Goal: Task Accomplishment & Management: Use online tool/utility

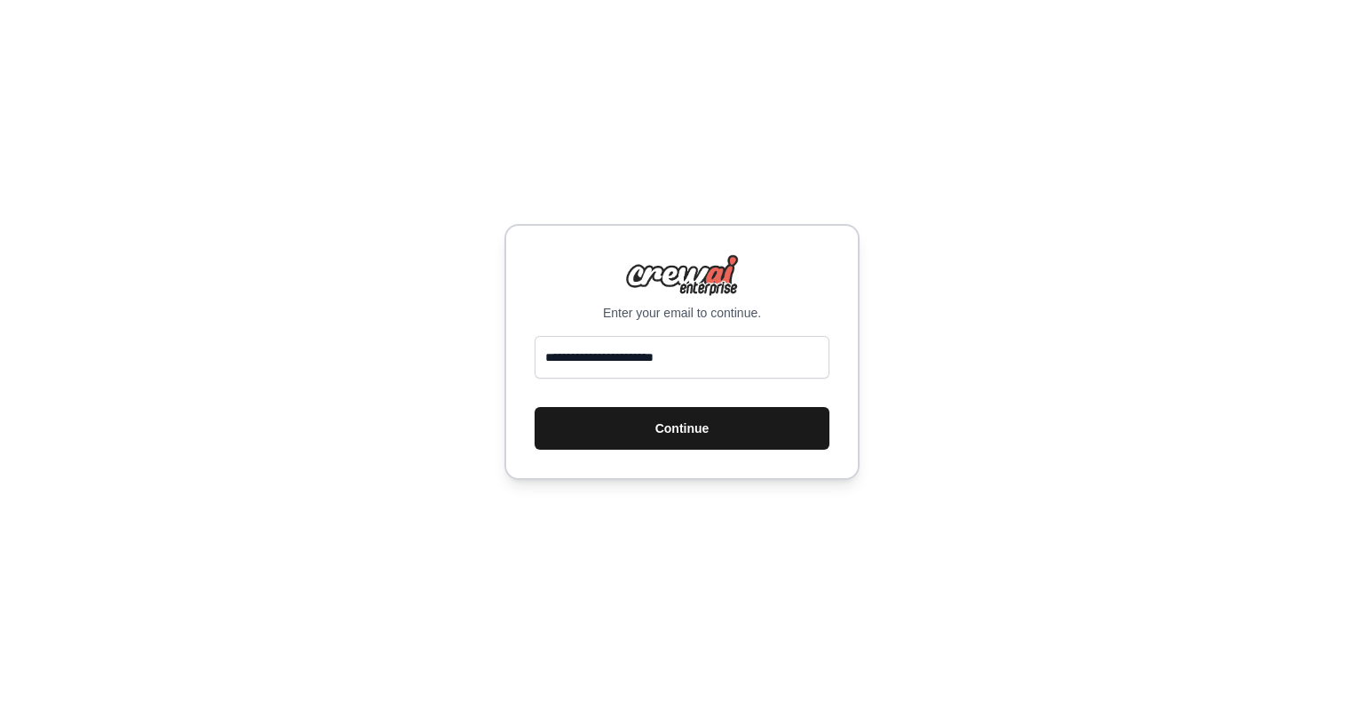
click at [694, 417] on button "Continue" at bounding box center [682, 428] width 295 height 43
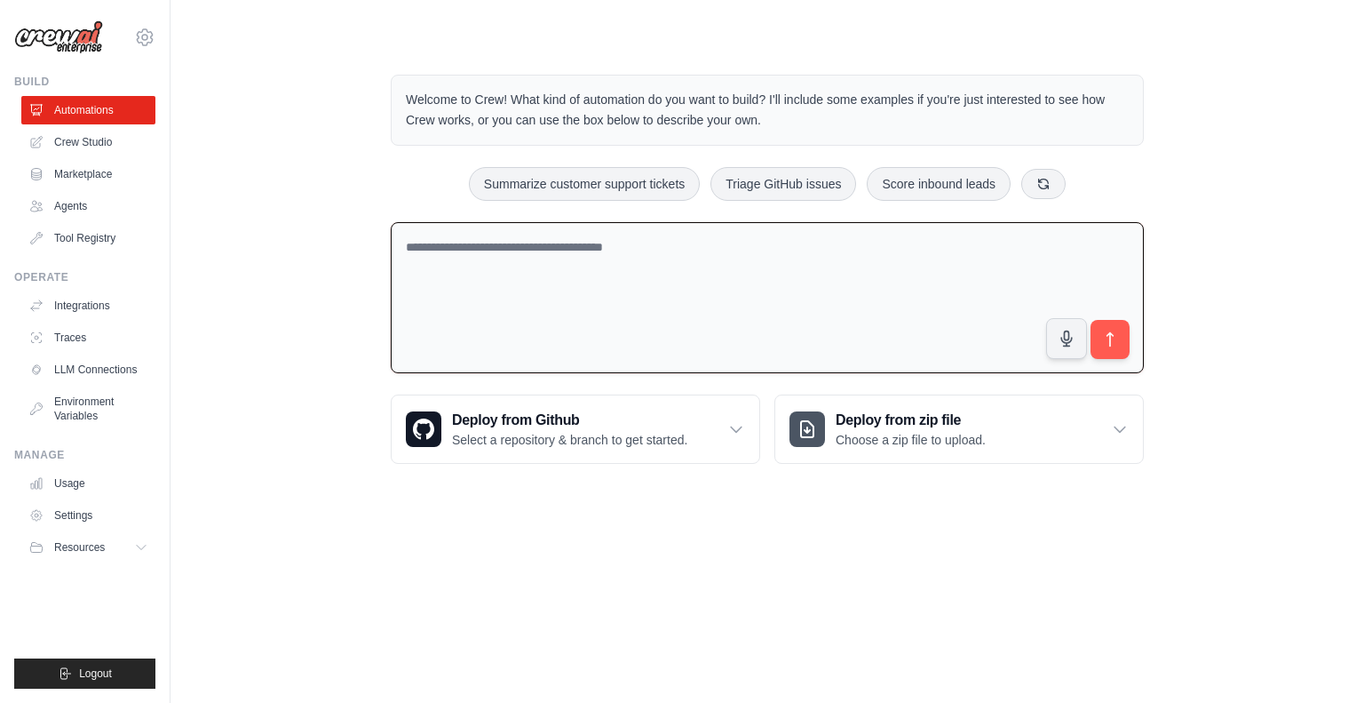
click at [711, 330] on textarea at bounding box center [767, 298] width 753 height 152
paste textarea "**********"
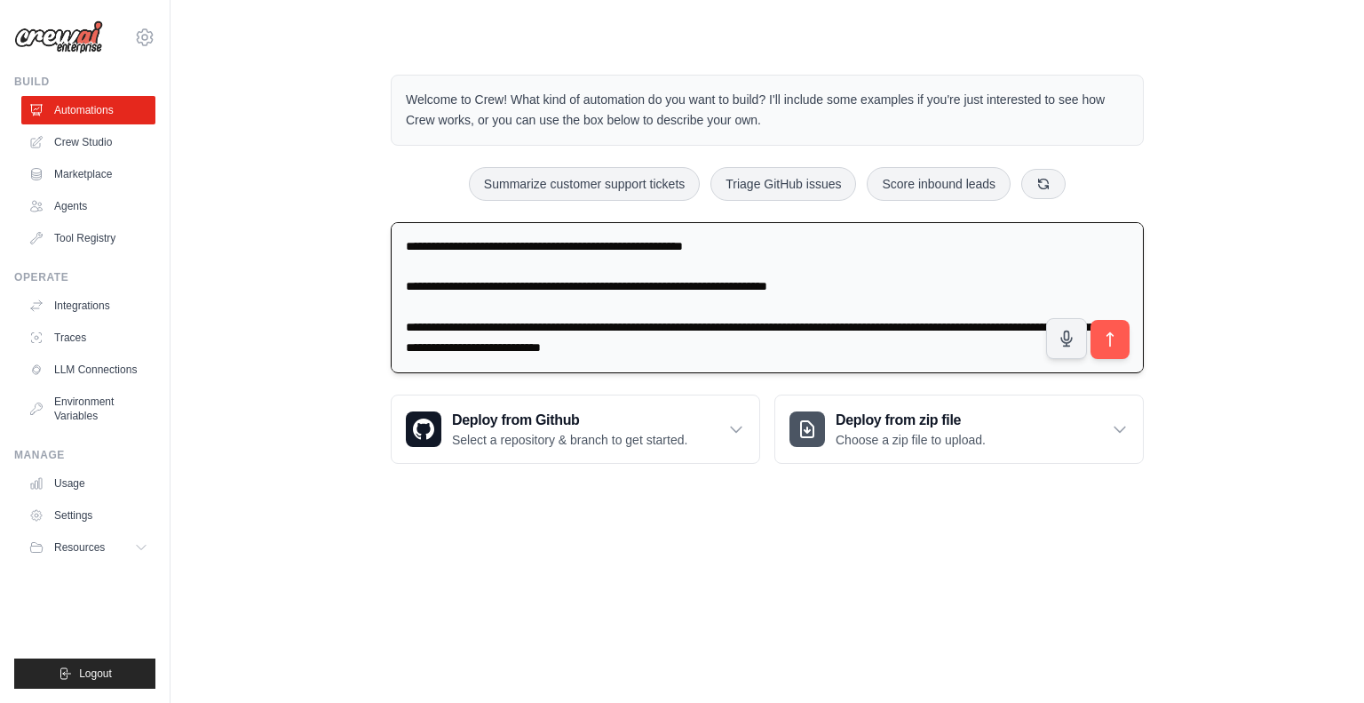
scroll to position [831, 0]
paste textarea "**********"
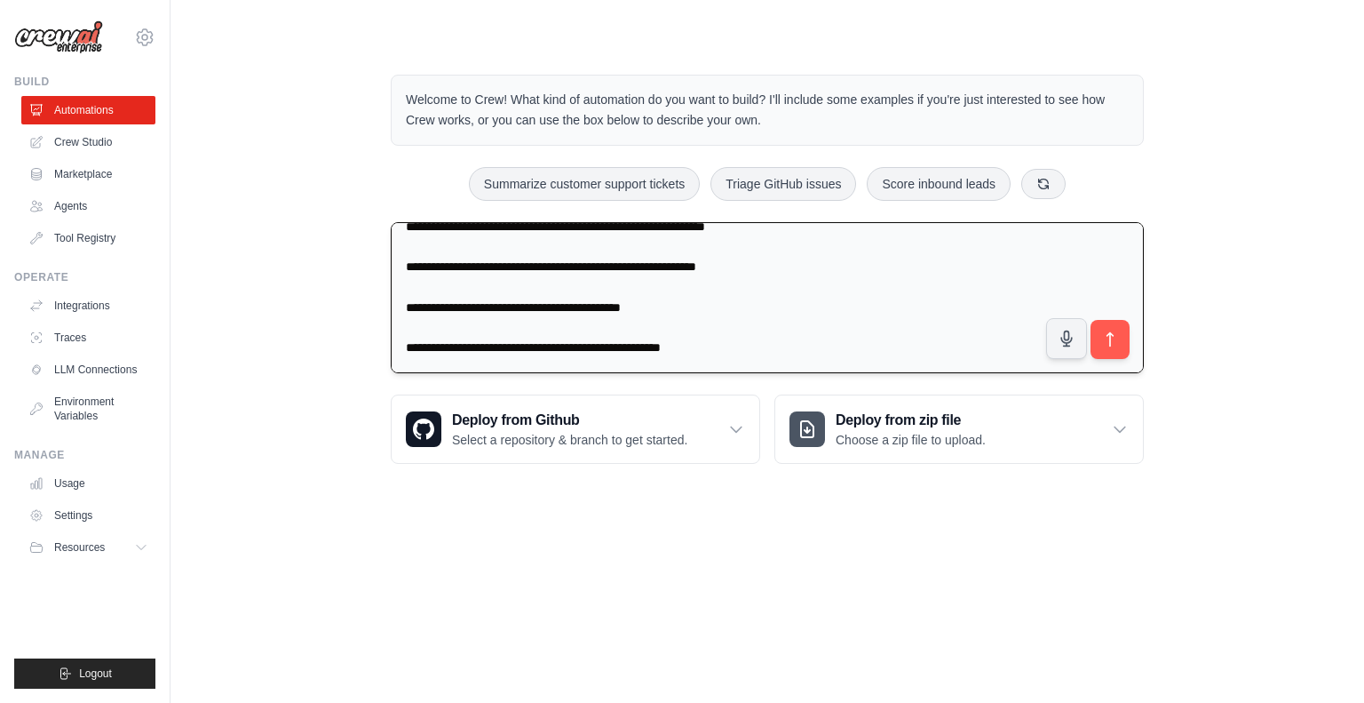
scroll to position [1519, 0]
paste textarea "**********"
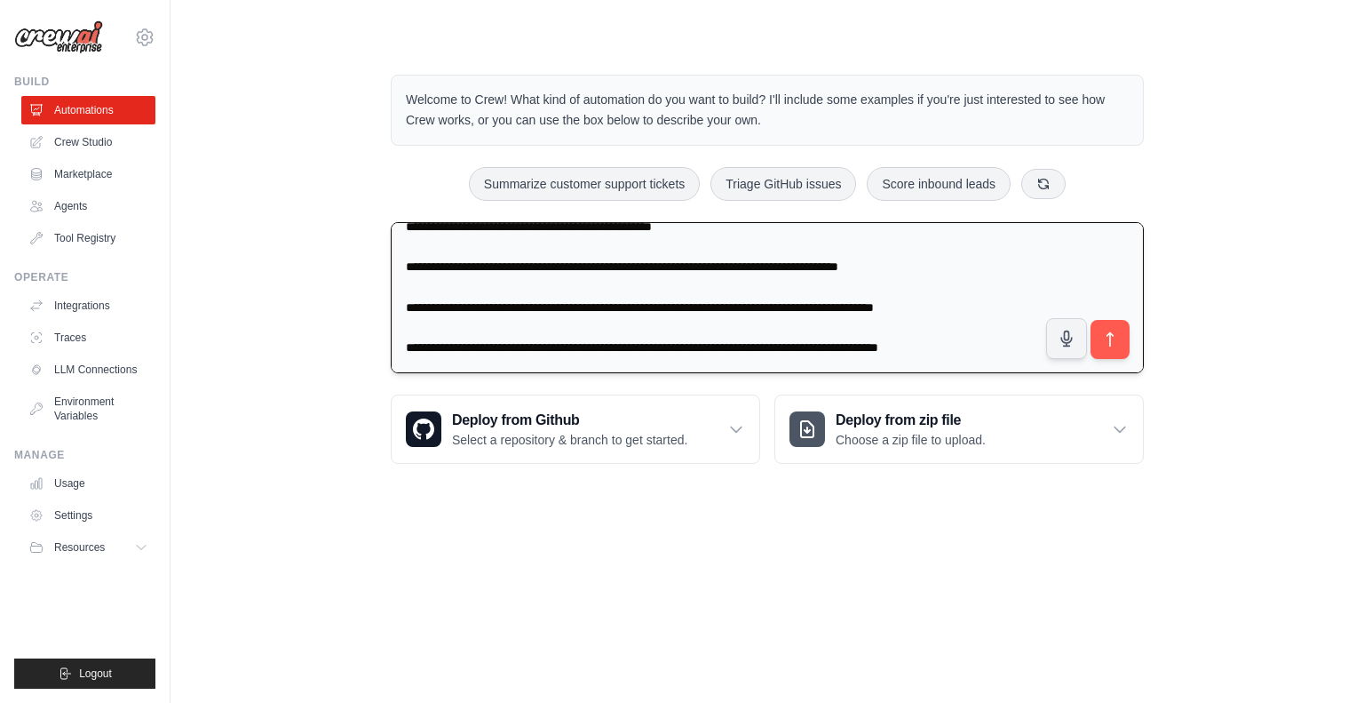
scroll to position [1923, 0]
paste textarea "**********"
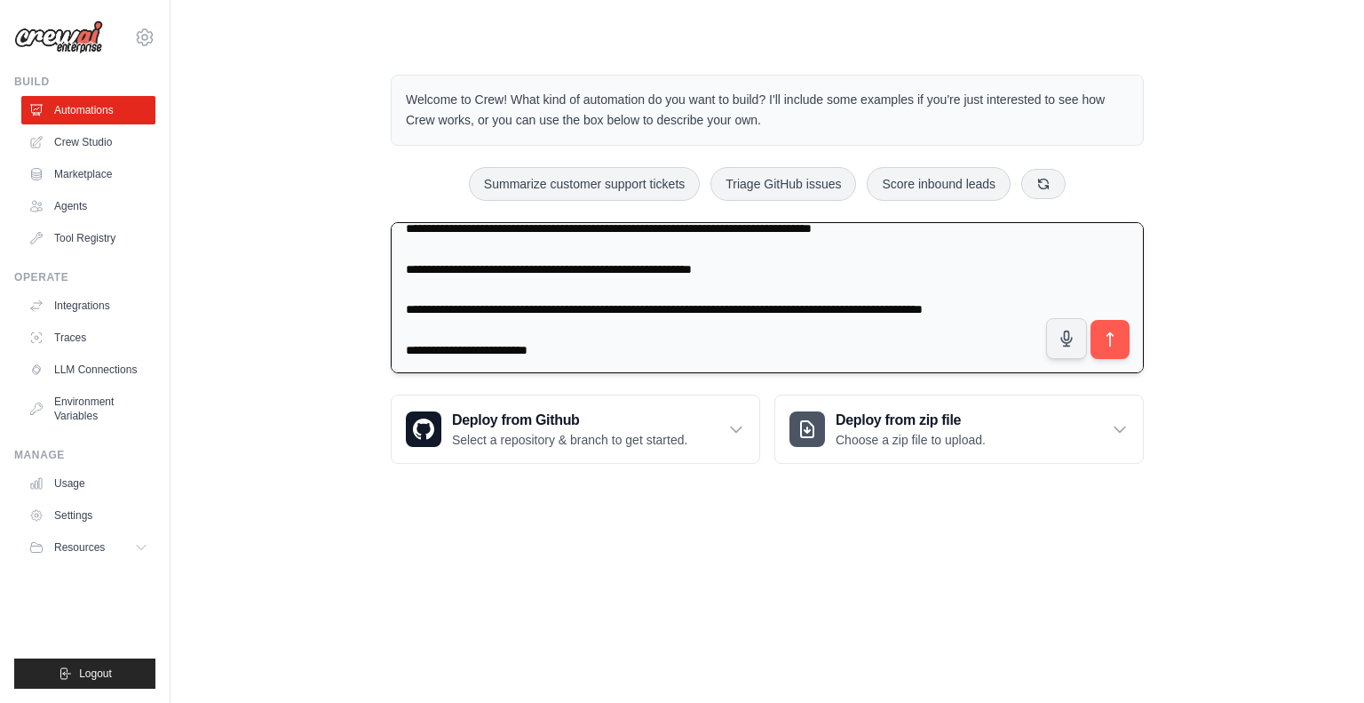
scroll to position [887, 0]
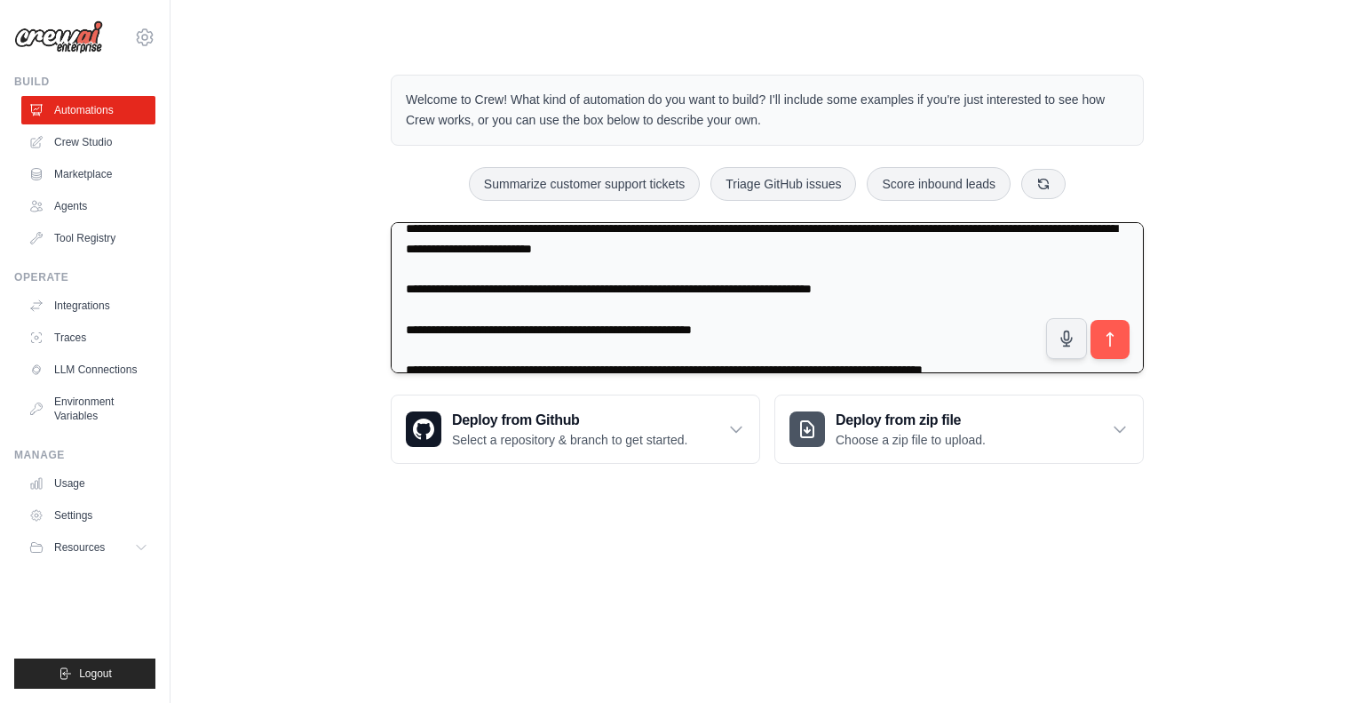
click at [401, 313] on textarea at bounding box center [767, 297] width 753 height 151
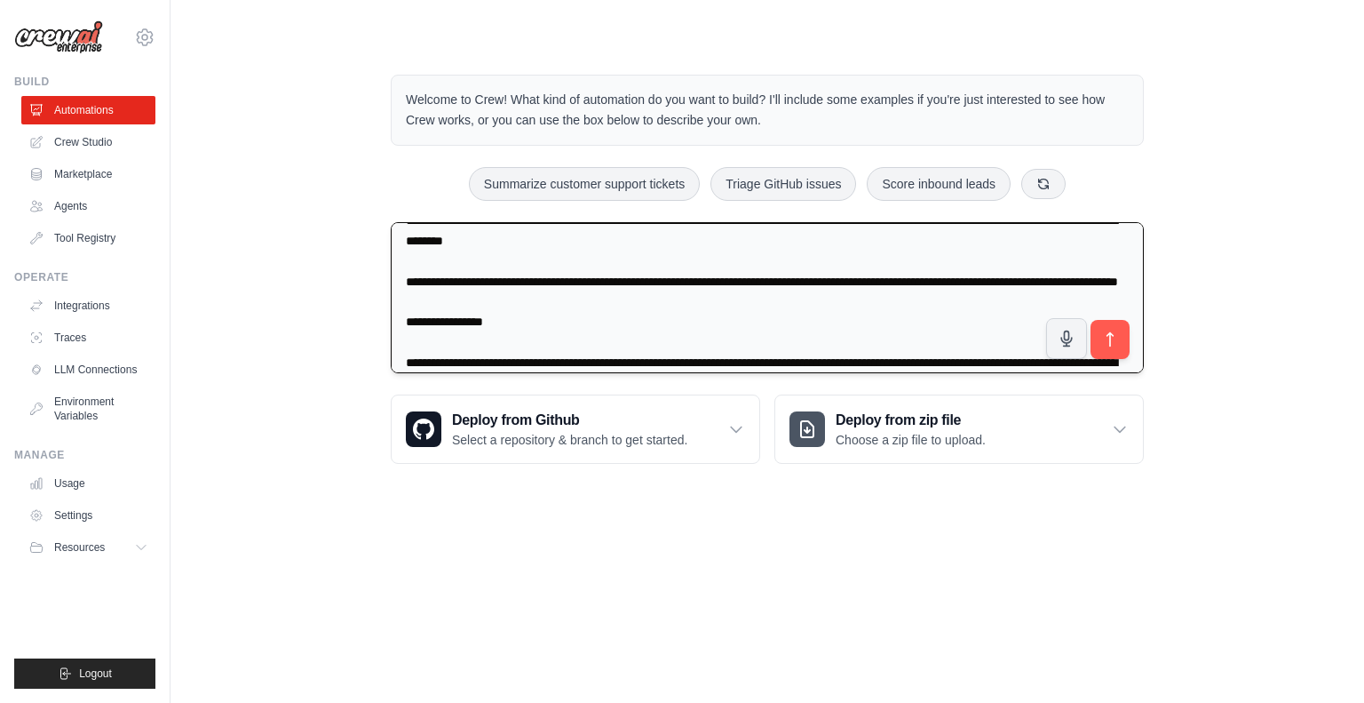
scroll to position [0, 0]
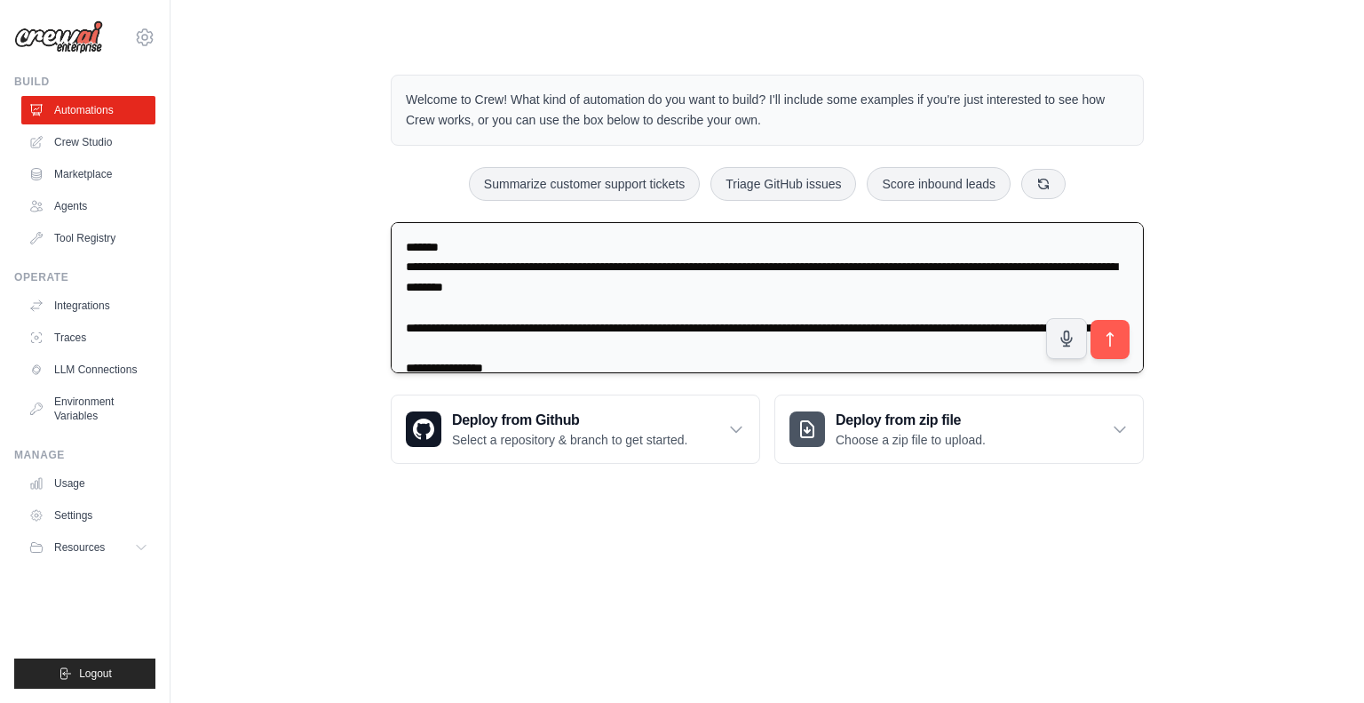
click at [398, 239] on textarea at bounding box center [767, 297] width 753 height 151
drag, startPoint x: 398, startPoint y: 239, endPoint x: 483, endPoint y: 241, distance: 85.3
click at [483, 241] on textarea at bounding box center [767, 297] width 753 height 151
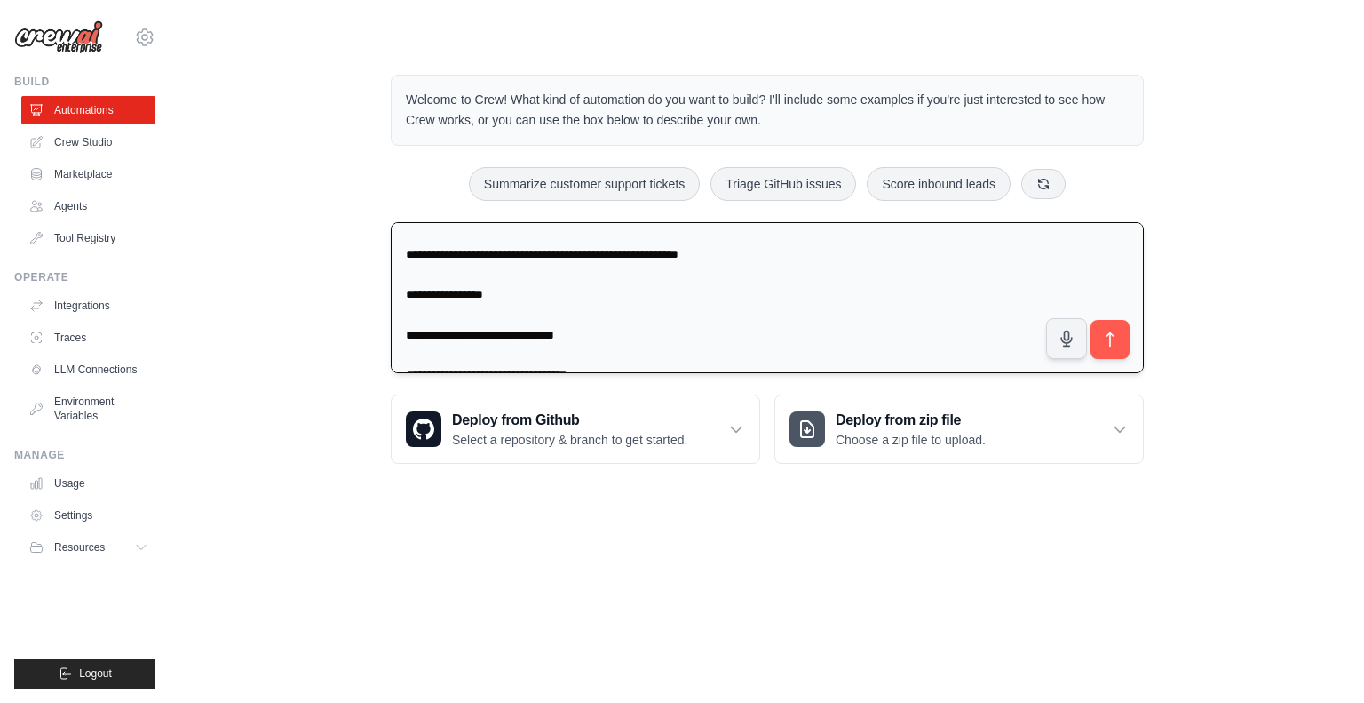
scroll to position [1622, 0]
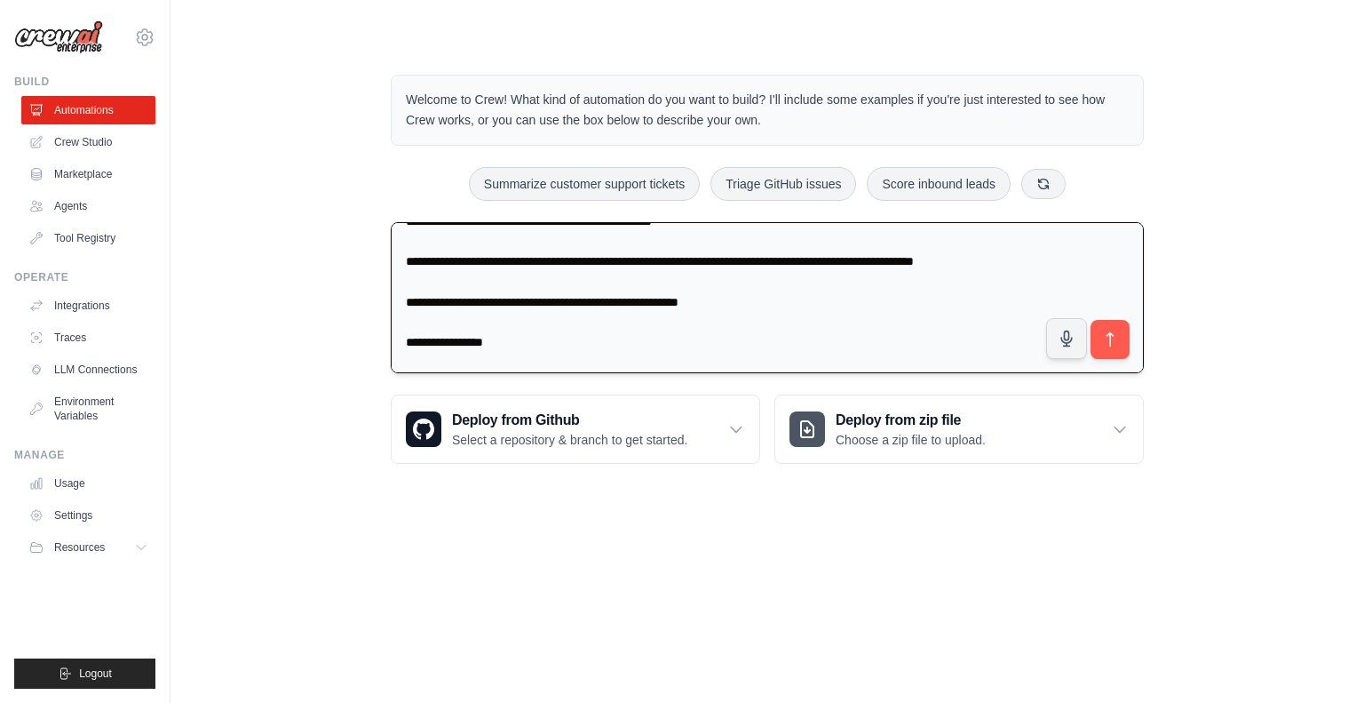
click at [409, 269] on textarea at bounding box center [767, 297] width 753 height 151
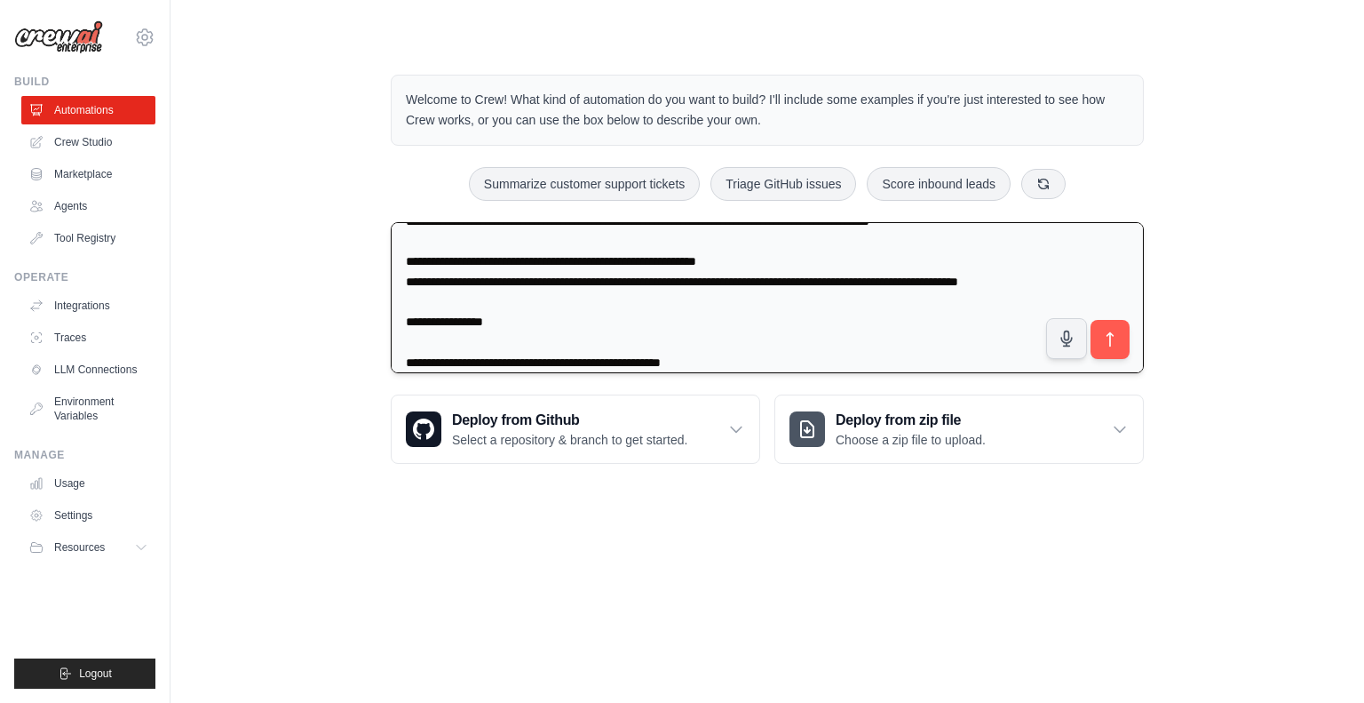
scroll to position [2057, 0]
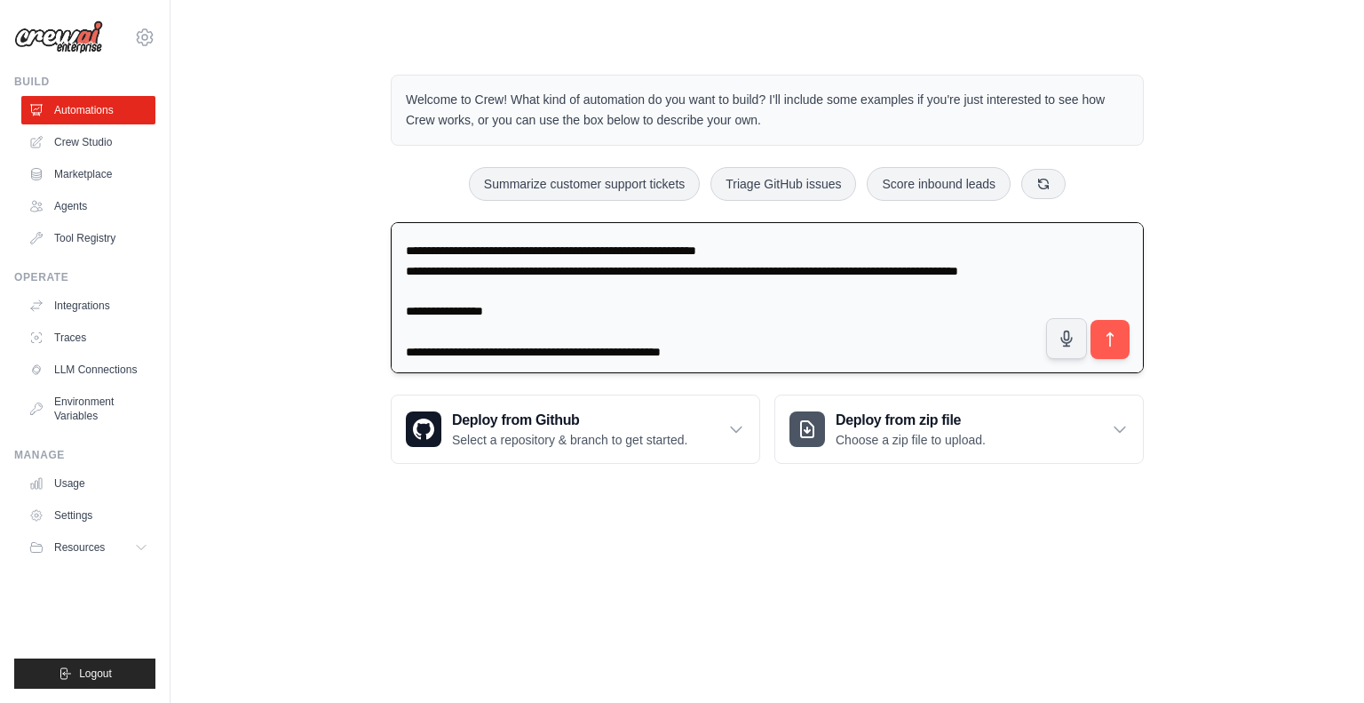
click at [404, 250] on textarea at bounding box center [767, 297] width 753 height 151
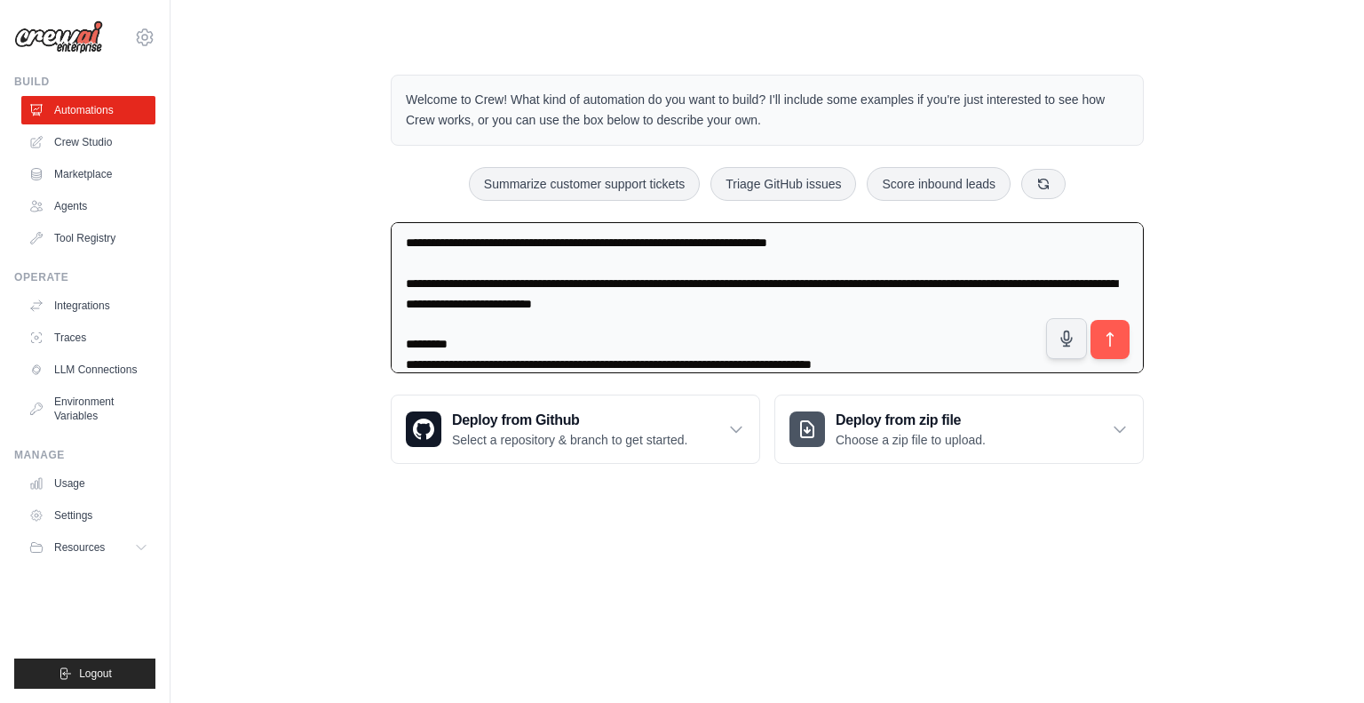
scroll to position [0, 0]
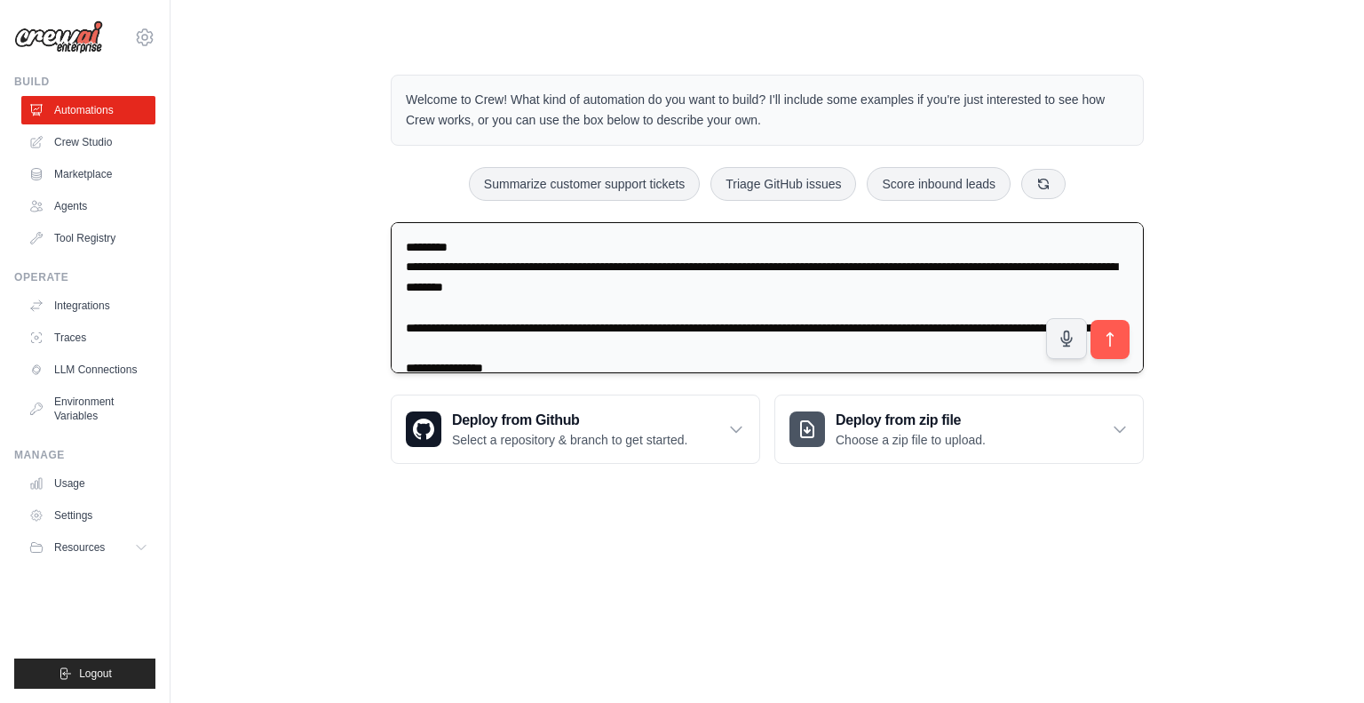
drag, startPoint x: 935, startPoint y: 342, endPoint x: 398, endPoint y: 244, distance: 546.2
click at [398, 244] on textarea at bounding box center [767, 297] width 753 height 151
click at [497, 236] on textarea at bounding box center [767, 297] width 753 height 151
type textarea "**********"
click at [1116, 341] on icon "submit" at bounding box center [1110, 339] width 19 height 19
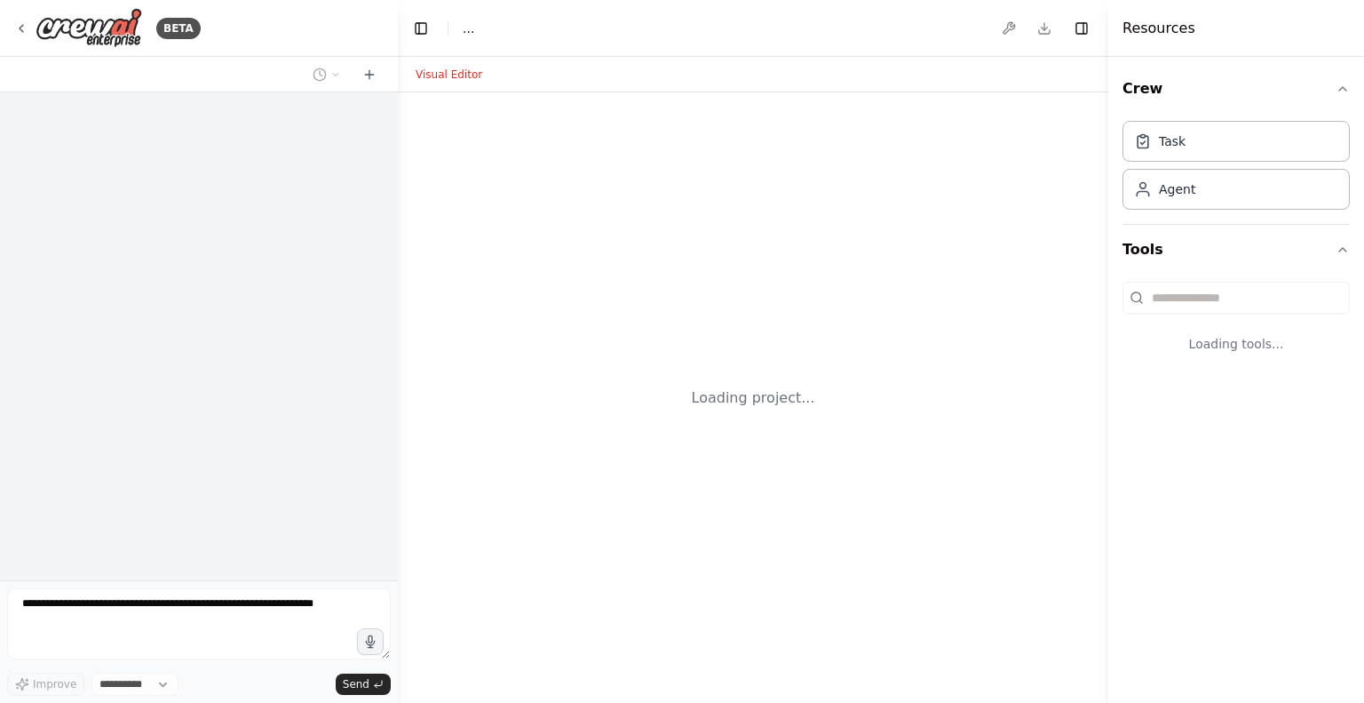
select select "****"
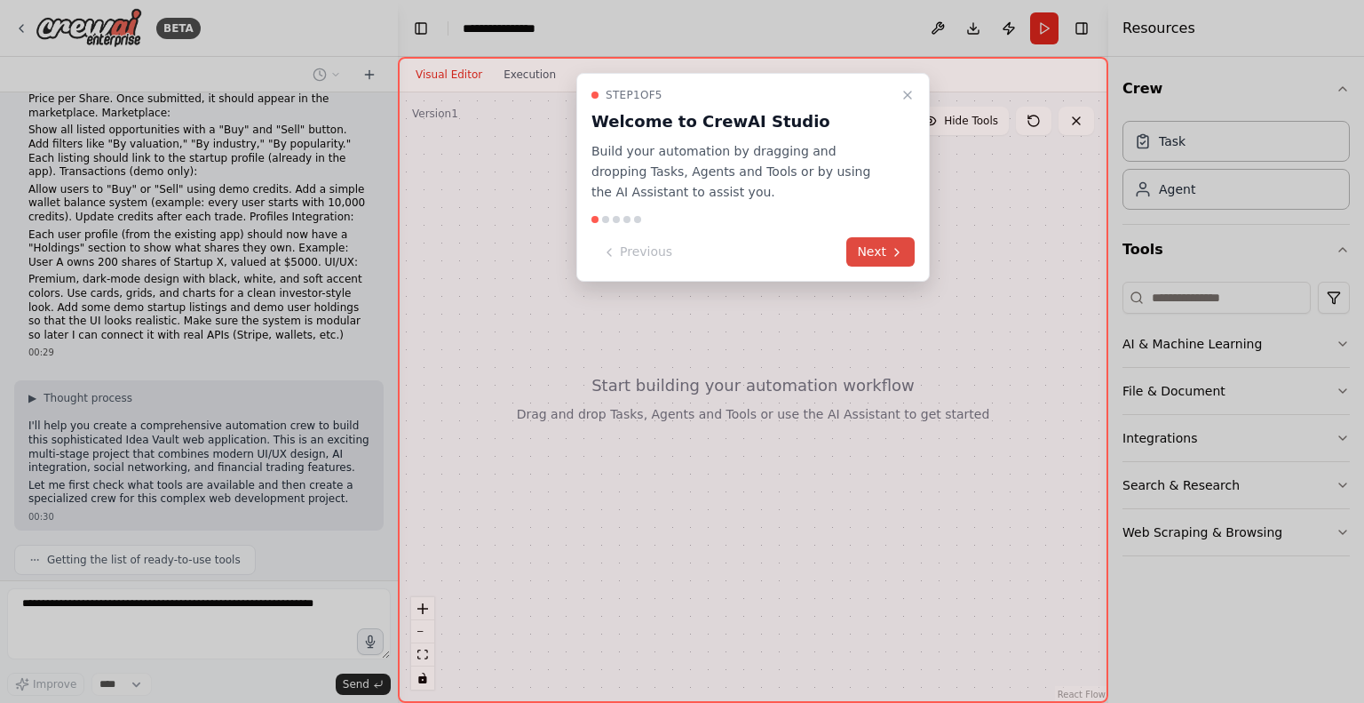
scroll to position [1531, 0]
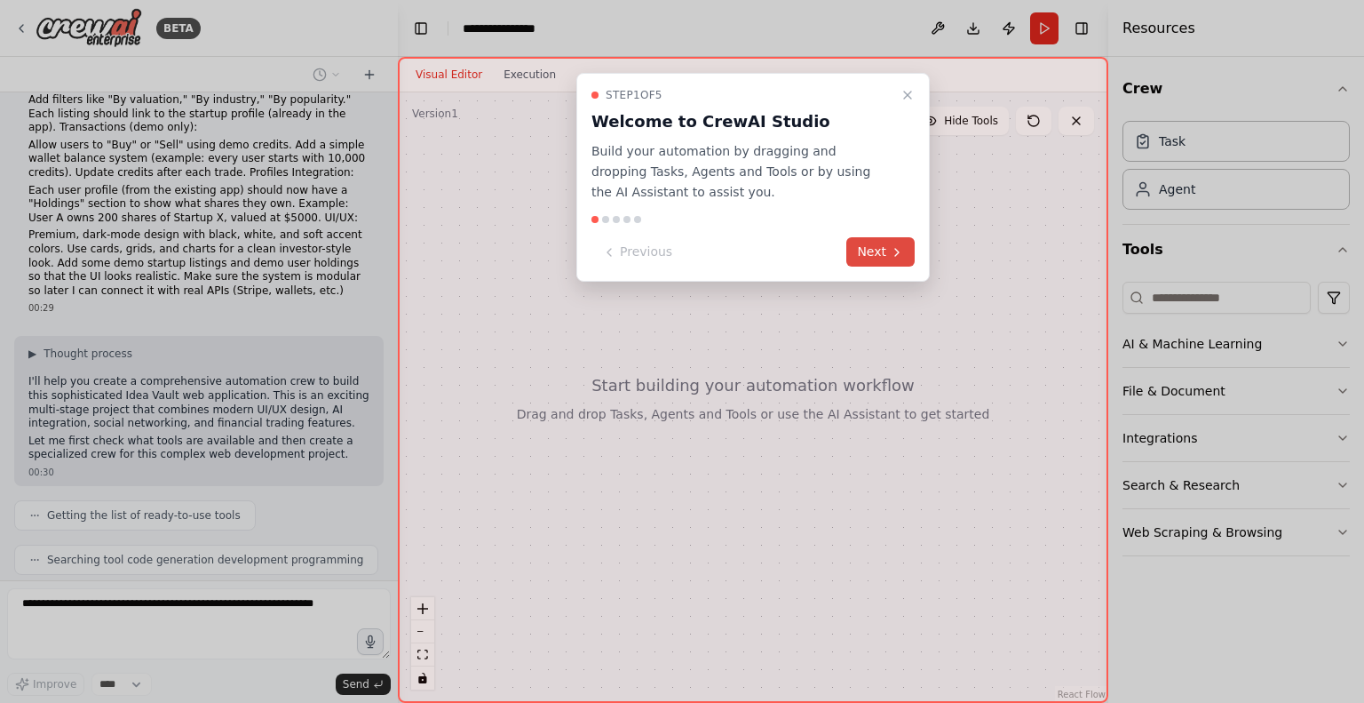
click at [860, 241] on button "Next" at bounding box center [881, 251] width 68 height 29
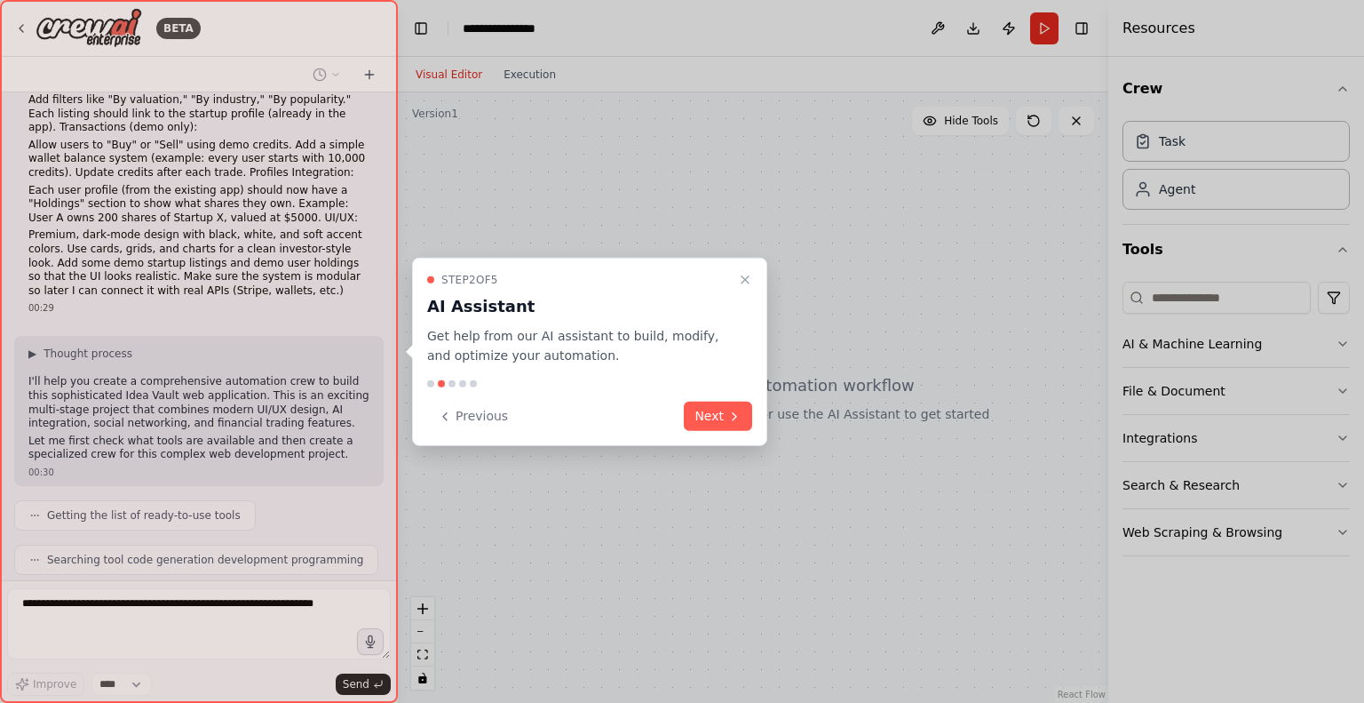
scroll to position [1575, 0]
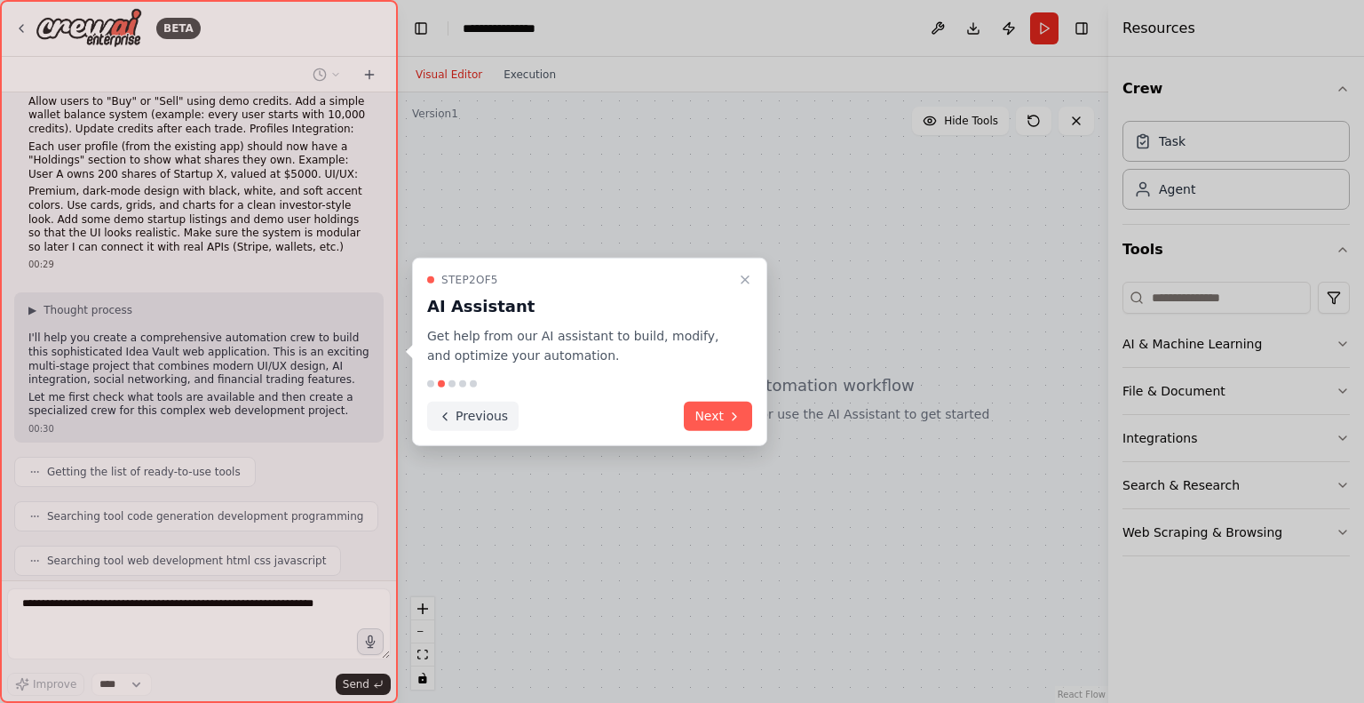
click at [479, 418] on button "Previous" at bounding box center [472, 415] width 91 height 29
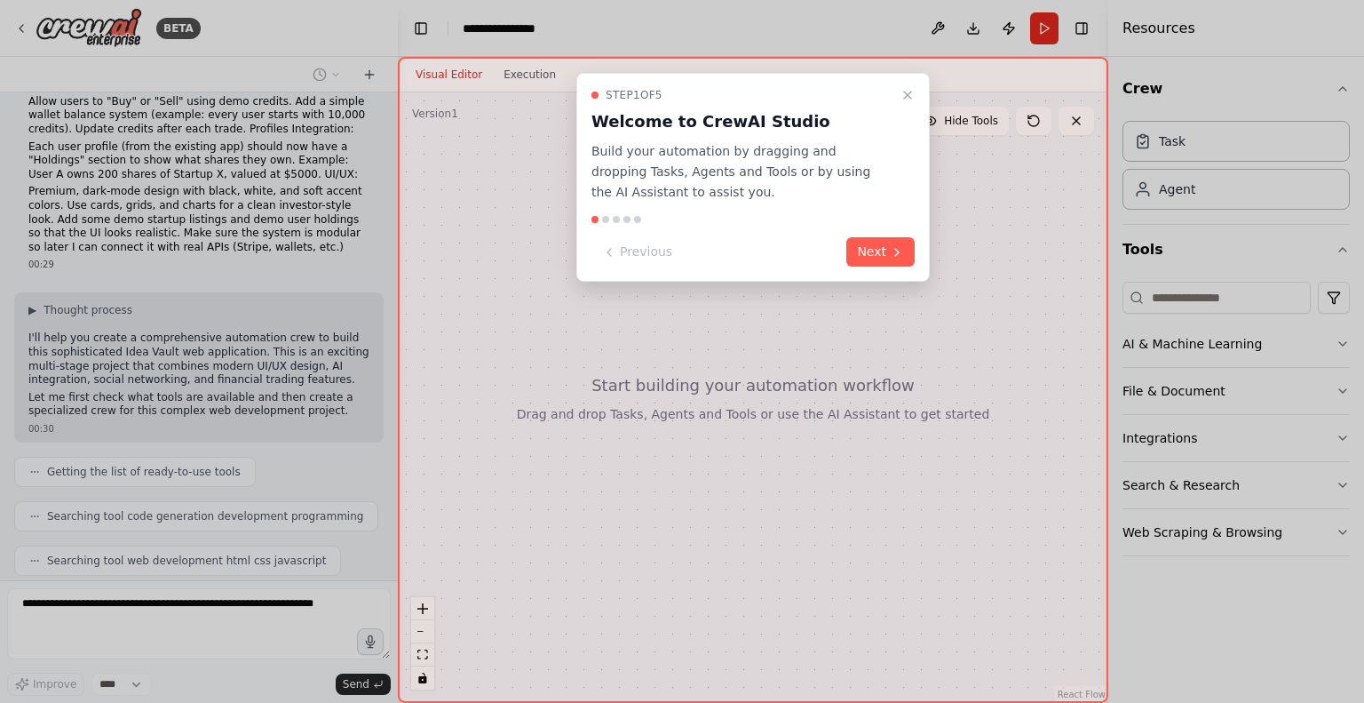
scroll to position [1619, 0]
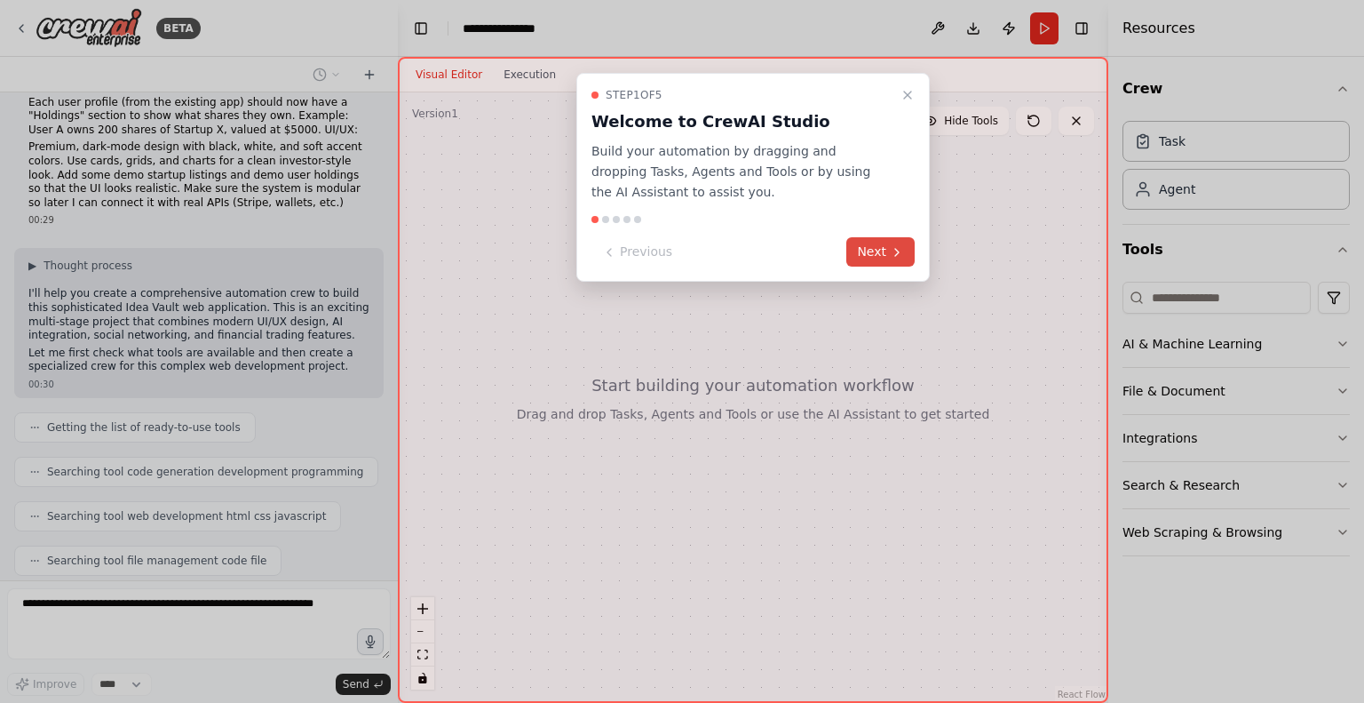
click at [875, 246] on button "Next" at bounding box center [881, 251] width 68 height 29
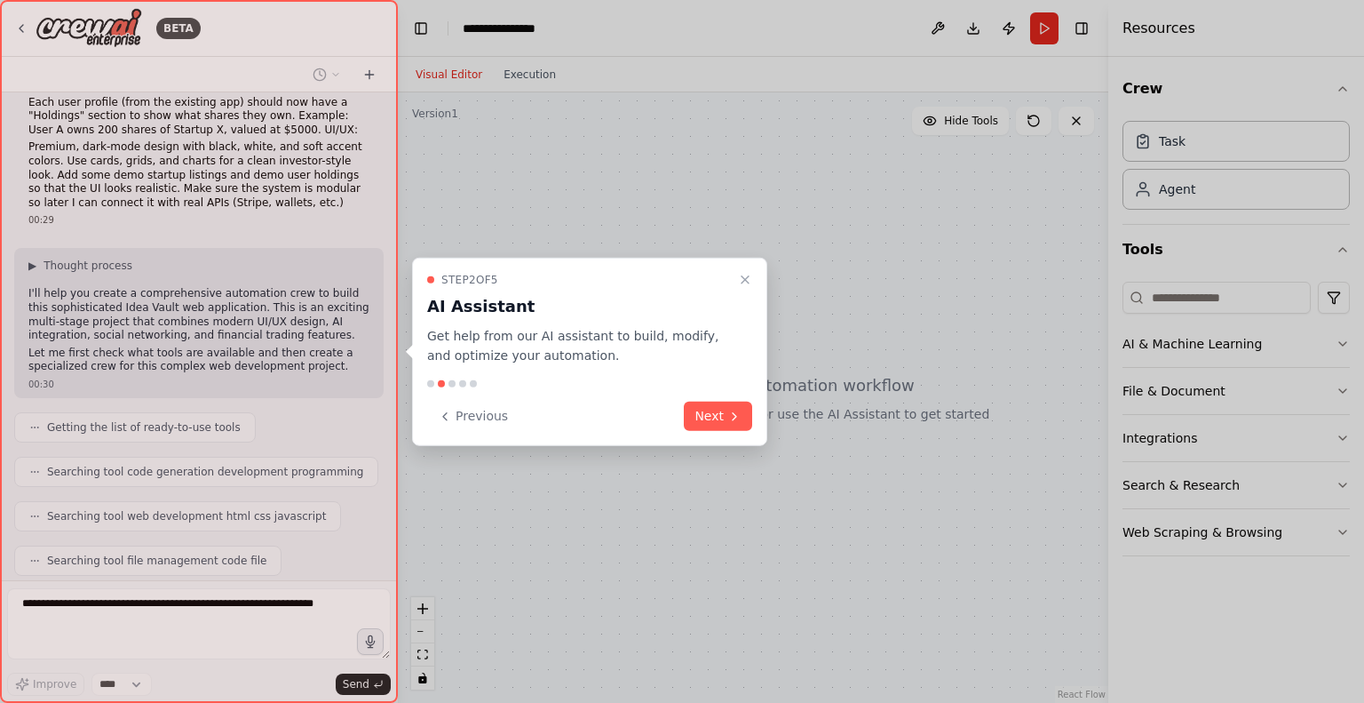
scroll to position [1663, 0]
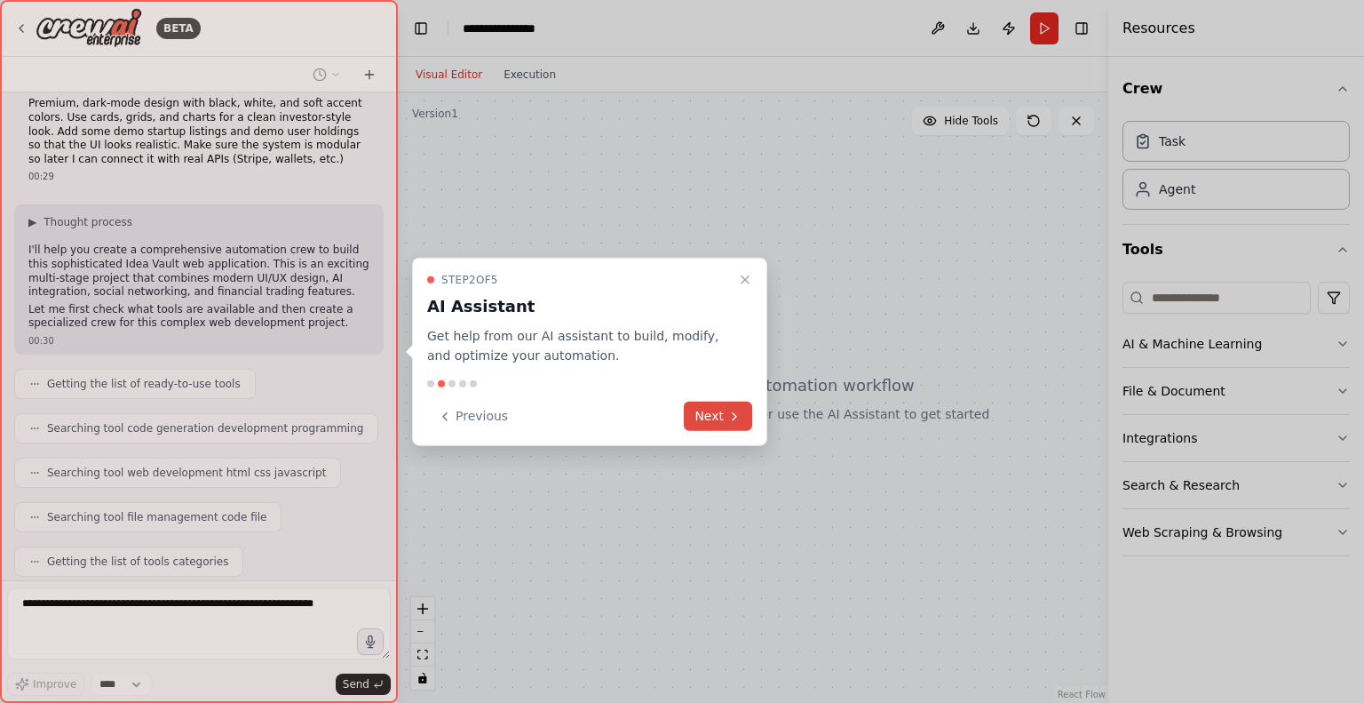
click at [722, 415] on button "Next" at bounding box center [718, 415] width 68 height 29
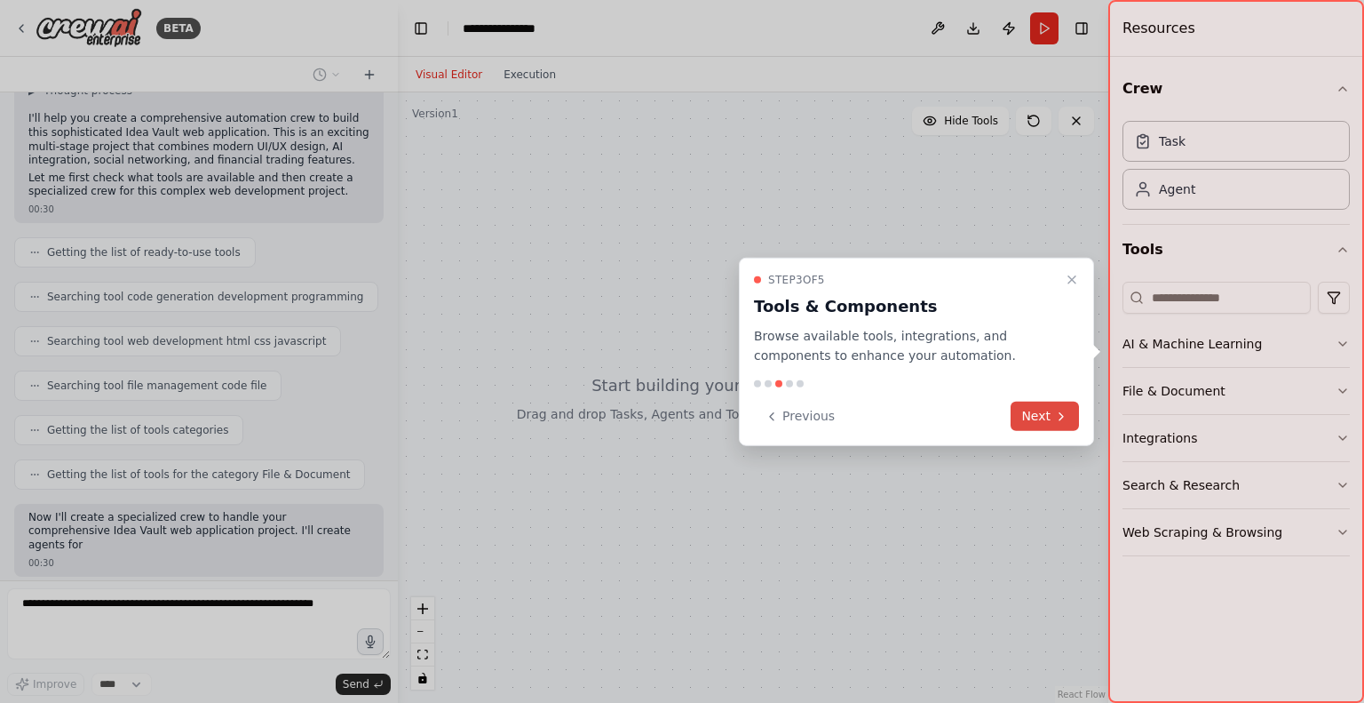
scroll to position [1809, 0]
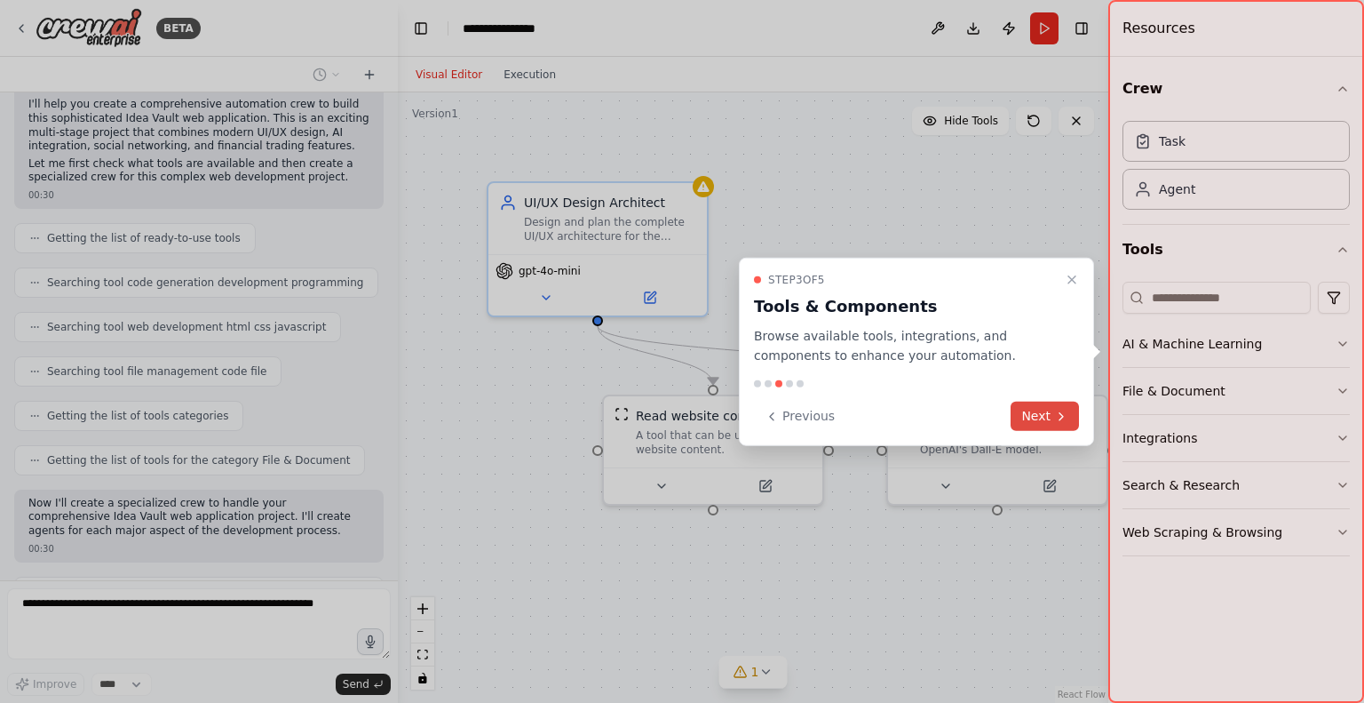
click at [1057, 404] on button "Next" at bounding box center [1045, 415] width 68 height 29
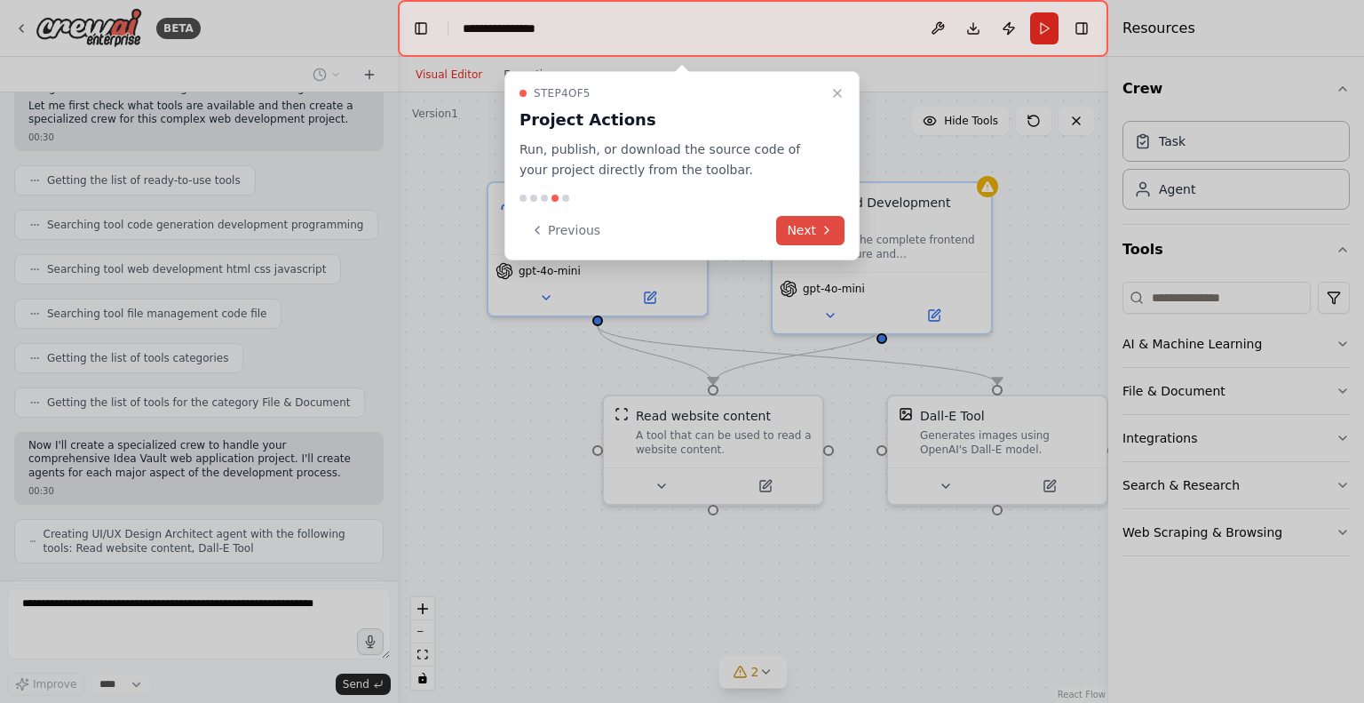
scroll to position [1925, 0]
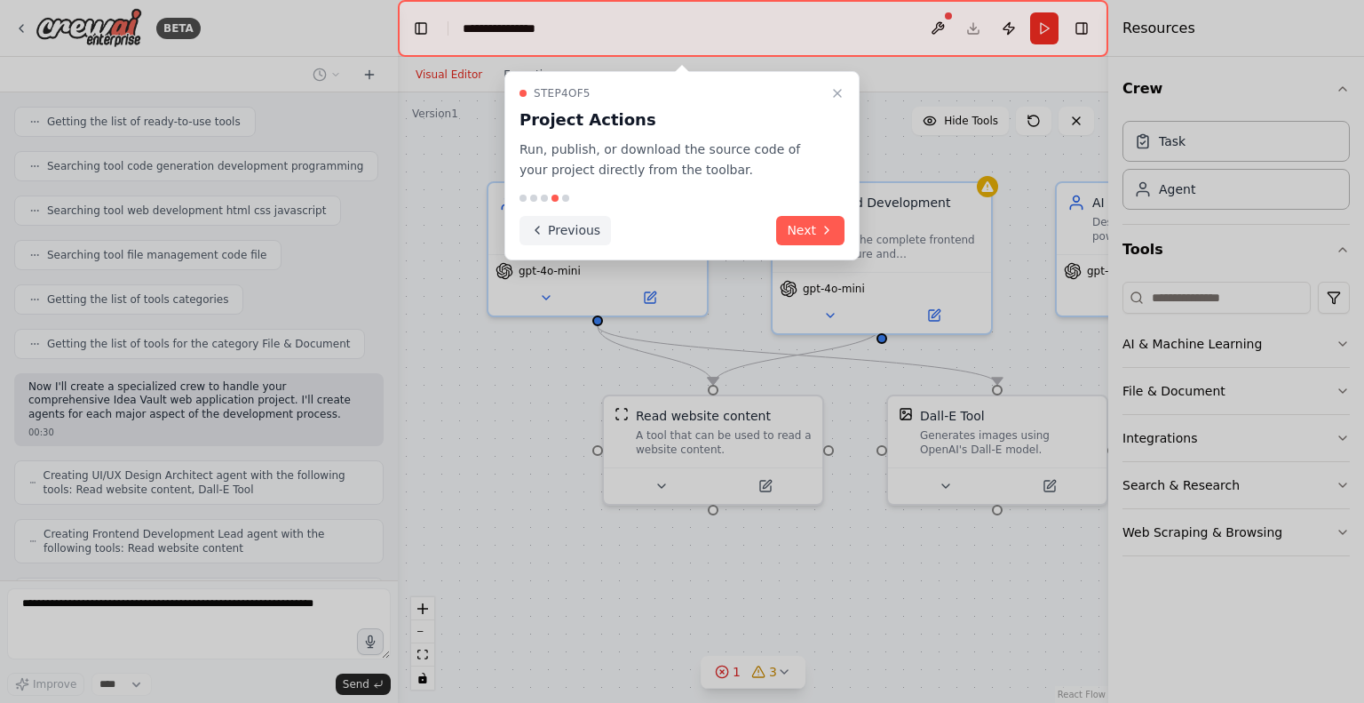
click at [546, 230] on button "Previous" at bounding box center [565, 230] width 91 height 29
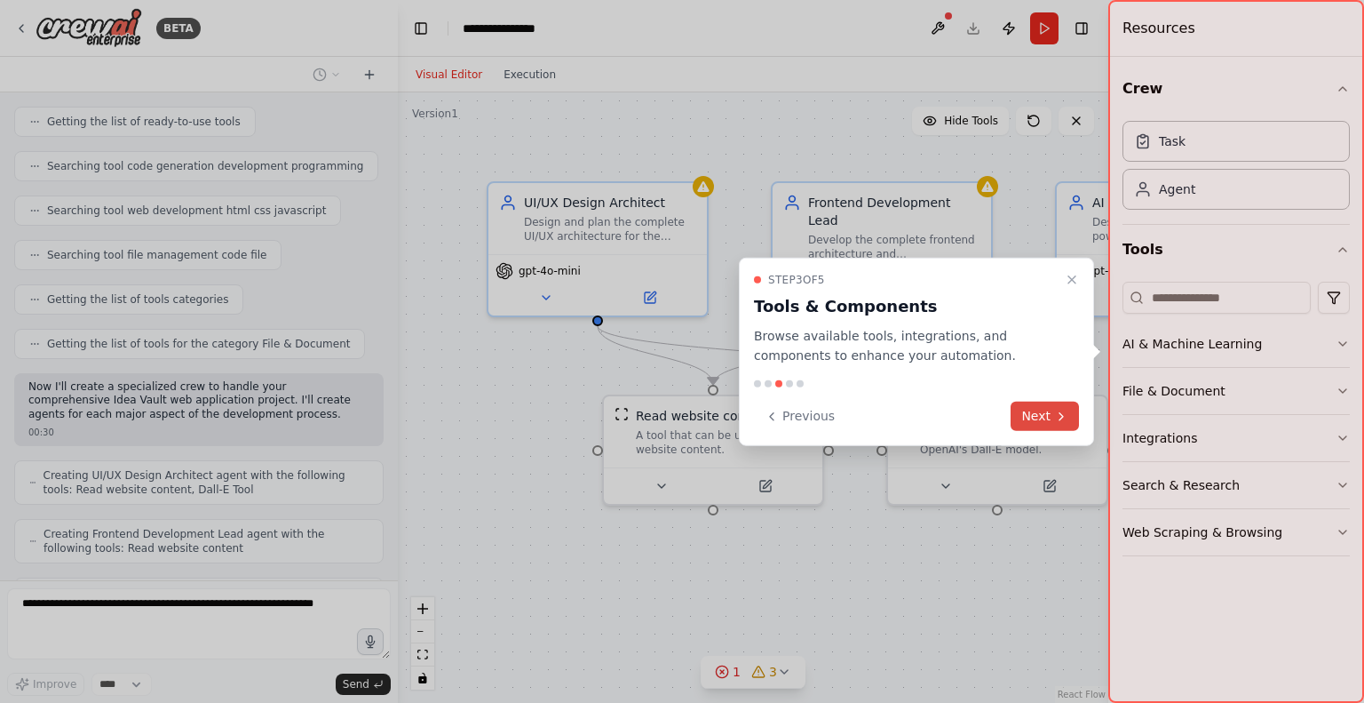
click at [1029, 410] on button "Next" at bounding box center [1045, 415] width 68 height 29
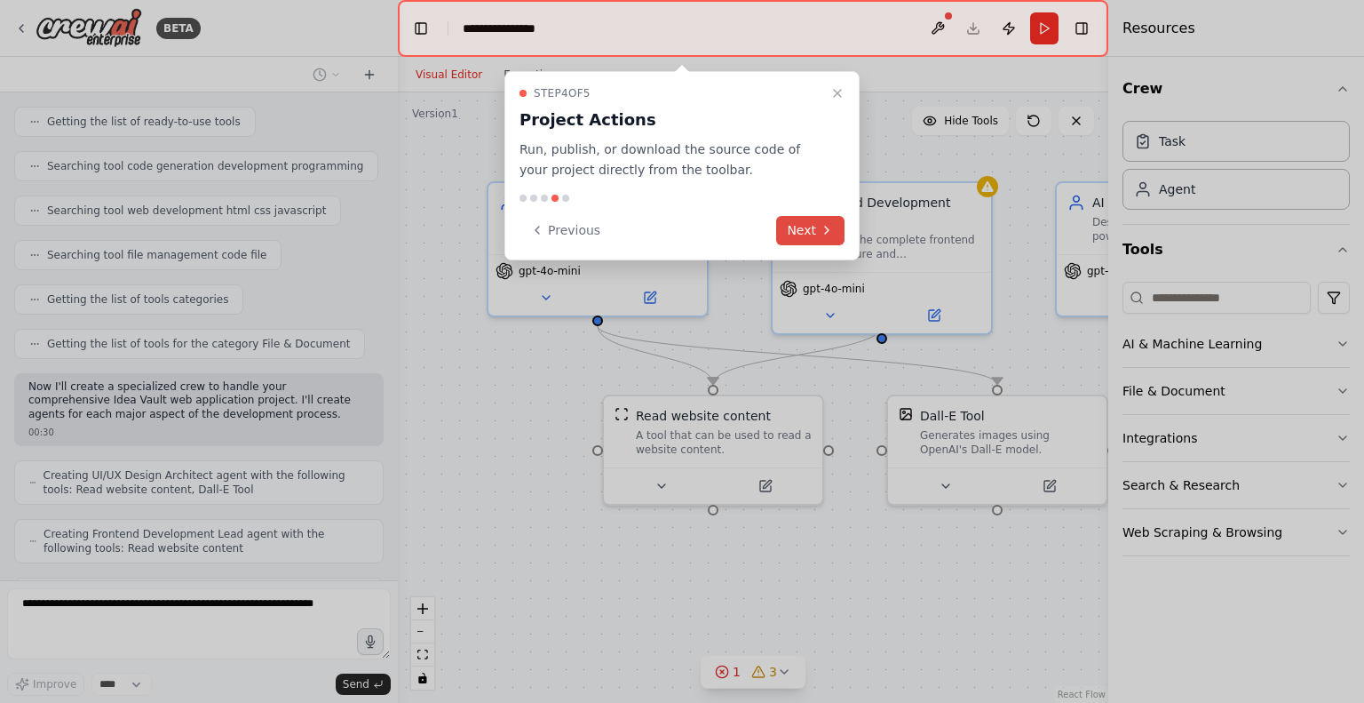
click at [825, 232] on icon at bounding box center [827, 230] width 14 height 14
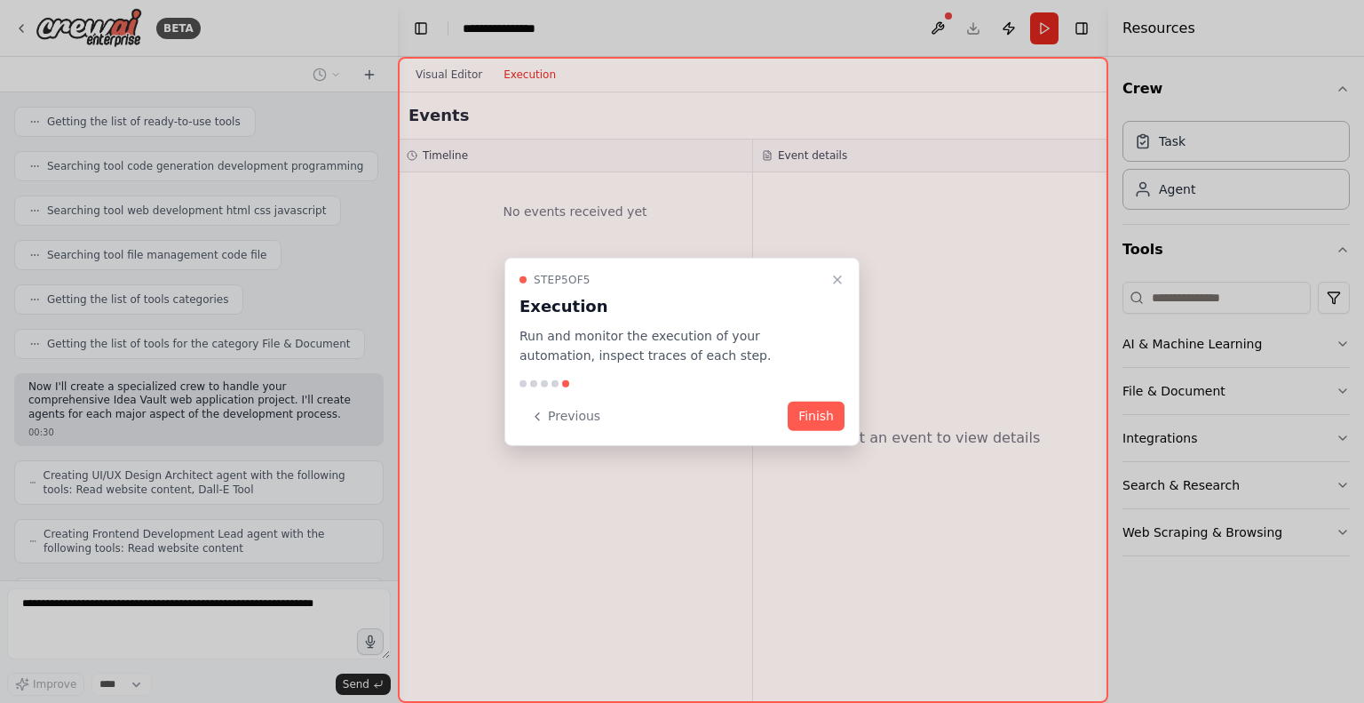
scroll to position [1983, 0]
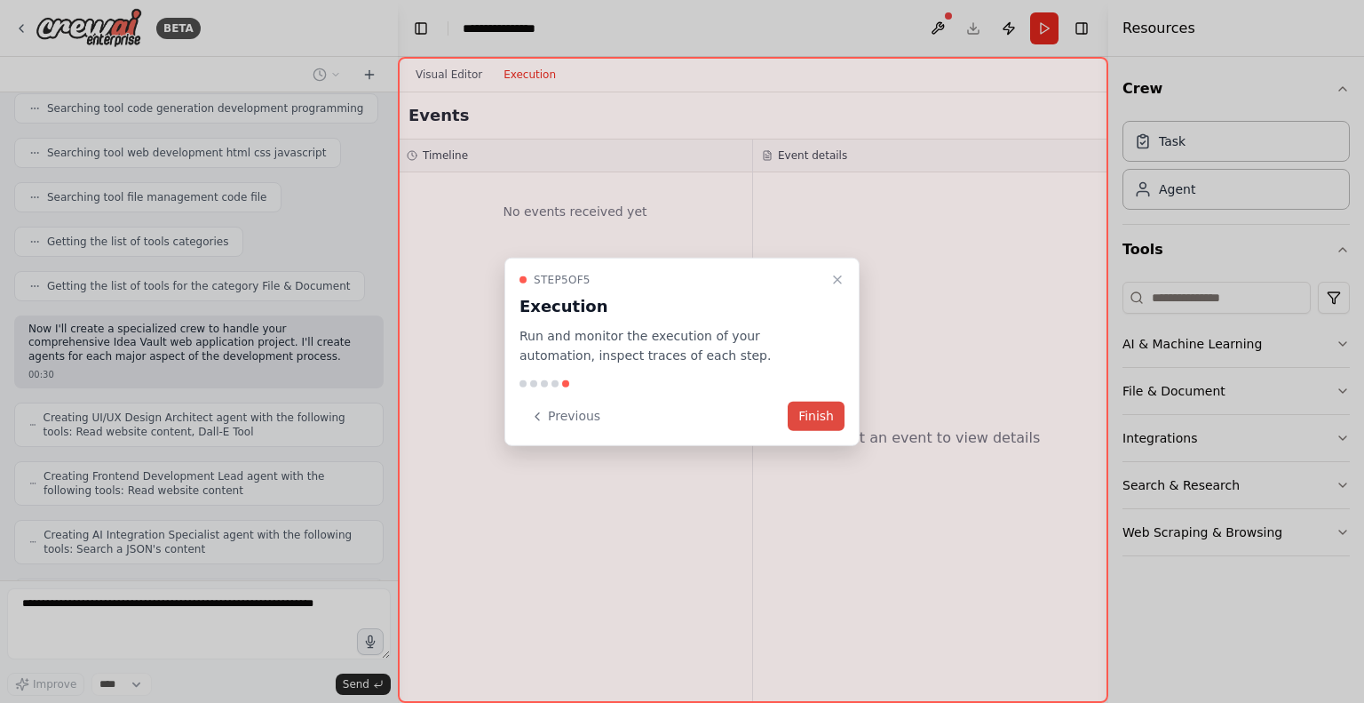
click at [815, 421] on button "Finish" at bounding box center [816, 415] width 57 height 29
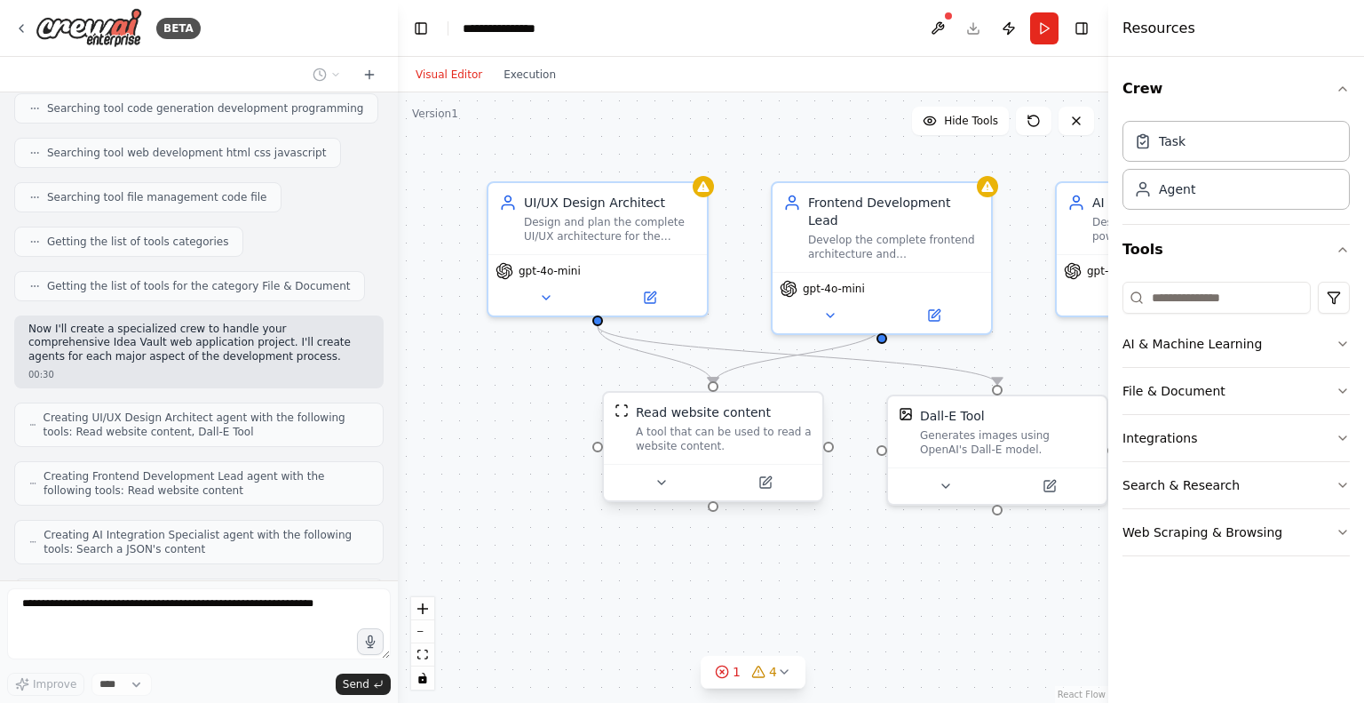
scroll to position [2041, 0]
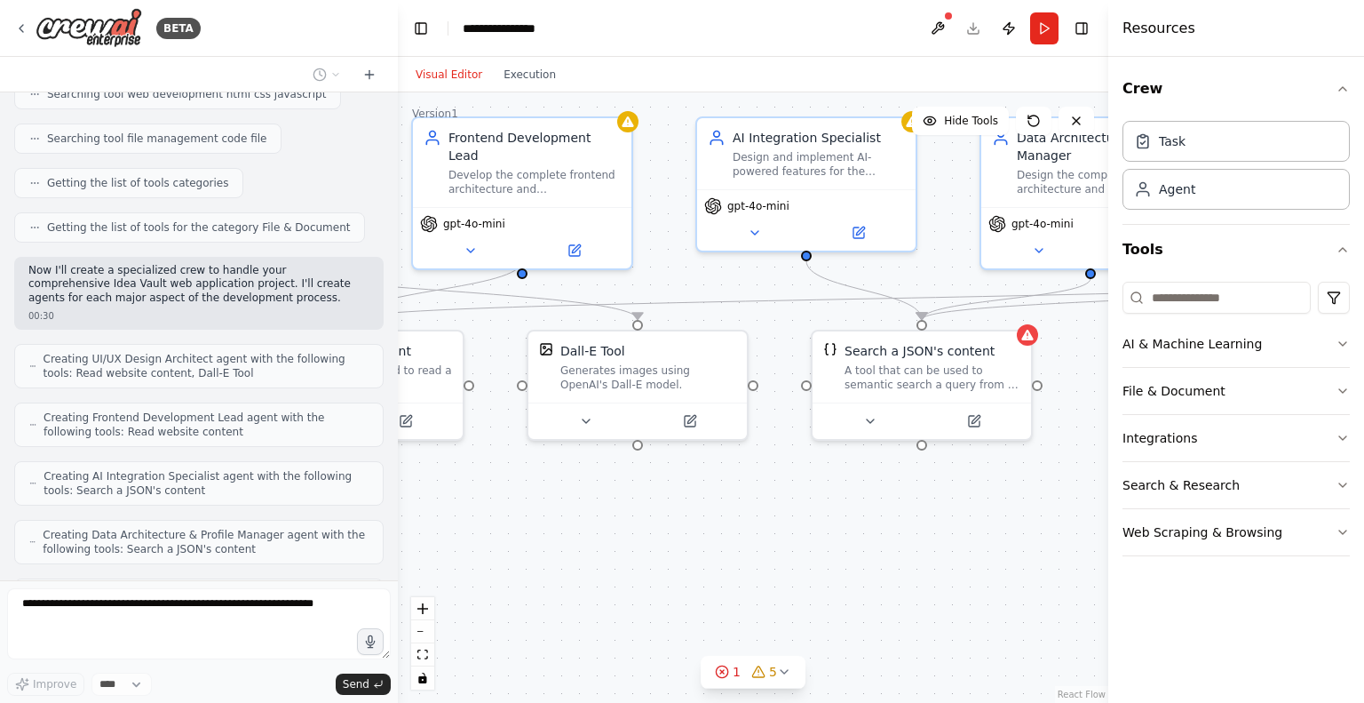
drag, startPoint x: 825, startPoint y: 537, endPoint x: 465, endPoint y: 472, distance: 365.5
click at [465, 472] on div ".deletable-edge-delete-btn { width: 20px; height: 20px; border: 0px solid #ffff…" at bounding box center [753, 397] width 711 height 610
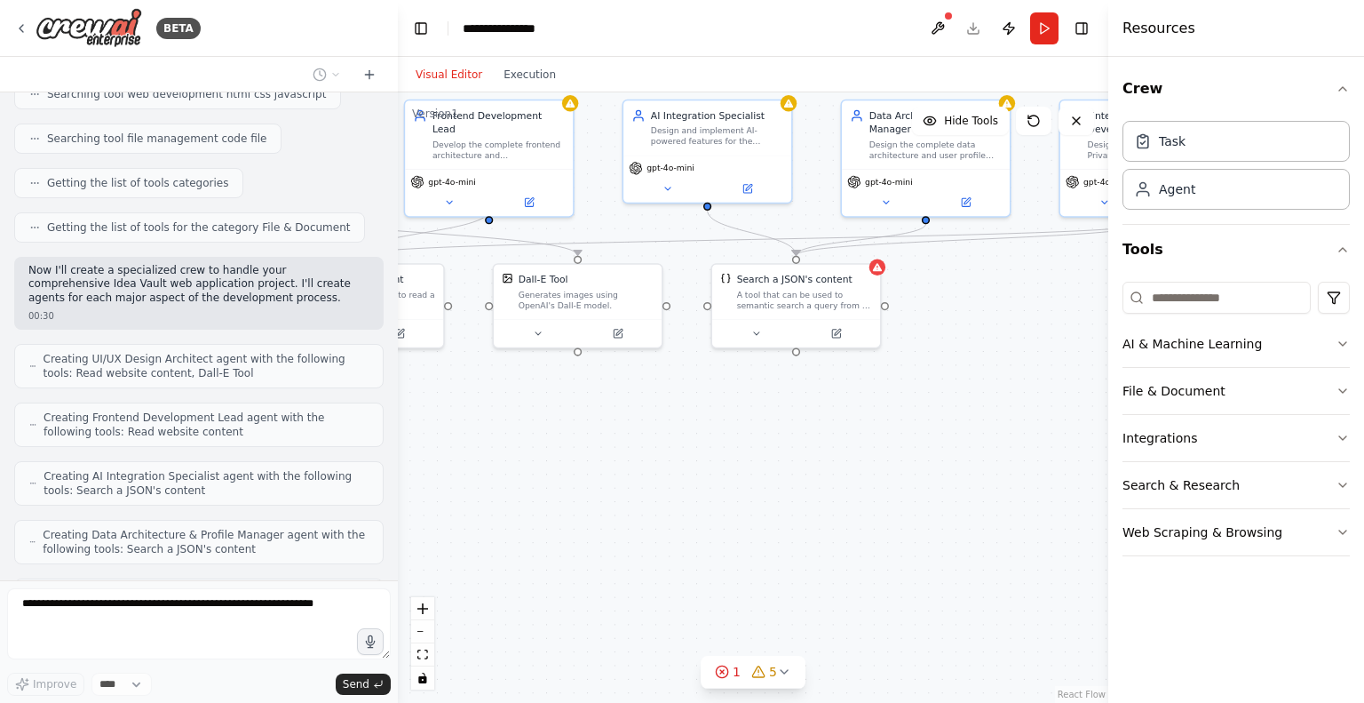
drag, startPoint x: 893, startPoint y: 570, endPoint x: 846, endPoint y: 435, distance: 143.0
click at [846, 435] on div ".deletable-edge-delete-btn { width: 20px; height: 20px; border: 0px solid #ffff…" at bounding box center [753, 397] width 711 height 610
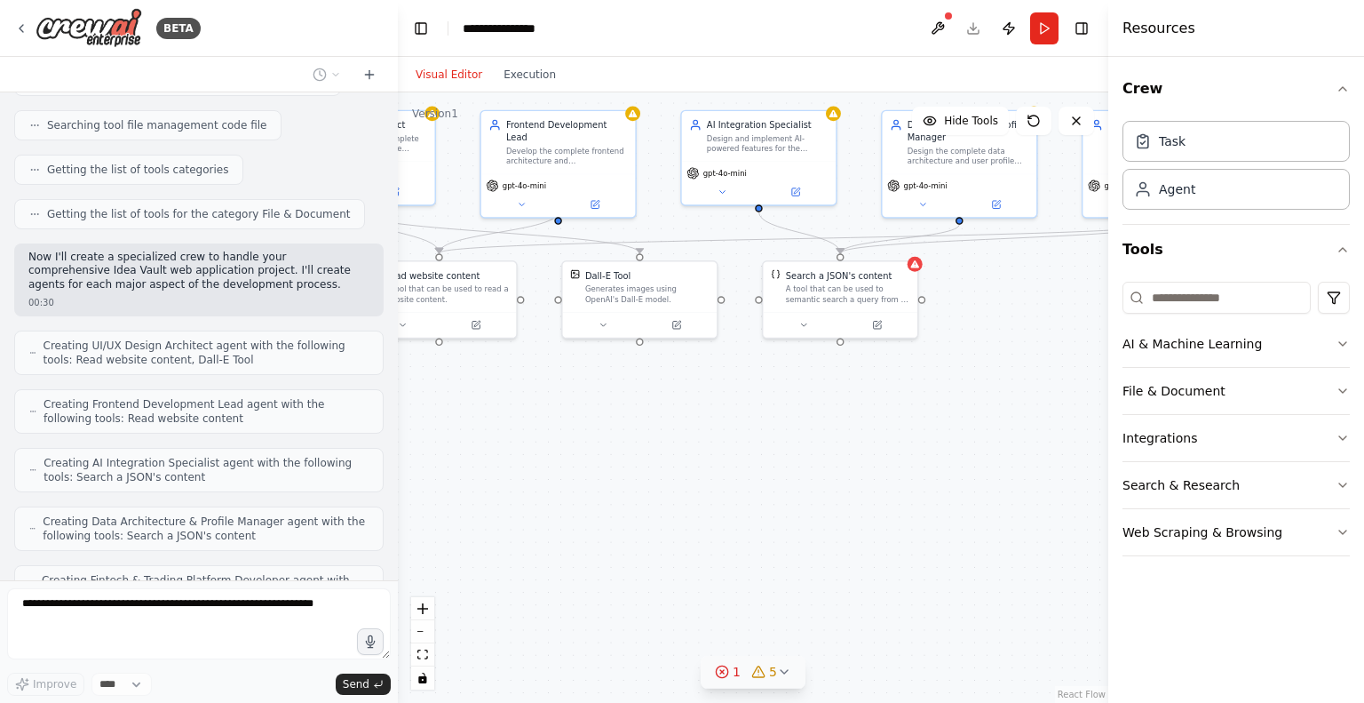
scroll to position [2145, 0]
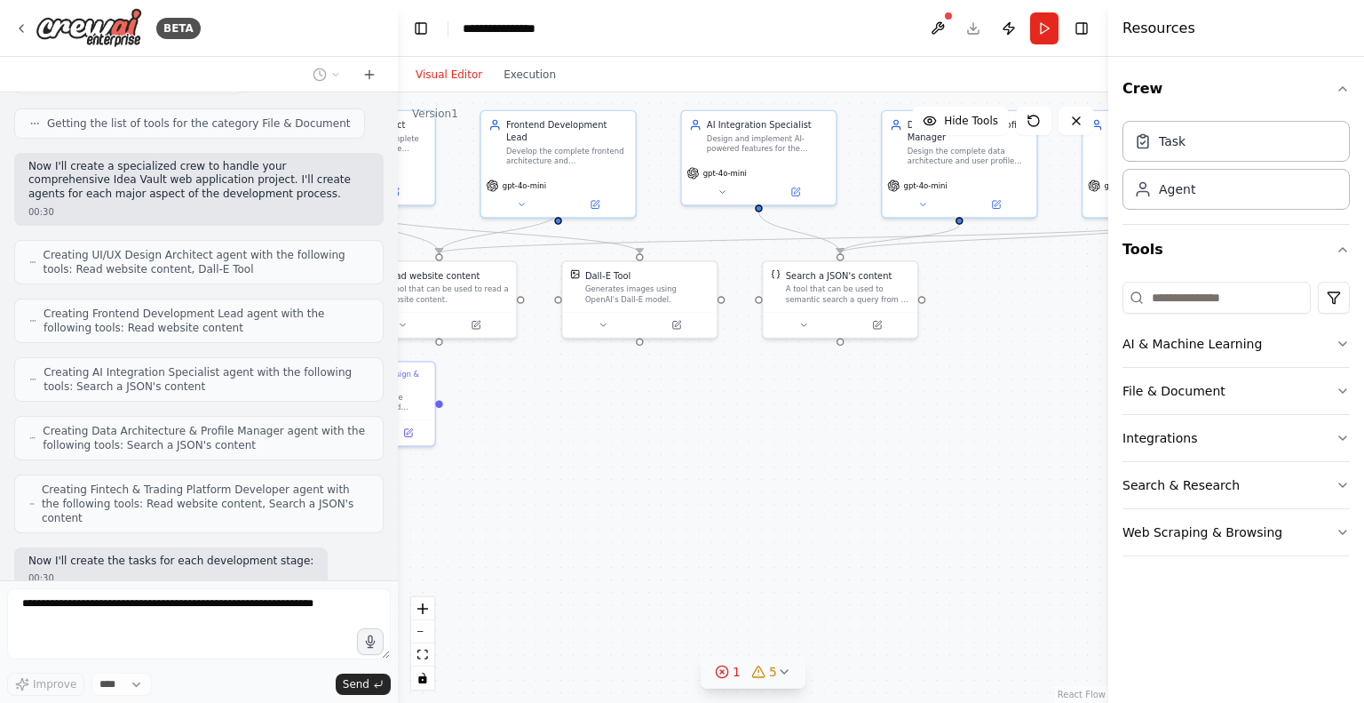
click at [789, 671] on button "1 5" at bounding box center [753, 672] width 105 height 33
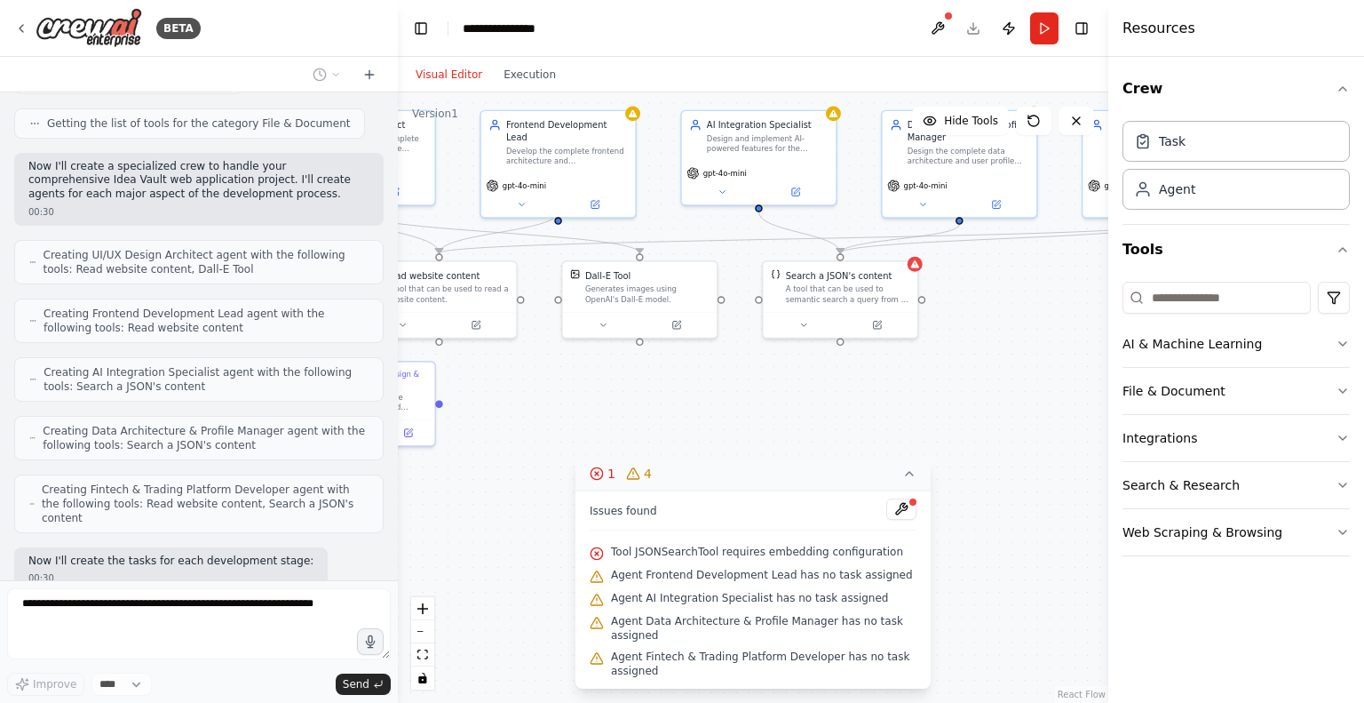
click at [912, 475] on icon at bounding box center [909, 474] width 7 height 4
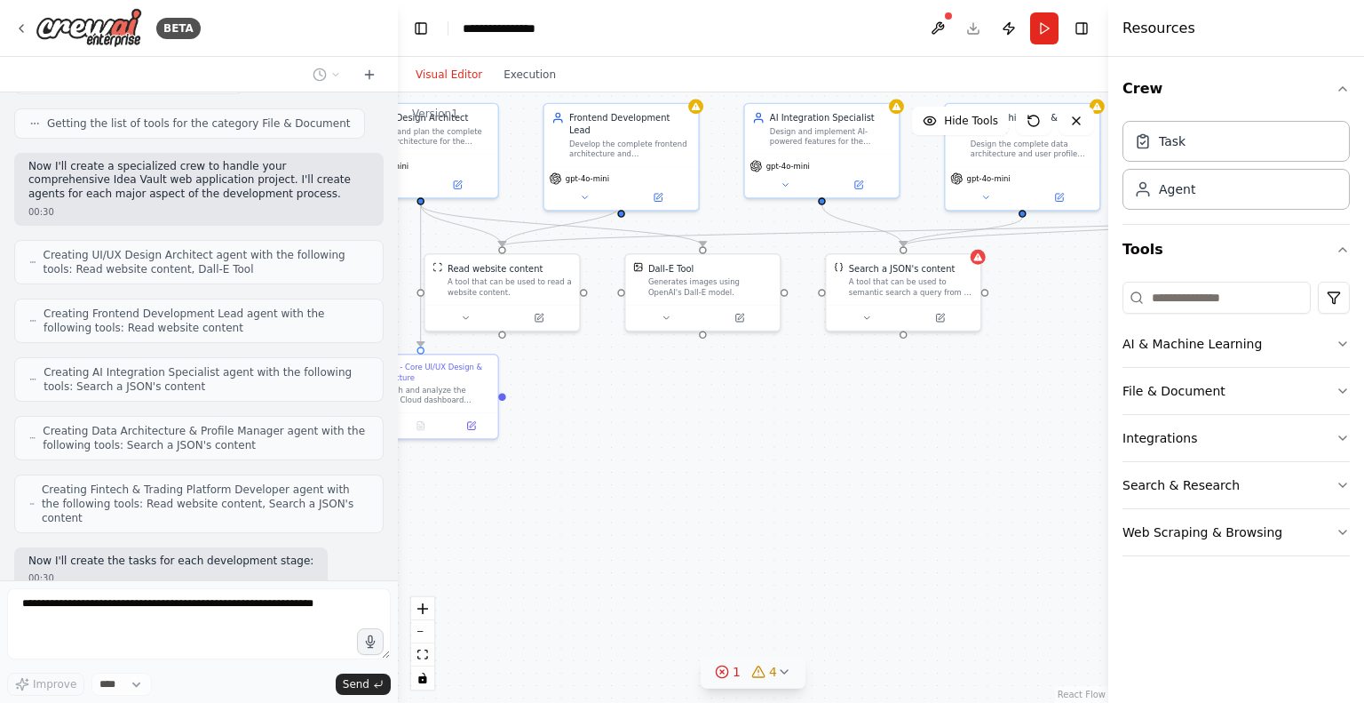
drag, startPoint x: 843, startPoint y: 519, endPoint x: 990, endPoint y: 513, distance: 147.6
click at [990, 513] on div ".deletable-edge-delete-btn { width: 20px; height: 20px; border: 0px solid #ffff…" at bounding box center [753, 397] width 711 height 610
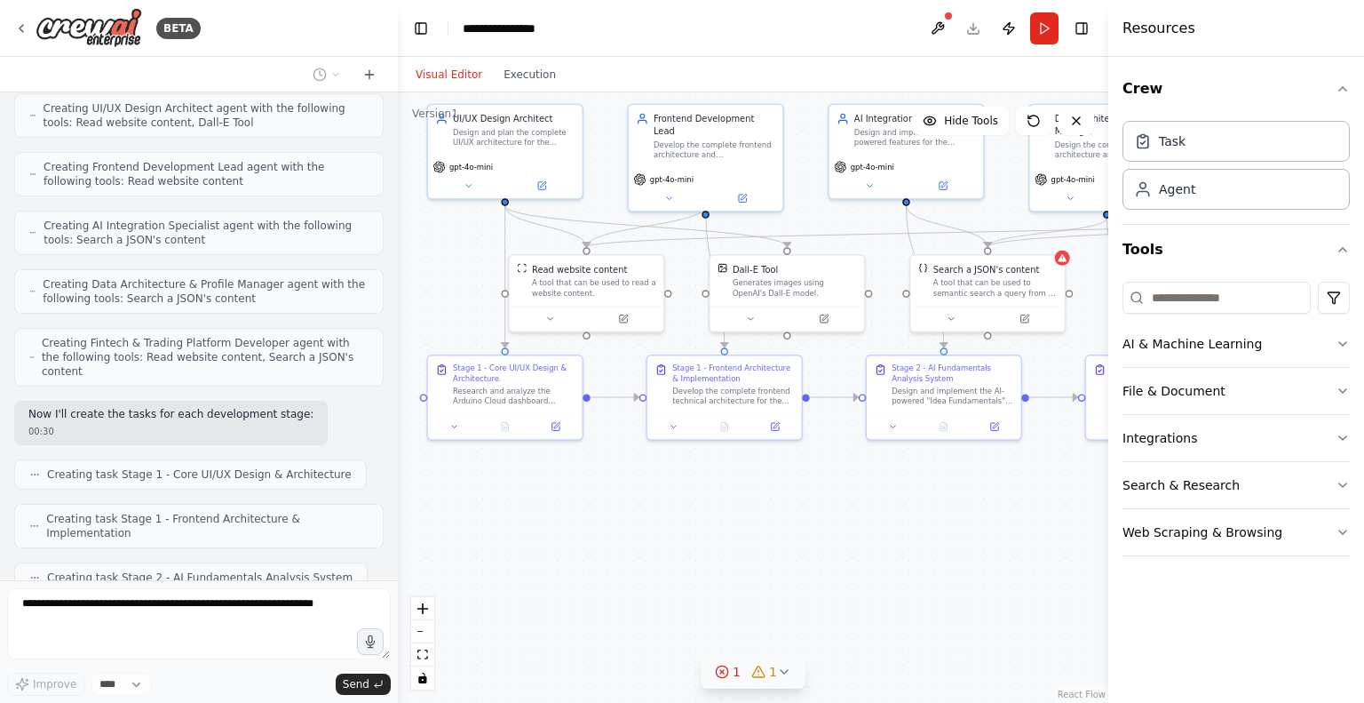
scroll to position [2278, 0]
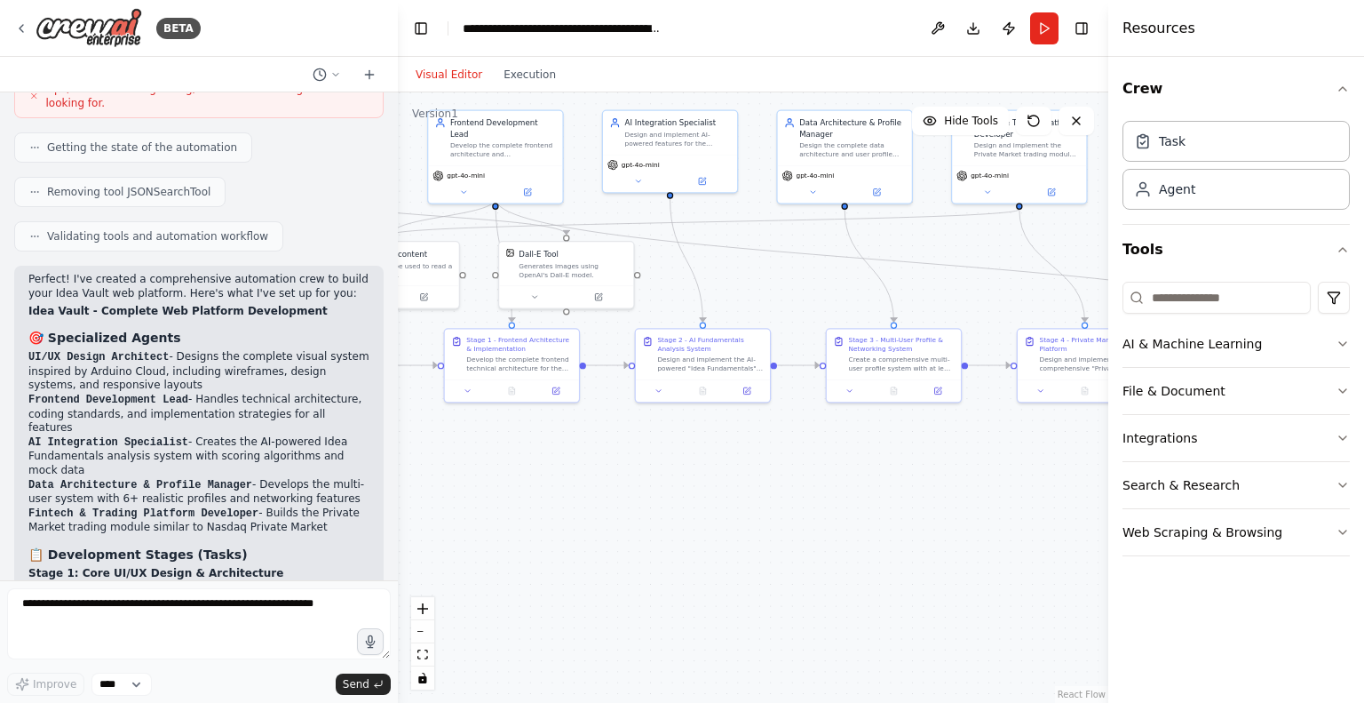
drag, startPoint x: 821, startPoint y: 507, endPoint x: 559, endPoint y: 481, distance: 263.4
click at [559, 481] on div ".deletable-edge-delete-btn { width: 20px; height: 20px; border: 0px solid #ffff…" at bounding box center [753, 397] width 711 height 610
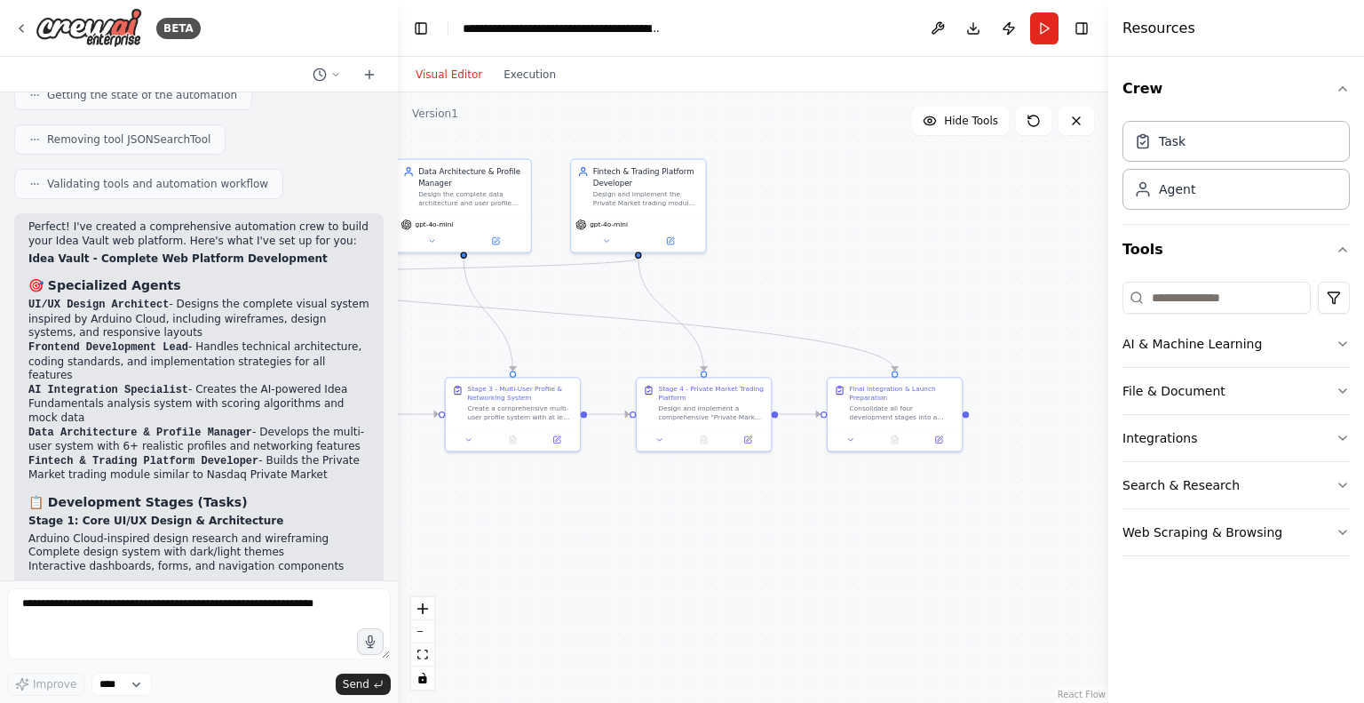
drag, startPoint x: 982, startPoint y: 485, endPoint x: 624, endPoint y: 544, distance: 362.7
click at [624, 544] on div ".deletable-edge-delete-btn { width: 20px; height: 20px; border: 0px solid #ffff…" at bounding box center [753, 397] width 711 height 610
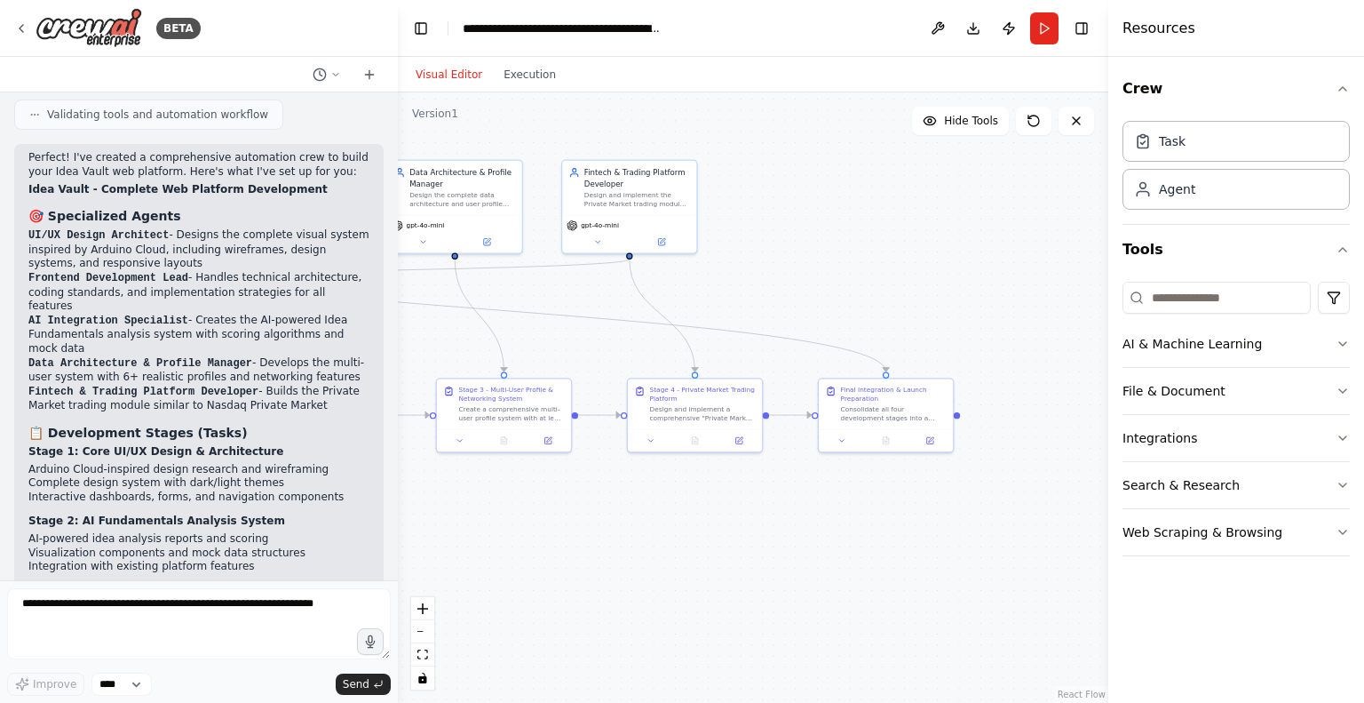
drag, startPoint x: 847, startPoint y: 537, endPoint x: 710, endPoint y: 539, distance: 136.8
click at [710, 539] on div ".deletable-edge-delete-btn { width: 20px; height: 20px; border: 0px solid #ffff…" at bounding box center [753, 397] width 711 height 610
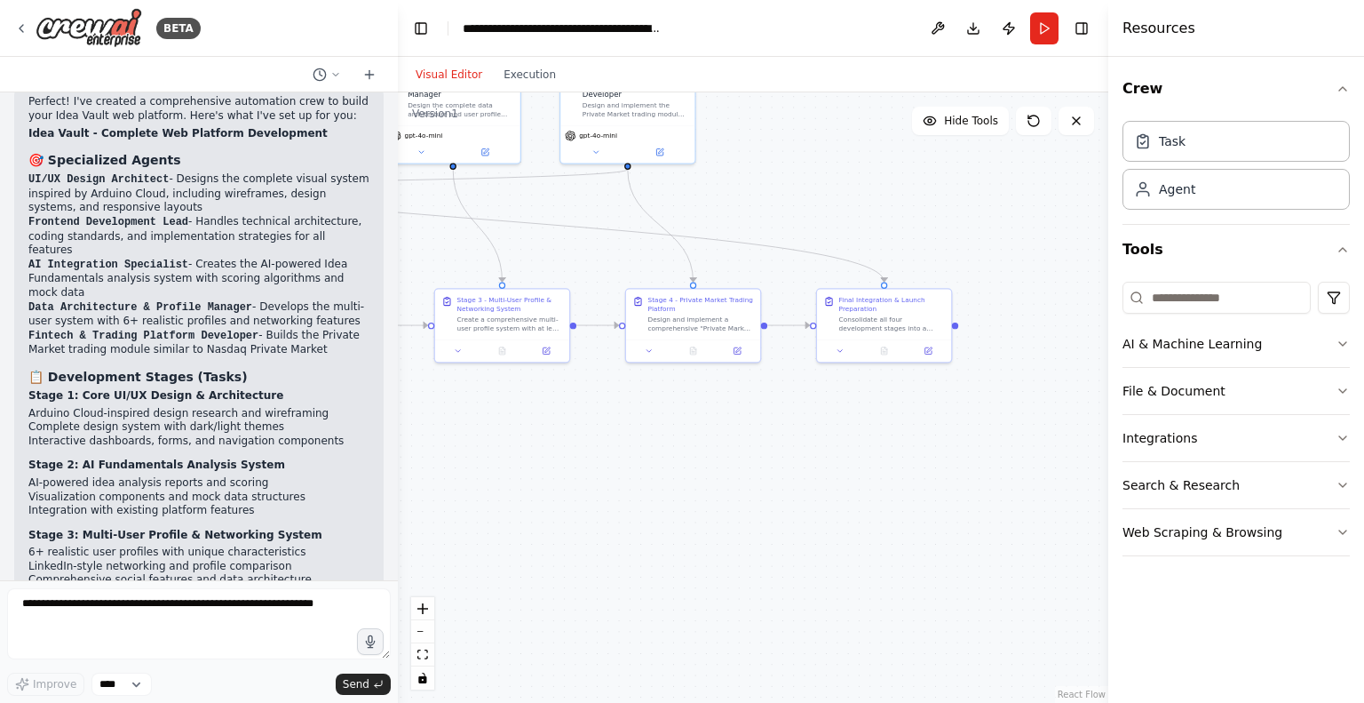
drag, startPoint x: 867, startPoint y: 568, endPoint x: 1013, endPoint y: 467, distance: 176.9
click at [1013, 467] on div ".deletable-edge-delete-btn { width: 20px; height: 20px; border: 0px solid #ffff…" at bounding box center [753, 397] width 711 height 610
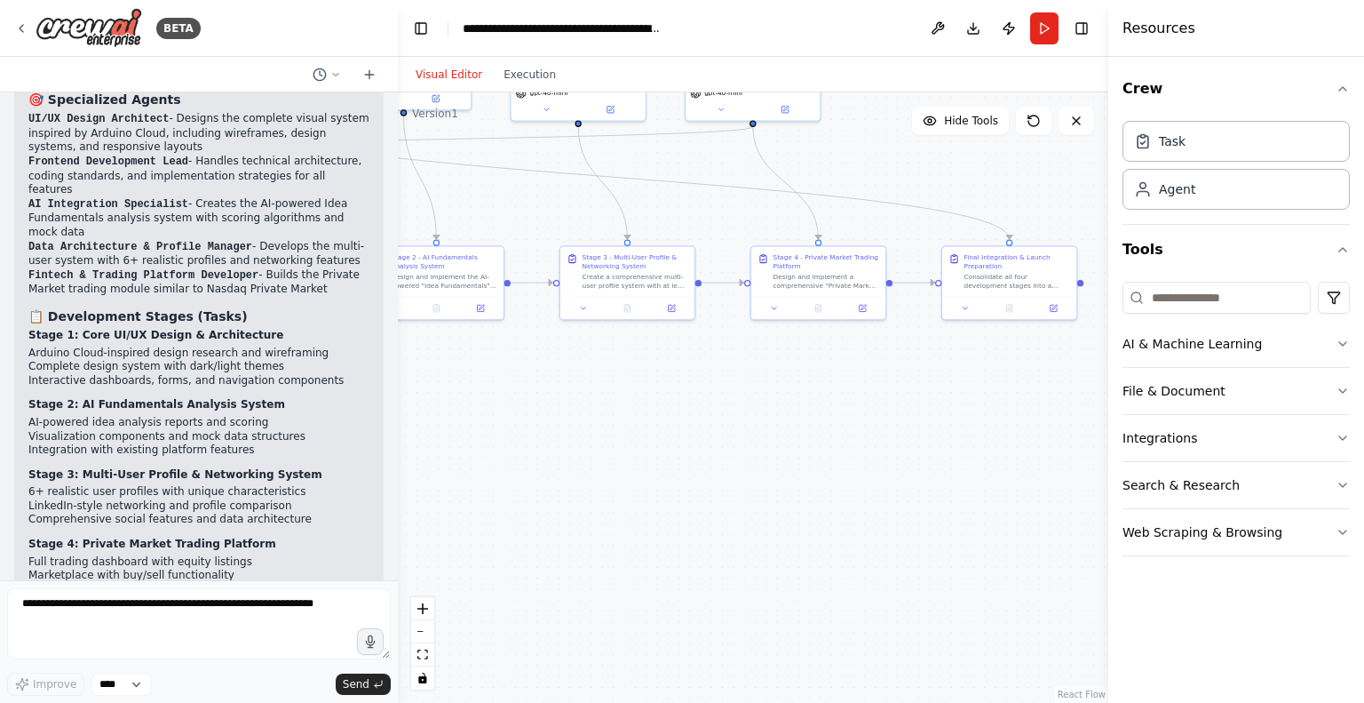
drag, startPoint x: 796, startPoint y: 488, endPoint x: 1039, endPoint y: 400, distance: 258.8
click at [1039, 400] on div ".deletable-edge-delete-btn { width: 20px; height: 20px; border: 0px solid #ffff…" at bounding box center [753, 397] width 711 height 610
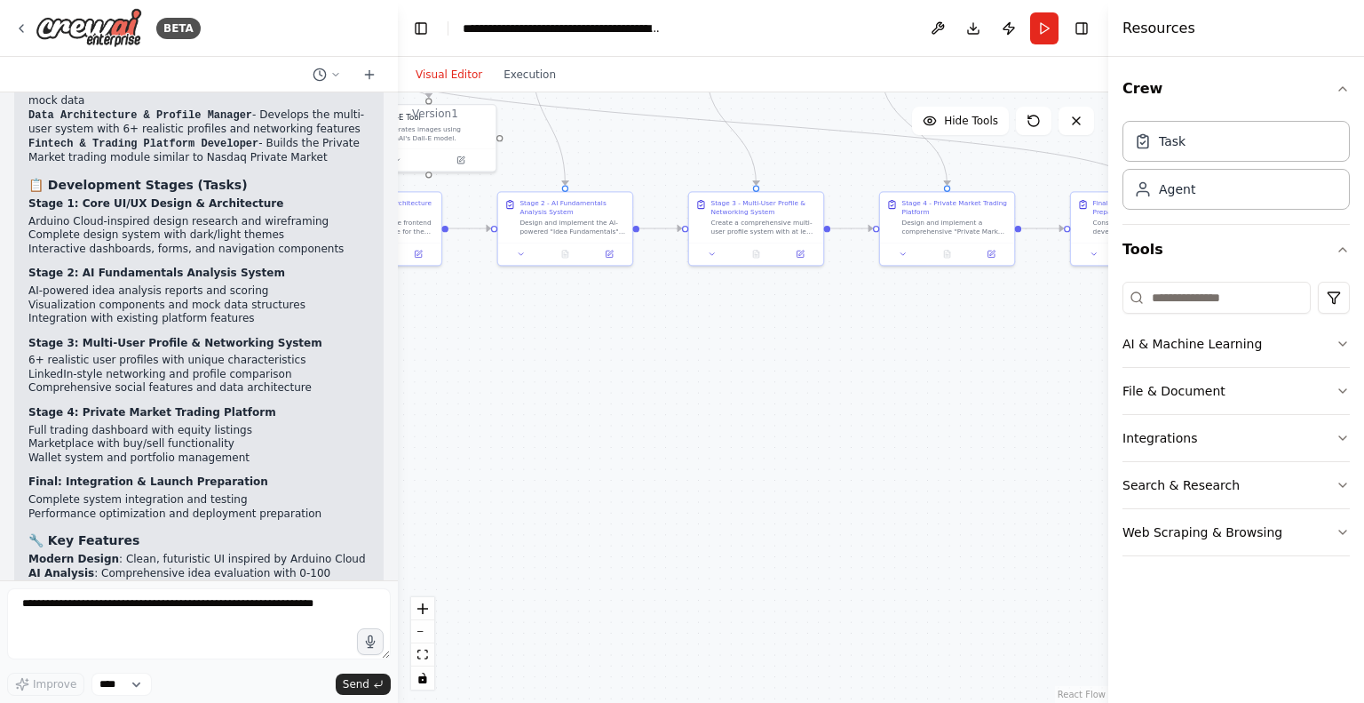
scroll to position [3532, 0]
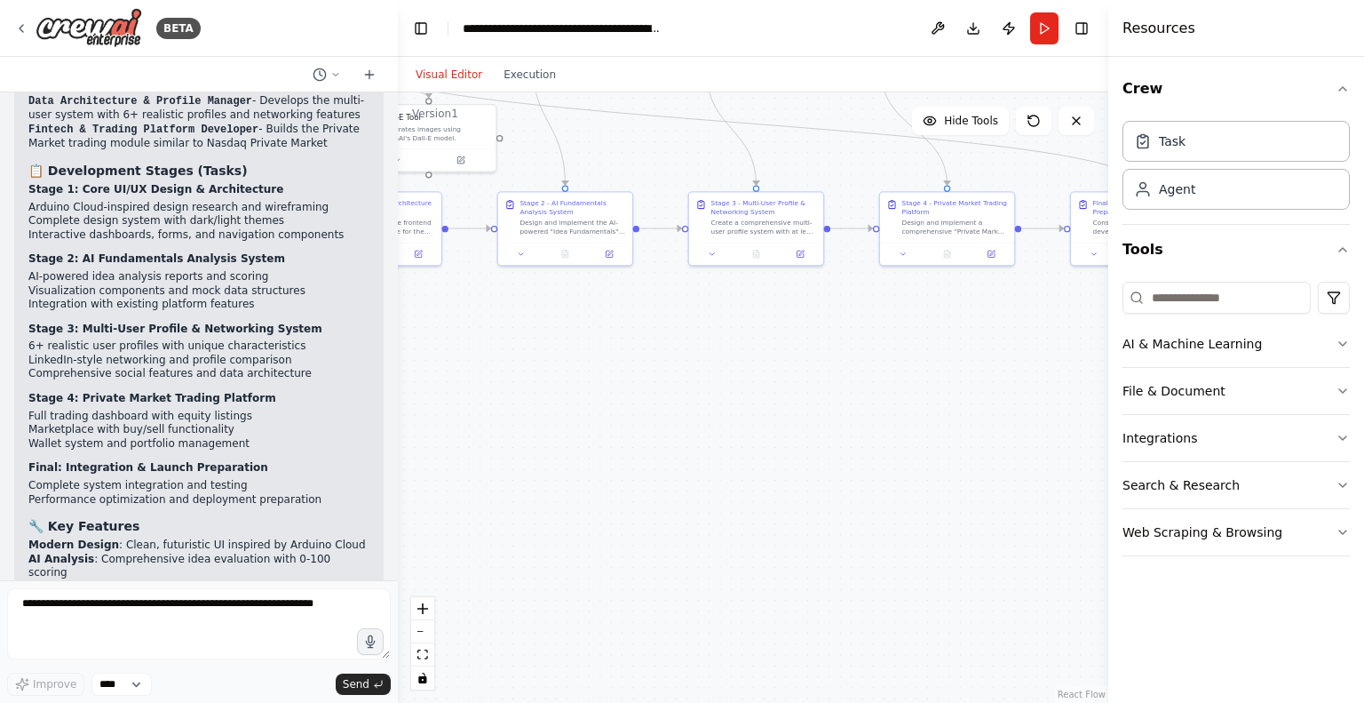
drag, startPoint x: 219, startPoint y: 510, endPoint x: 227, endPoint y: 457, distance: 52.9
click at [227, 660] on p "The crew is now validated and ready to run ! When you execute this automation, …" at bounding box center [198, 688] width 341 height 56
click at [227, 660] on strong "validated and ready to run" at bounding box center [195, 666] width 161 height 12
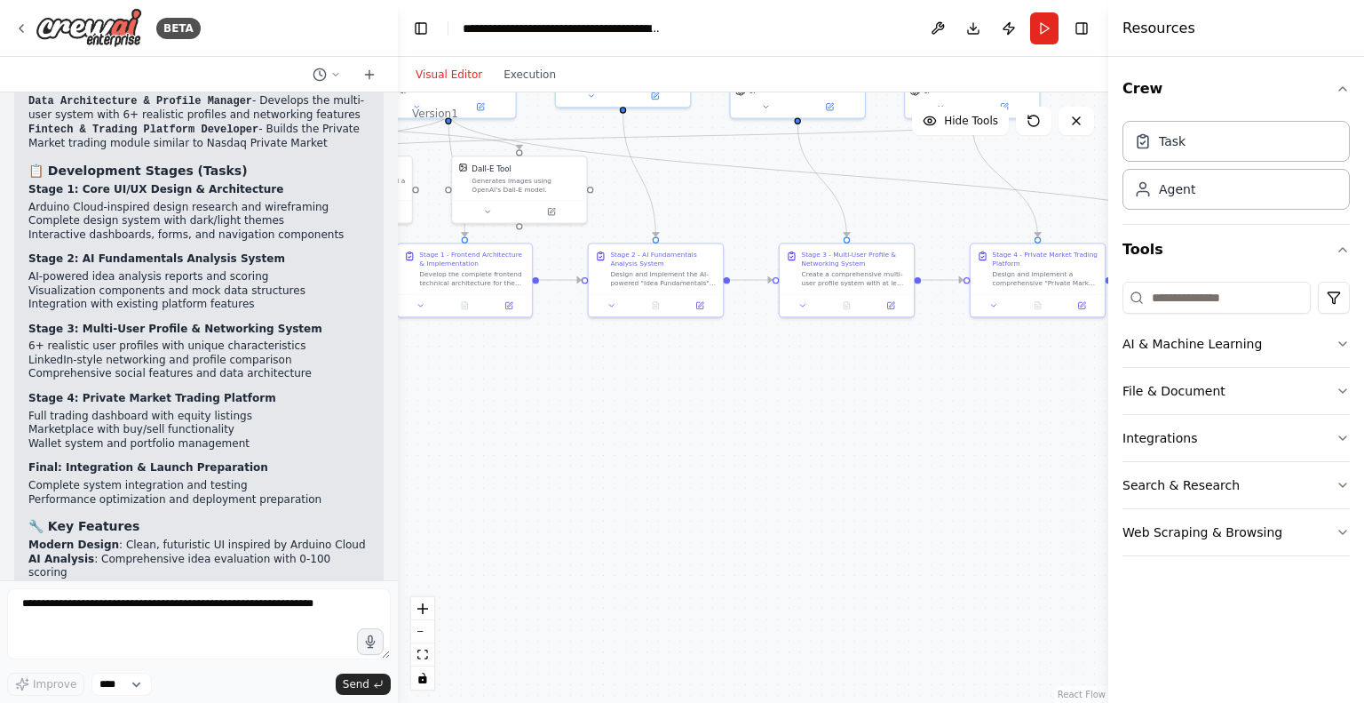
drag, startPoint x: 489, startPoint y: 562, endPoint x: 590, endPoint y: 610, distance: 112.0
click at [590, 610] on div ".deletable-edge-delete-btn { width: 20px; height: 20px; border: 0px solid #ffff…" at bounding box center [753, 397] width 711 height 610
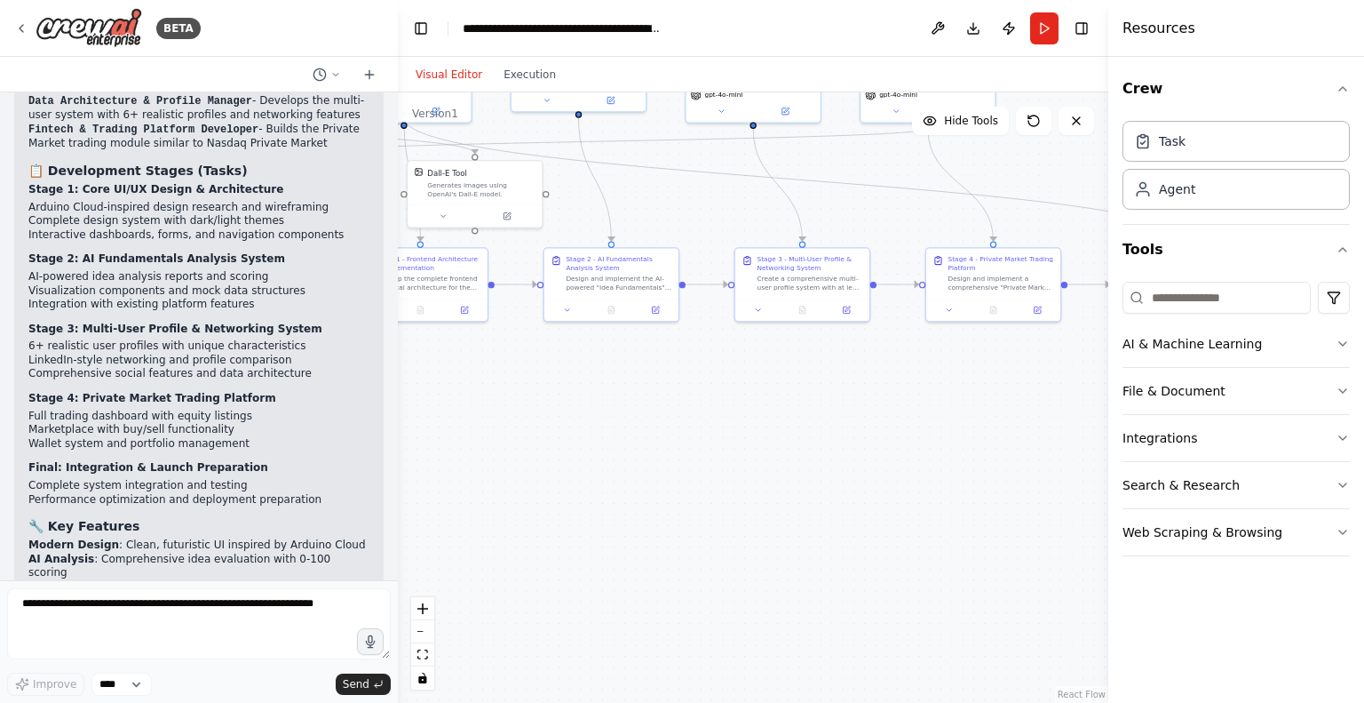
drag, startPoint x: 535, startPoint y: 461, endPoint x: 473, endPoint y: 465, distance: 62.3
click at [473, 465] on div ".deletable-edge-delete-btn { width: 20px; height: 20px; border: 0px solid #ffff…" at bounding box center [753, 397] width 711 height 610
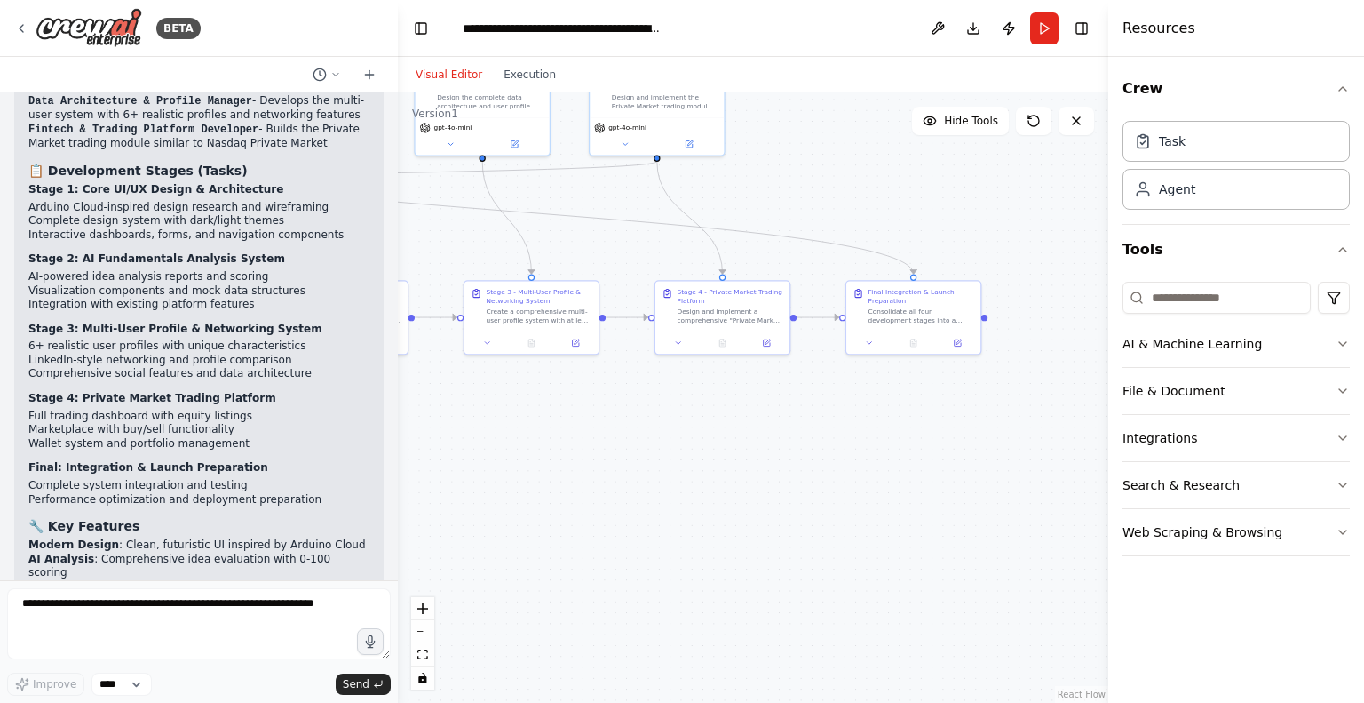
drag, startPoint x: 671, startPoint y: 482, endPoint x: 385, endPoint y: 528, distance: 289.6
click at [385, 528] on div "BETA 1st stage *"Design and generate a modern web application UI/UX for a platf…" at bounding box center [682, 351] width 1364 height 703
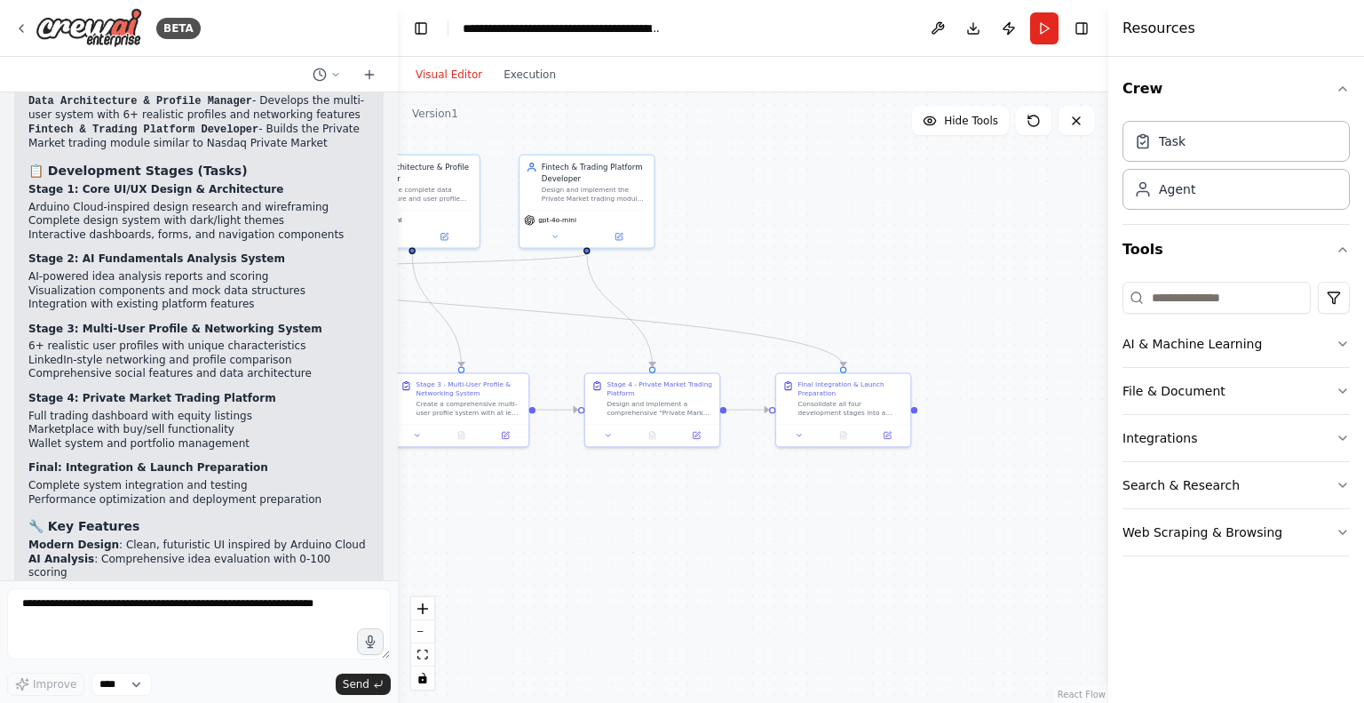
drag, startPoint x: 711, startPoint y: 523, endPoint x: 643, endPoint y: 695, distance: 184.6
click at [643, 695] on div ".deletable-edge-delete-btn { width: 20px; height: 20px; border: 0px solid #ffff…" at bounding box center [753, 397] width 711 height 610
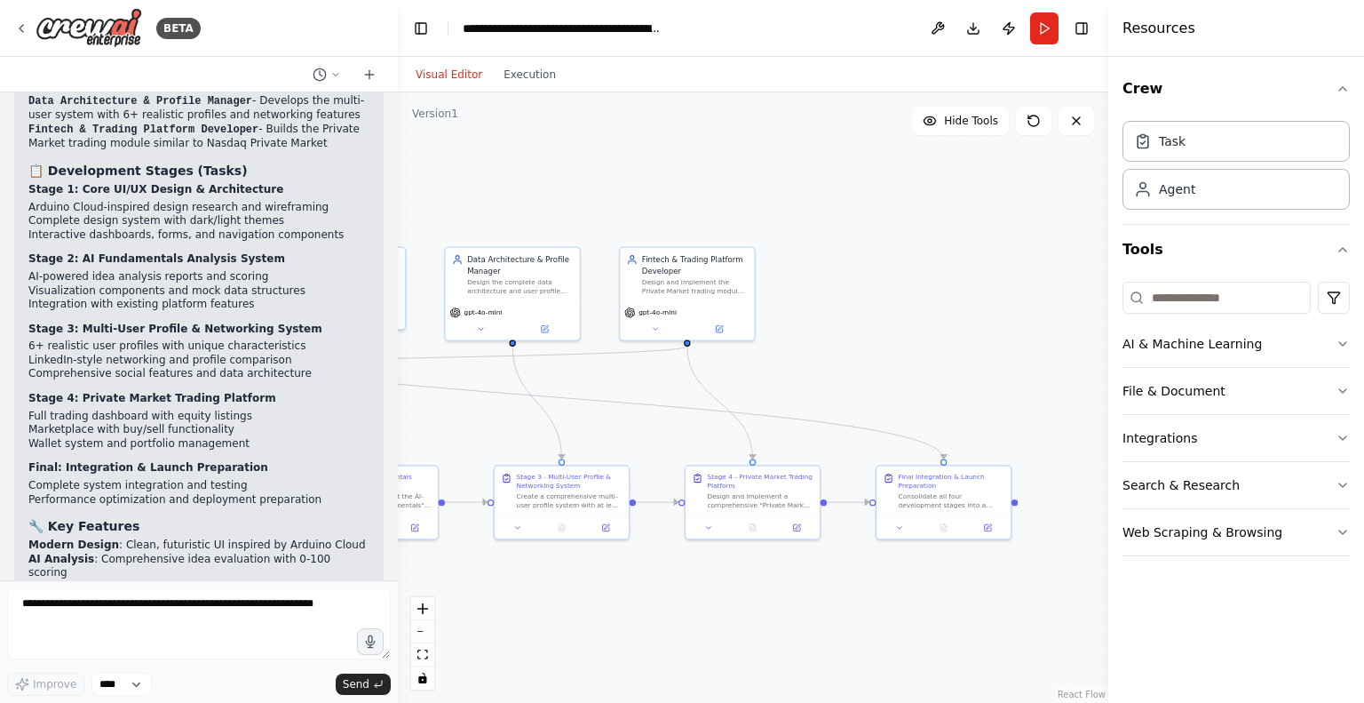
drag, startPoint x: 817, startPoint y: 297, endPoint x: 1035, endPoint y: 322, distance: 219.1
click at [1035, 322] on div ".deletable-edge-delete-btn { width: 20px; height: 20px; border: 0px solid #ffff…" at bounding box center [753, 397] width 711 height 610
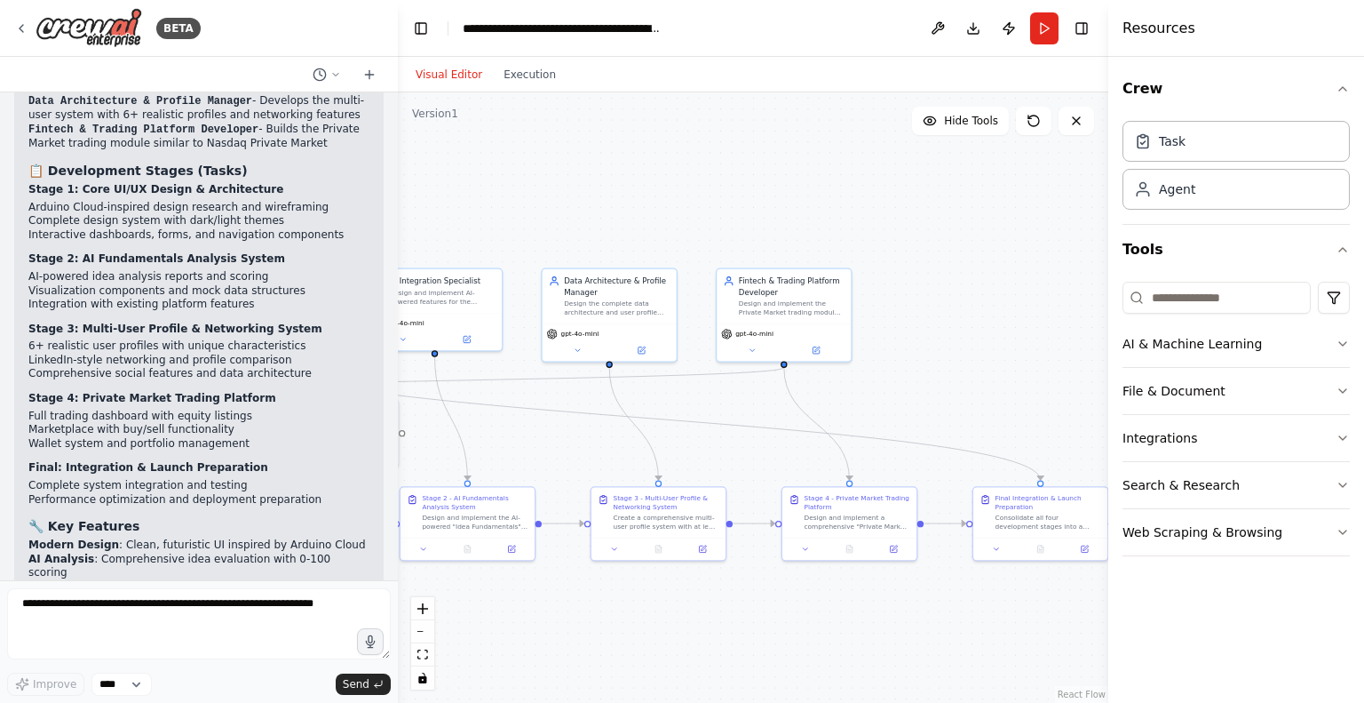
click at [521, 86] on div "Visual Editor Execution" at bounding box center [486, 75] width 162 height 36
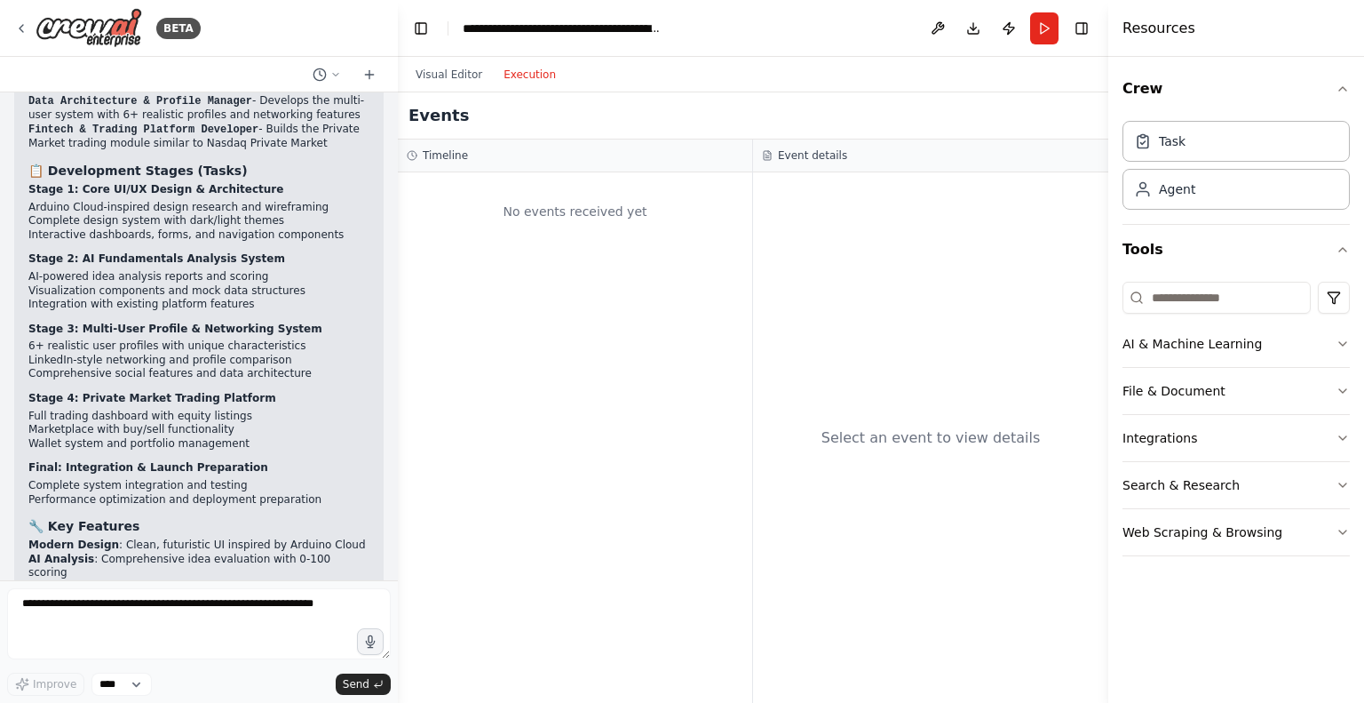
click at [521, 78] on button "Execution" at bounding box center [530, 74] width 74 height 21
click at [802, 152] on h3 "Event details" at bounding box center [812, 155] width 69 height 14
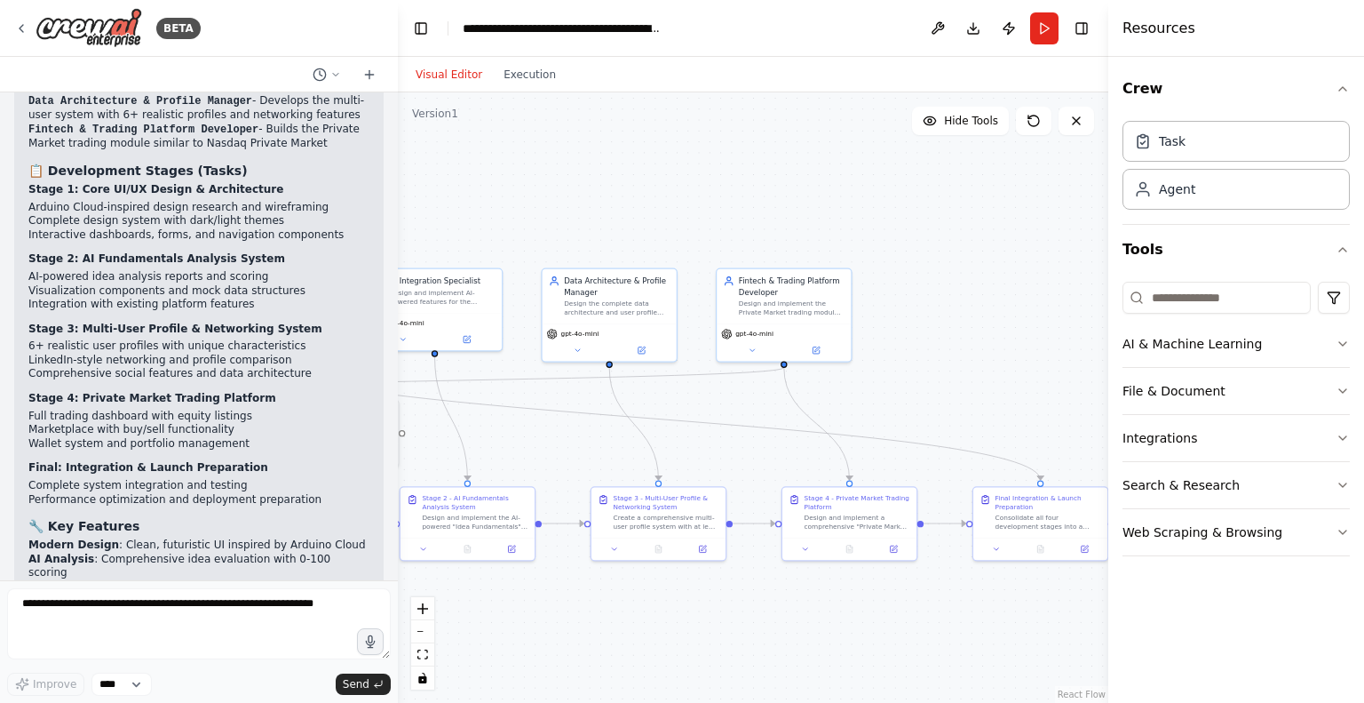
click at [433, 83] on button "Visual Editor" at bounding box center [449, 74] width 88 height 21
drag, startPoint x: 941, startPoint y: 390, endPoint x: 969, endPoint y: 250, distance: 143.2
click at [969, 250] on div ".deletable-edge-delete-btn { width: 20px; height: 20px; border: 0px solid #ffff…" at bounding box center [753, 397] width 711 height 610
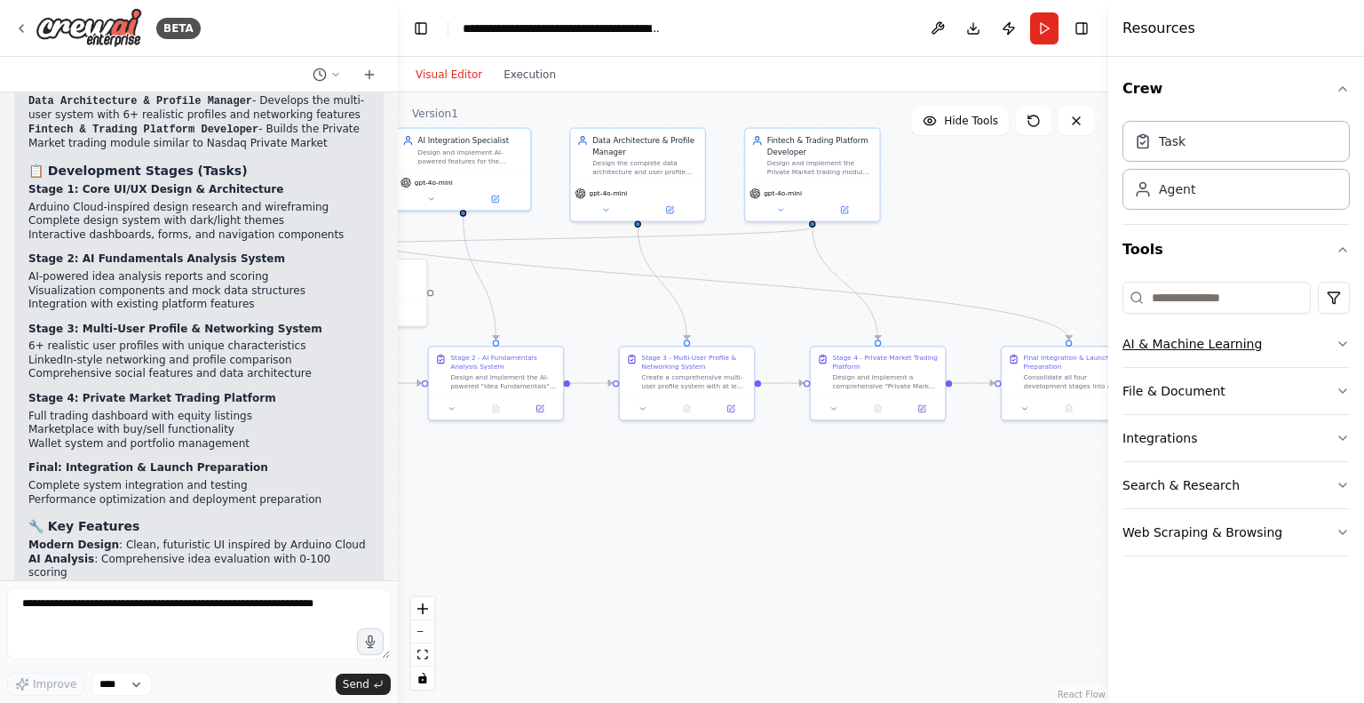
click at [1253, 338] on button "AI & Machine Learning" at bounding box center [1236, 344] width 227 height 46
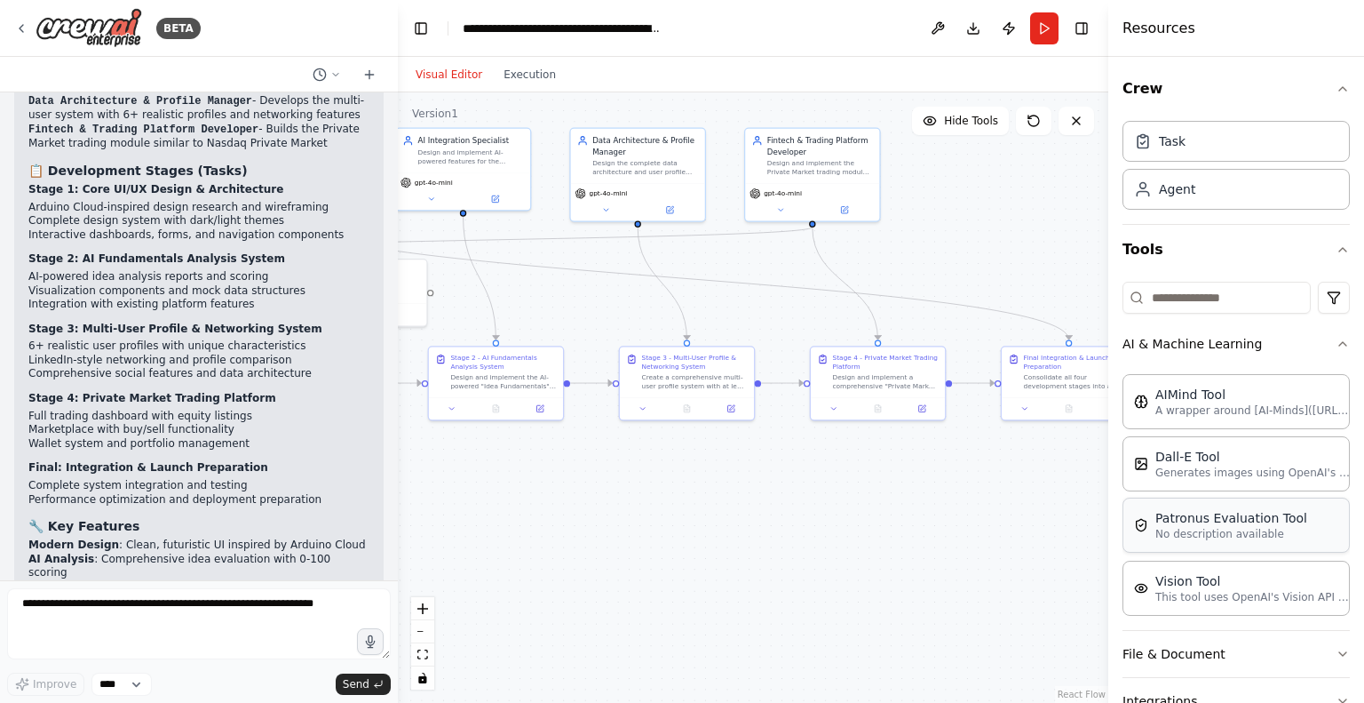
scroll to position [107, 0]
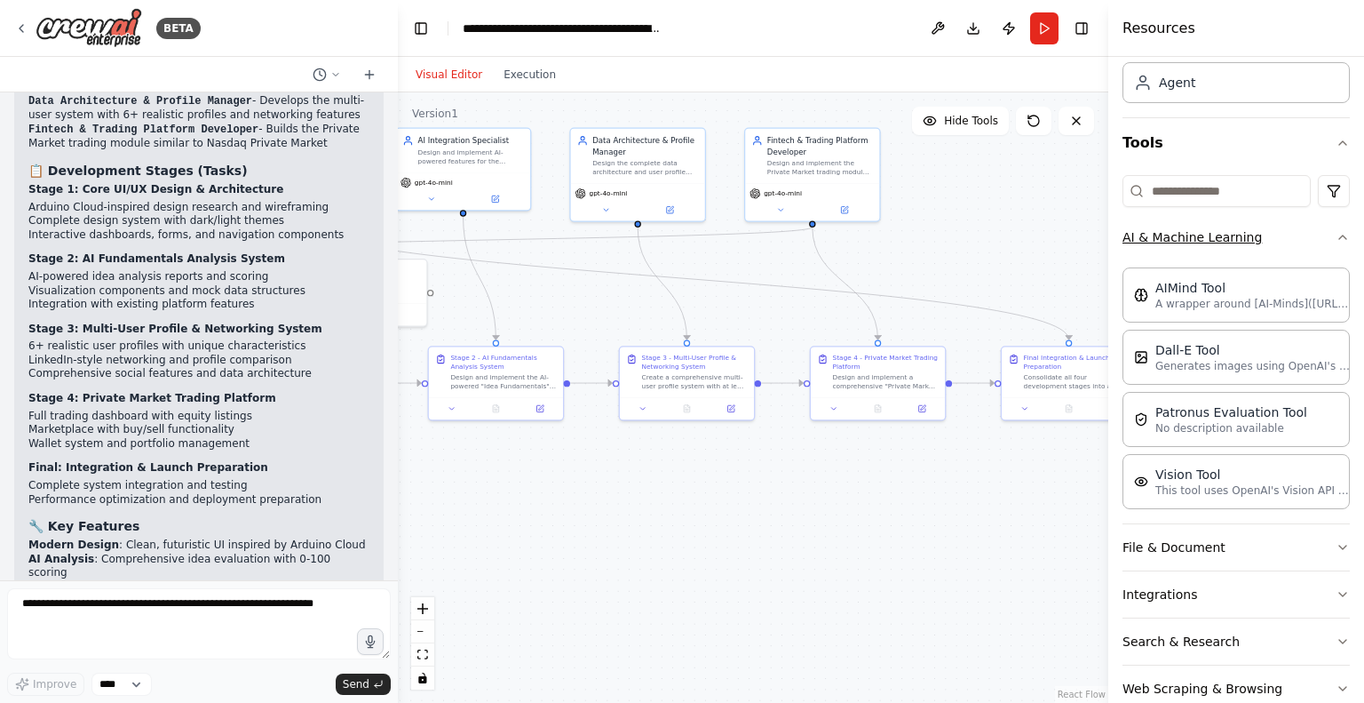
click at [1276, 247] on button "AI & Machine Learning" at bounding box center [1236, 237] width 227 height 46
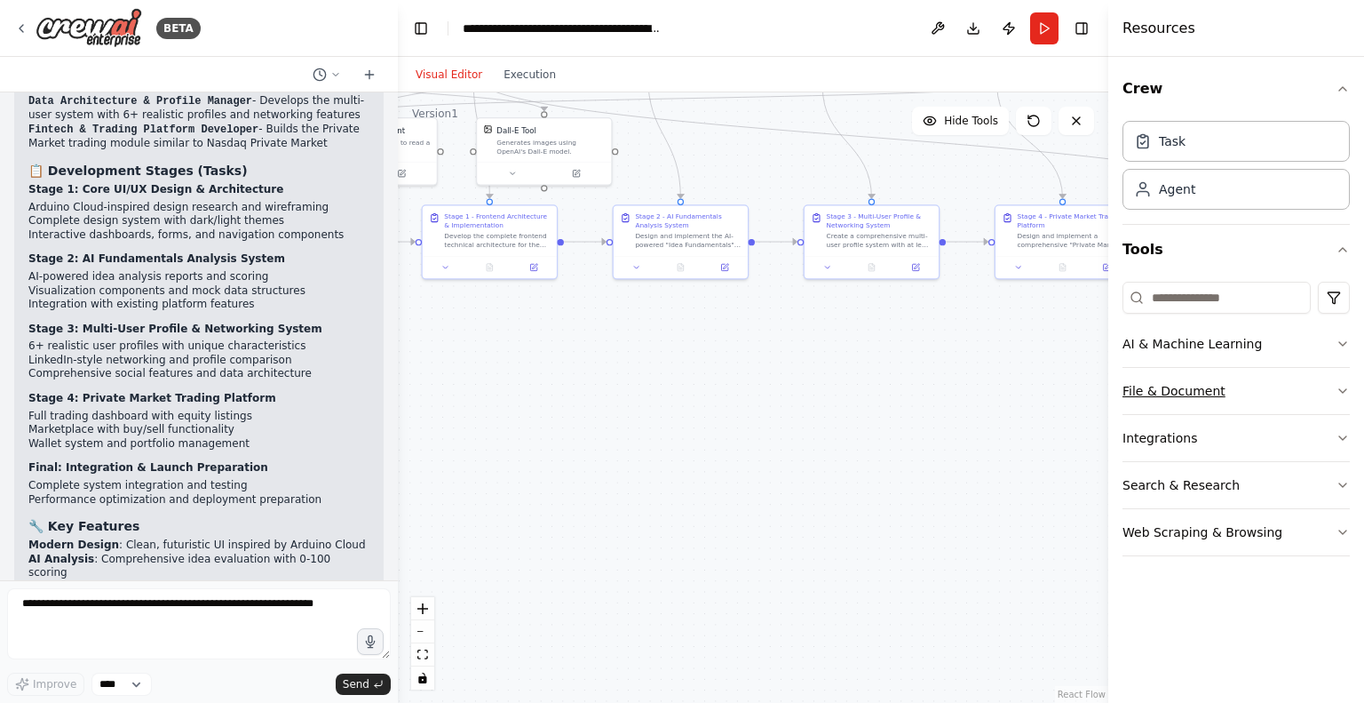
drag, startPoint x: 966, startPoint y: 540, endPoint x: 1203, endPoint y: 376, distance: 288.5
click at [1203, 376] on div "BETA 1st stage *"Design and generate a modern web application UI/UX for a platf…" at bounding box center [682, 351] width 1364 height 703
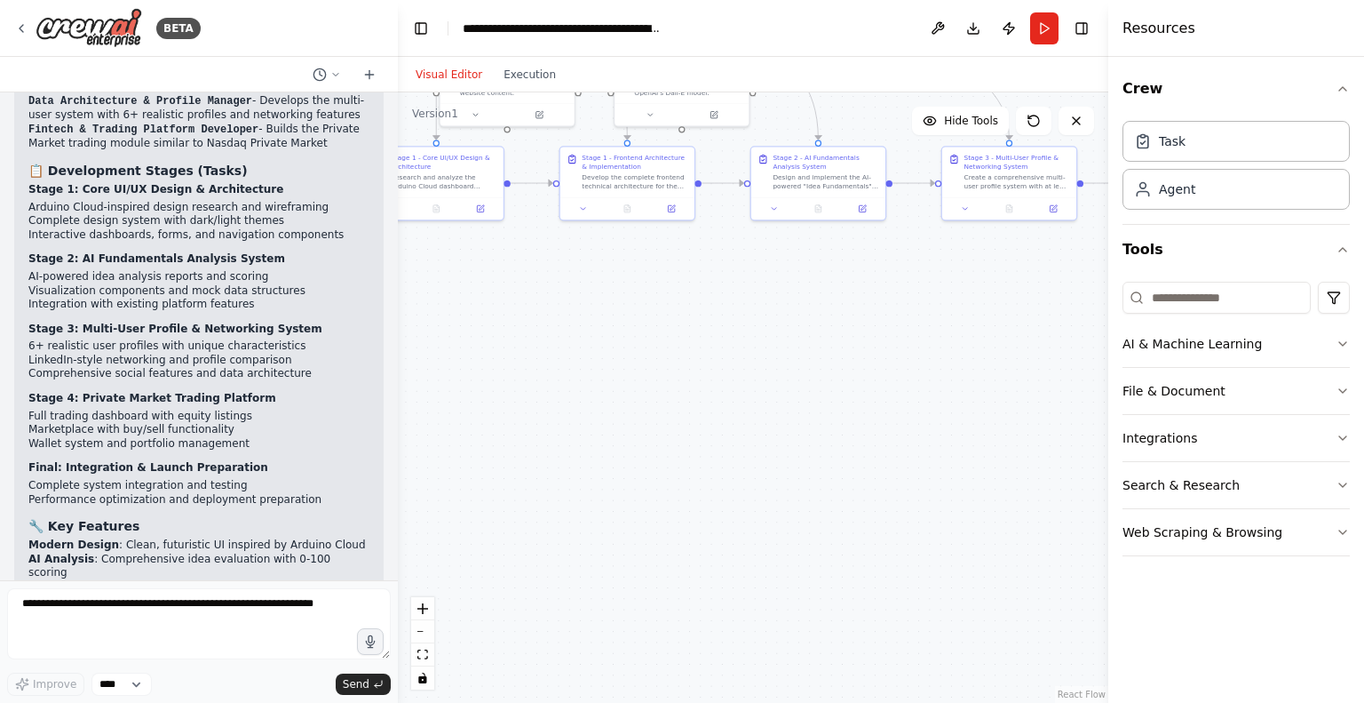
drag, startPoint x: 752, startPoint y: 433, endPoint x: 1034, endPoint y: 406, distance: 282.9
click at [1034, 406] on div ".deletable-edge-delete-btn { width: 20px; height: 20px; border: 0px solid #ffff…" at bounding box center [753, 397] width 711 height 610
drag, startPoint x: 653, startPoint y: 282, endPoint x: 695, endPoint y: 440, distance: 162.7
click at [695, 440] on div ".deletable-edge-delete-btn { width: 20px; height: 20px; border: 0px solid #ffff…" at bounding box center [753, 397] width 711 height 610
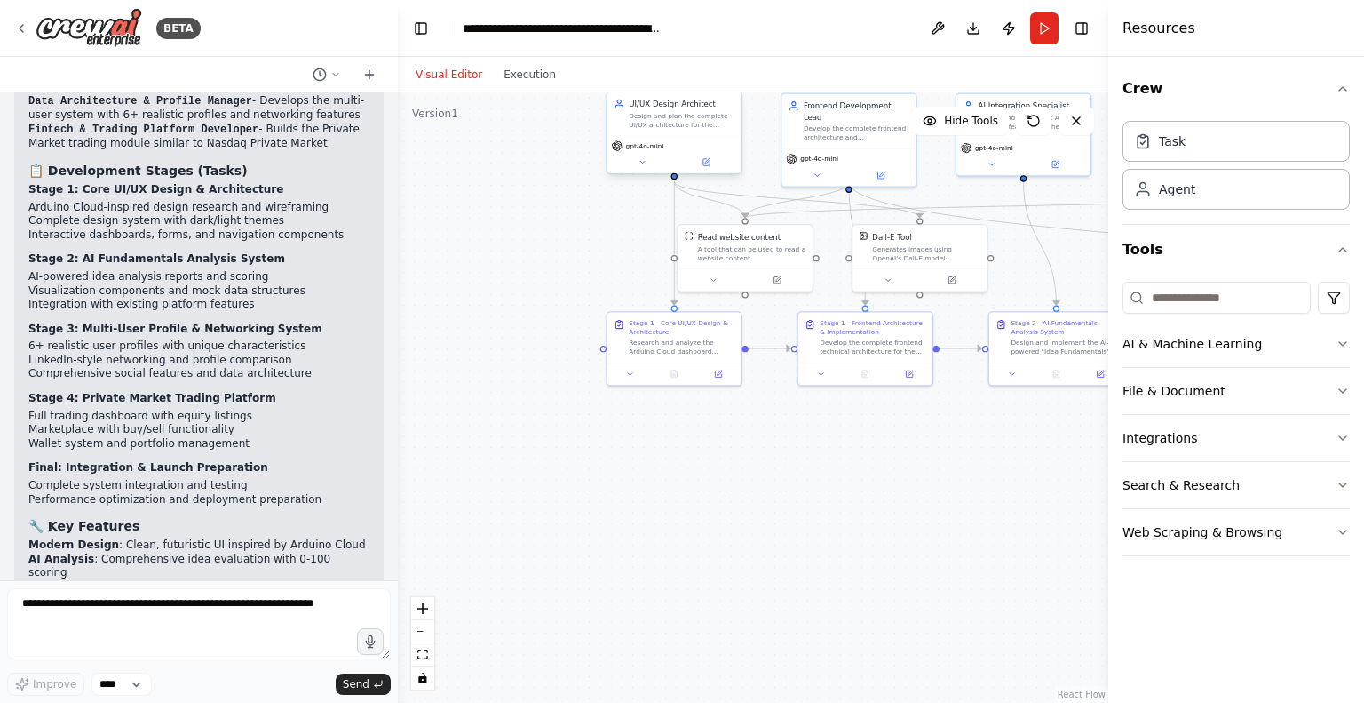
click at [642, 173] on div "UI/UX Design Architect Design and plan the complete UI/UX architecture for the …" at bounding box center [674, 133] width 137 height 83
click at [642, 166] on button at bounding box center [642, 161] width 61 height 13
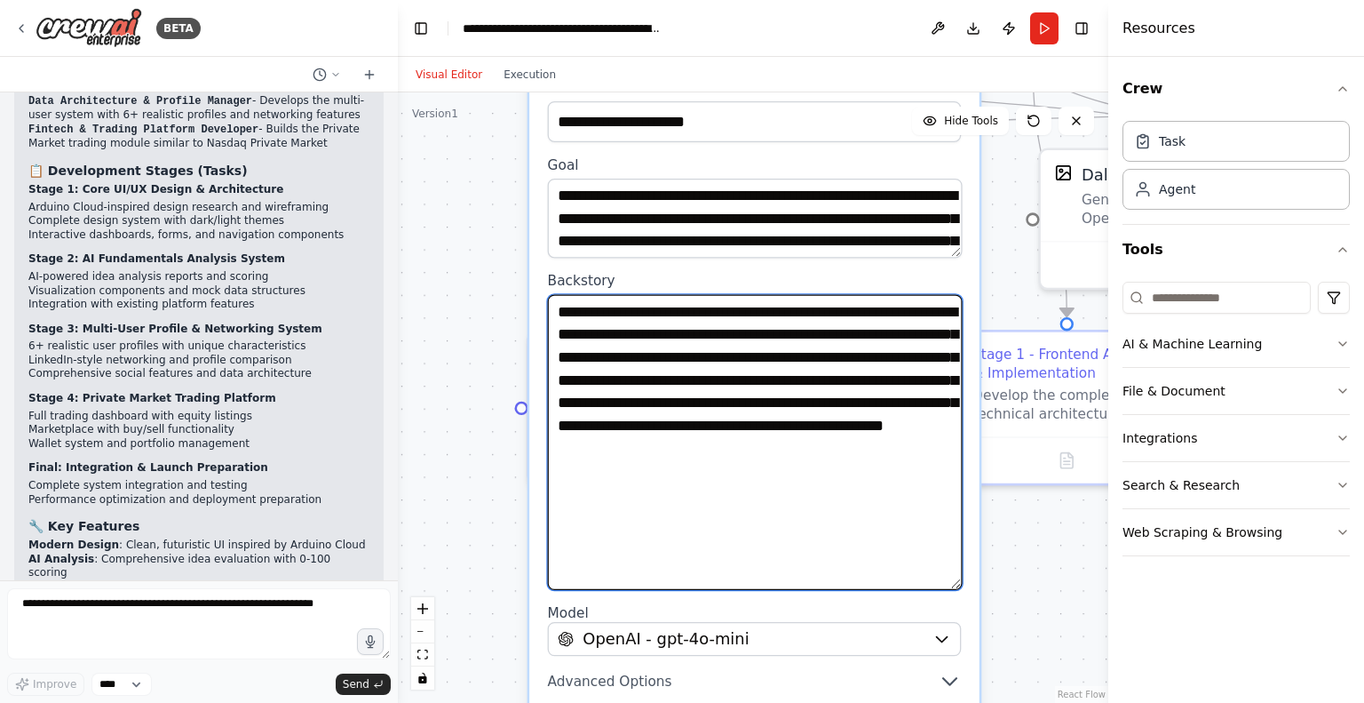
drag, startPoint x: 958, startPoint y: 369, endPoint x: 953, endPoint y: 593, distance: 224.8
click at [953, 590] on textarea "**********" at bounding box center [755, 442] width 415 height 296
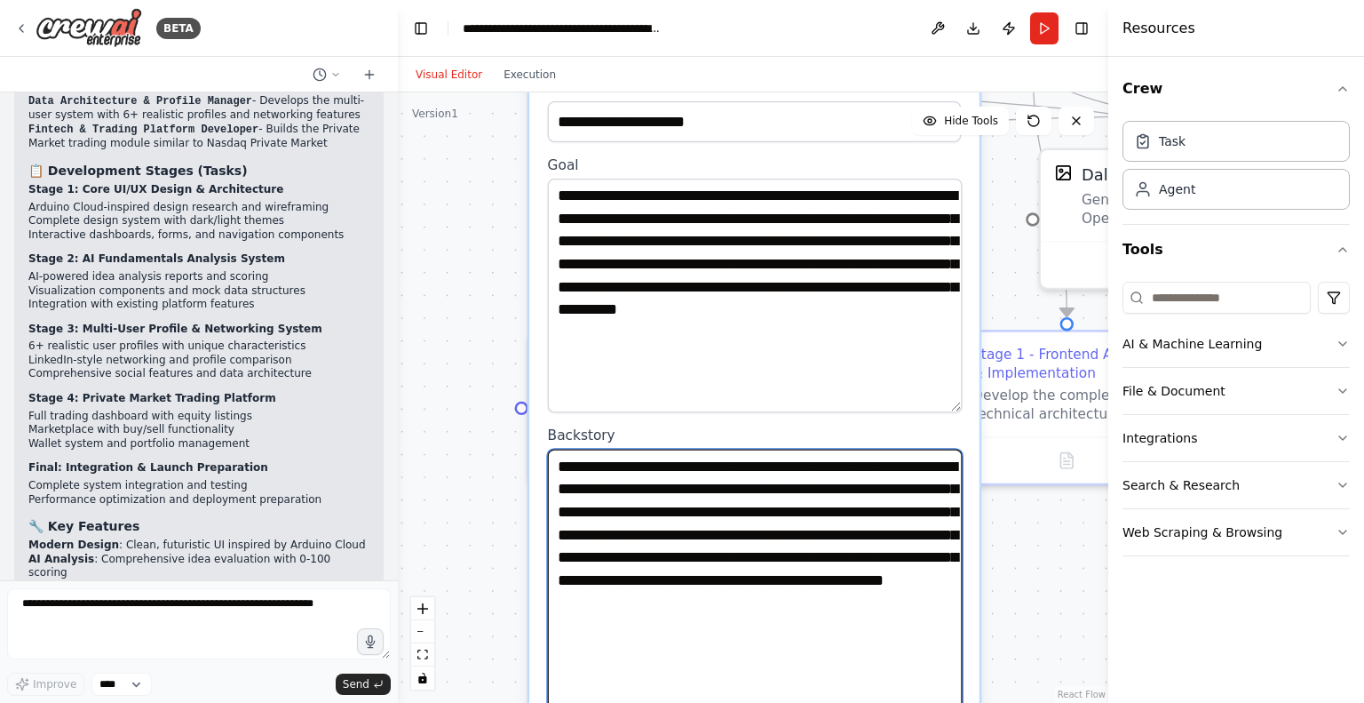
drag, startPoint x: 953, startPoint y: 255, endPoint x: 962, endPoint y: 409, distance: 154.8
click at [962, 409] on div "**********" at bounding box center [754, 489] width 450 height 858
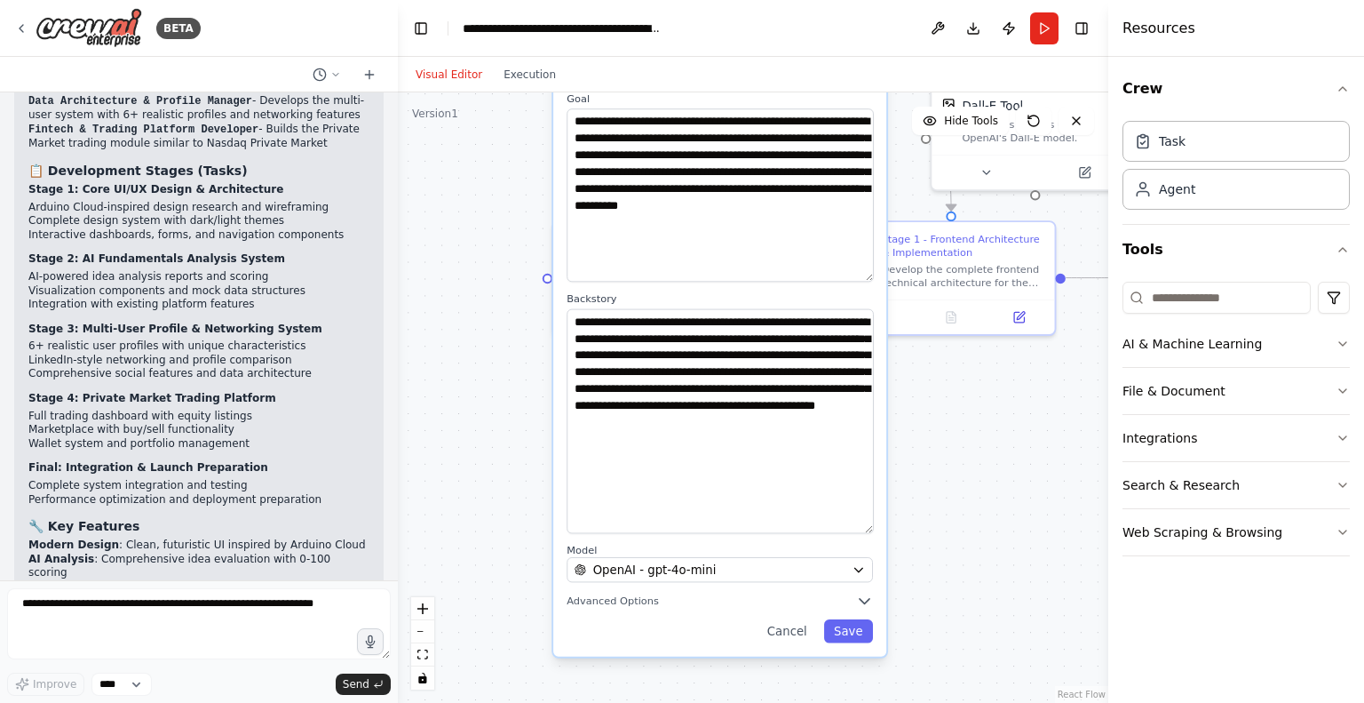
drag, startPoint x: 1002, startPoint y: 603, endPoint x: 949, endPoint y: 436, distance: 175.3
click at [949, 436] on div "**********" at bounding box center [753, 397] width 711 height 610
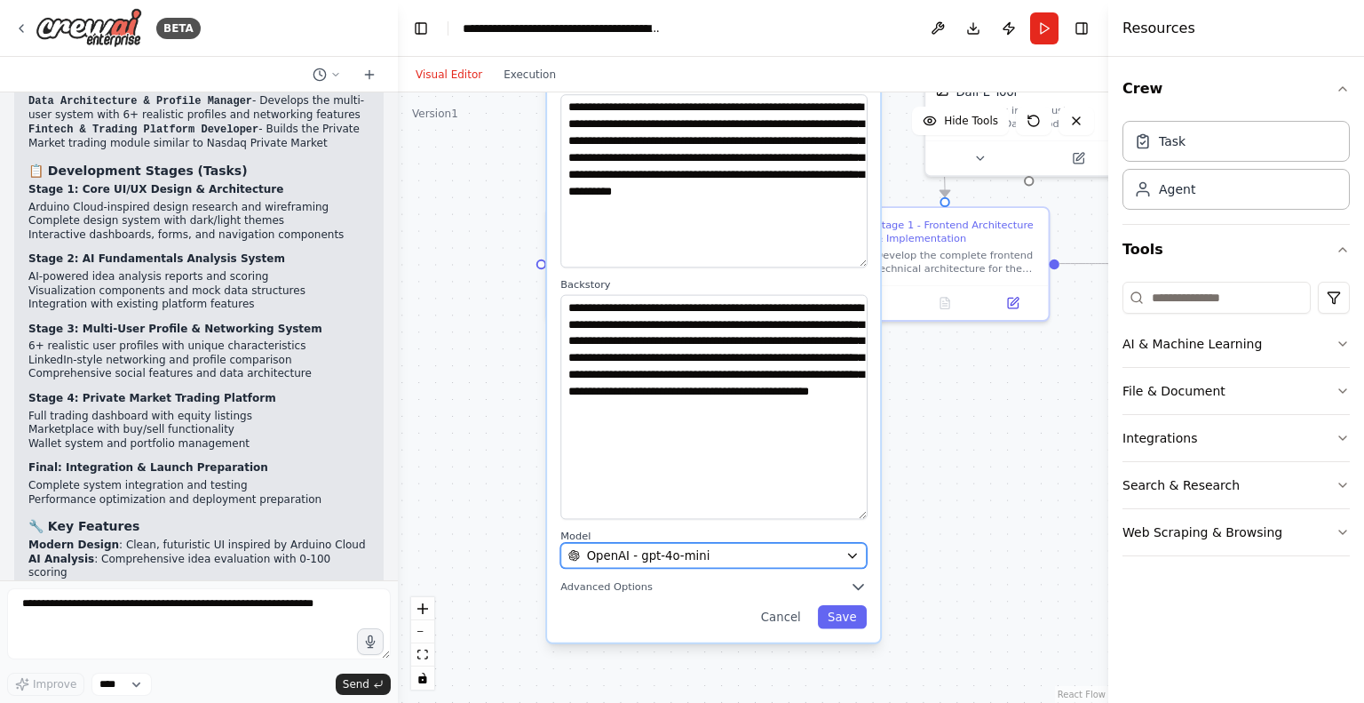
click at [819, 560] on div "OpenAI - gpt-4o-mini" at bounding box center [703, 555] width 271 height 17
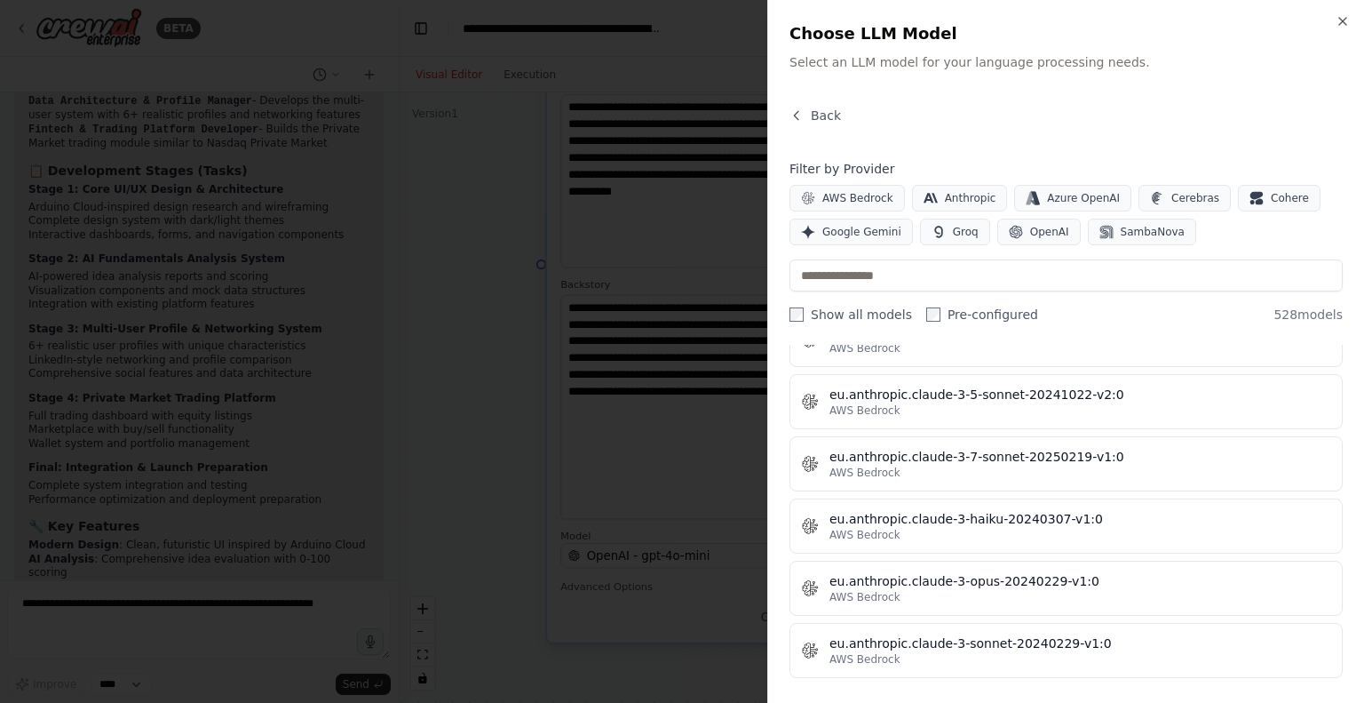
scroll to position [8463, 0]
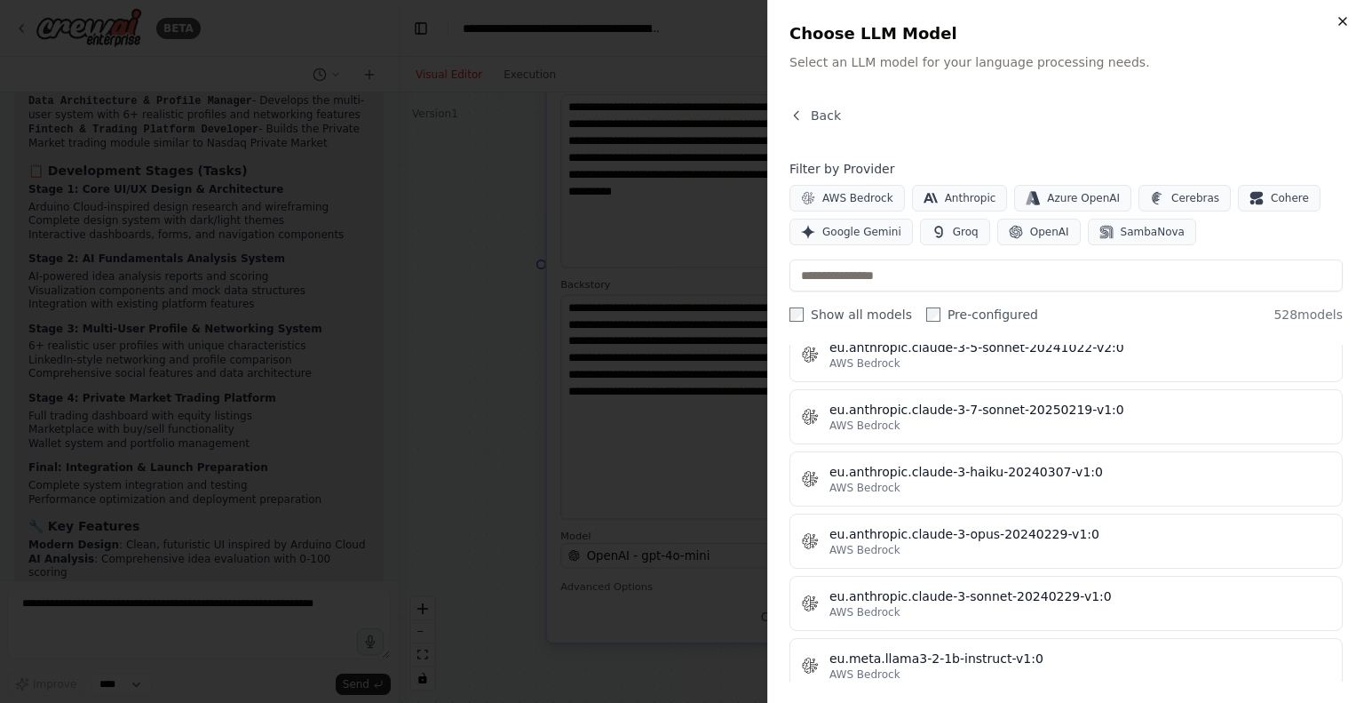
click at [1346, 20] on icon "button" at bounding box center [1343, 21] width 14 height 14
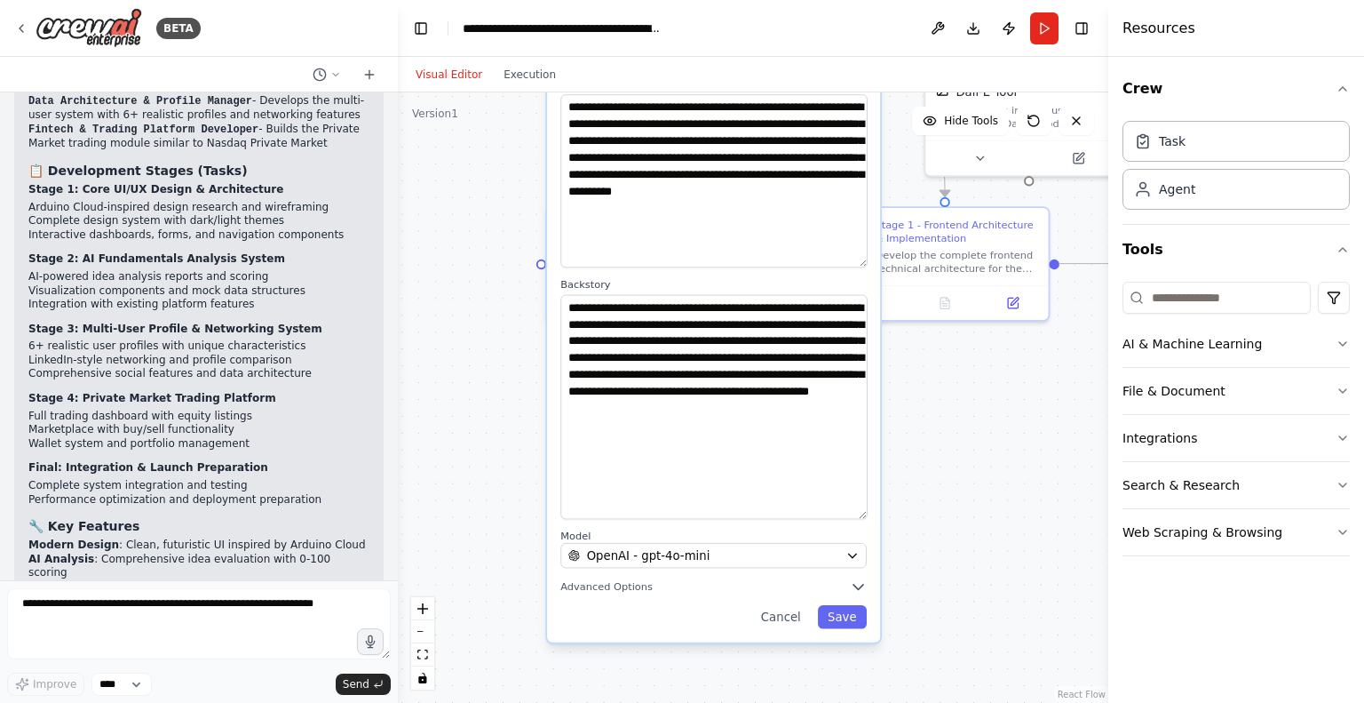
click at [953, 535] on div "**********" at bounding box center [753, 397] width 711 height 610
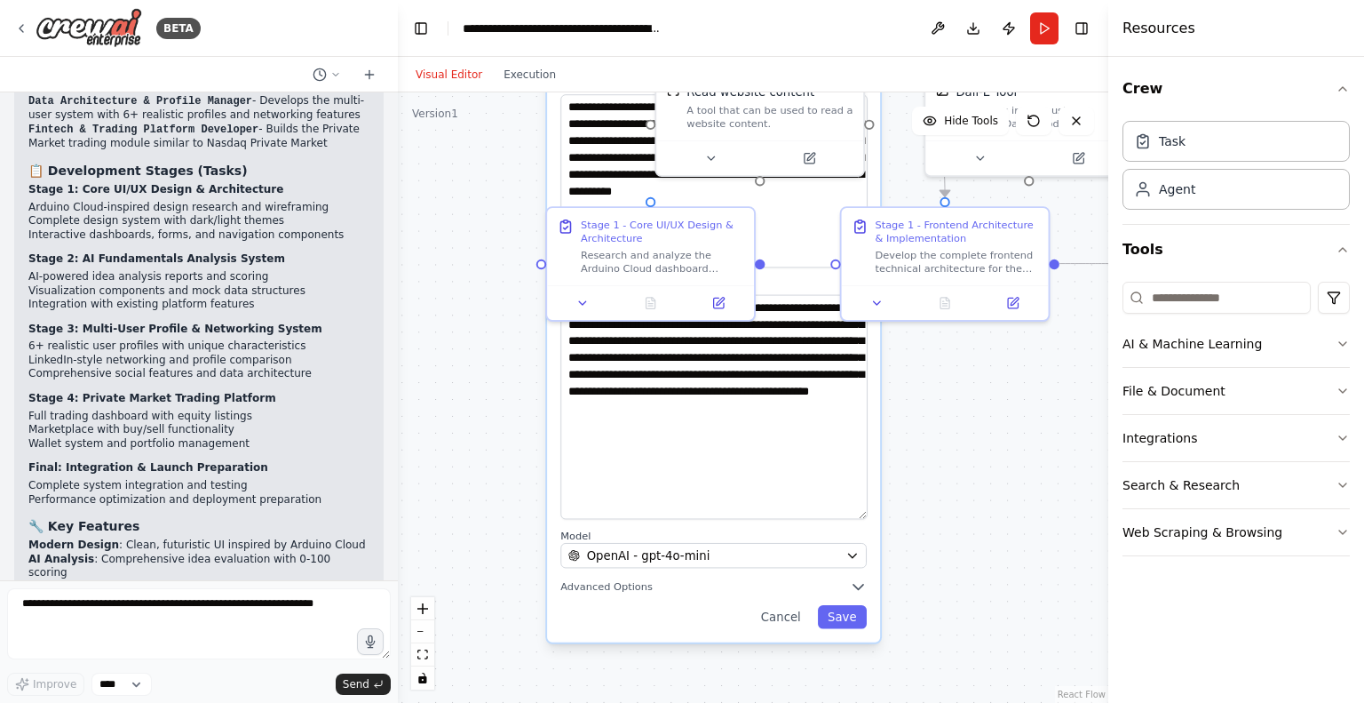
click at [942, 576] on div "**********" at bounding box center [753, 397] width 711 height 610
click at [792, 622] on button "Cancel" at bounding box center [781, 617] width 60 height 24
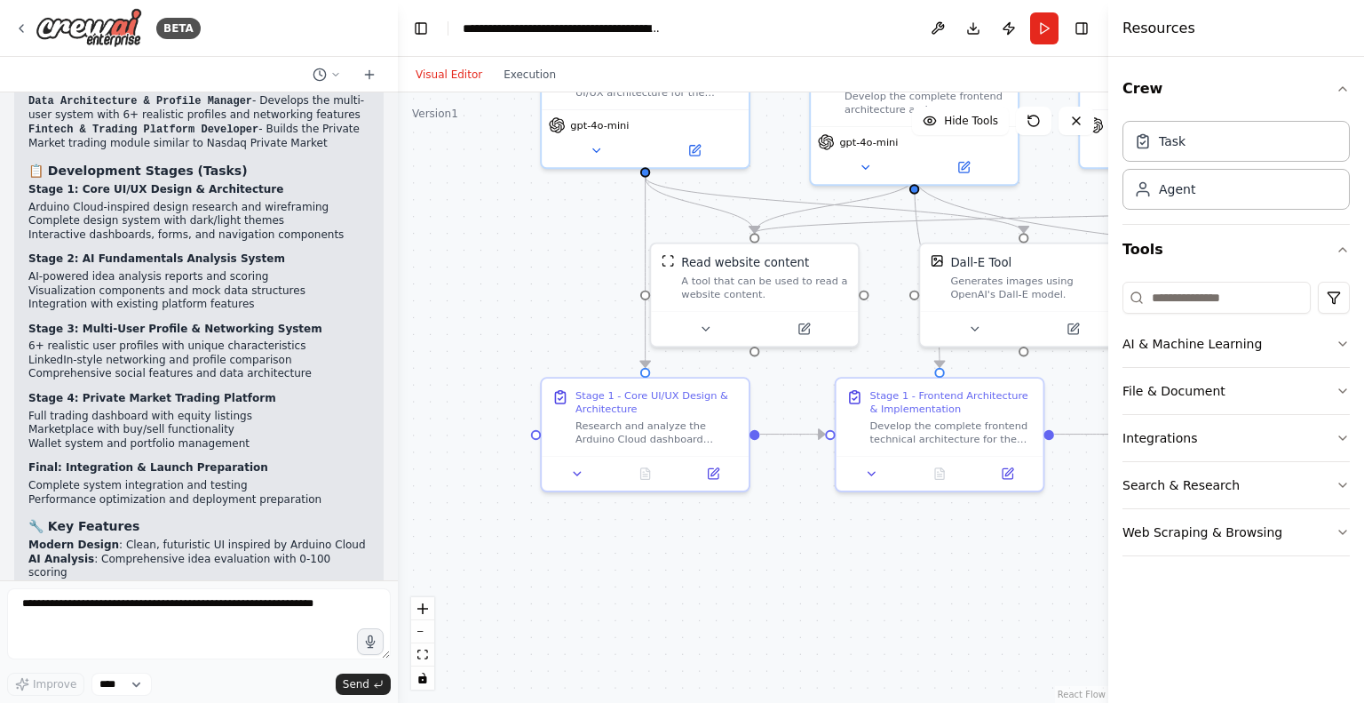
drag, startPoint x: 812, startPoint y: 504, endPoint x: 807, endPoint y: 744, distance: 240.8
click at [807, 702] on html "BETA 1st stage *"Design and generate a modern web application UI/UX for a platf…" at bounding box center [682, 351] width 1364 height 703
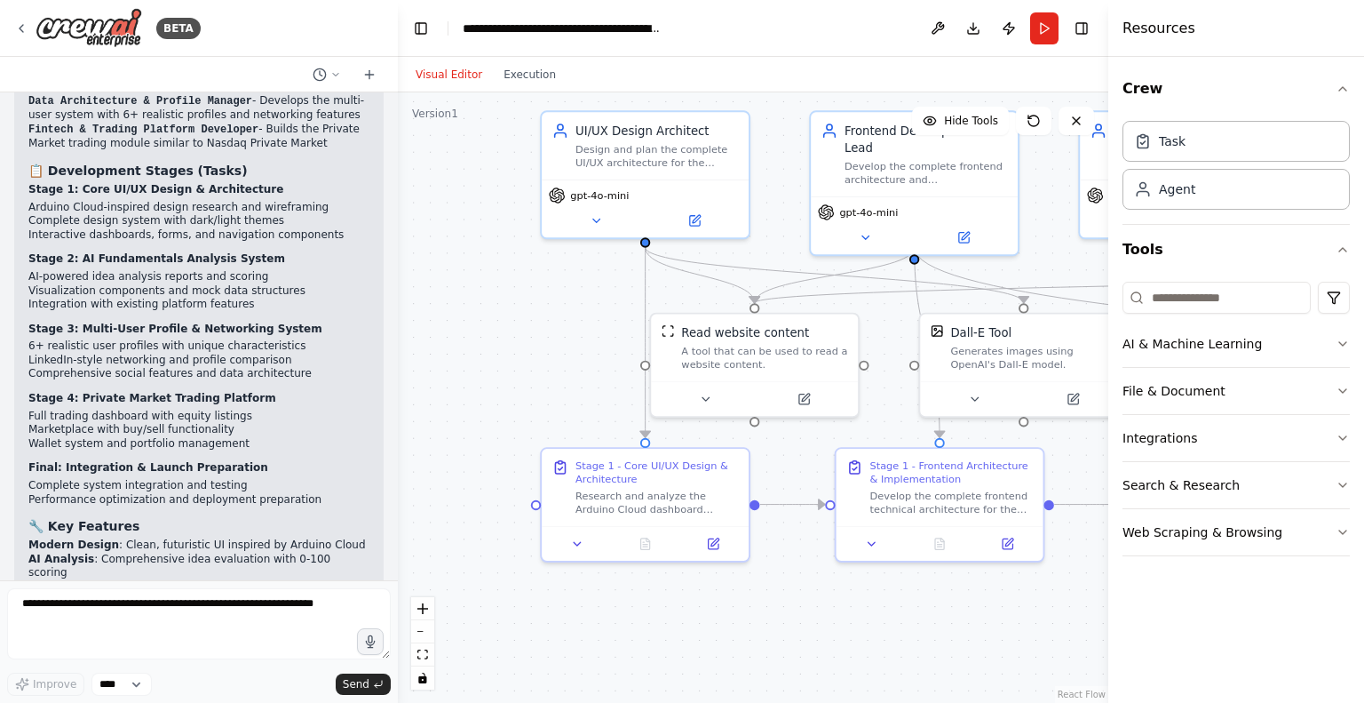
click at [586, 292] on div ".deletable-edge-delete-btn { width: 20px; height: 20px; border: 0px solid #ffff…" at bounding box center [753, 397] width 711 height 610
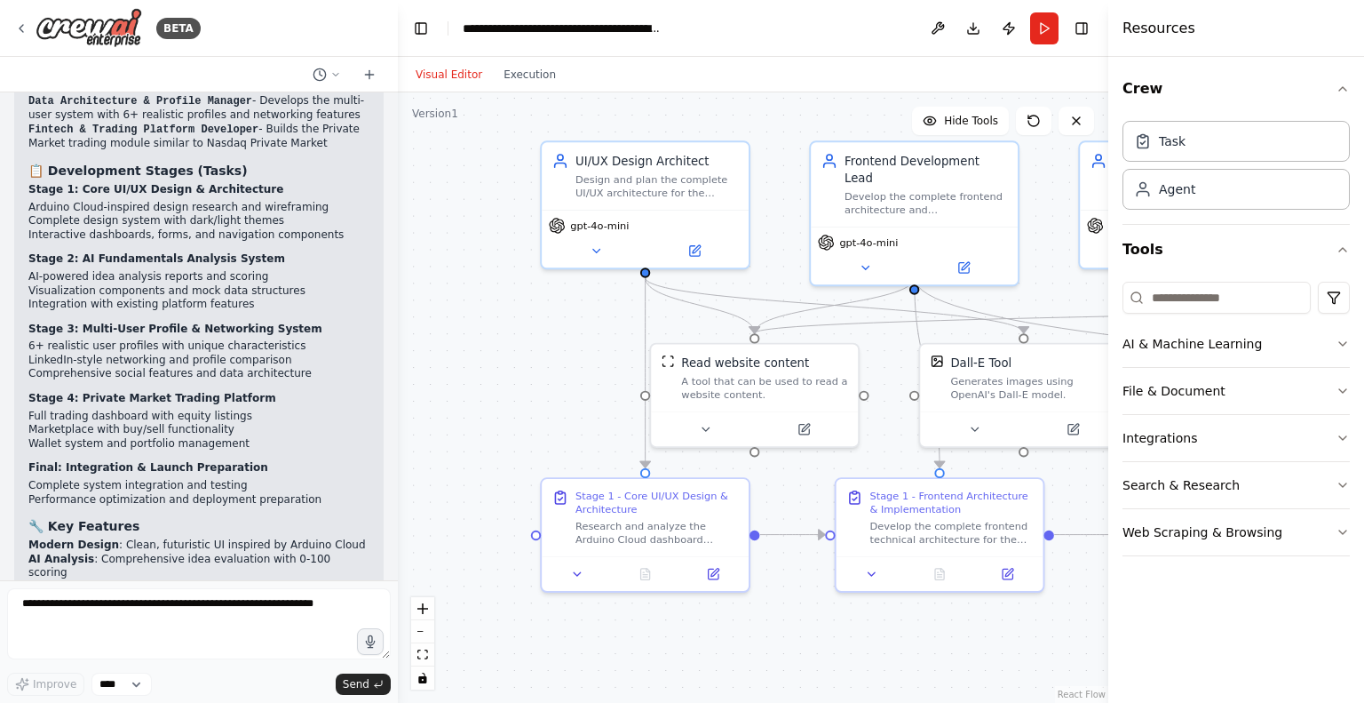
drag, startPoint x: 586, startPoint y: 292, endPoint x: 594, endPoint y: 497, distance: 204.5
click at [594, 497] on div ".deletable-edge-delete-btn { width: 20px; height: 20px; border: 0px solid #ffff…" at bounding box center [753, 397] width 711 height 610
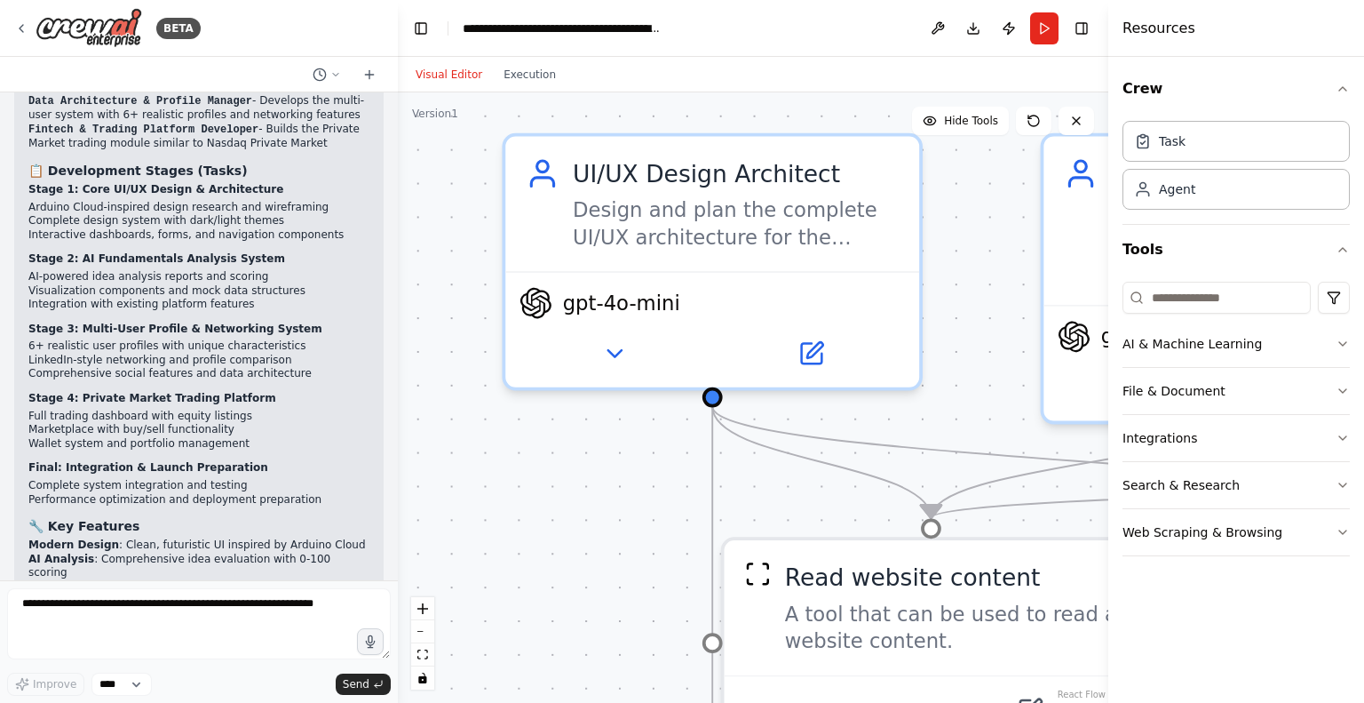
drag, startPoint x: 617, startPoint y: 486, endPoint x: 623, endPoint y: 440, distance: 46.5
click at [623, 440] on div ".deletable-edge-delete-btn { width: 20px; height: 20px; border: 0px solid #ffff…" at bounding box center [753, 397] width 711 height 610
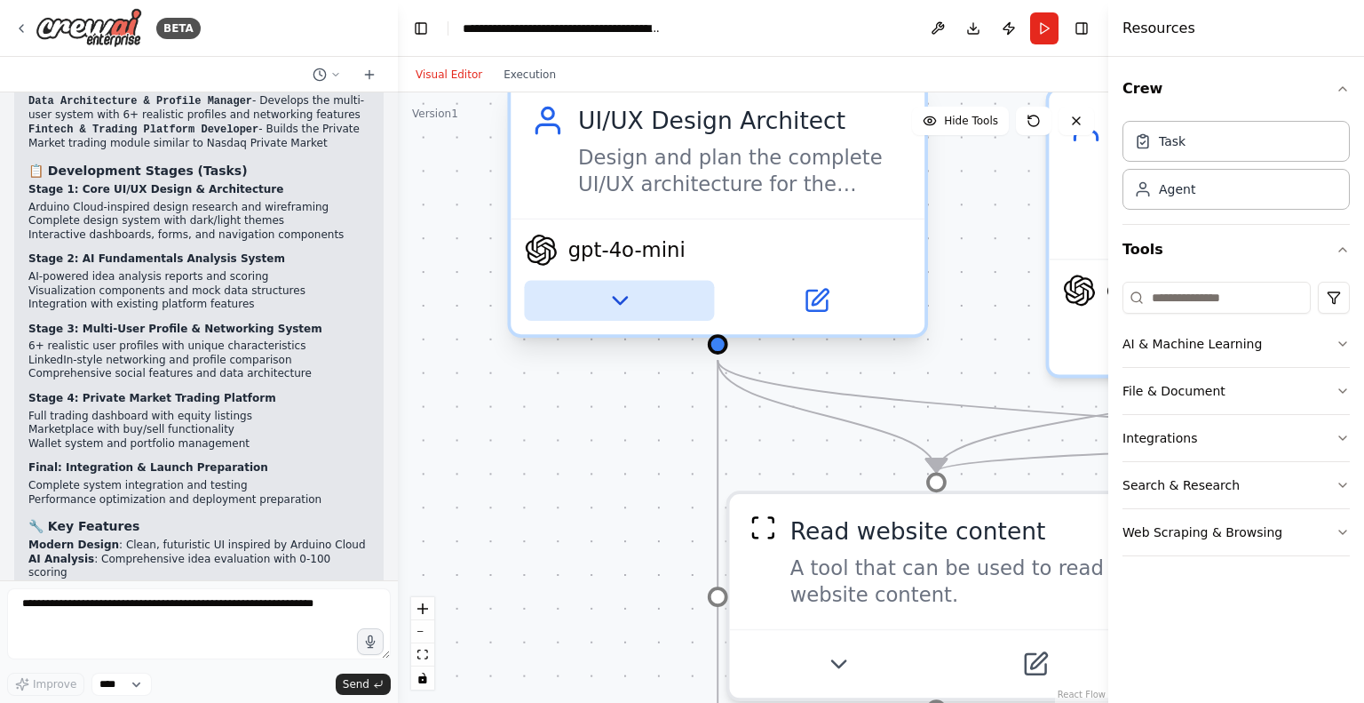
click at [625, 300] on icon at bounding box center [619, 300] width 27 height 27
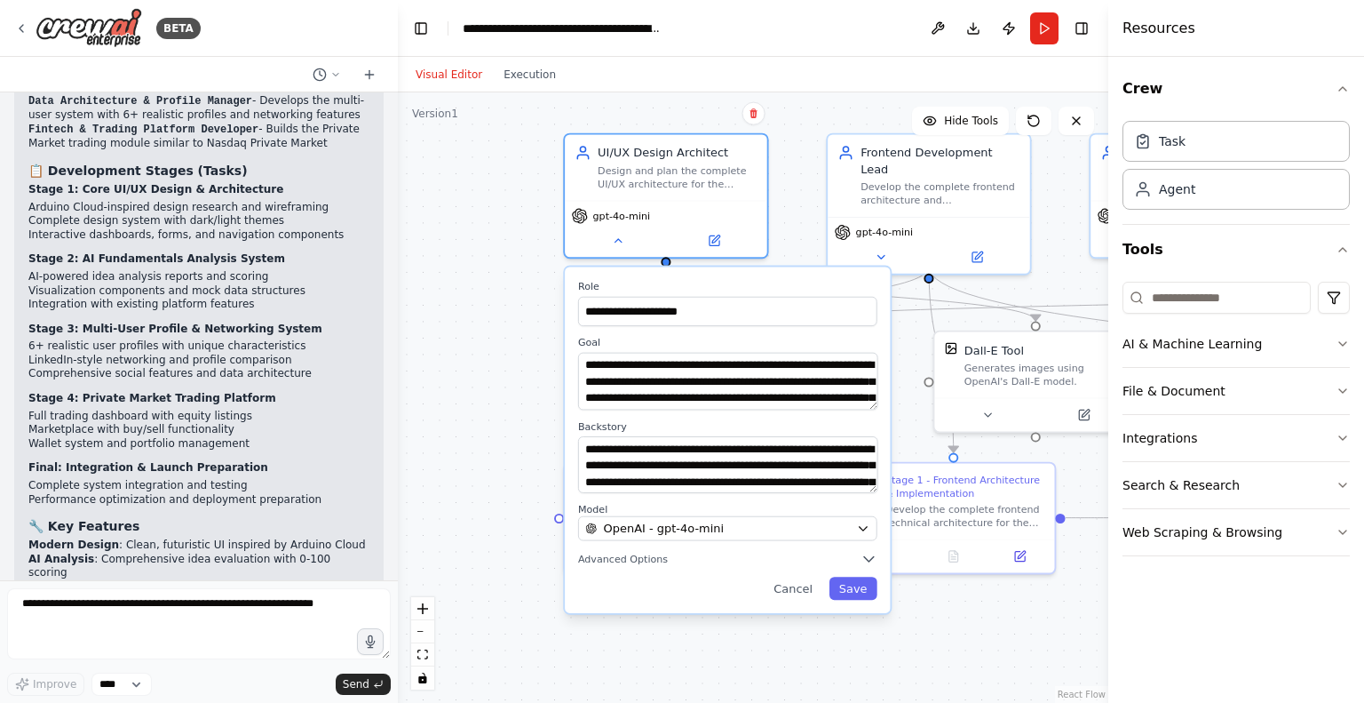
drag, startPoint x: 502, startPoint y: 552, endPoint x: 455, endPoint y: 349, distance: 208.8
click at [455, 349] on div "**********" at bounding box center [753, 397] width 711 height 610
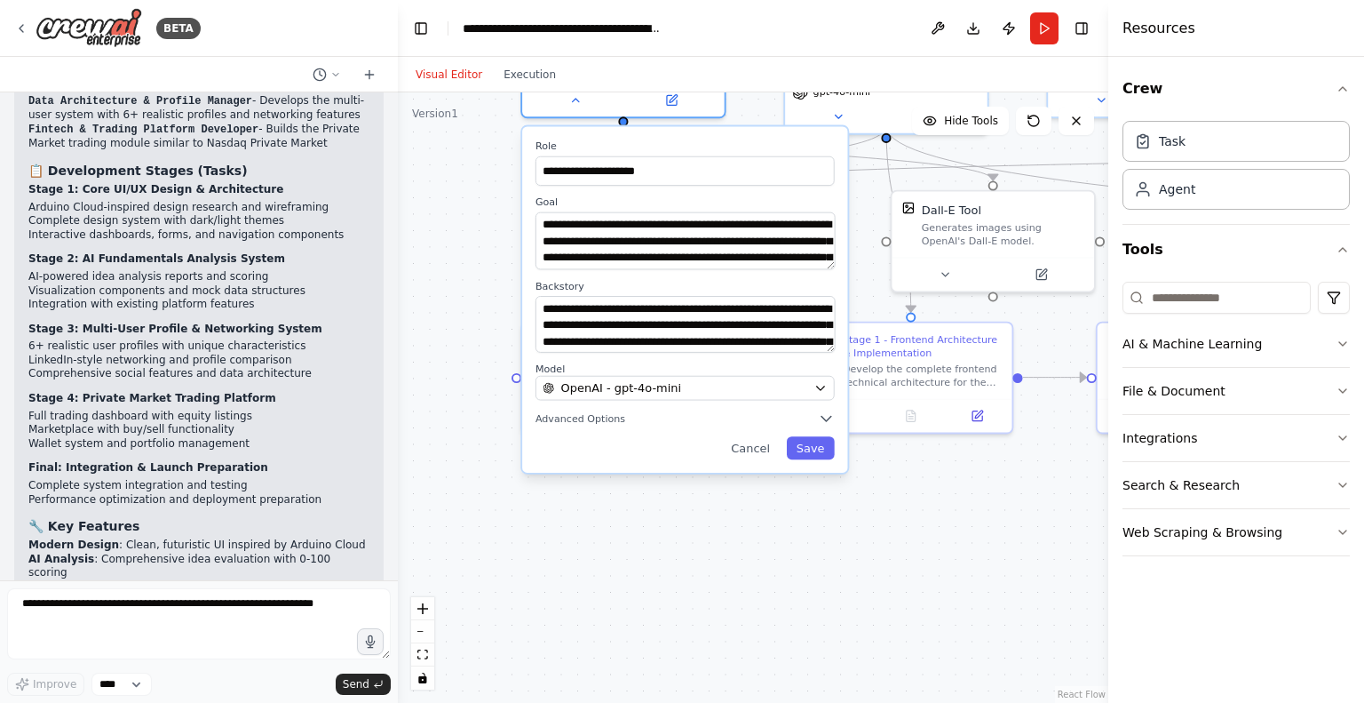
click at [792, 568] on div "**********" at bounding box center [753, 397] width 711 height 610
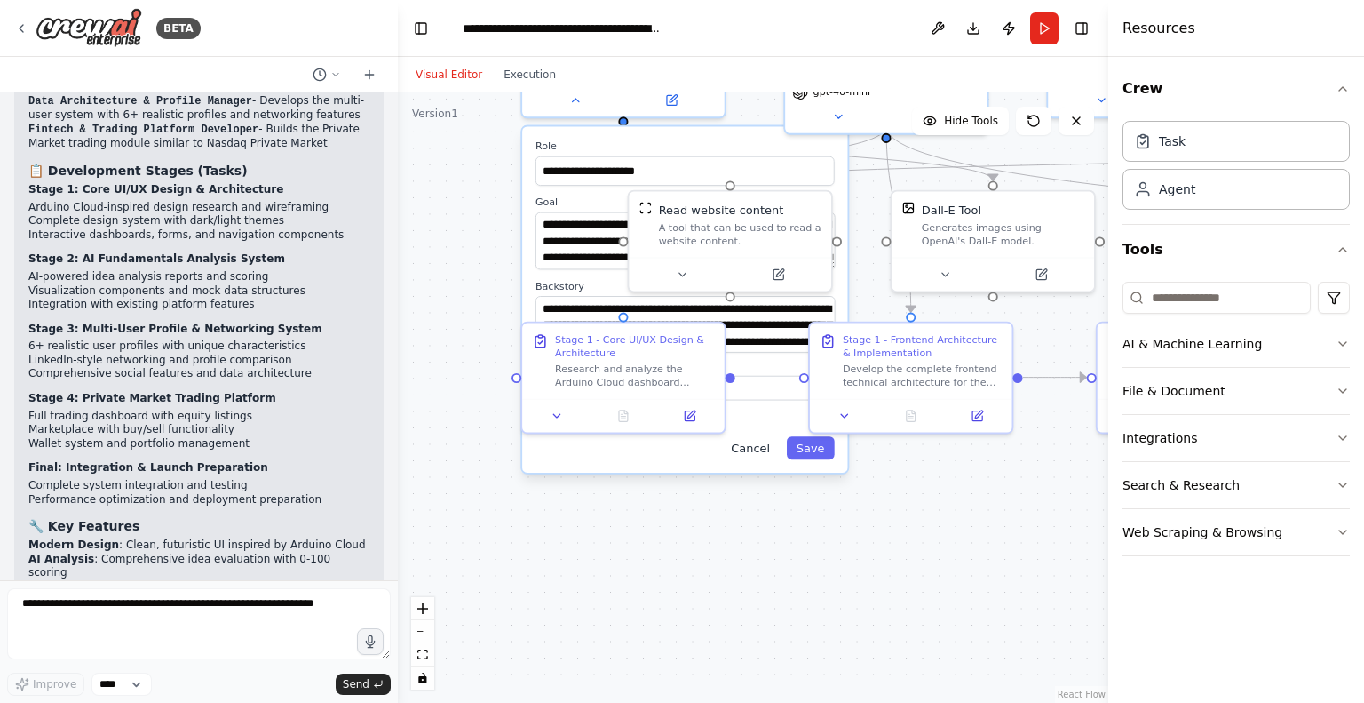
click at [754, 445] on button "Cancel" at bounding box center [750, 447] width 59 height 23
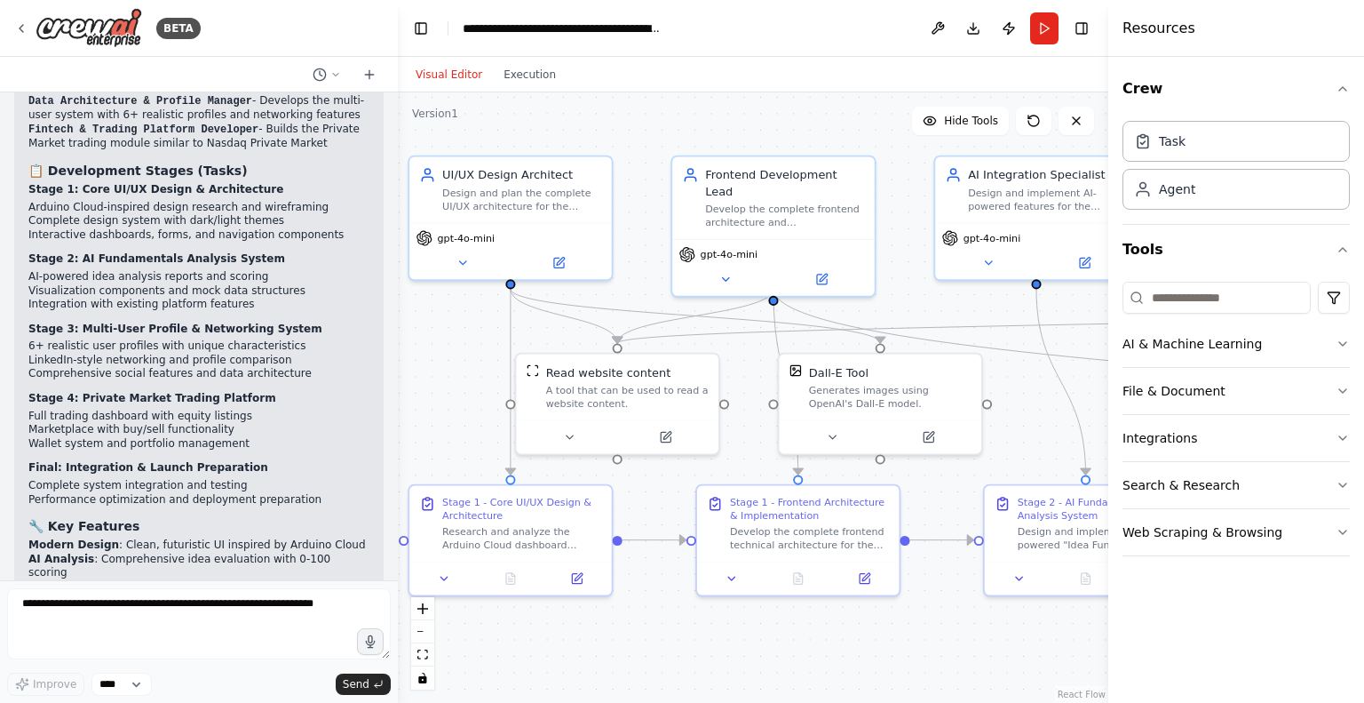
drag, startPoint x: 735, startPoint y: 560, endPoint x: 611, endPoint y: 735, distance: 214.2
click at [611, 702] on html "BETA 1st stage *"Design and generate a modern web application UI/UX for a platf…" at bounding box center [682, 351] width 1364 height 703
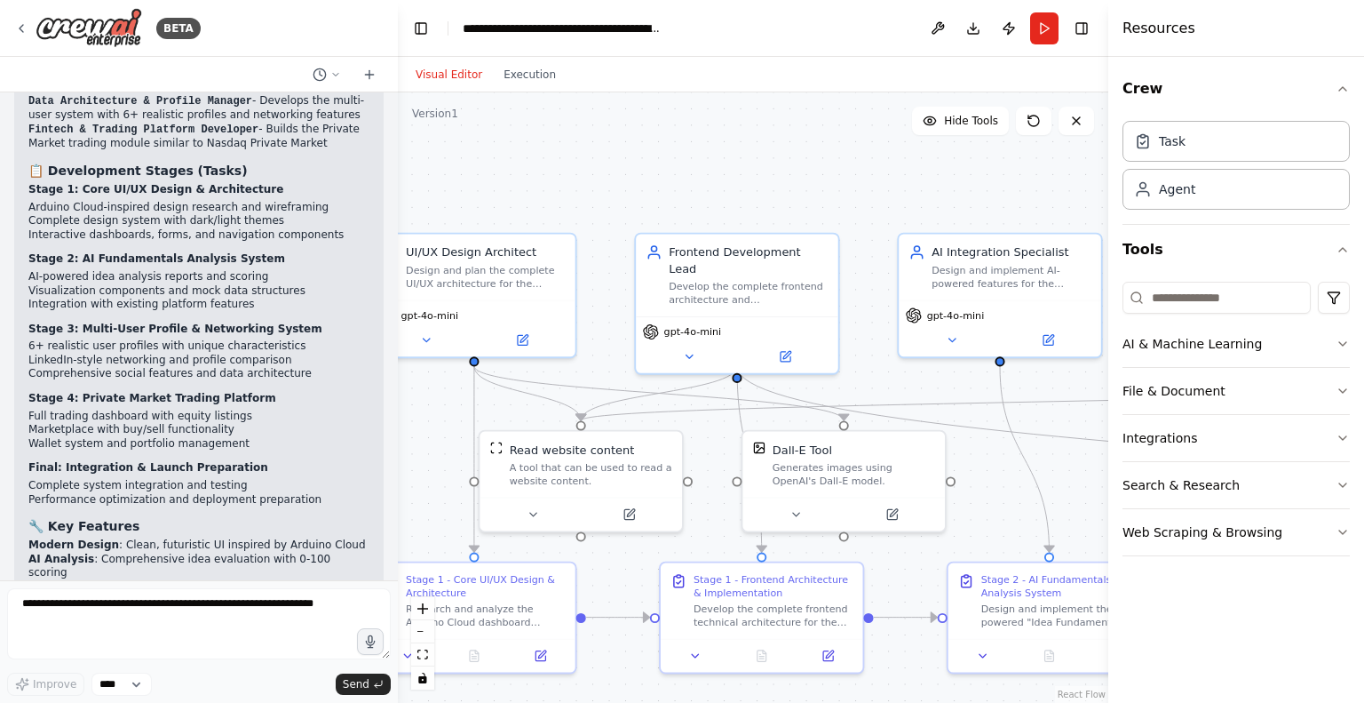
drag, startPoint x: 625, startPoint y: 204, endPoint x: 600, endPoint y: 270, distance: 70.3
click at [600, 270] on div ".deletable-edge-delete-btn { width: 20px; height: 20px; border: 0px solid #ffff…" at bounding box center [753, 397] width 711 height 610
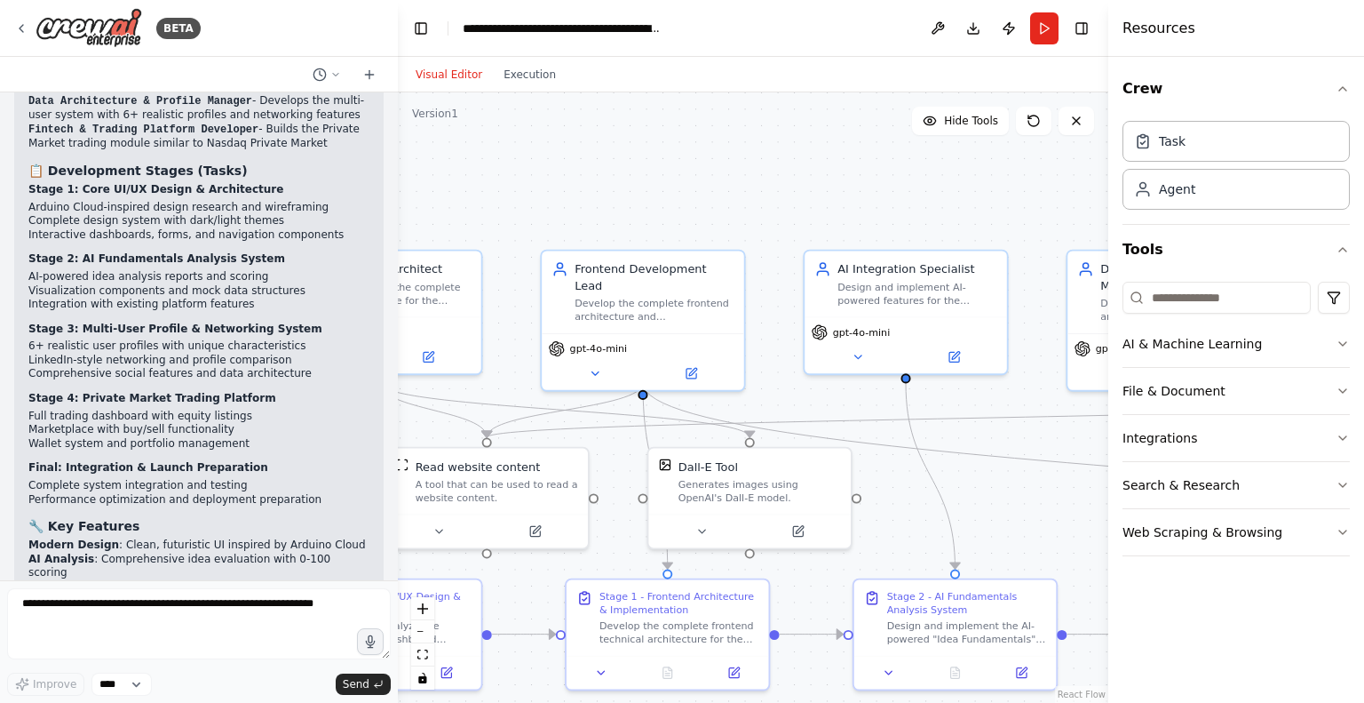
drag, startPoint x: 824, startPoint y: 155, endPoint x: 729, endPoint y: 171, distance: 96.4
click at [729, 171] on div ".deletable-edge-delete-btn { width: 20px; height: 20px; border: 0px solid #ffff…" at bounding box center [753, 397] width 711 height 610
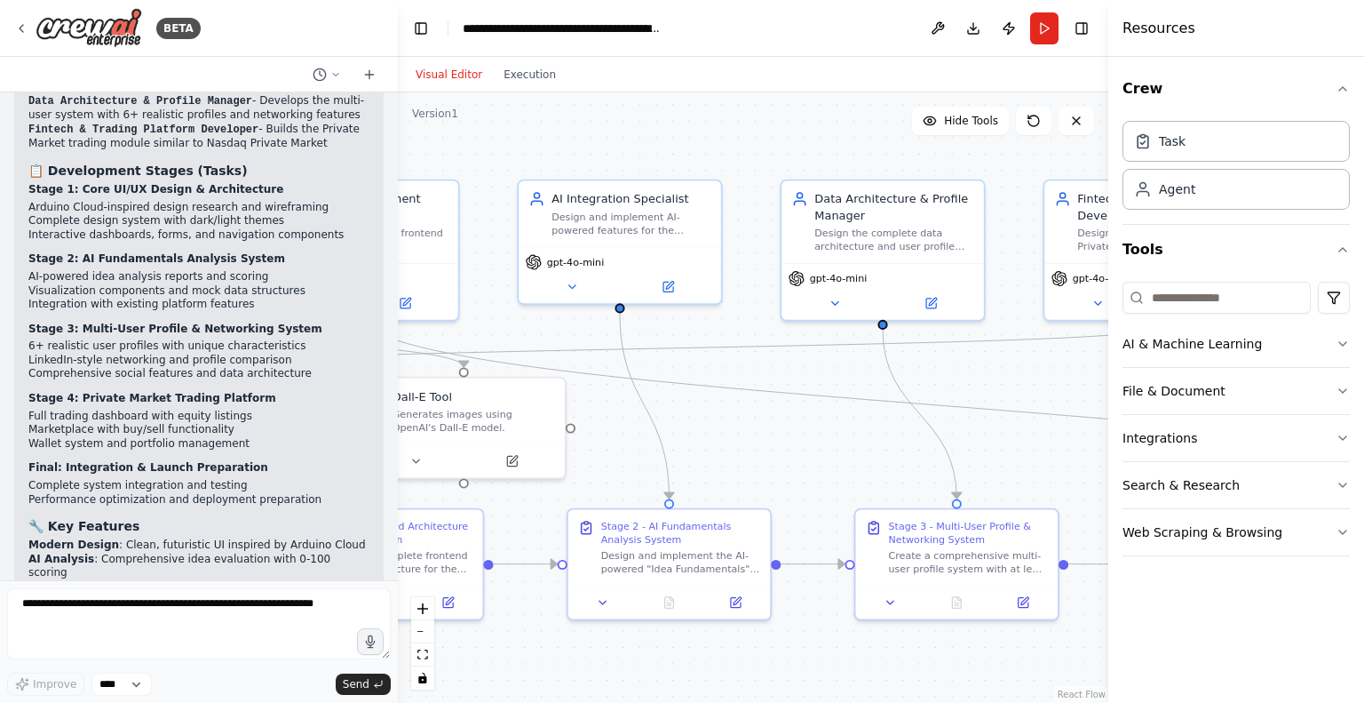
drag, startPoint x: 773, startPoint y: 184, endPoint x: 491, endPoint y: 109, distance: 291.3
click at [491, 109] on div ".deletable-edge-delete-btn { width: 20px; height: 20px; border: 0px solid #ffff…" at bounding box center [753, 397] width 711 height 610
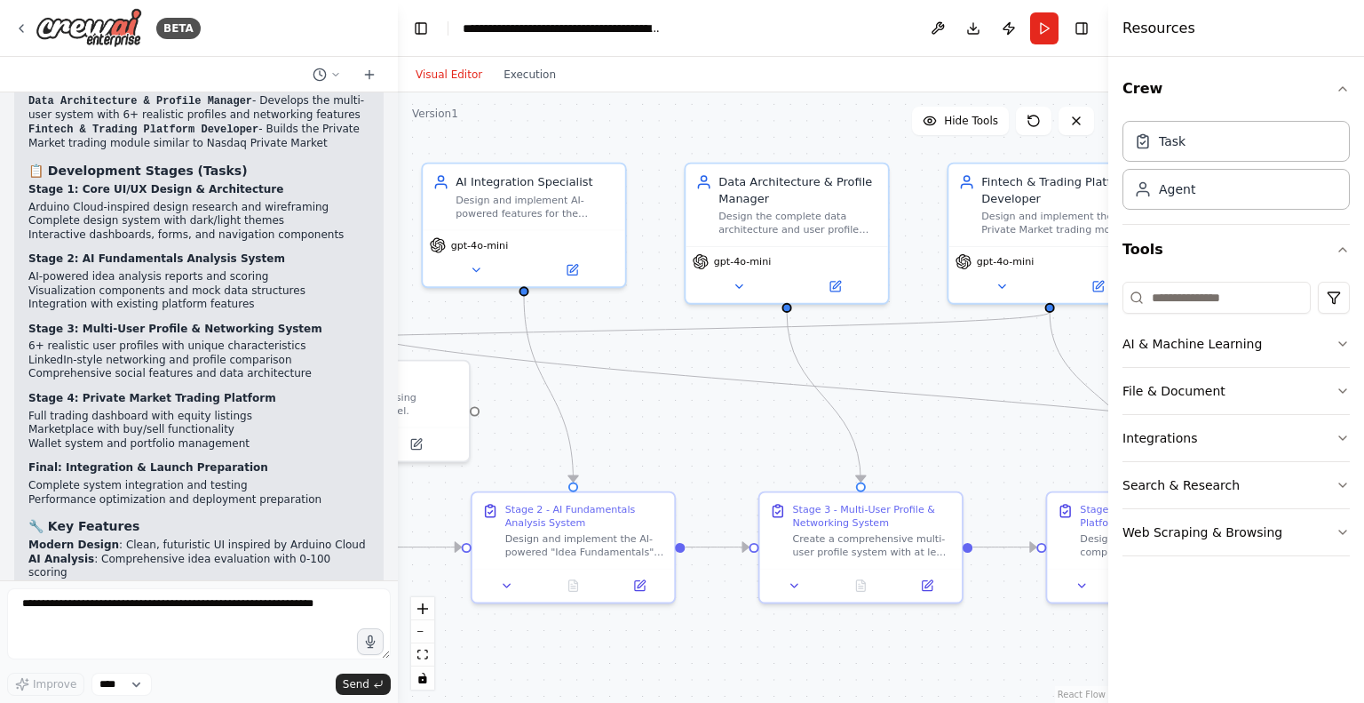
drag, startPoint x: 828, startPoint y: 402, endPoint x: 727, endPoint y: 388, distance: 101.4
click at [727, 388] on div ".deletable-edge-delete-btn { width: 20px; height: 20px; border: 0px solid #ffff…" at bounding box center [753, 397] width 711 height 610
drag, startPoint x: 725, startPoint y: 378, endPoint x: 688, endPoint y: 404, distance: 44.6
click at [688, 404] on div ".deletable-edge-delete-btn { width: 20px; height: 20px; border: 0px solid #ffff…" at bounding box center [753, 397] width 711 height 610
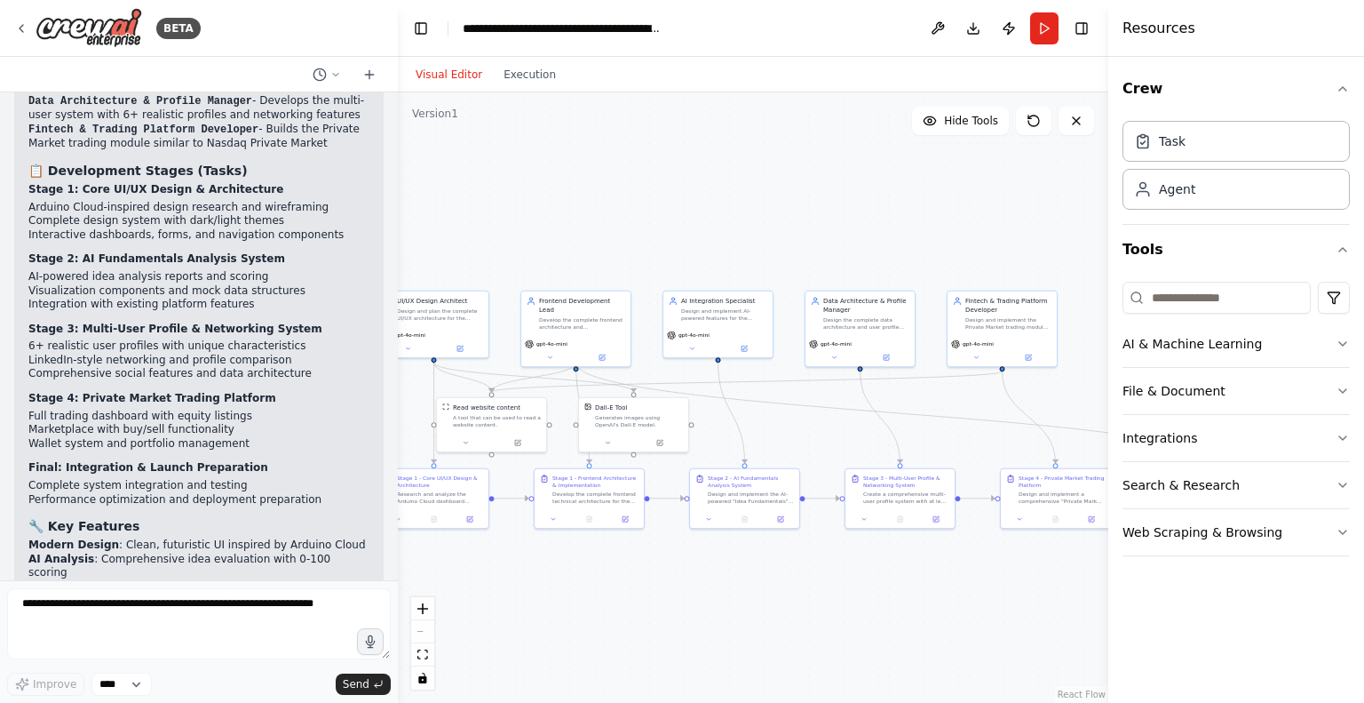
drag, startPoint x: 792, startPoint y: 404, endPoint x: 942, endPoint y: 421, distance: 150.2
click at [942, 421] on div ".deletable-edge-delete-btn { width: 20px; height: 20px; border: 0px solid #ffff…" at bounding box center [753, 397] width 711 height 610
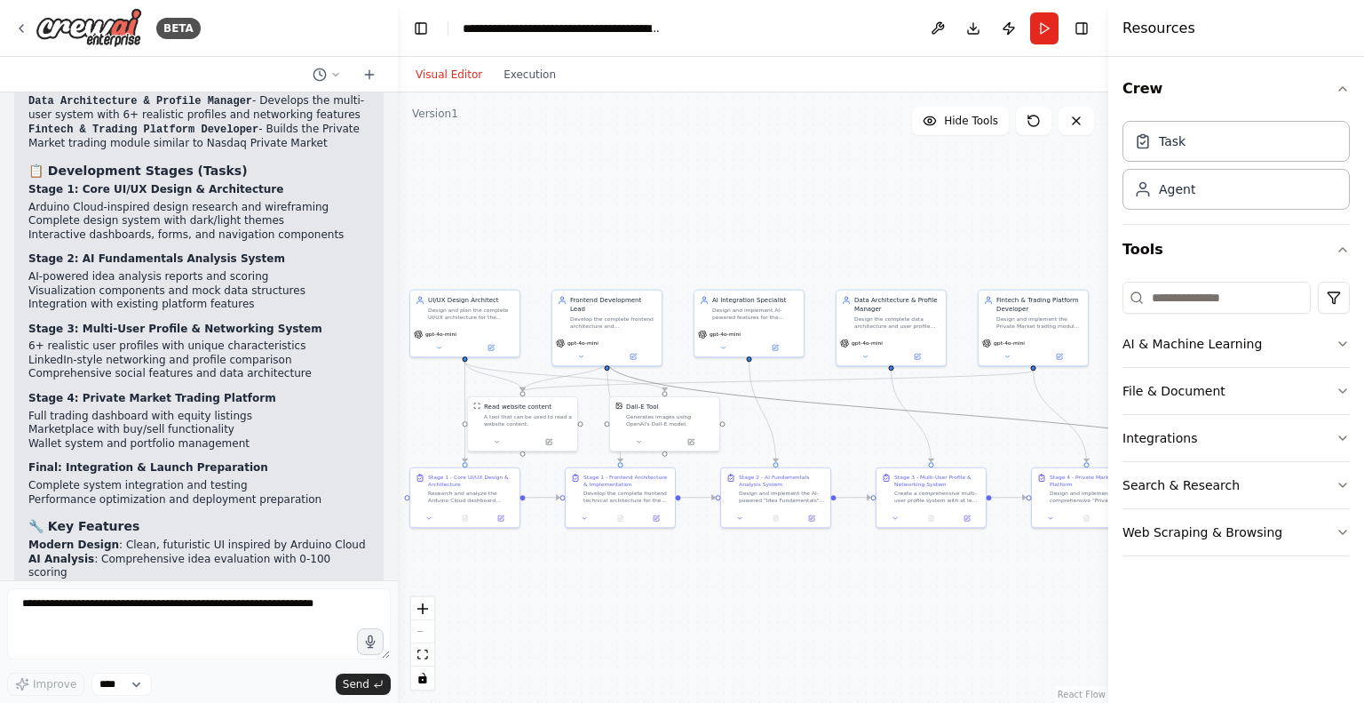
click at [728, 394] on icon "Edge from dfccf86b-cbe6-45f1-868f-849310bcb417 to 2f89959f-fa72-4287-953b-9f980…" at bounding box center [925, 412] width 635 height 100
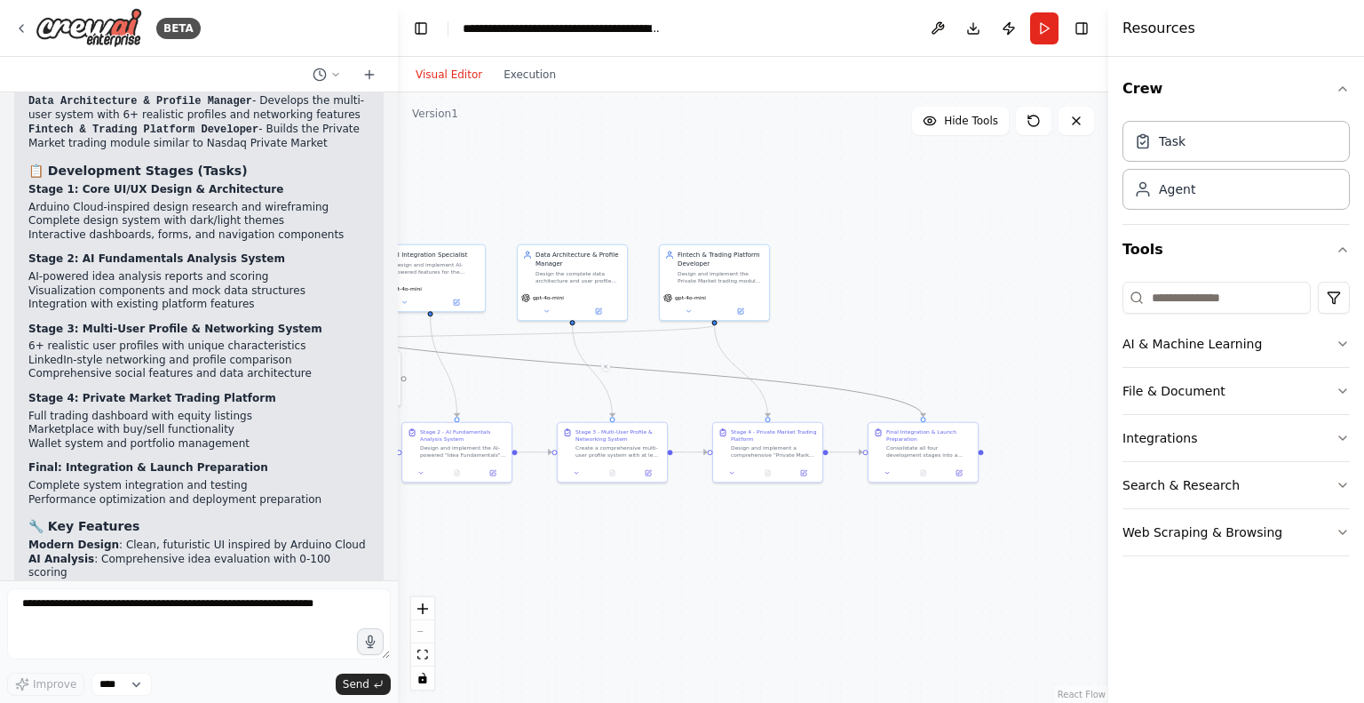
drag, startPoint x: 845, startPoint y: 427, endPoint x: 526, endPoint y: 382, distance: 322.1
click at [526, 382] on div ".deletable-edge-delete-btn { width: 20px; height: 20px; border: 0px solid #ffff…" at bounding box center [753, 397] width 711 height 610
drag, startPoint x: 767, startPoint y: 592, endPoint x: 1045, endPoint y: 551, distance: 280.3
click at [1045, 551] on div ".deletable-edge-delete-btn { width: 20px; height: 20px; border: 0px solid #ffff…" at bounding box center [753, 397] width 711 height 610
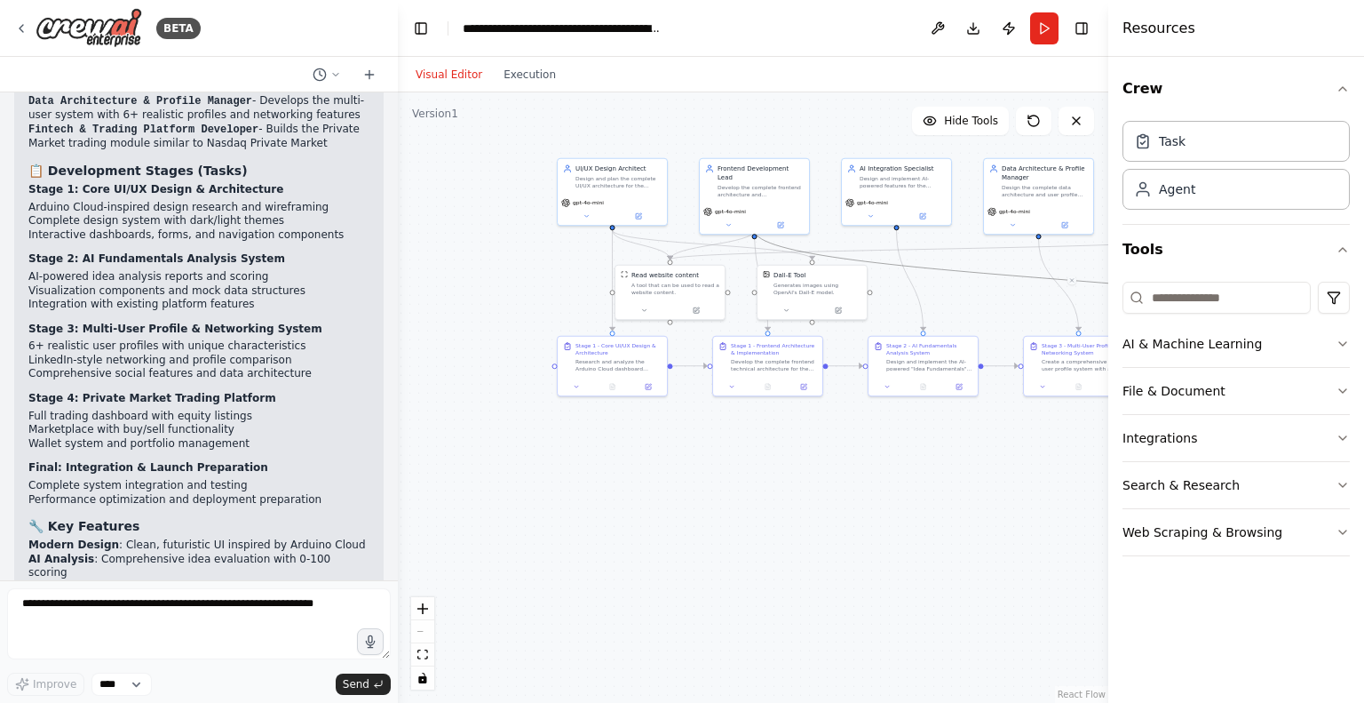
drag, startPoint x: 657, startPoint y: 534, endPoint x: 867, endPoint y: 479, distance: 216.7
click at [867, 479] on div ".deletable-edge-delete-btn { width: 20px; height: 20px; border: 0px solid #ffff…" at bounding box center [753, 397] width 711 height 610
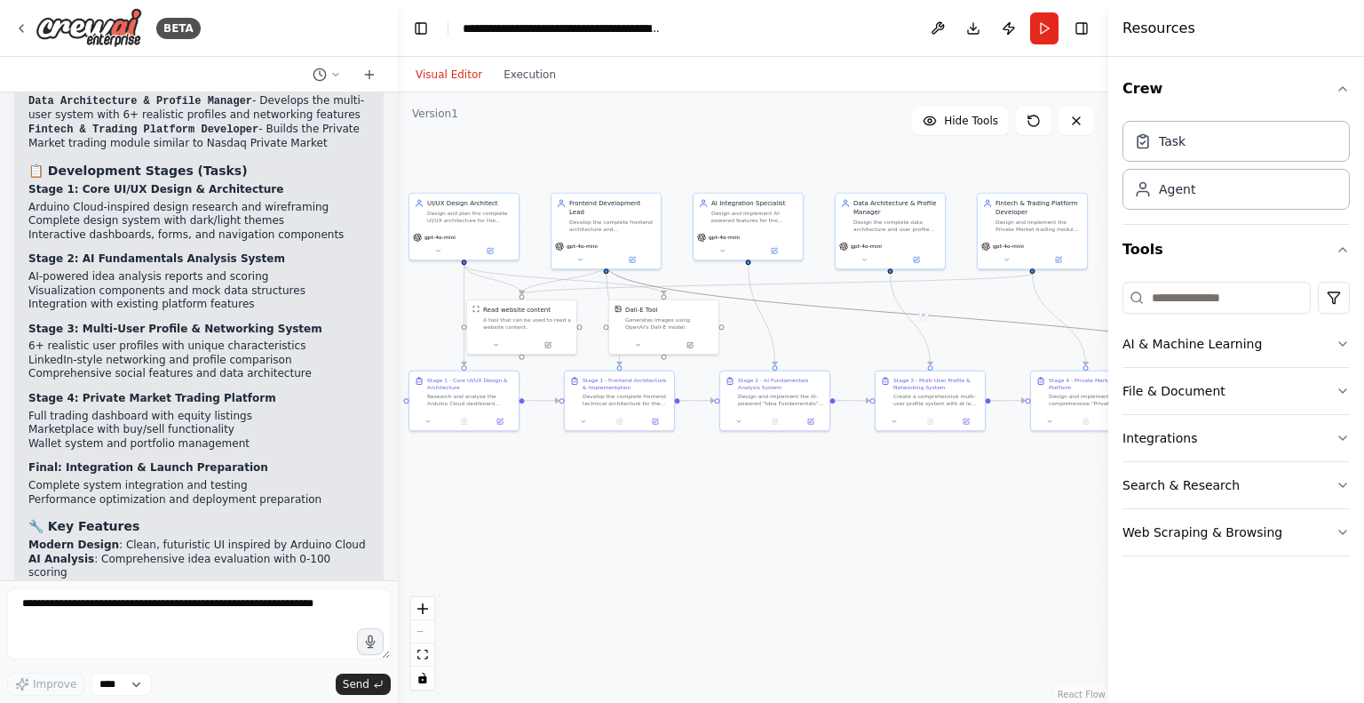
drag, startPoint x: 743, startPoint y: 497, endPoint x: 574, endPoint y: 542, distance: 174.7
click at [574, 542] on div ".deletable-edge-delete-btn { width: 20px; height: 20px; border: 0px solid #ffff…" at bounding box center [753, 397] width 711 height 610
click at [445, 117] on div "Version 1" at bounding box center [435, 114] width 46 height 14
click at [1035, 20] on button "Run" at bounding box center [1044, 28] width 28 height 32
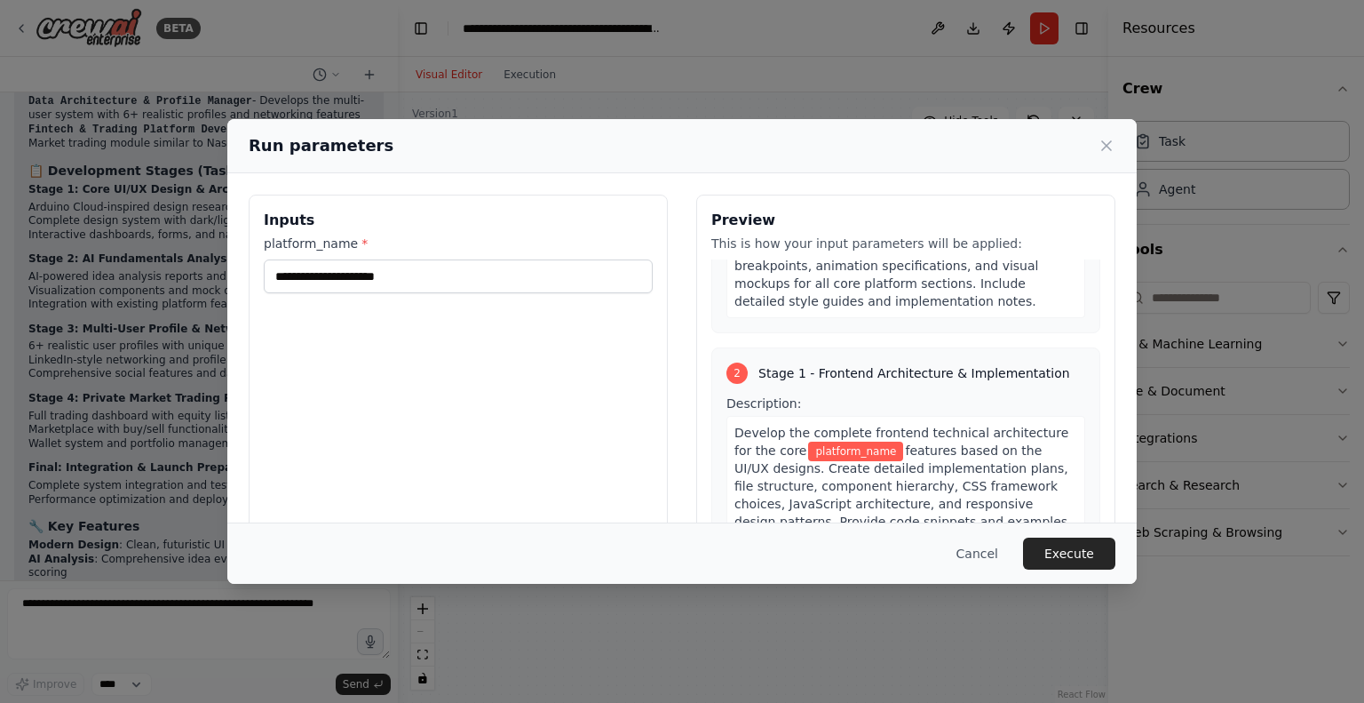
scroll to position [394, 0]
click at [1083, 557] on button "Execute" at bounding box center [1069, 553] width 92 height 32
click at [818, 439] on div "Develop the complete frontend technical architecture for the core platform_name…" at bounding box center [906, 512] width 359 height 194
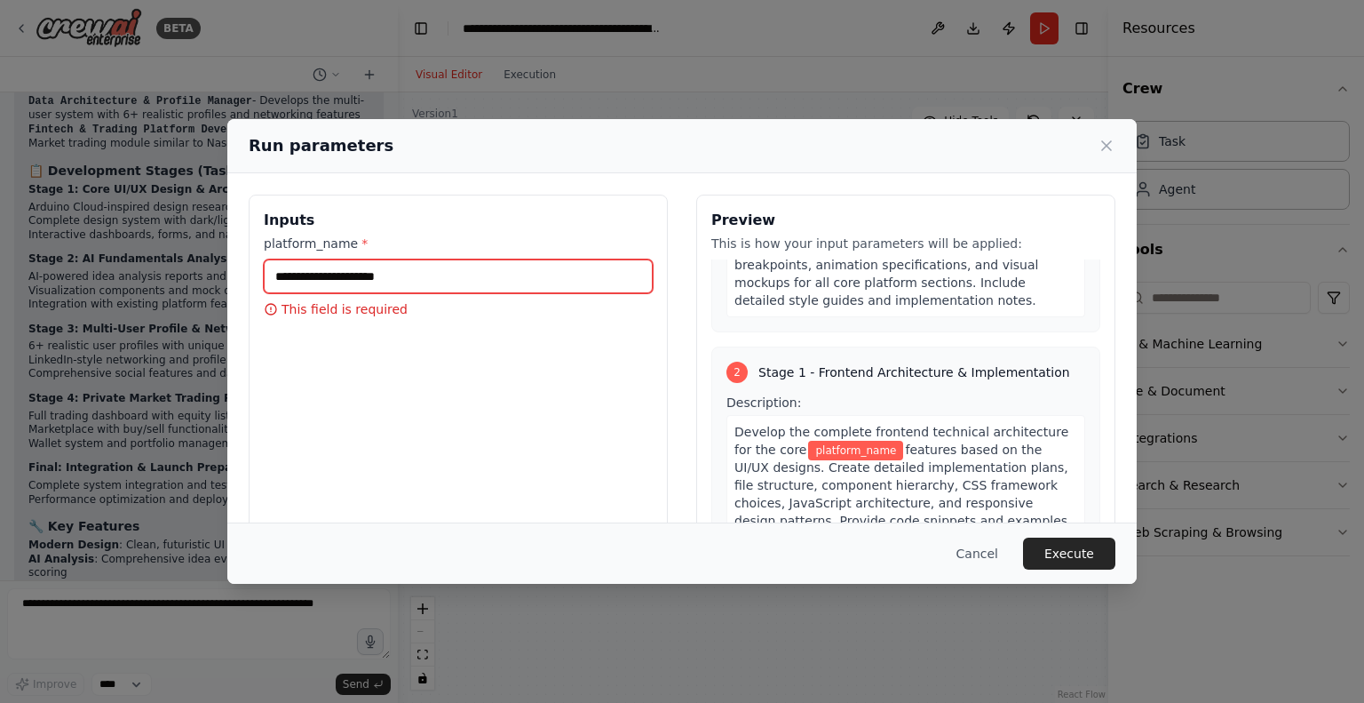
click at [501, 278] on input "platform_name *" at bounding box center [458, 276] width 389 height 34
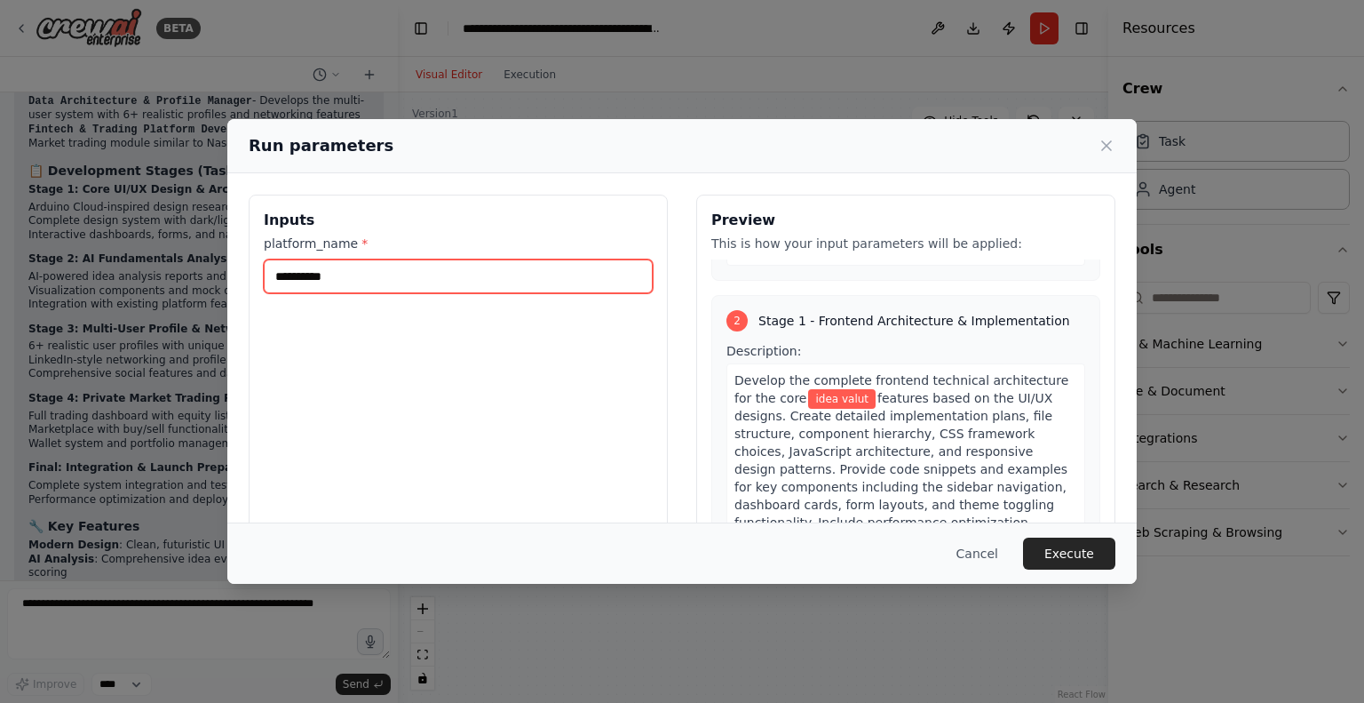
scroll to position [451, 0]
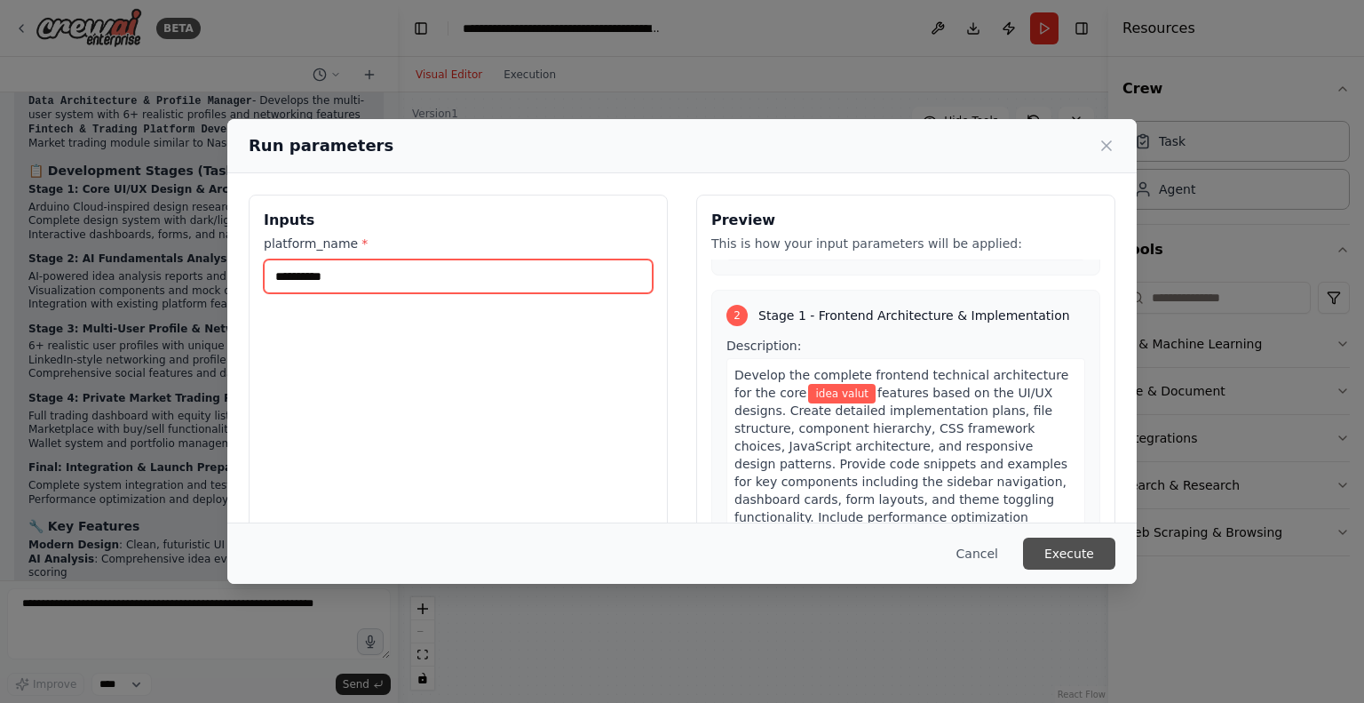
type input "**********"
click at [1077, 545] on button "Execute" at bounding box center [1069, 553] width 92 height 32
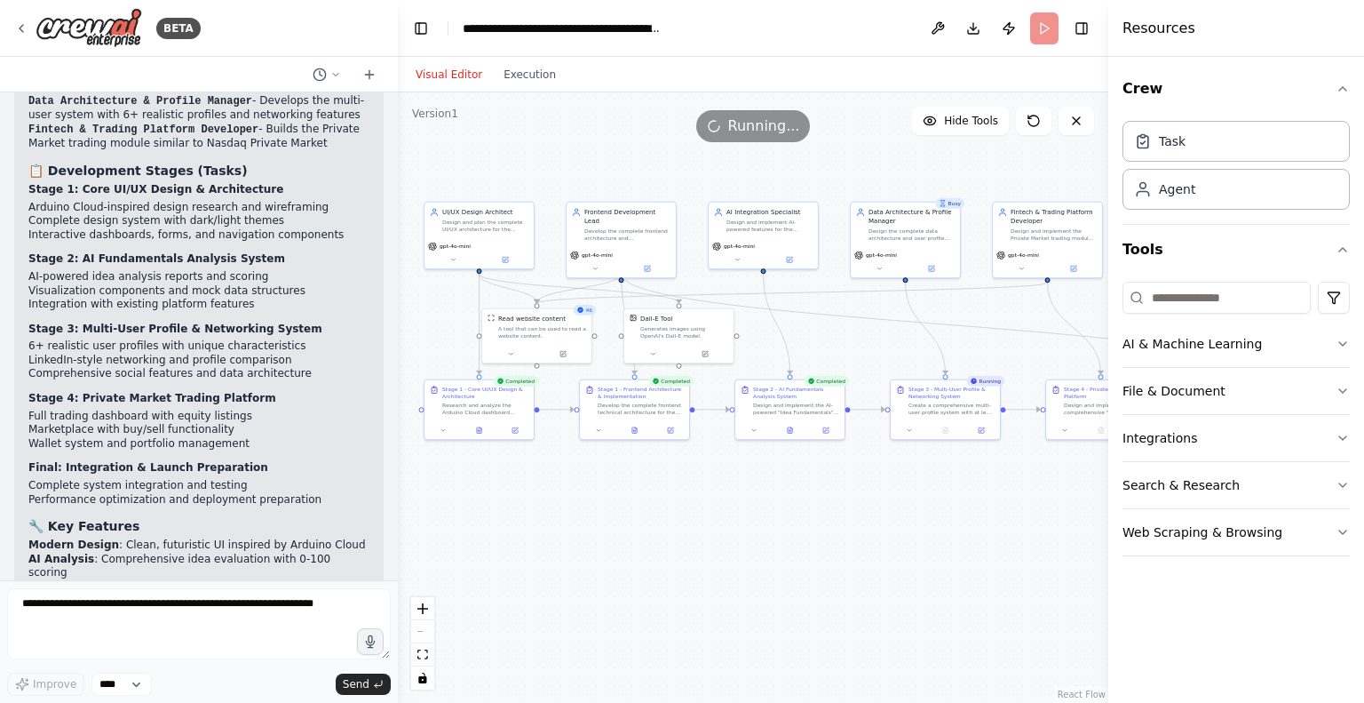
drag, startPoint x: 841, startPoint y: 537, endPoint x: 889, endPoint y: 580, distance: 64.2
click at [889, 580] on div ".deletable-edge-delete-btn { width: 20px; height: 20px; border: 0px solid #ffff…" at bounding box center [753, 397] width 711 height 610
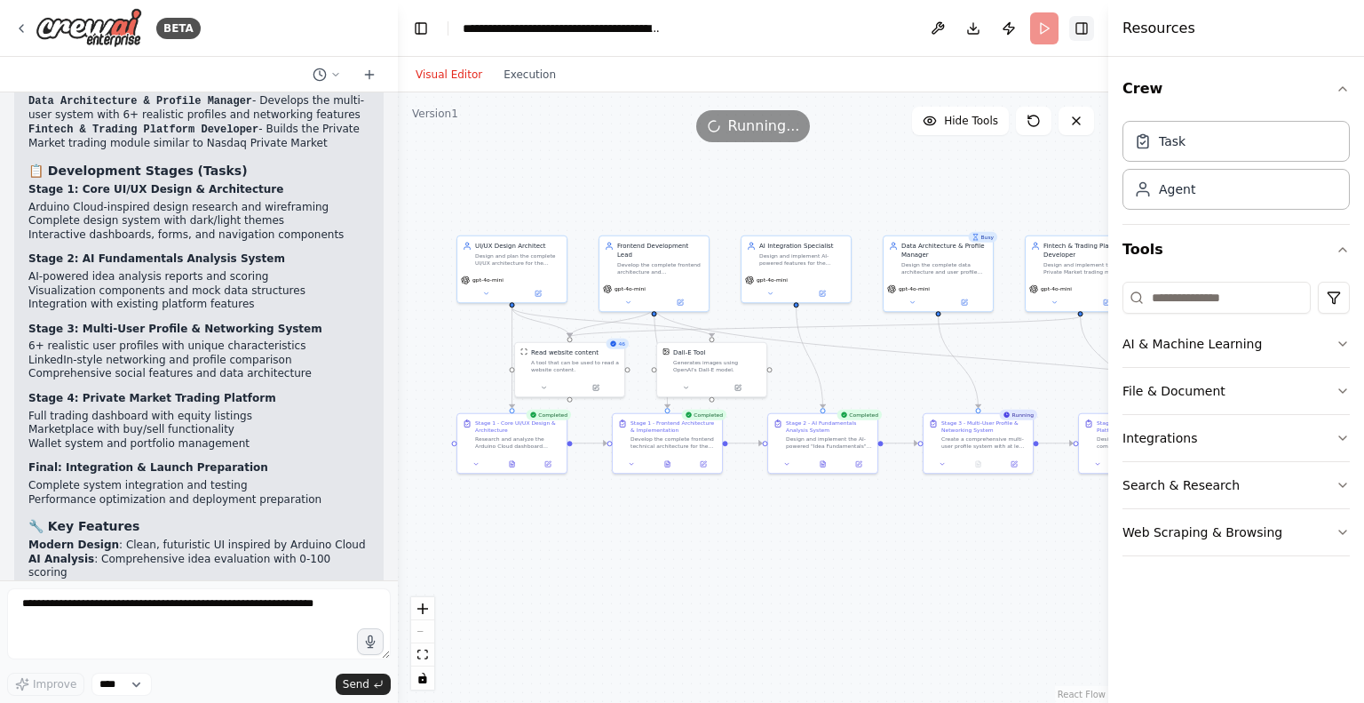
click at [1083, 25] on button "Toggle Right Sidebar" at bounding box center [1081, 28] width 25 height 25
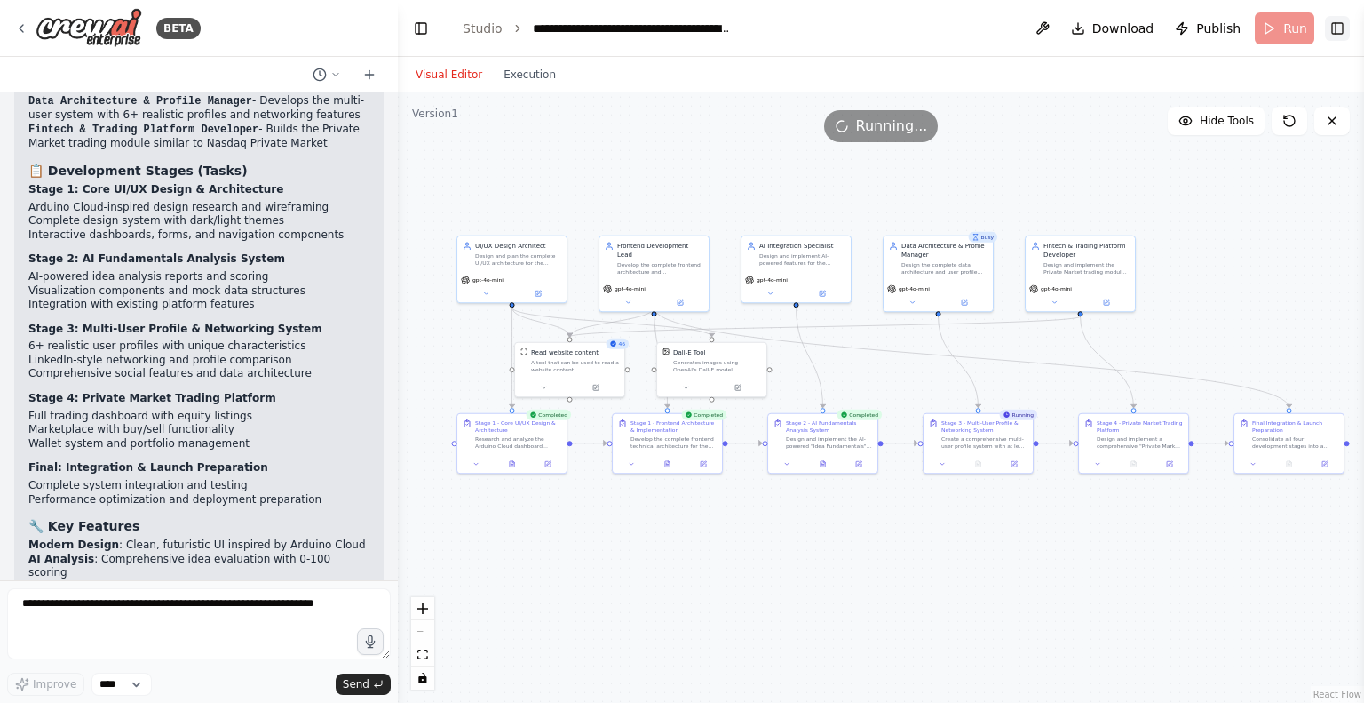
click at [1340, 38] on button "Toggle Right Sidebar" at bounding box center [1337, 28] width 25 height 25
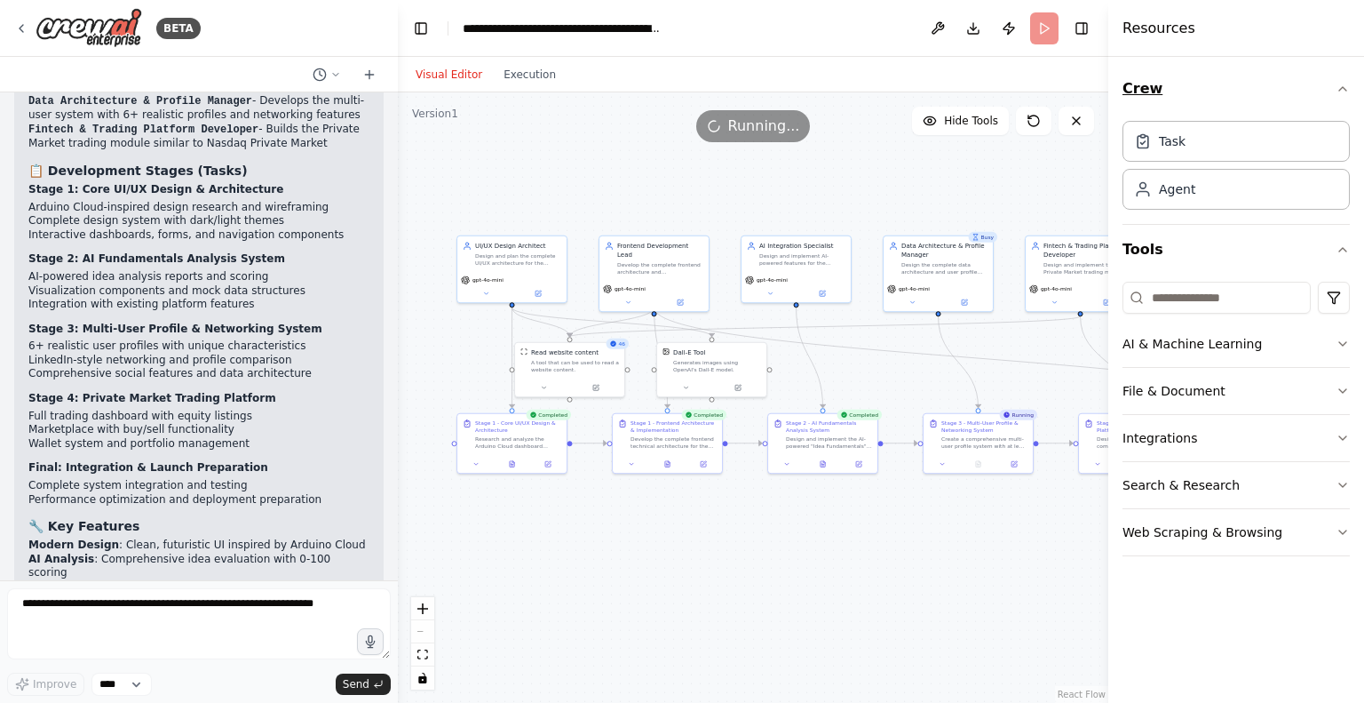
click at [1343, 79] on button "Crew" at bounding box center [1236, 89] width 227 height 50
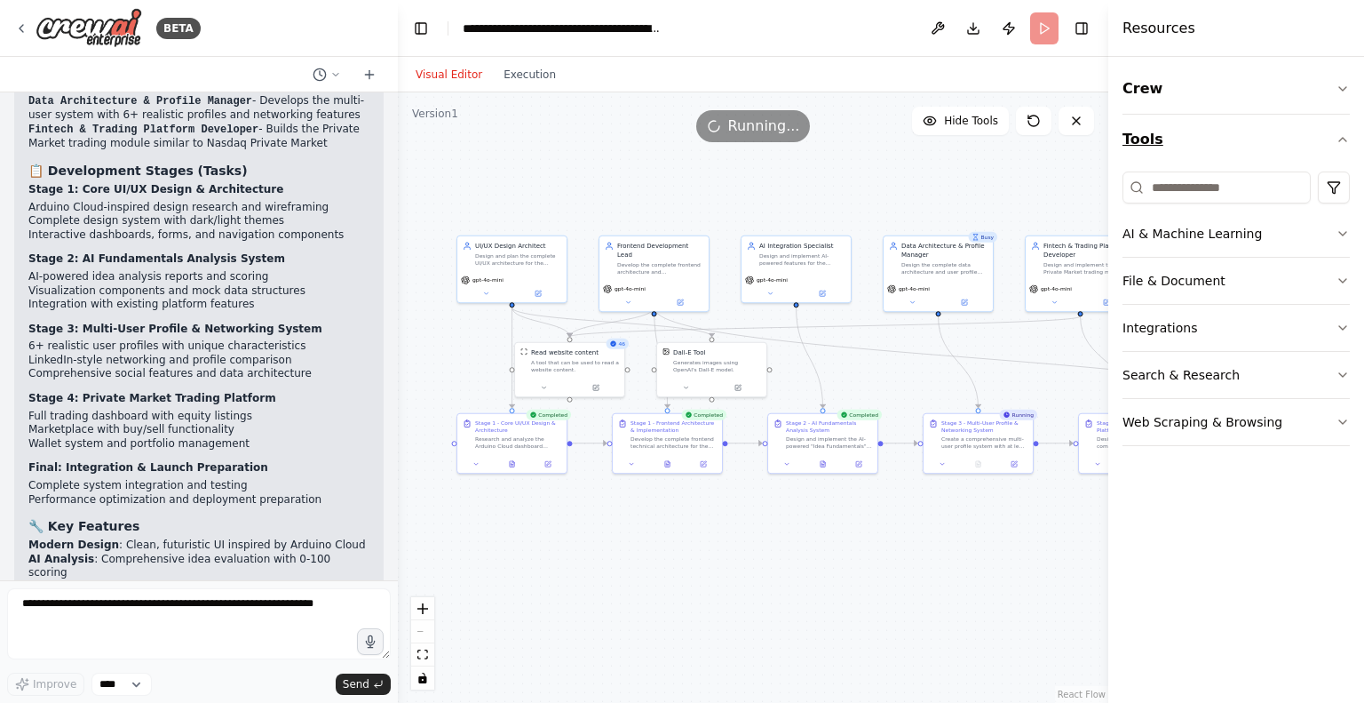
click at [1340, 142] on icon "button" at bounding box center [1343, 139] width 14 height 14
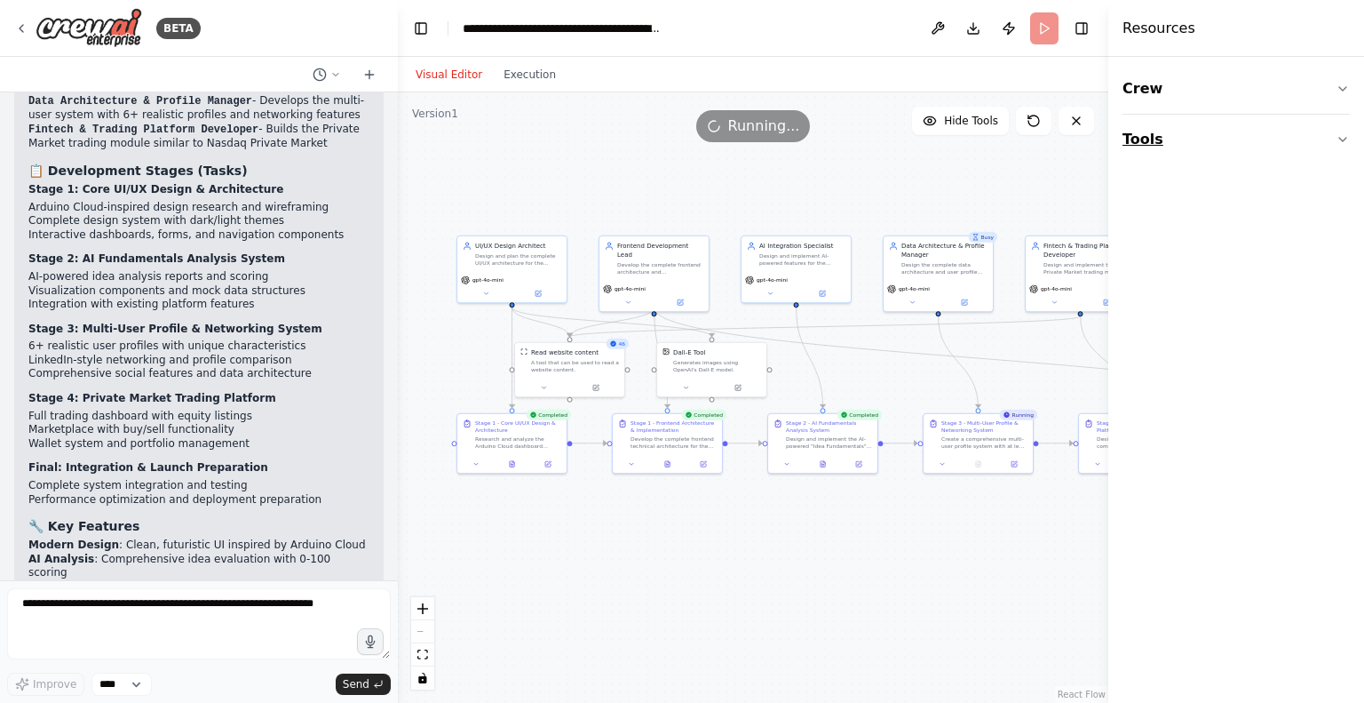
click at [1340, 142] on icon "button" at bounding box center [1343, 139] width 14 height 14
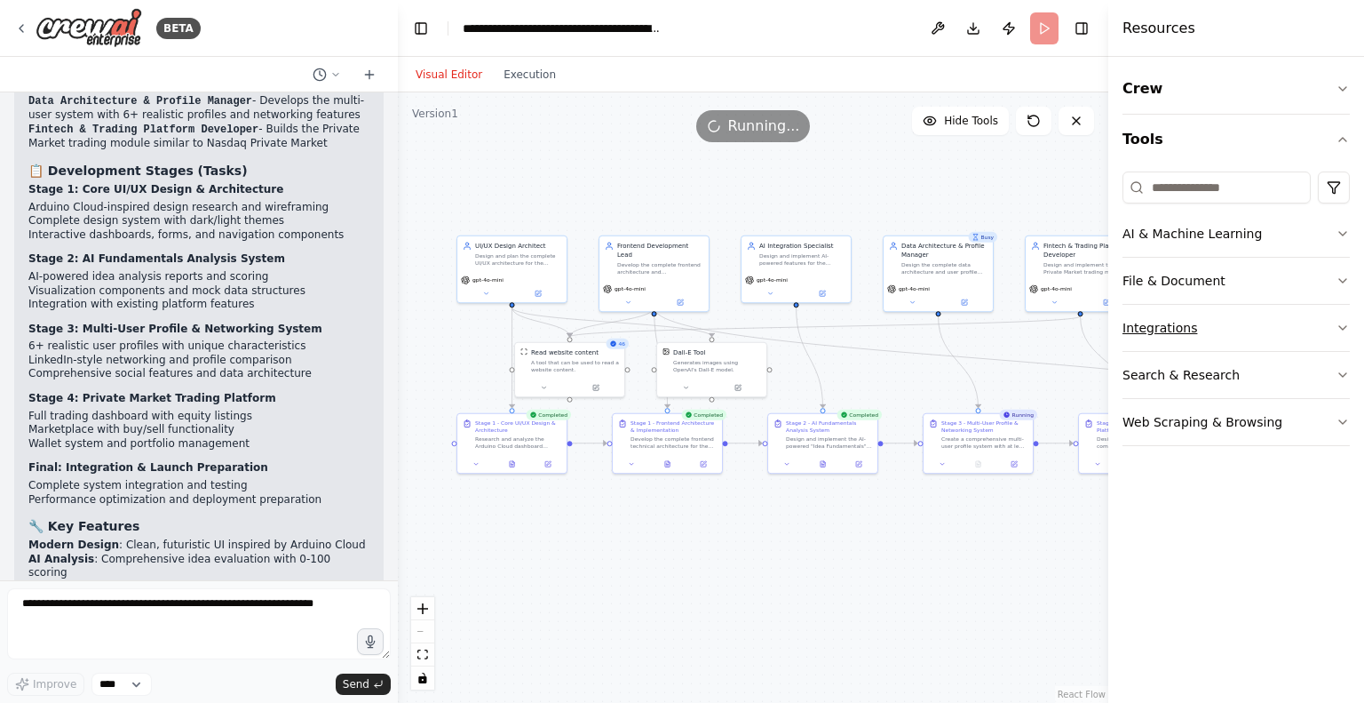
click at [1342, 330] on icon "button" at bounding box center [1343, 328] width 14 height 14
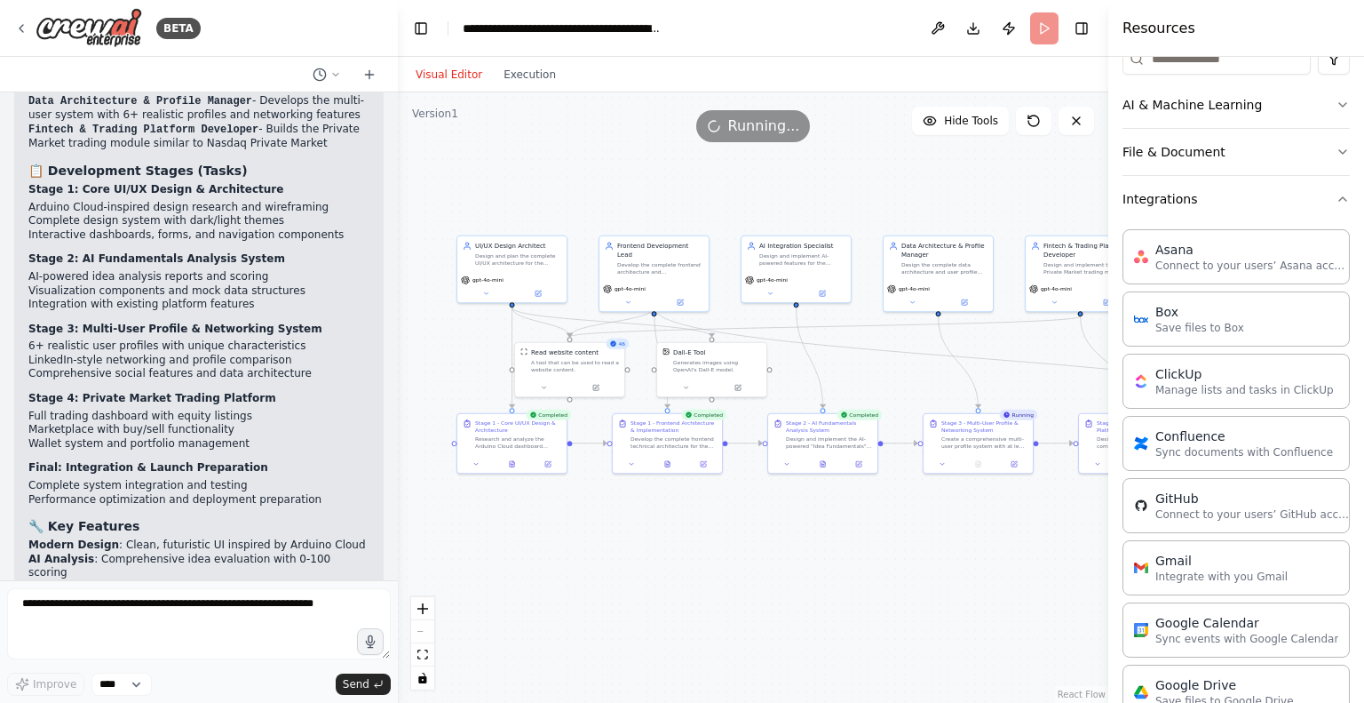
scroll to position [117, 0]
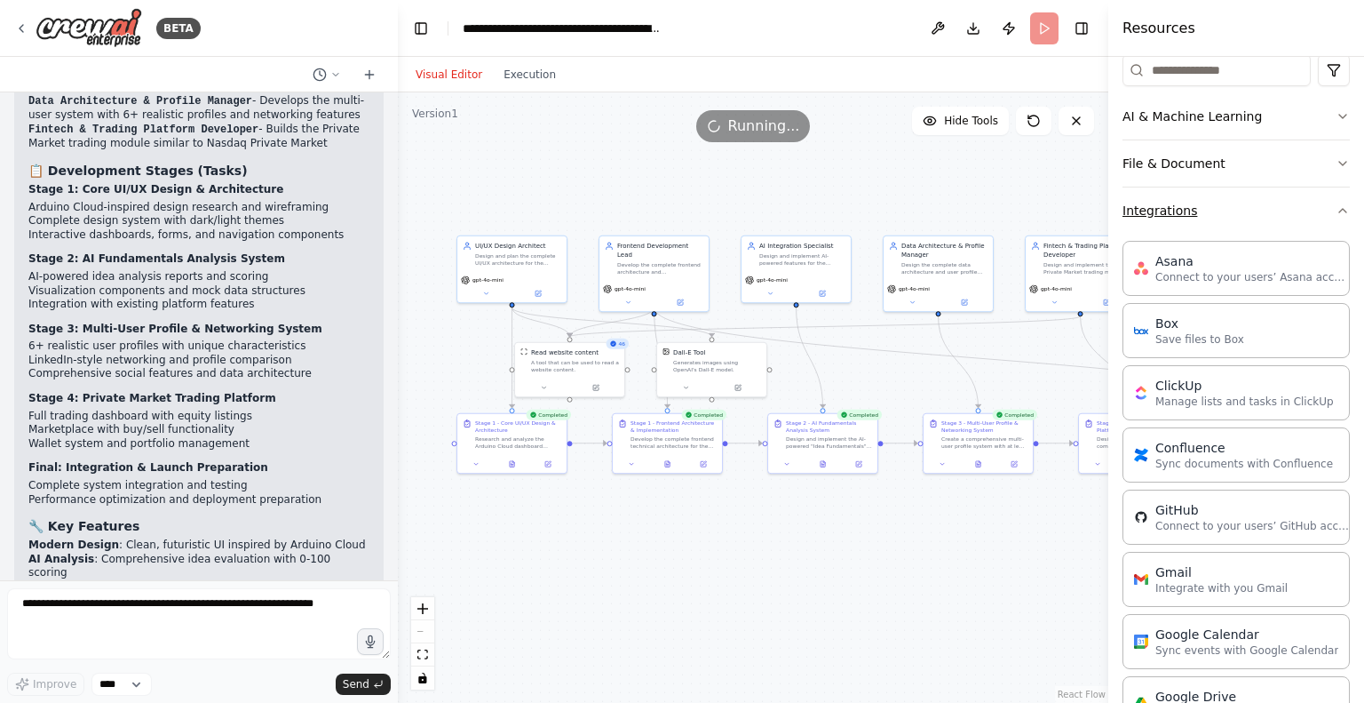
click at [1329, 223] on button "Integrations" at bounding box center [1236, 210] width 227 height 46
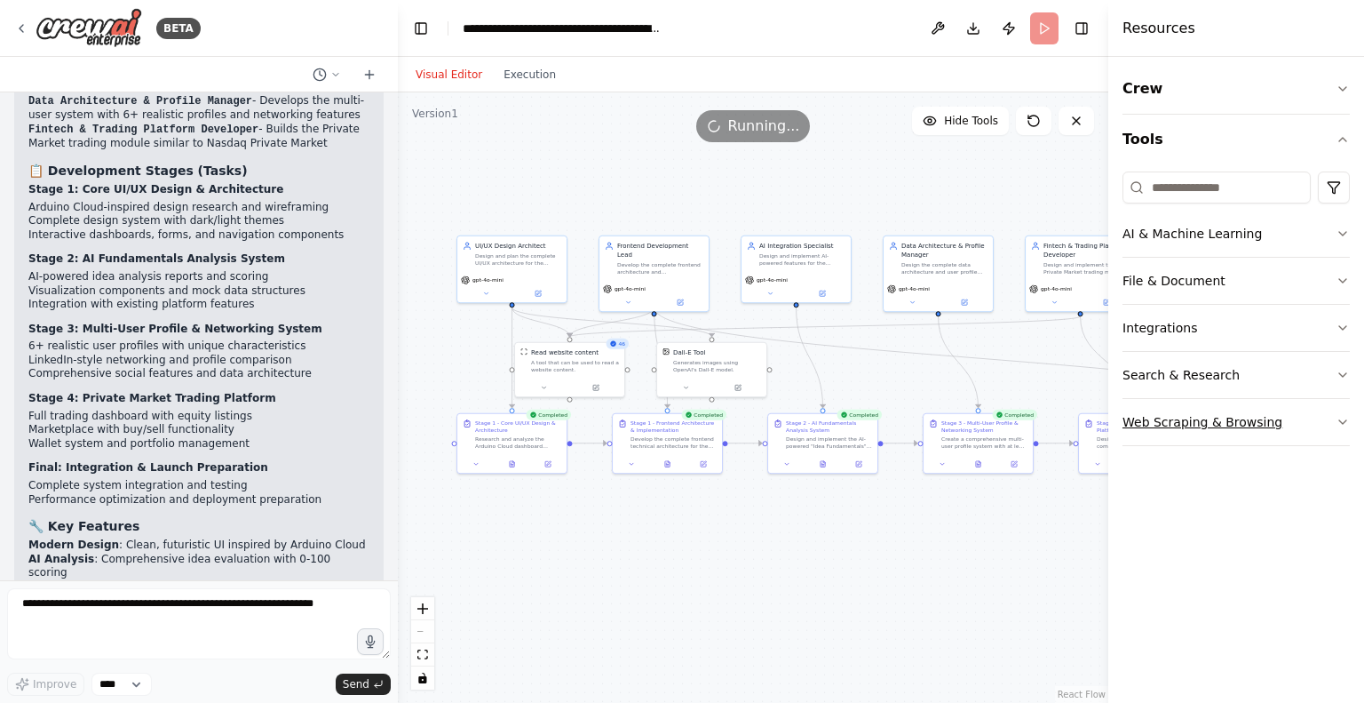
click at [1344, 425] on icon "button" at bounding box center [1343, 422] width 14 height 14
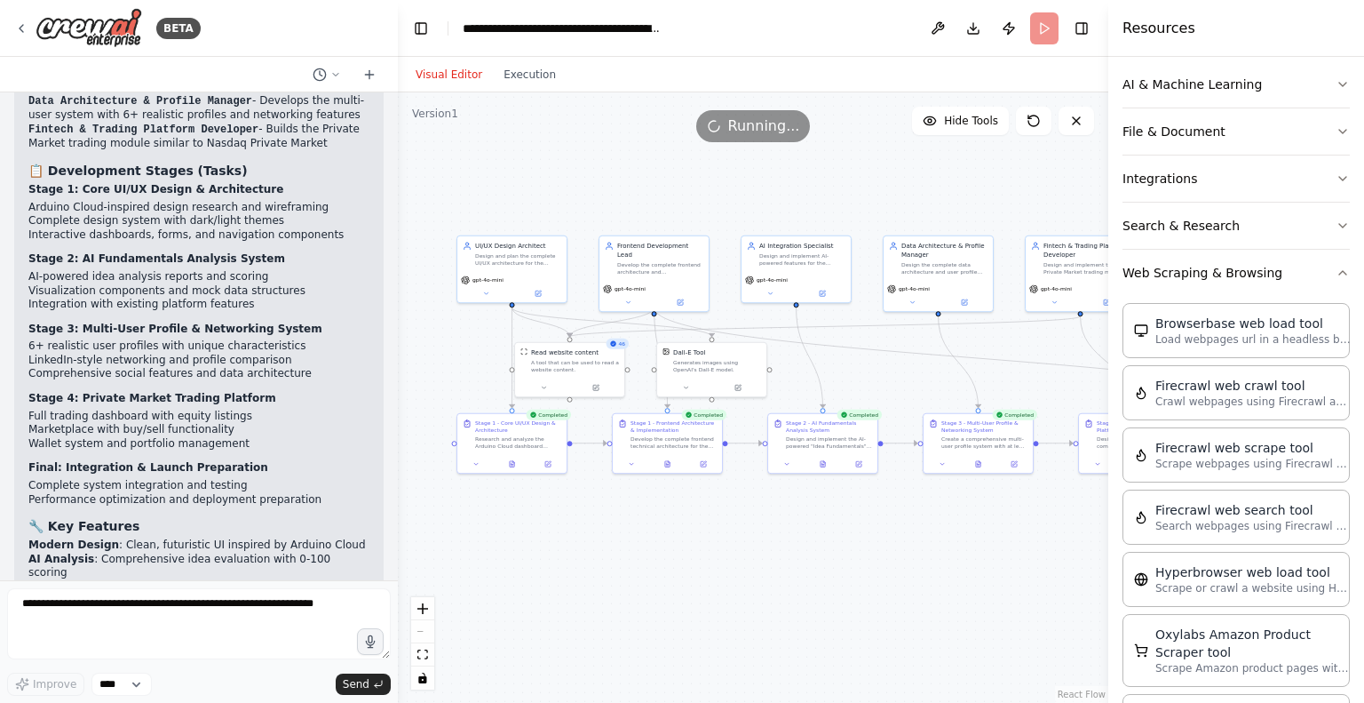
scroll to position [135, 0]
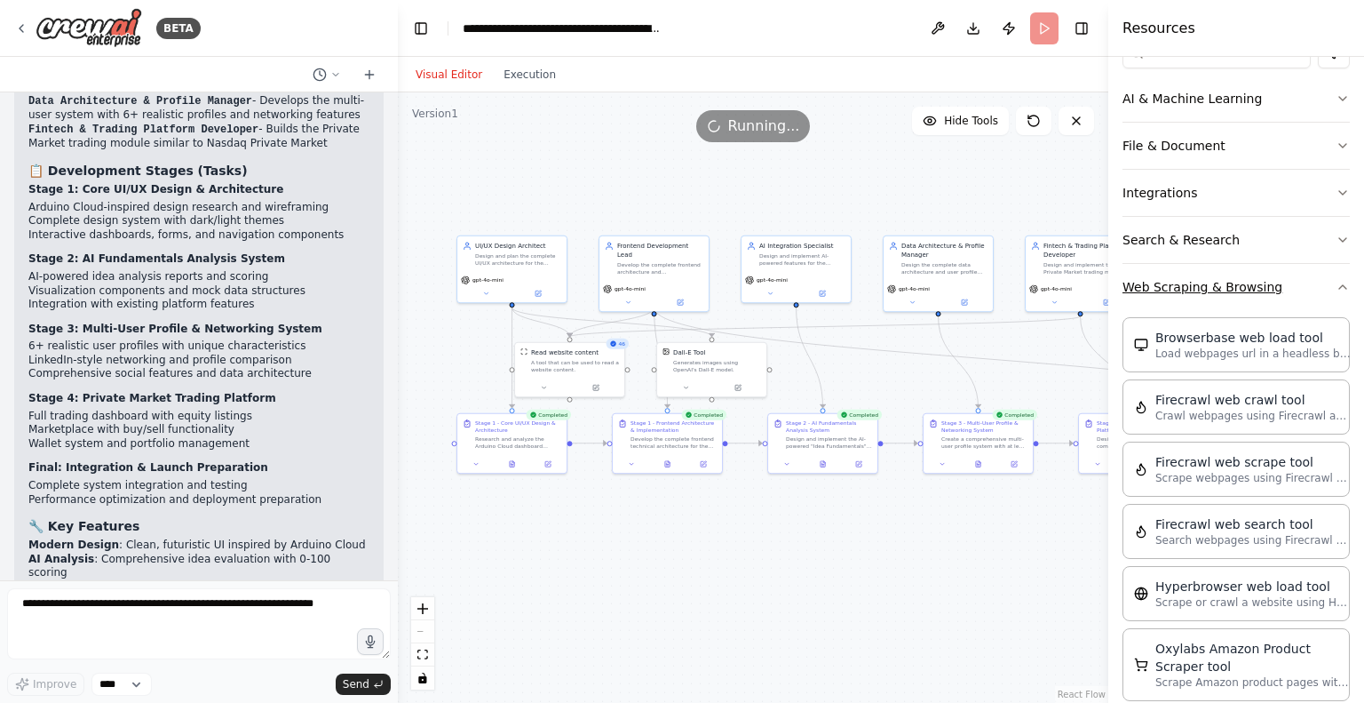
click at [1329, 297] on button "Web Scraping & Browsing" at bounding box center [1236, 287] width 227 height 46
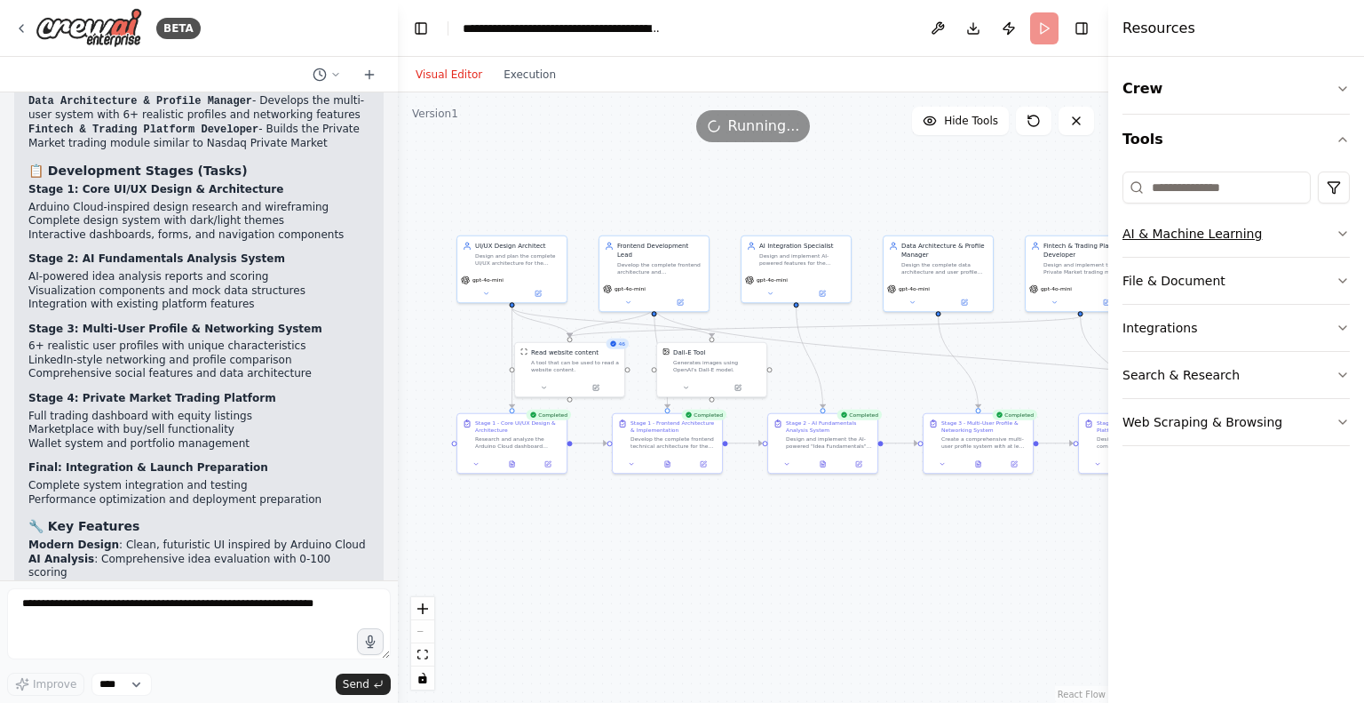
click at [1336, 232] on icon "button" at bounding box center [1343, 234] width 14 height 14
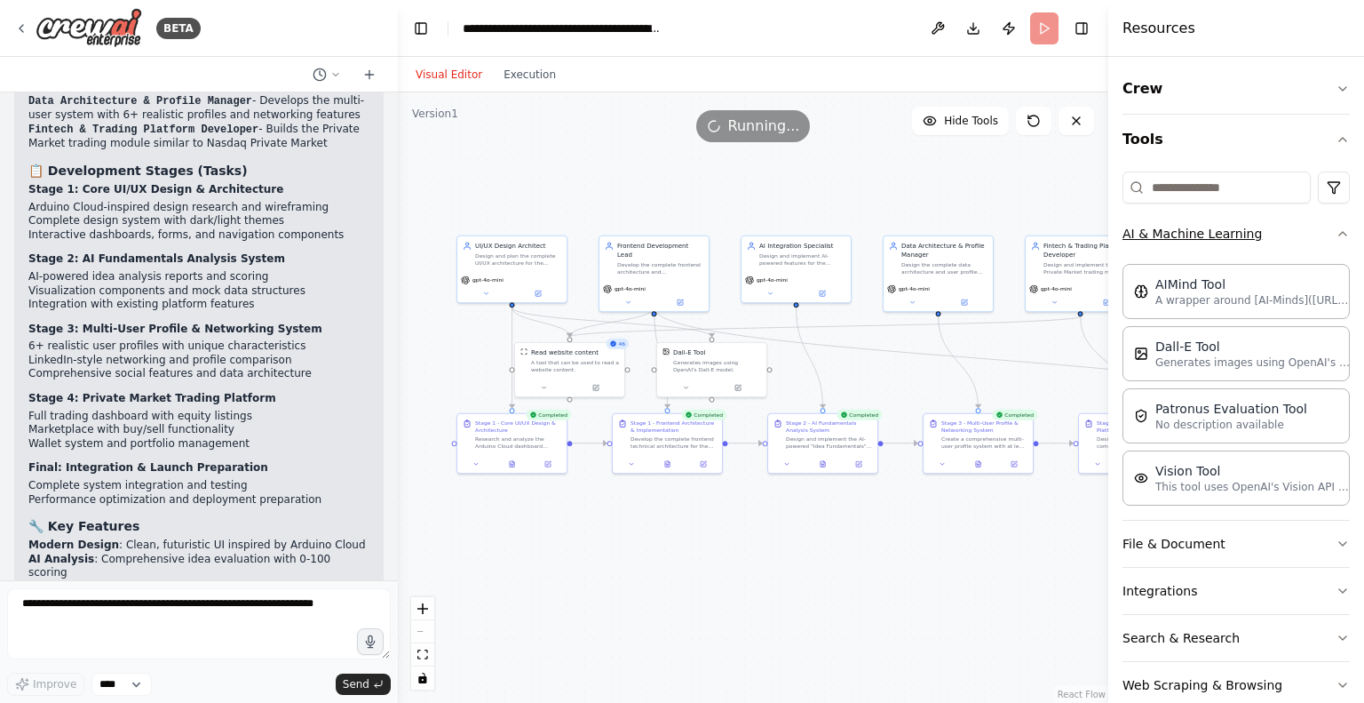
click at [1336, 232] on div "Crew Tools AI & Machine Learning AIMind Tool A wrapper around [AI-Minds](https:…" at bounding box center [1237, 380] width 256 height 646
click at [1340, 234] on icon "button" at bounding box center [1343, 234] width 7 height 4
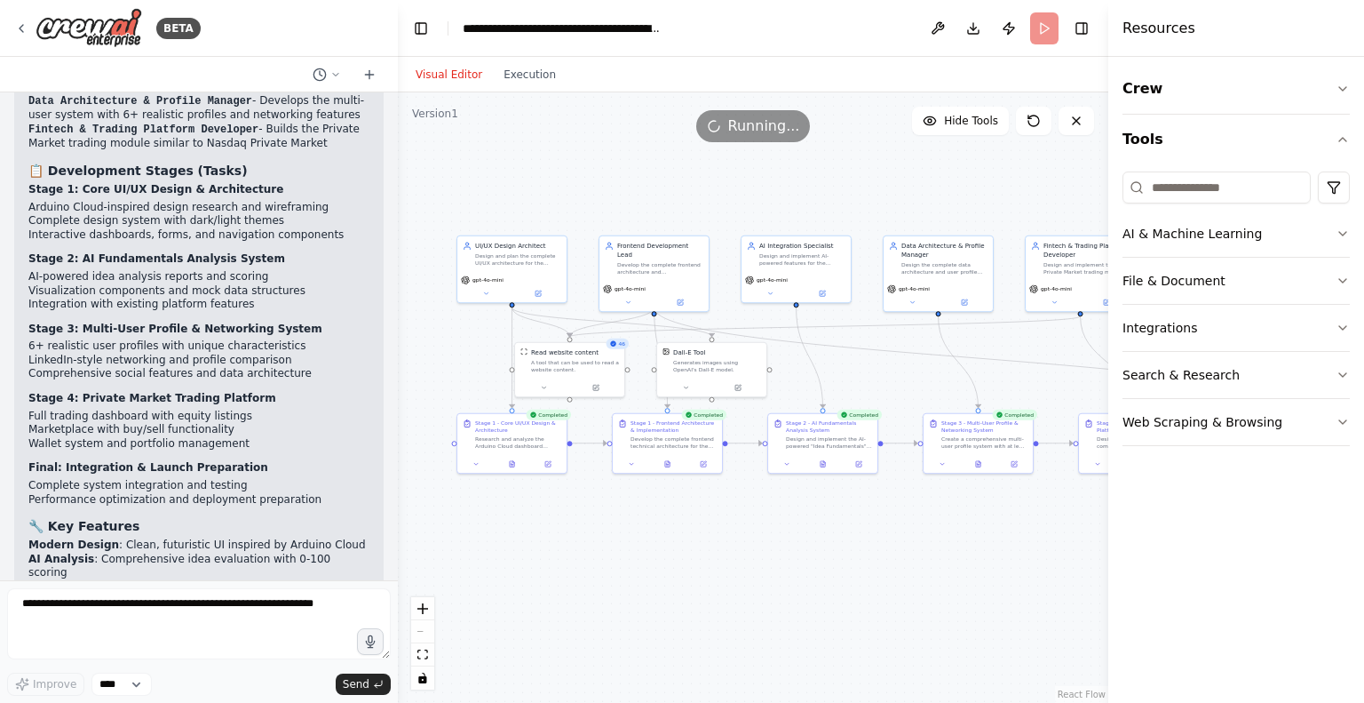
click at [1350, 333] on div "Crew Tools AI & Machine Learning File & Document Integrations Search & Research…" at bounding box center [1237, 380] width 256 height 646
click at [1349, 330] on icon "button" at bounding box center [1343, 328] width 14 height 14
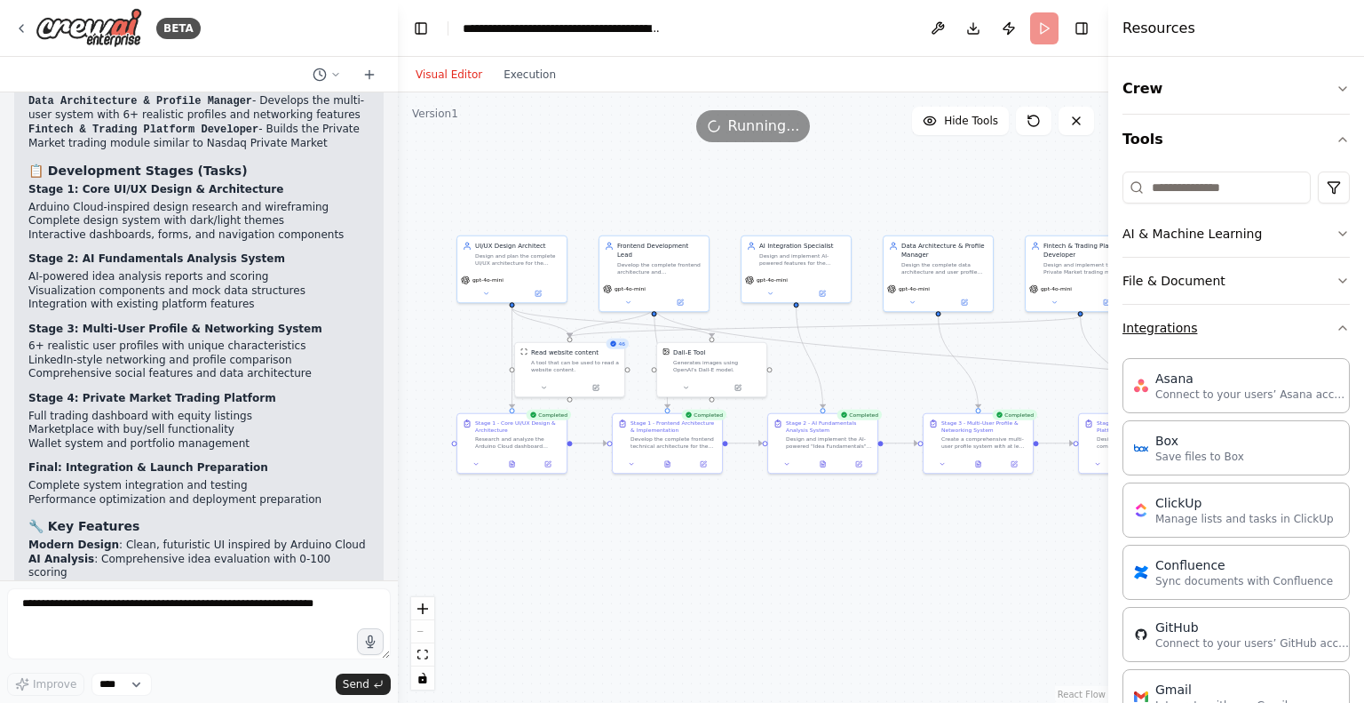
click at [1349, 330] on div "Crew Tools AI & Machine Learning File & Document Integrations Asana Connect to …" at bounding box center [1237, 380] width 256 height 646
click at [1339, 327] on div "Crew Tools AI & Machine Learning File & Document Integrations Asana Connect to …" at bounding box center [1237, 380] width 256 height 646
click at [1336, 326] on icon "button" at bounding box center [1343, 328] width 14 height 14
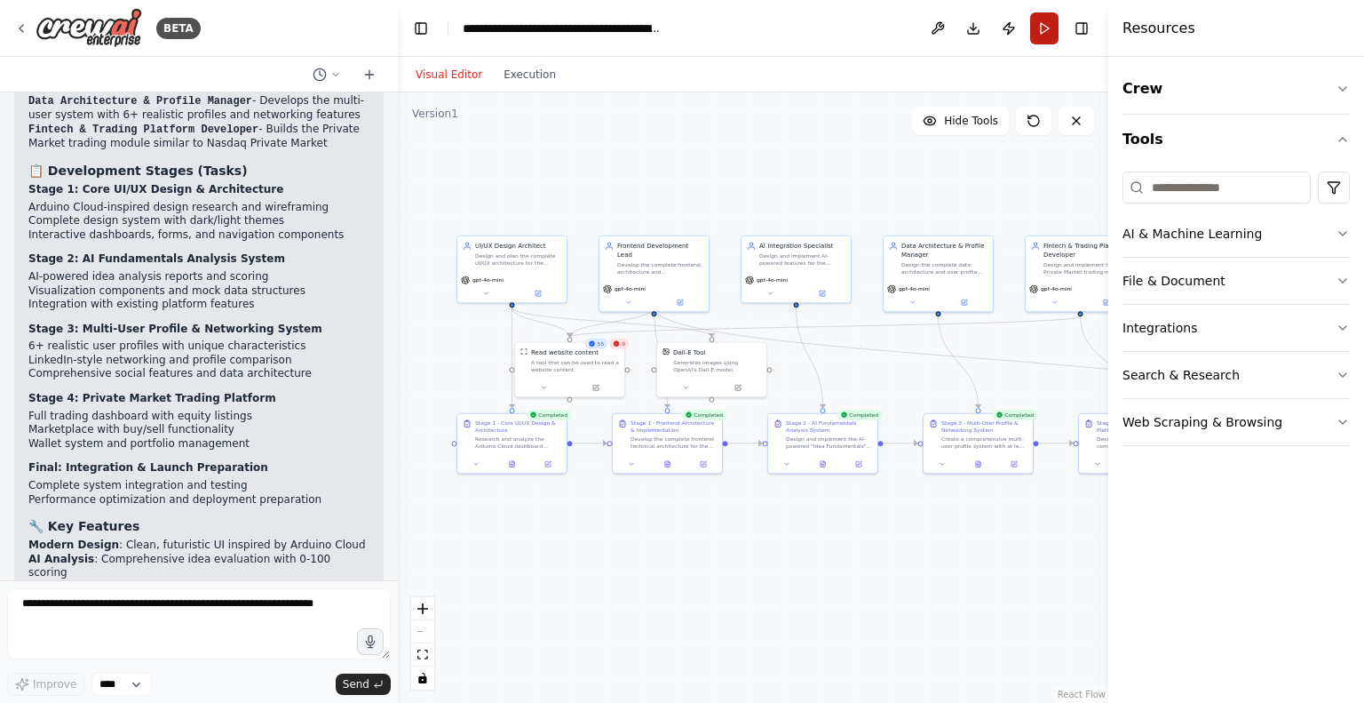
click at [1041, 32] on button "Run" at bounding box center [1044, 28] width 28 height 32
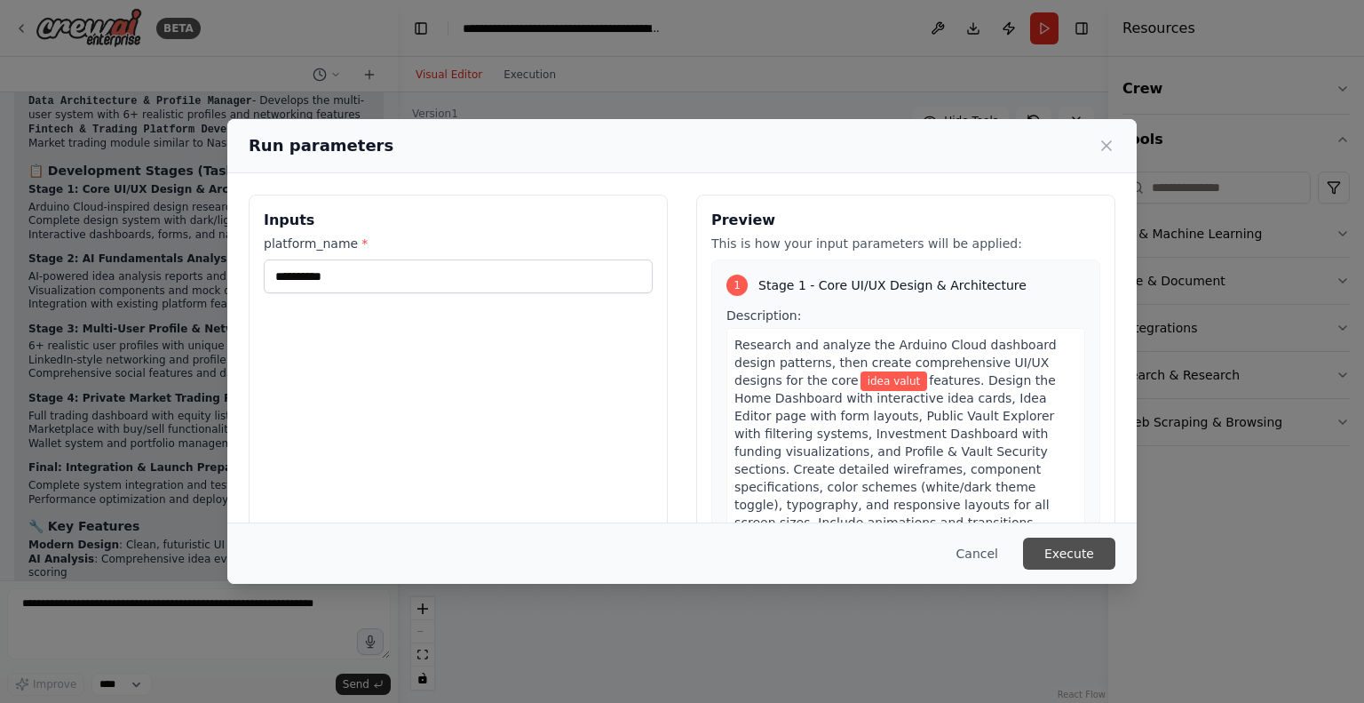
click at [1070, 560] on button "Execute" at bounding box center [1069, 553] width 92 height 32
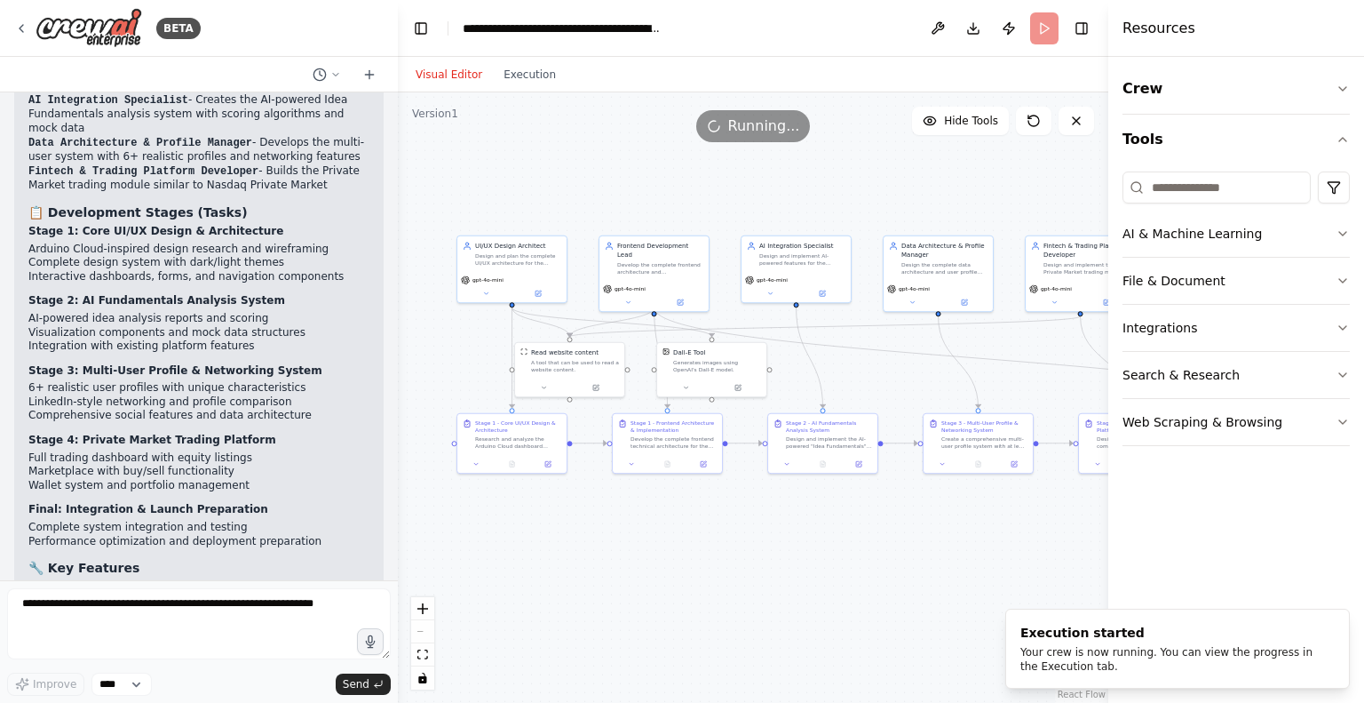
scroll to position [3532, 0]
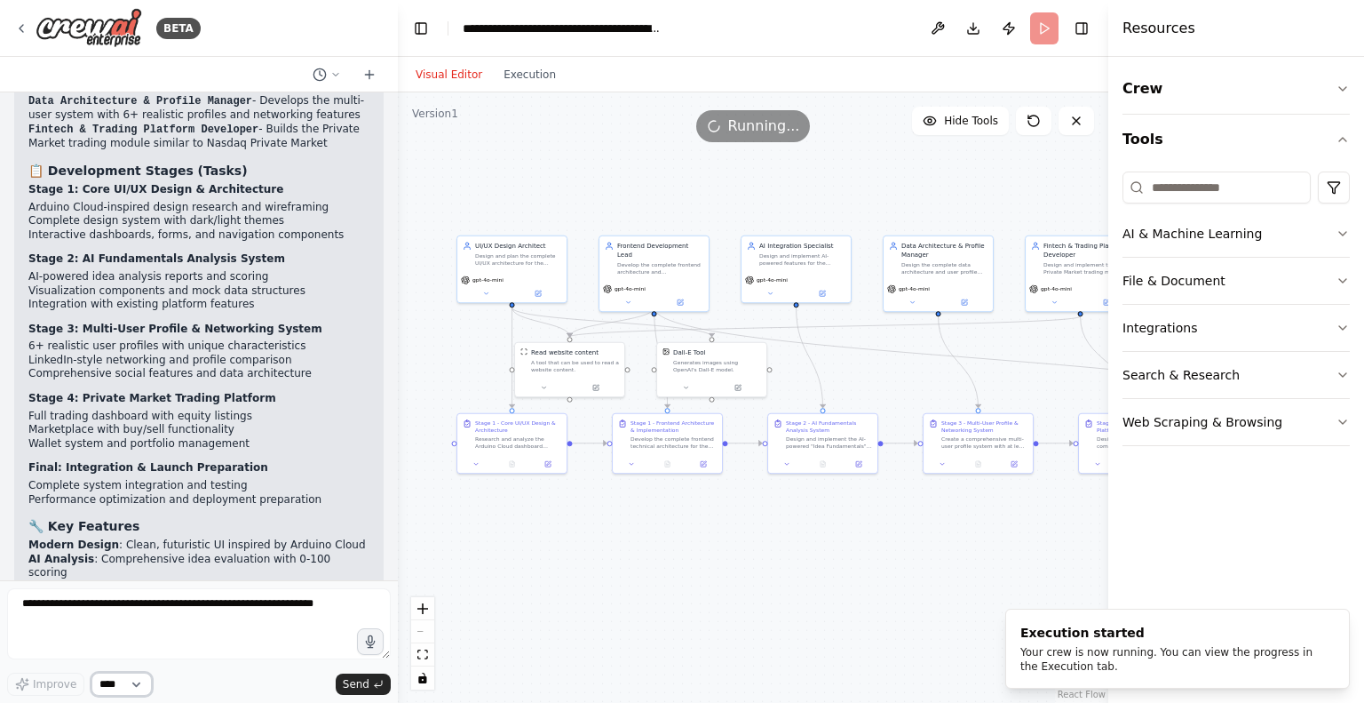
click at [140, 684] on select "****" at bounding box center [121, 683] width 60 height 23
click at [195, 628] on textarea at bounding box center [199, 623] width 384 height 71
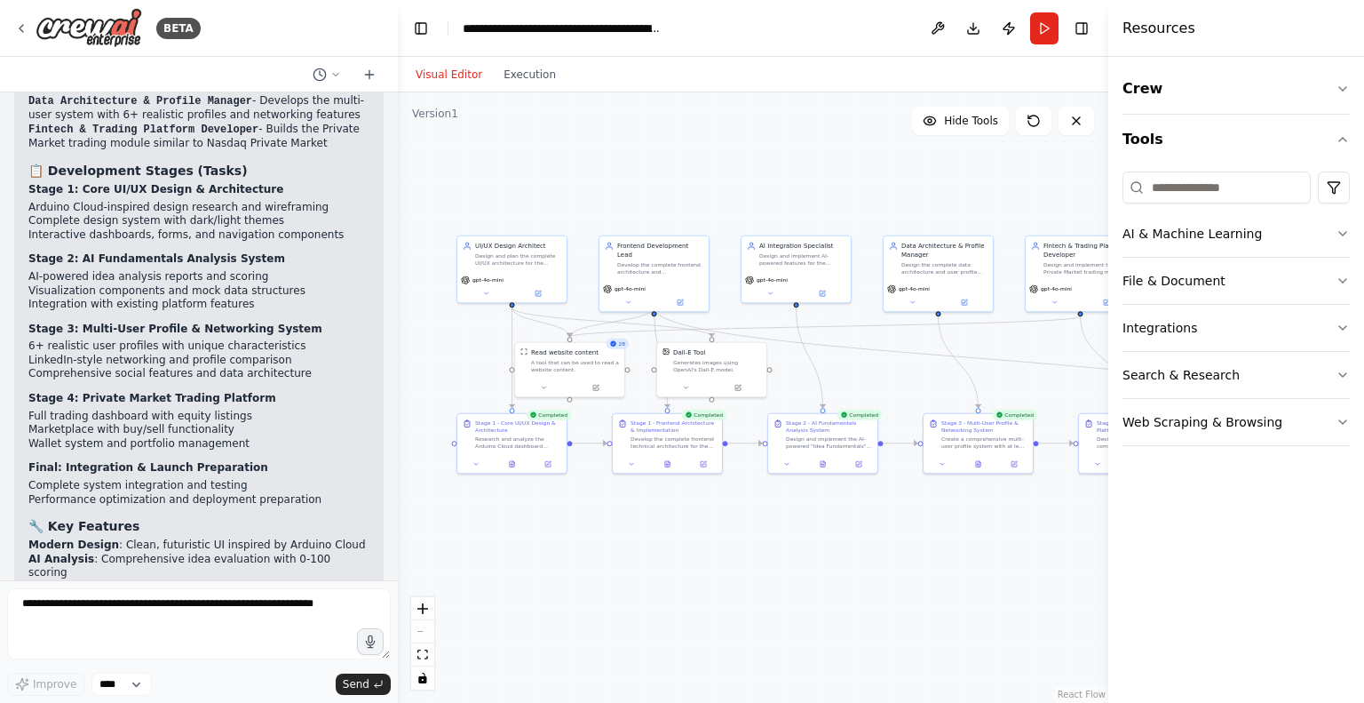
click at [531, 88] on div "Visual Editor Execution" at bounding box center [486, 75] width 162 height 36
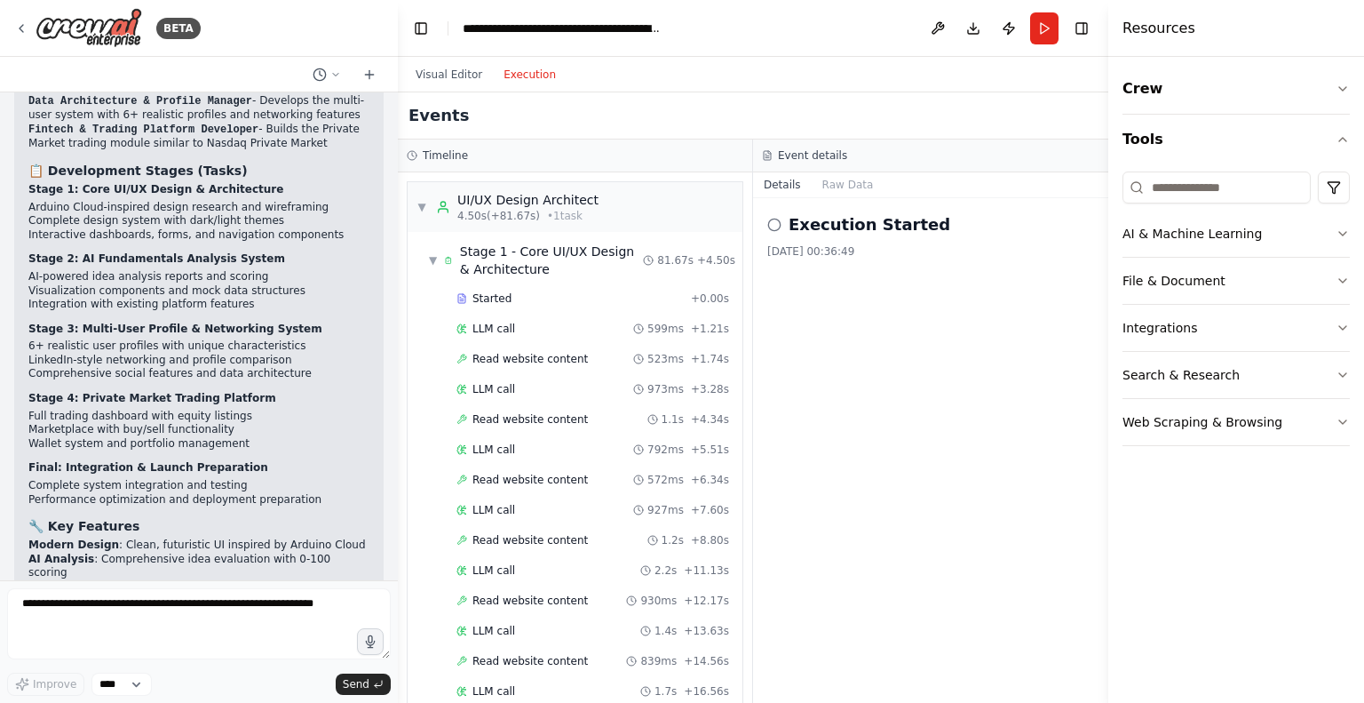
click at [523, 77] on button "Execution" at bounding box center [530, 74] width 74 height 21
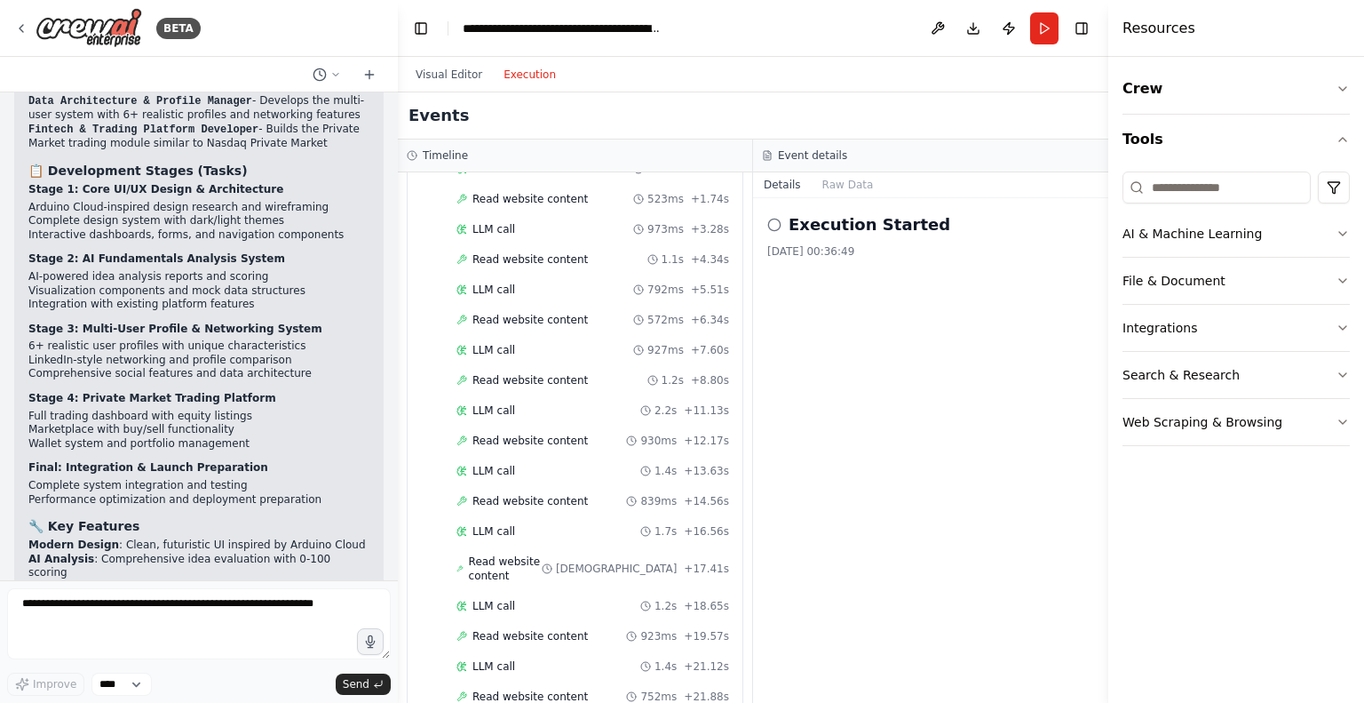
scroll to position [0, 0]
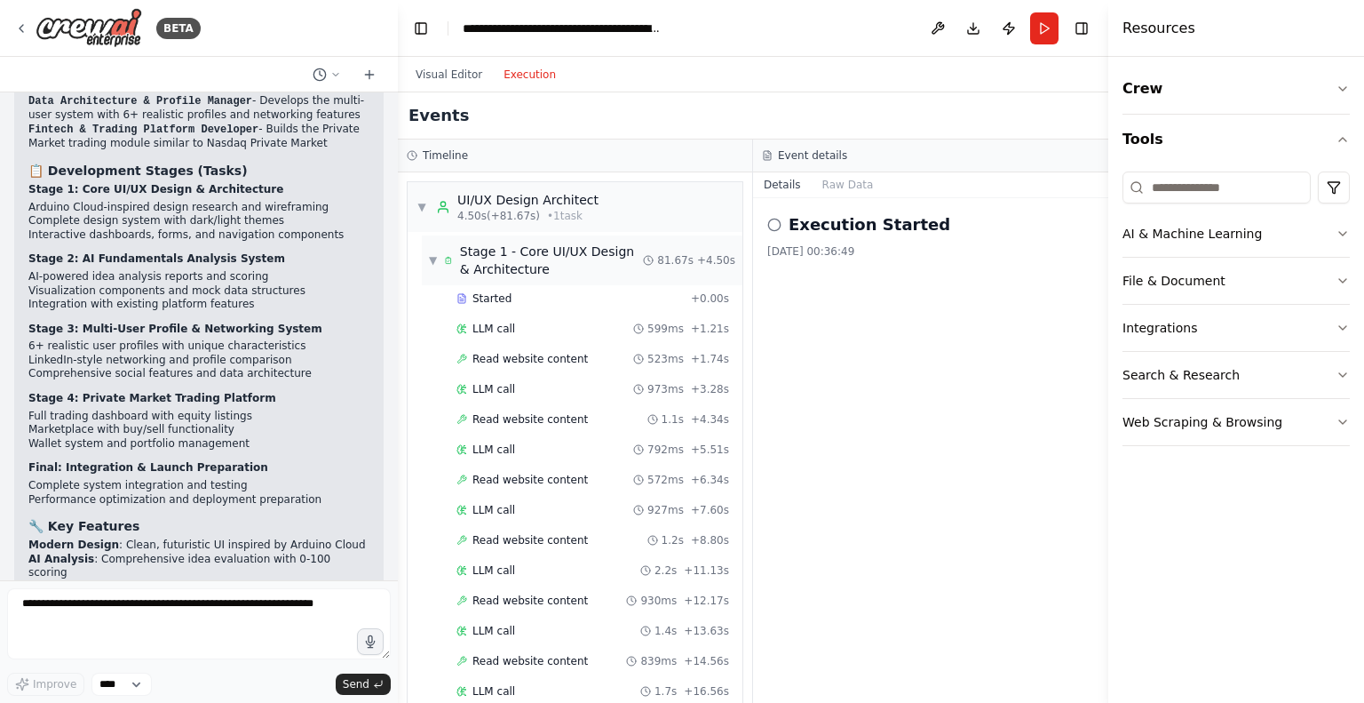
click at [432, 264] on span "▼" at bounding box center [433, 260] width 8 height 14
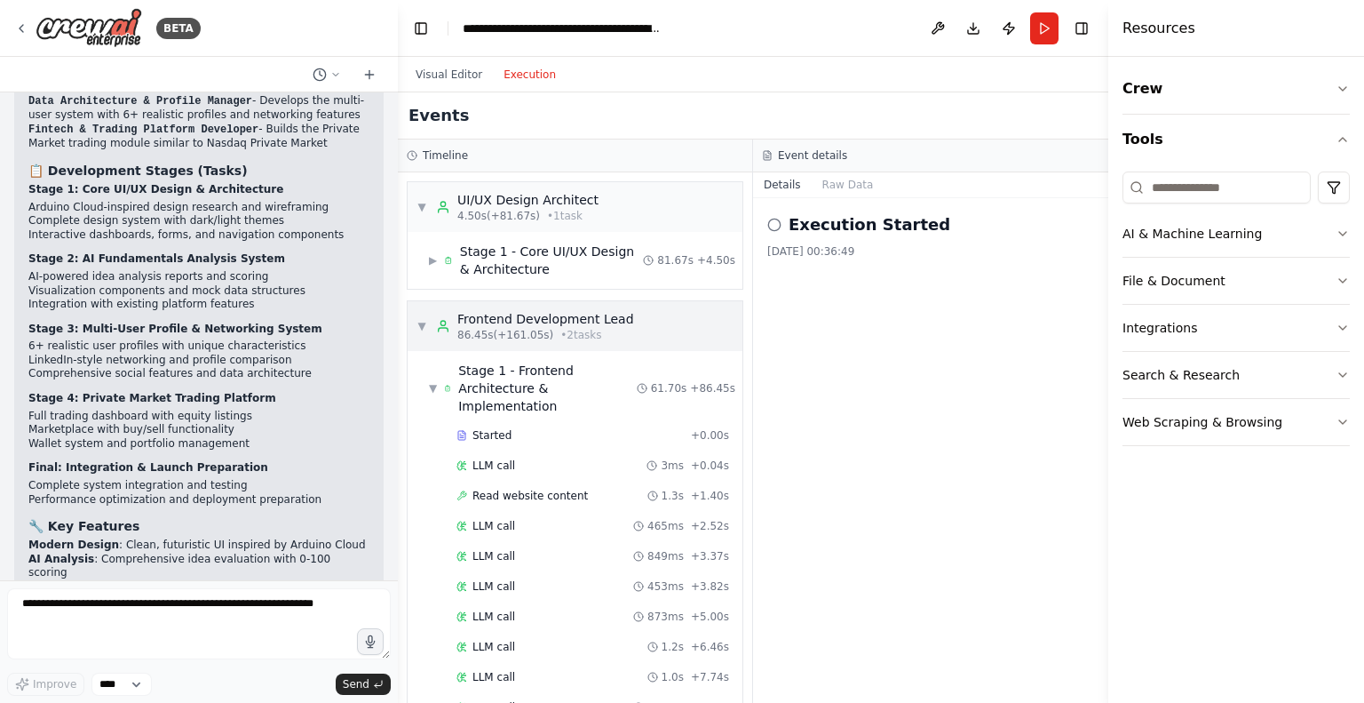
click at [423, 326] on span "▼" at bounding box center [422, 326] width 11 height 14
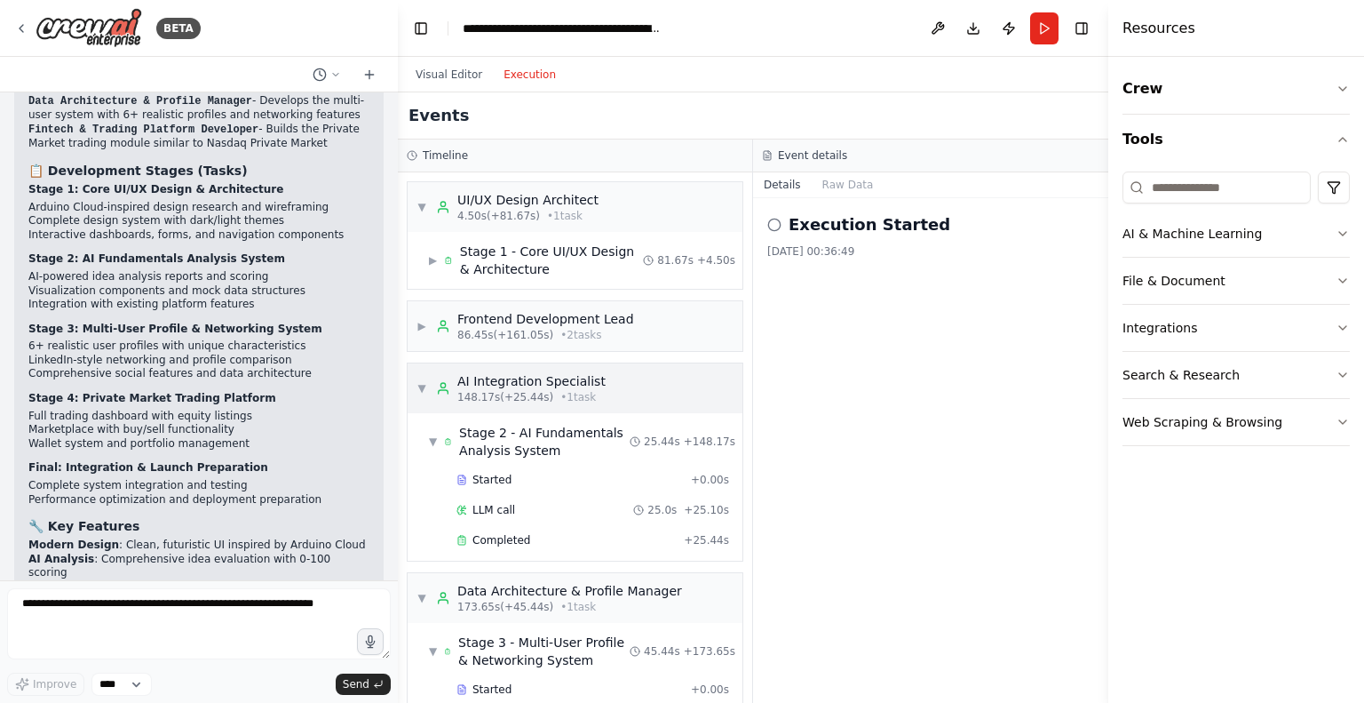
click at [427, 386] on div "▼ AI Integration Specialist 148.17s (+25.44s) • 1 task" at bounding box center [511, 388] width 189 height 32
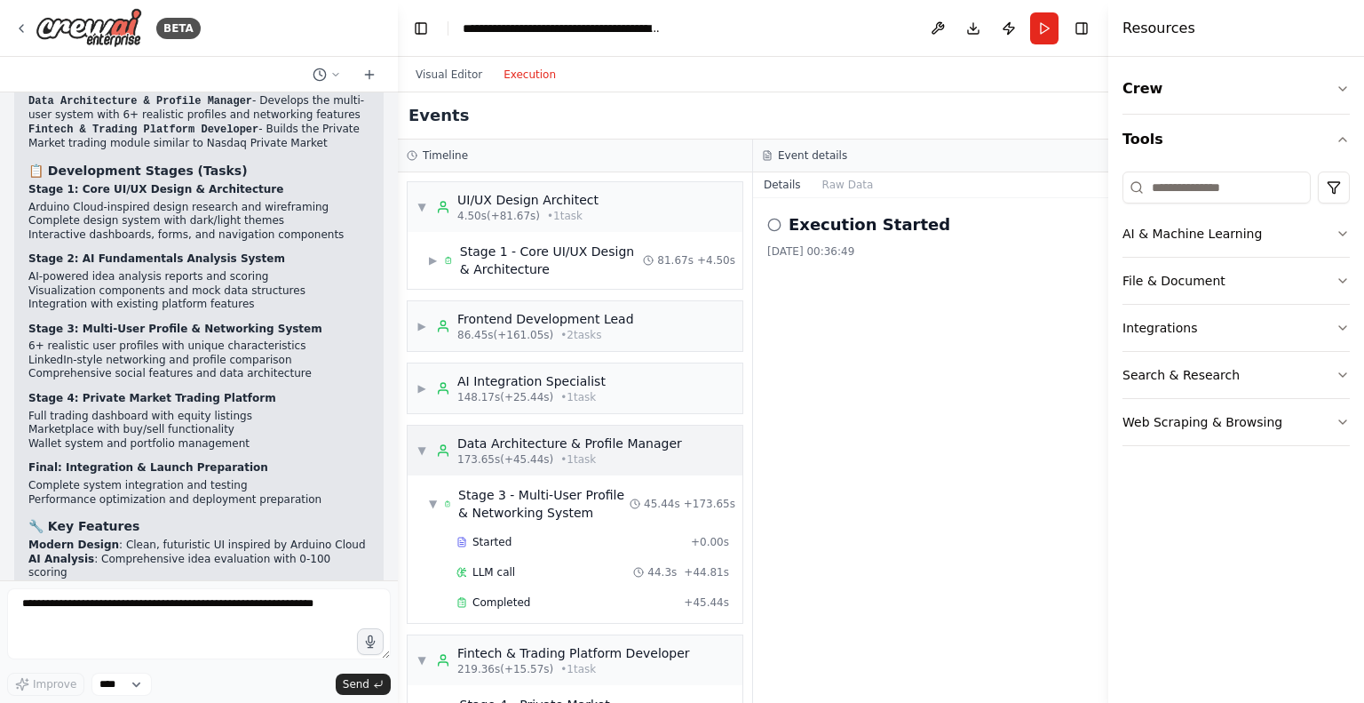
click at [425, 443] on span "▼" at bounding box center [422, 450] width 11 height 14
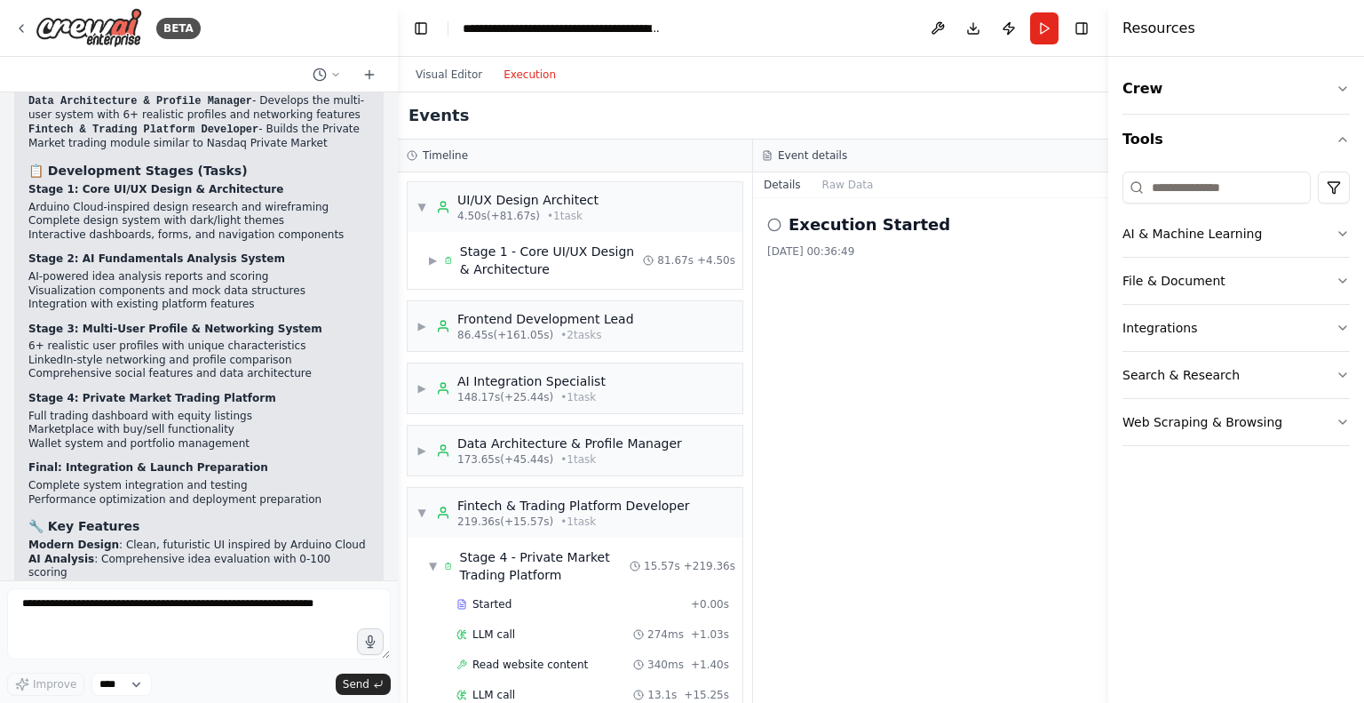
click at [840, 232] on h2 "Execution Started" at bounding box center [870, 224] width 162 height 25
click at [776, 234] on div "Execution Started" at bounding box center [930, 224] width 327 height 25
click at [839, 190] on button "Raw Data" at bounding box center [848, 184] width 73 height 25
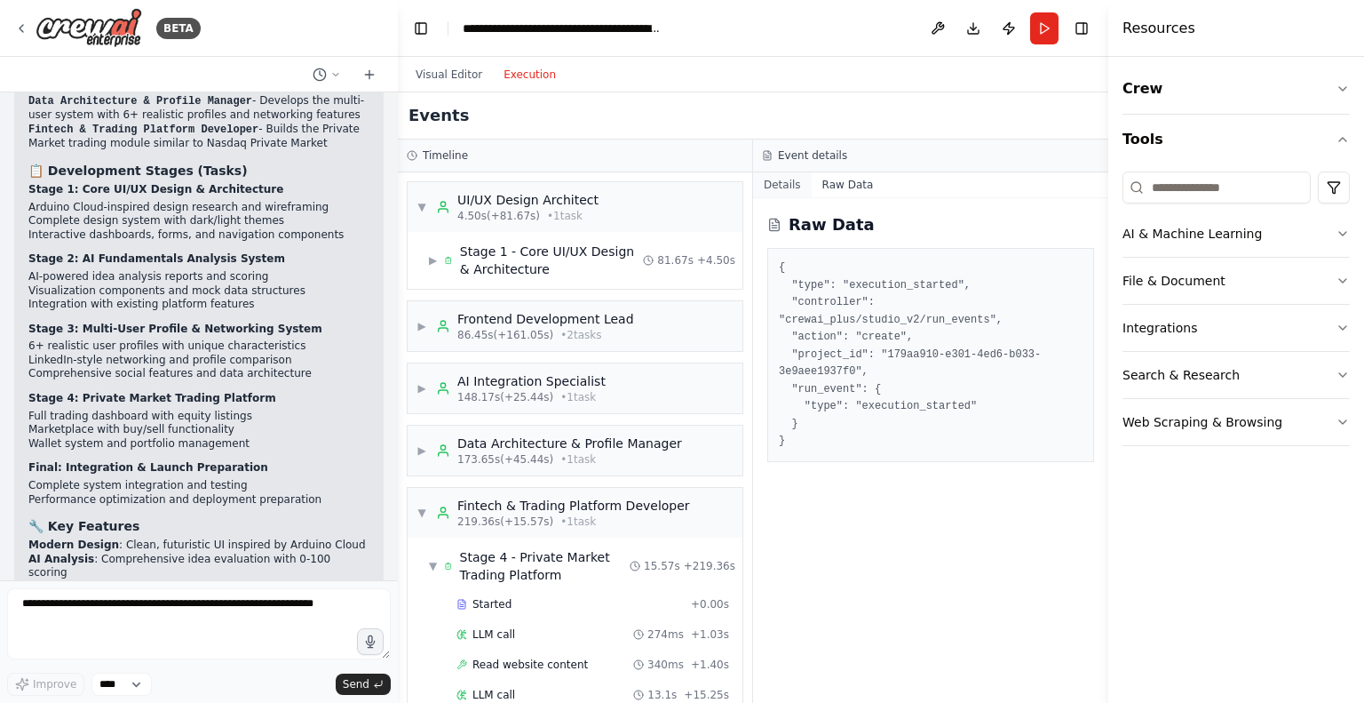
click at [783, 195] on button "Details" at bounding box center [782, 184] width 59 height 25
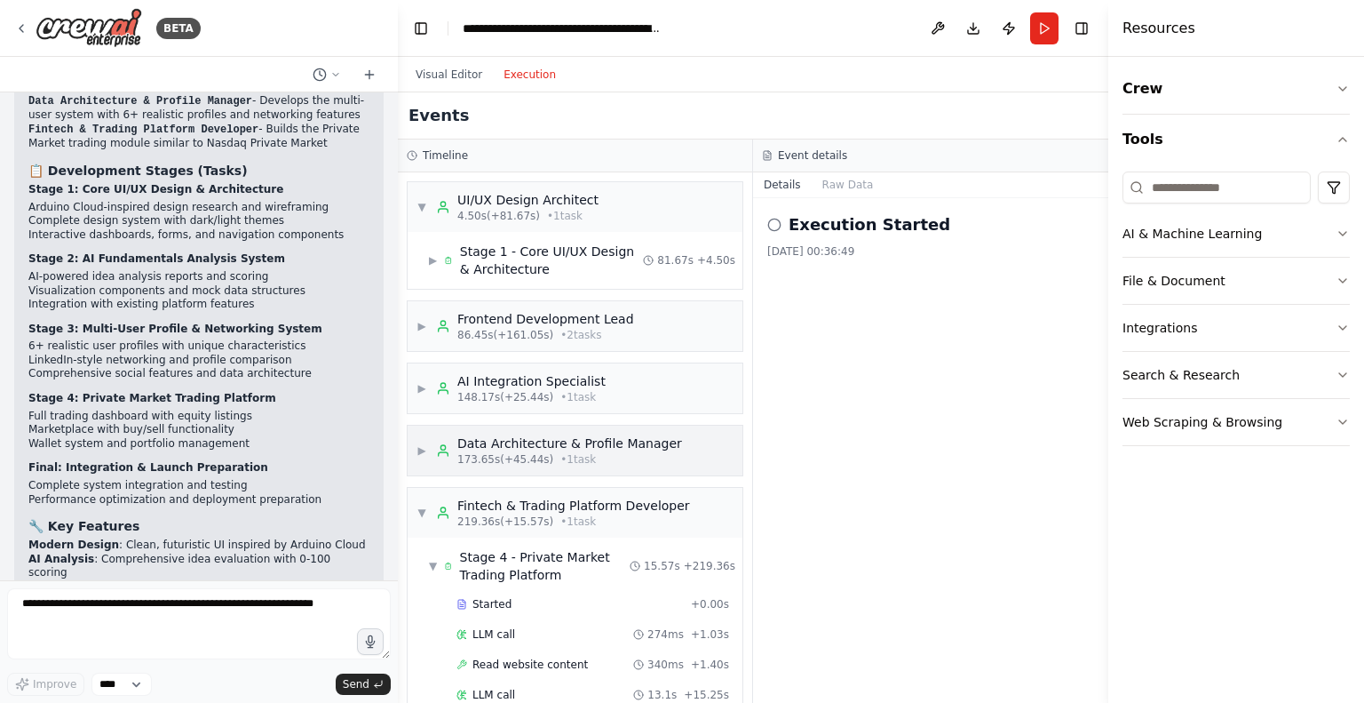
scroll to position [107, 0]
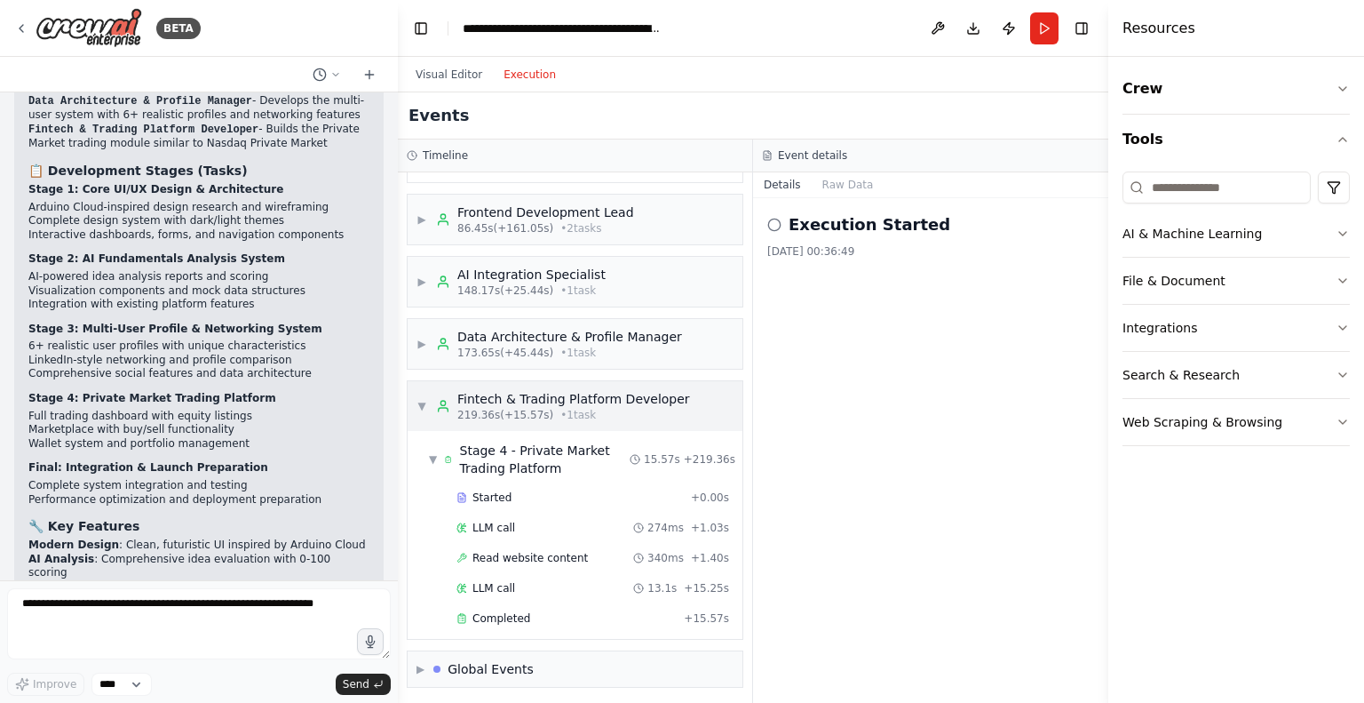
click at [421, 401] on span "▼" at bounding box center [422, 406] width 11 height 14
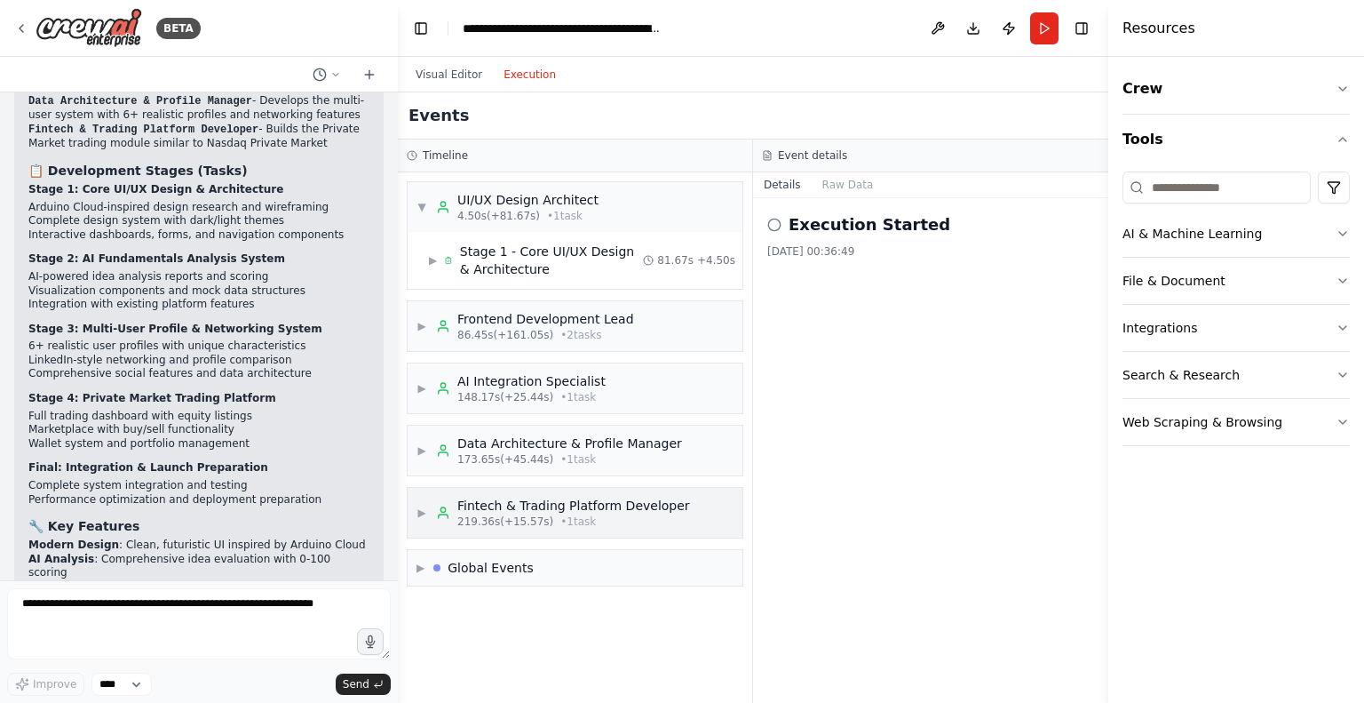
scroll to position [0, 0]
click at [1087, 35] on button "Toggle Right Sidebar" at bounding box center [1081, 28] width 25 height 25
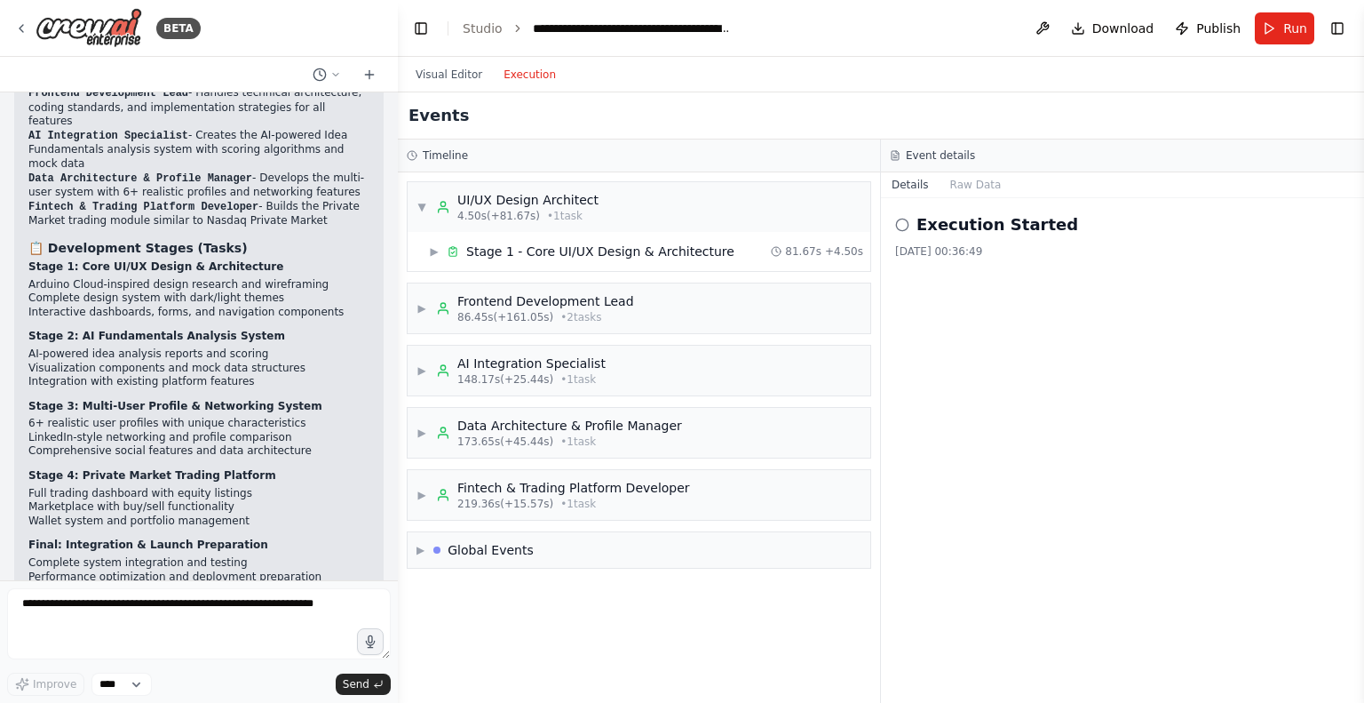
scroll to position [3532, 0]
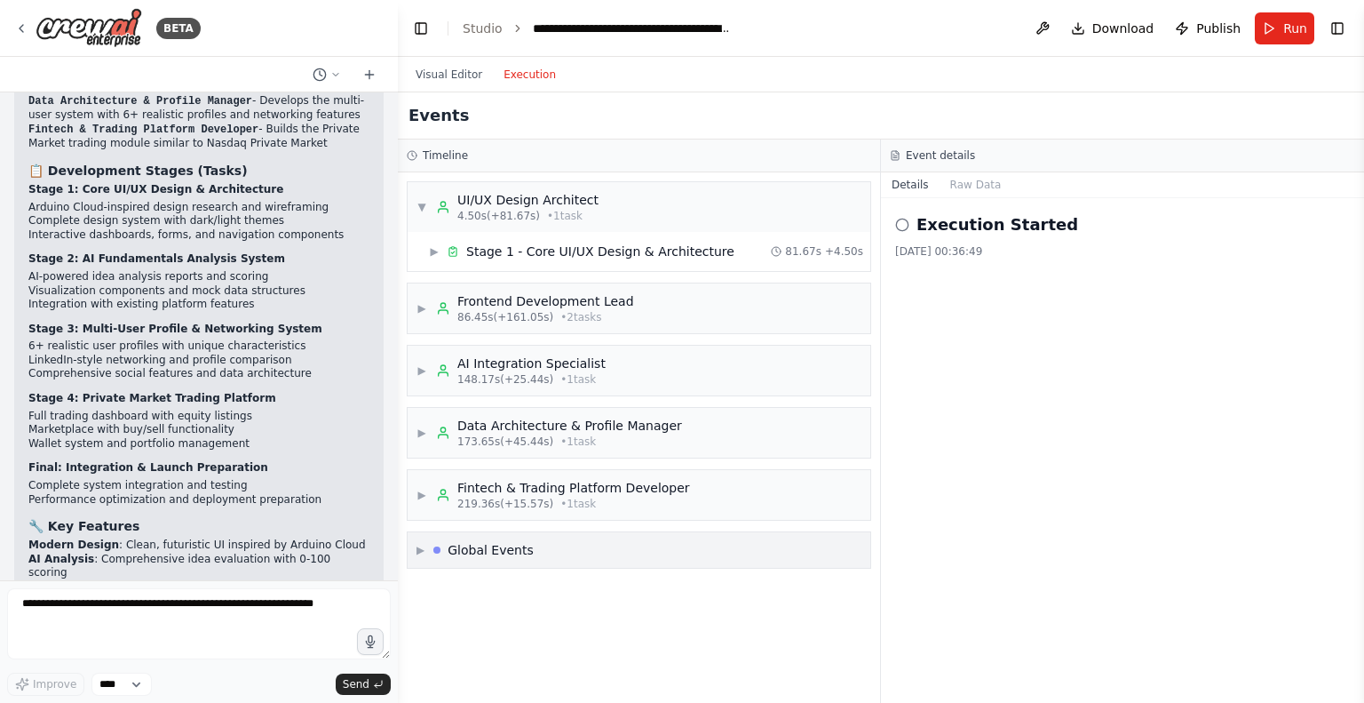
click at [513, 558] on div "▶ Global Events" at bounding box center [639, 550] width 463 height 36
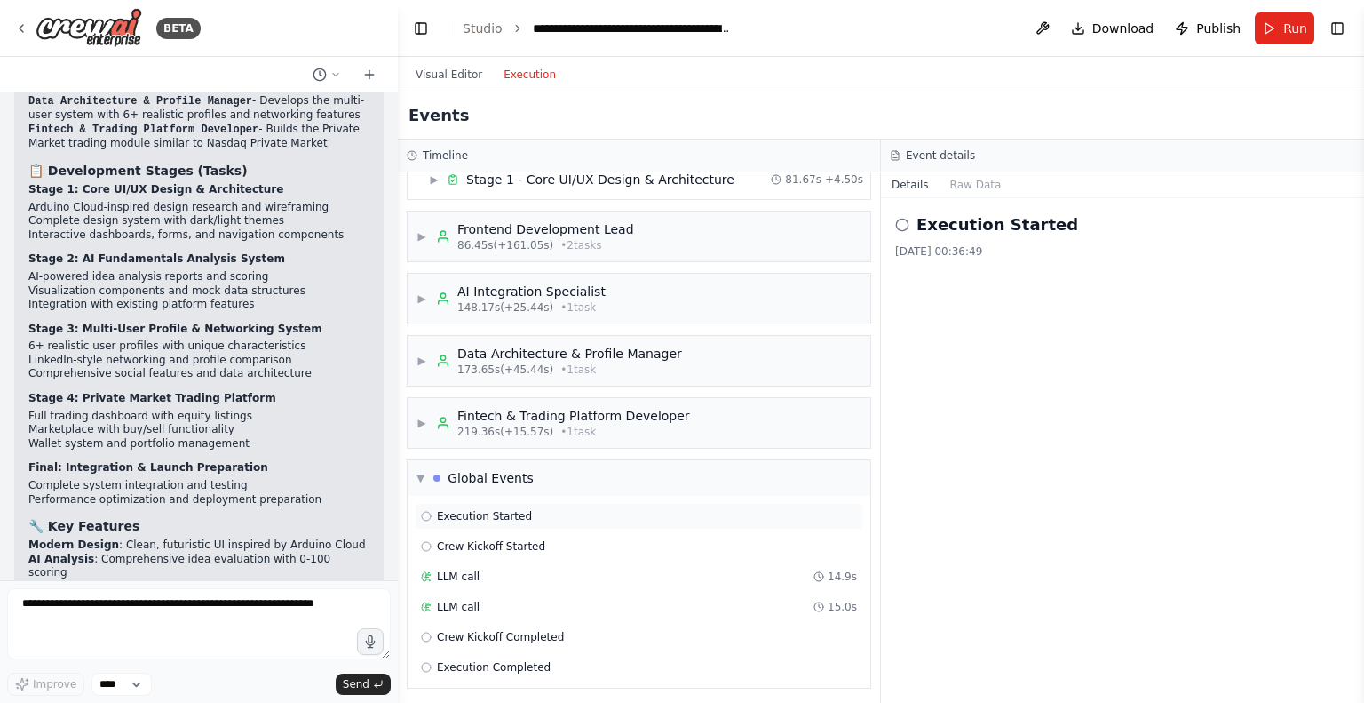
click at [497, 509] on span "Execution Started" at bounding box center [484, 516] width 95 height 14
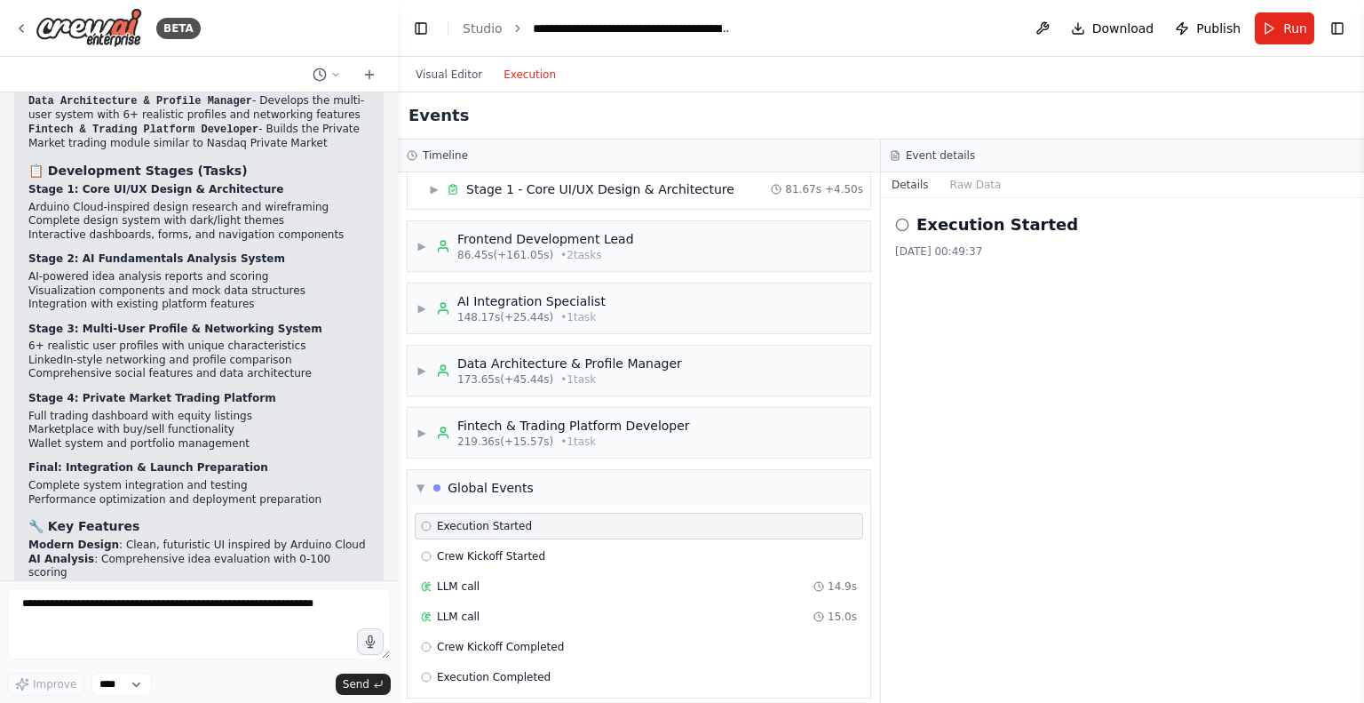
scroll to position [60, 0]
click at [500, 553] on span "Crew Kickoff Started" at bounding box center [491, 558] width 108 height 14
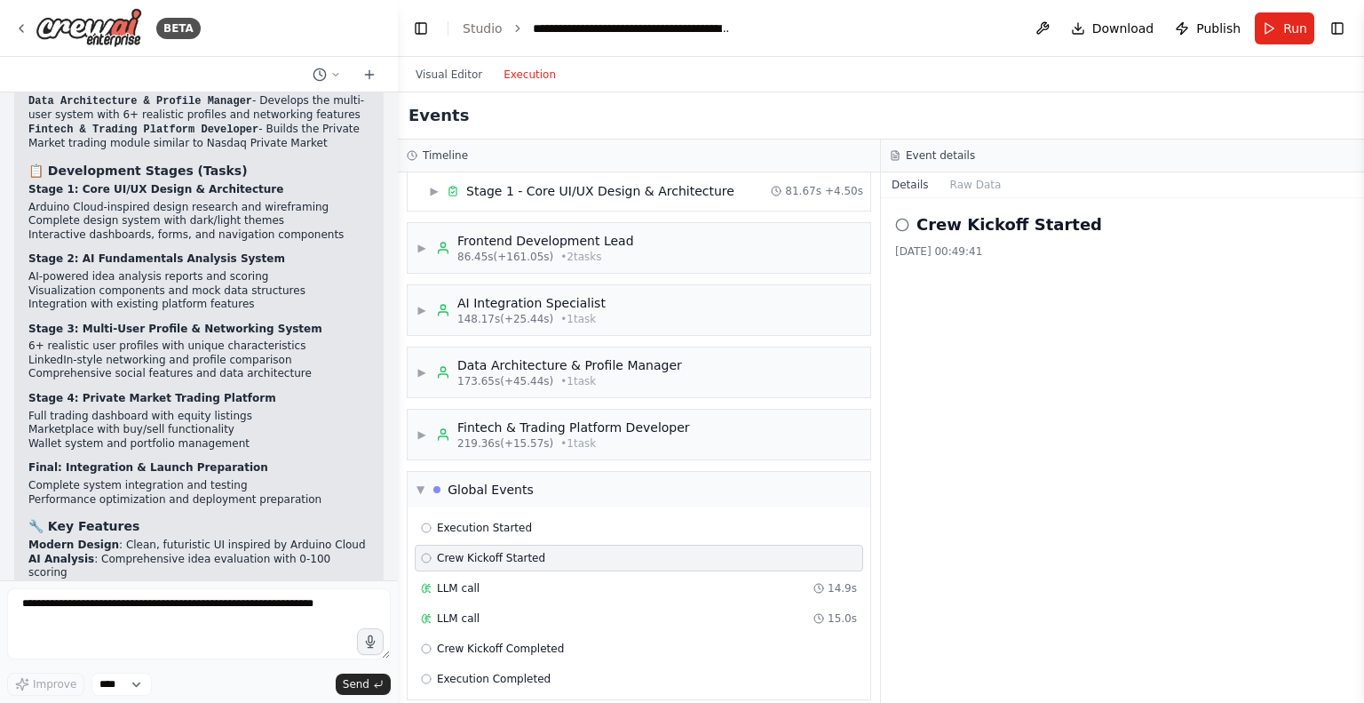
click at [998, 216] on h2 "Crew Kickoff Started" at bounding box center [1010, 224] width 186 height 25
click at [628, 582] on div "LLM call 14.9s" at bounding box center [639, 588] width 436 height 14
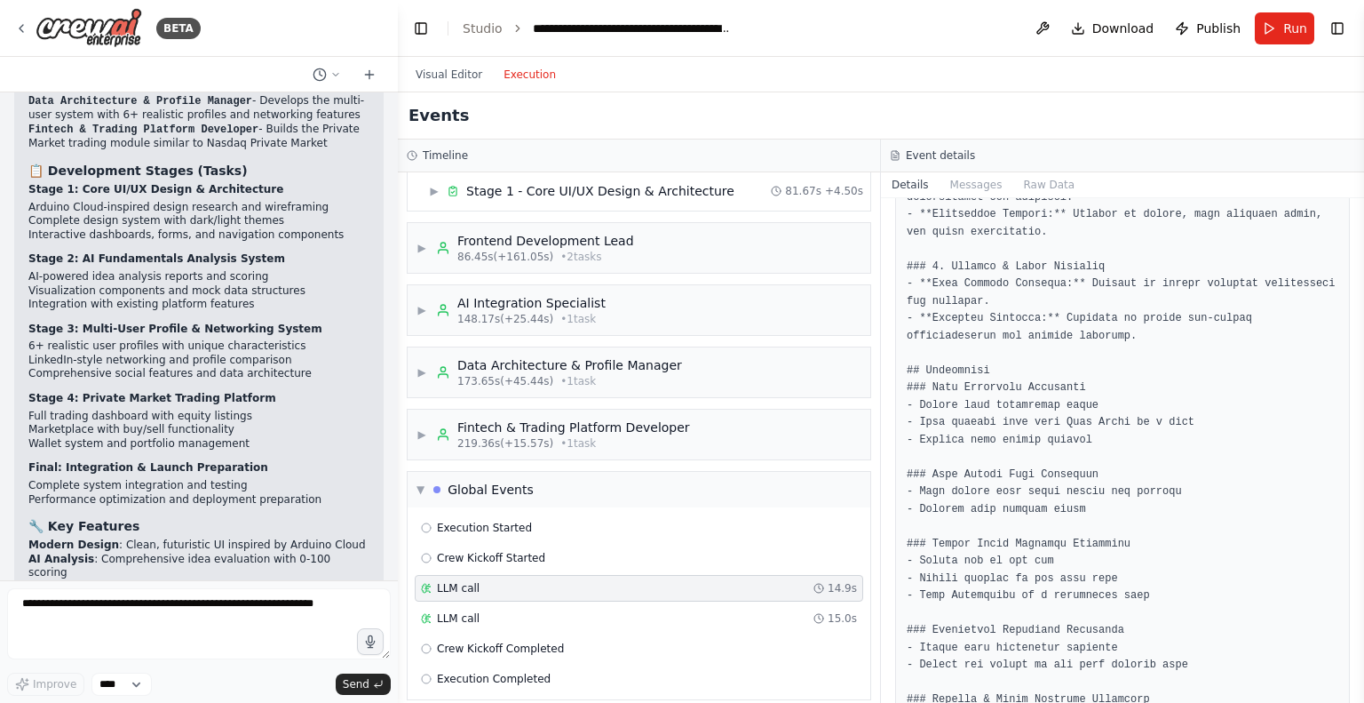
scroll to position [1601, 0]
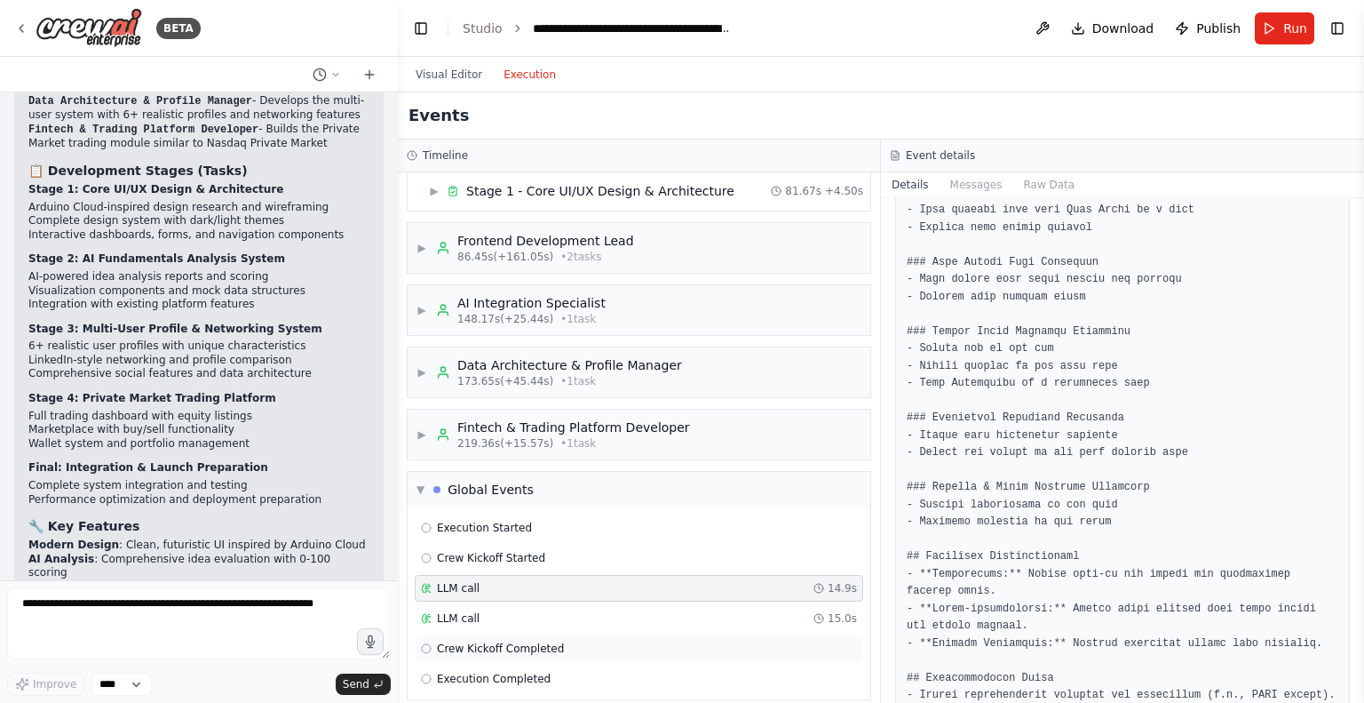
click at [572, 635] on div "Crew Kickoff Completed" at bounding box center [639, 648] width 449 height 27
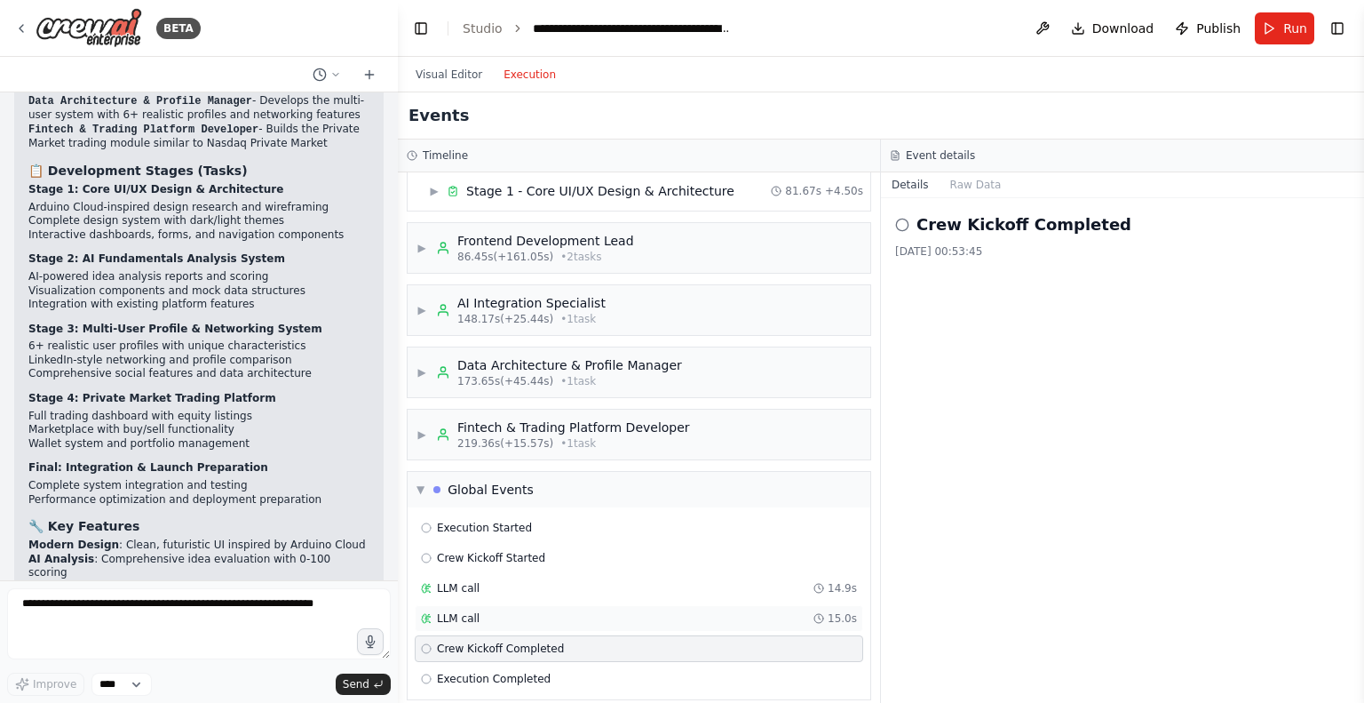
click at [590, 605] on div "LLM call 15.0s" at bounding box center [639, 618] width 449 height 27
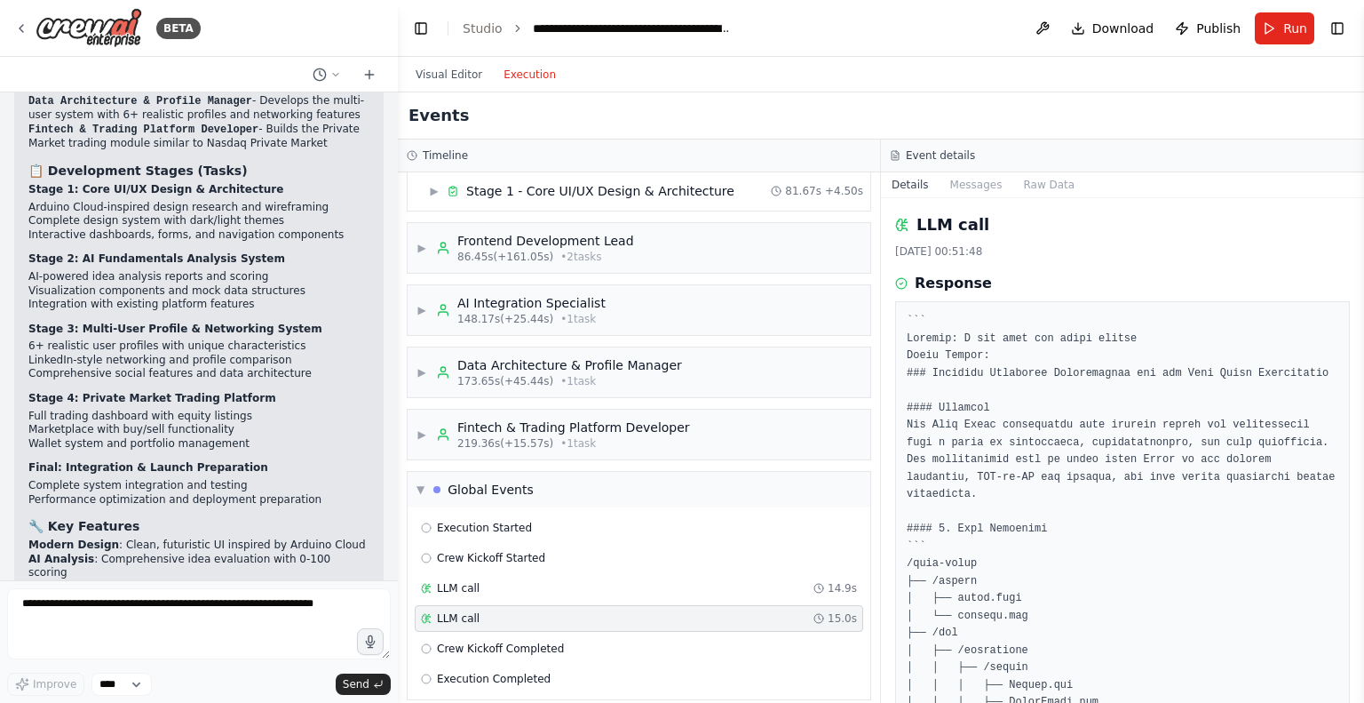
scroll to position [43, 0]
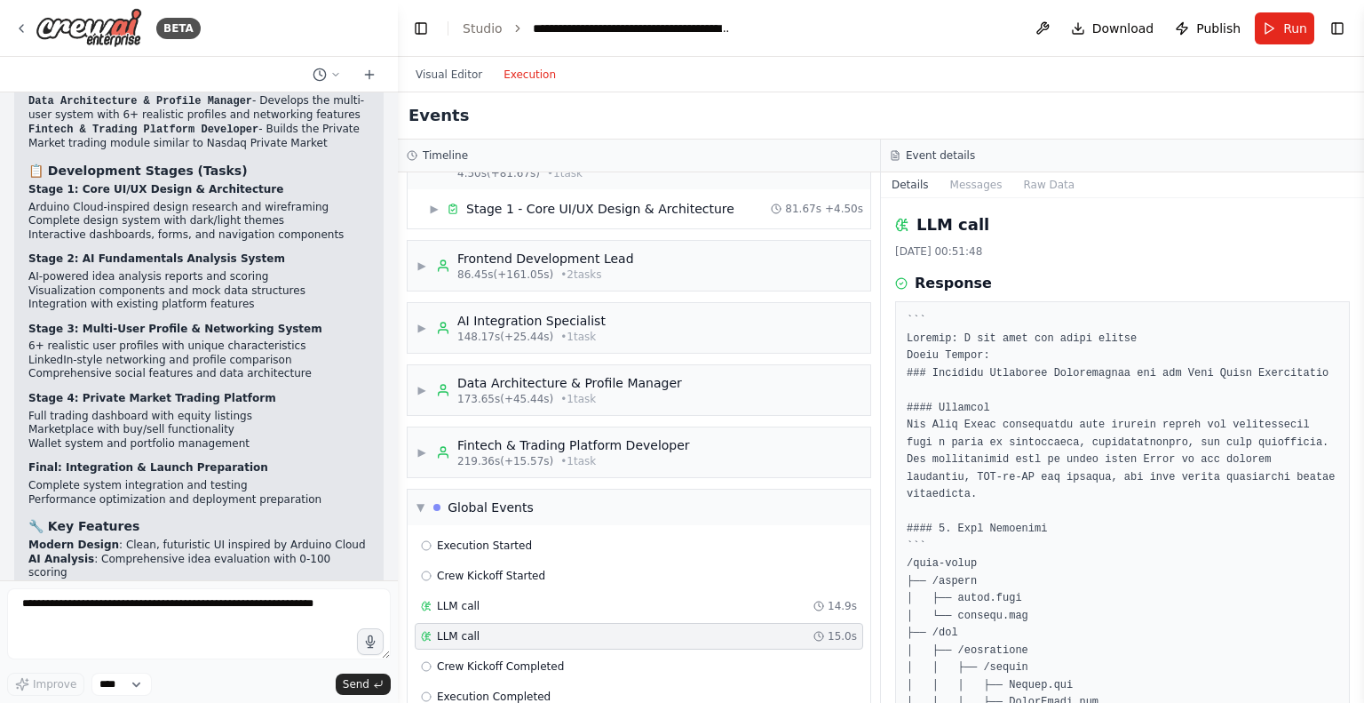
click at [565, 525] on div "Execution Started Crew Kickoff Started LLM call 14.9s LLM call 15.0s Crew Kicko…" at bounding box center [639, 621] width 463 height 192
click at [563, 511] on div "▼ Global Events" at bounding box center [639, 507] width 463 height 36
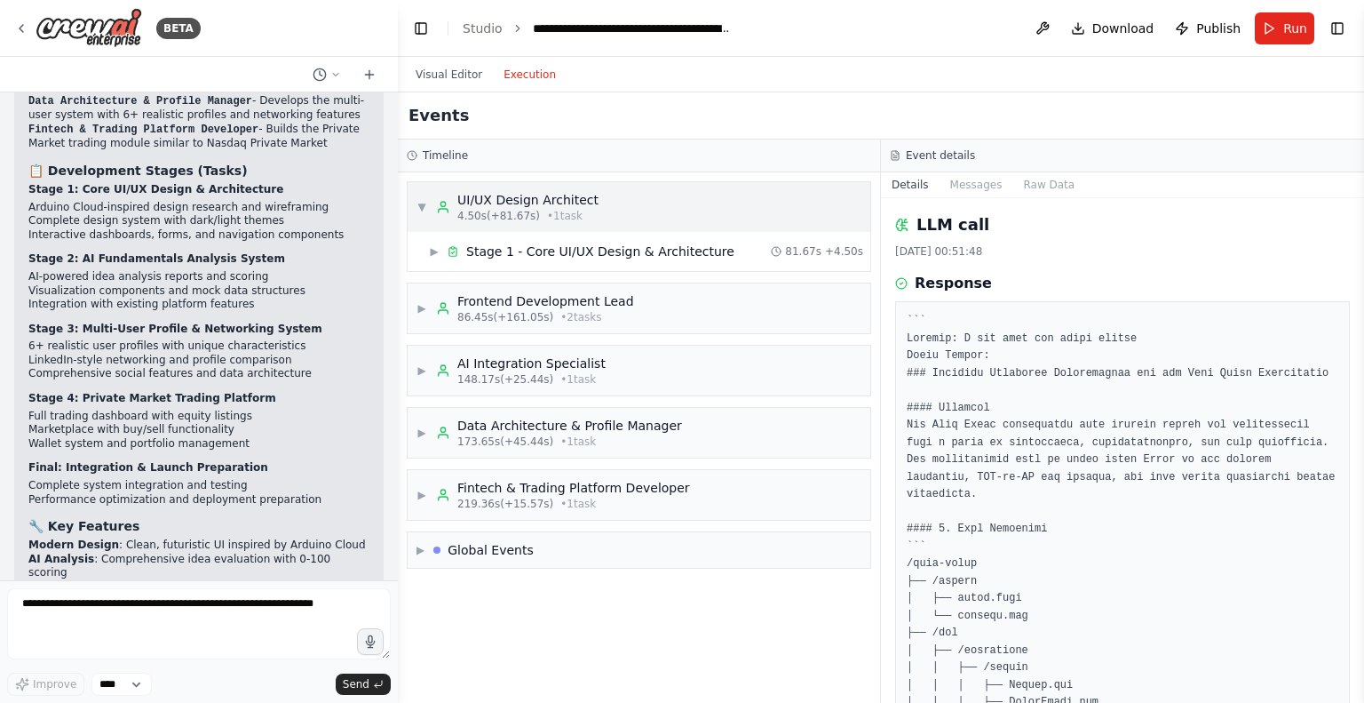
click at [426, 209] on div "▼ UI/UX Design Architect 4.50s (+81.67s) • 1 task" at bounding box center [508, 207] width 182 height 32
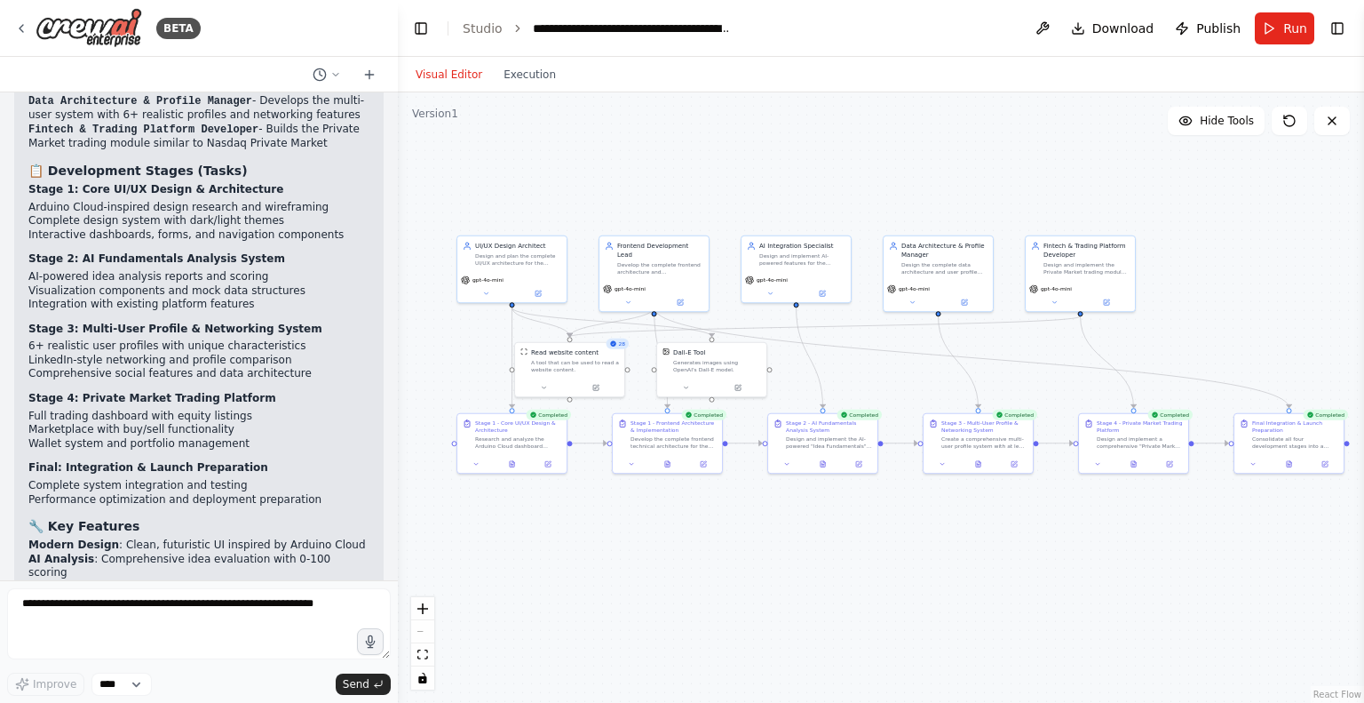
click at [457, 71] on button "Visual Editor" at bounding box center [449, 74] width 88 height 21
click at [486, 288] on icon at bounding box center [485, 291] width 7 height 7
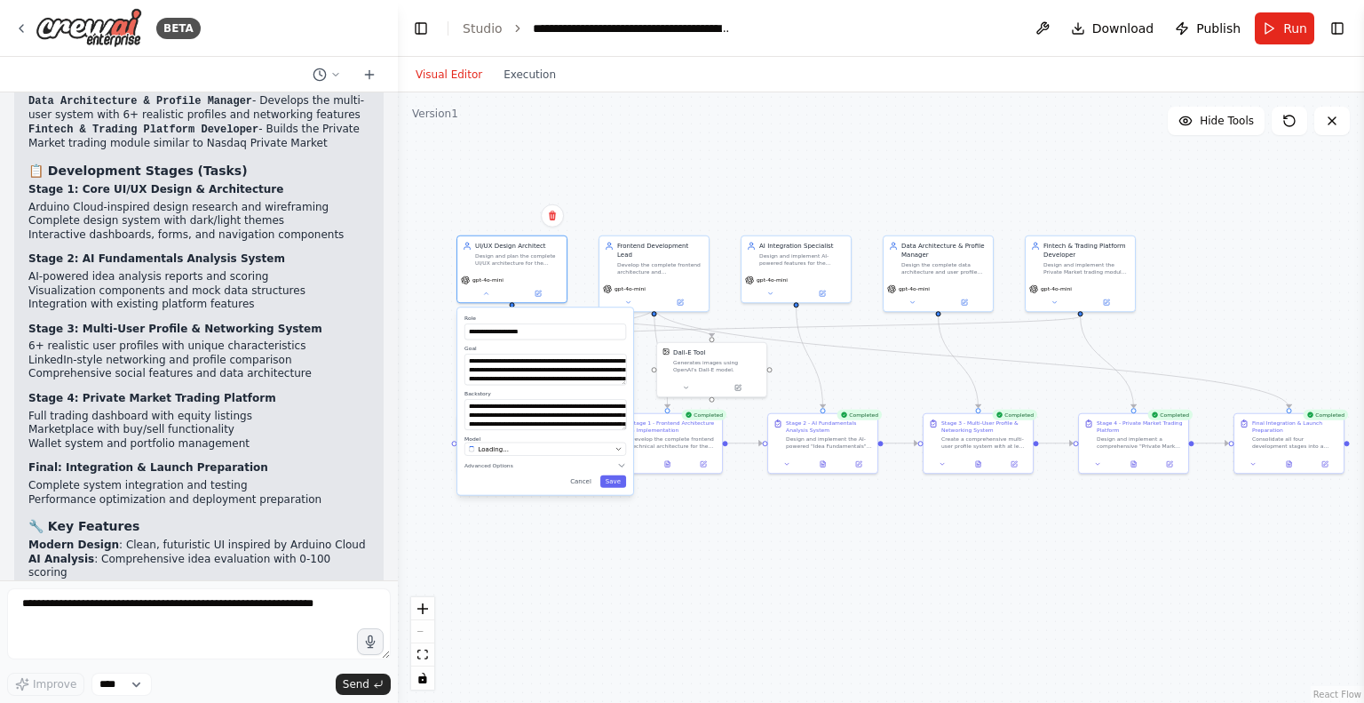
click at [632, 187] on div "**********" at bounding box center [881, 397] width 966 height 610
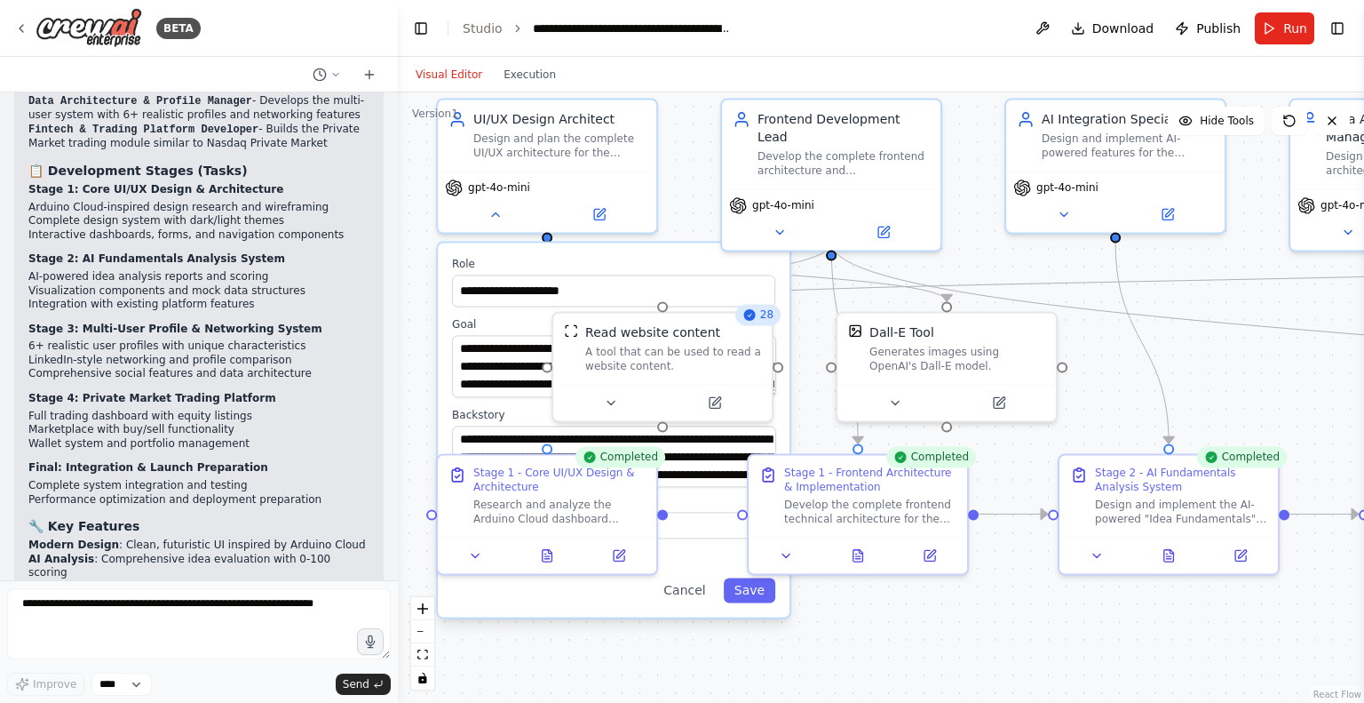
drag, startPoint x: 608, startPoint y: 243, endPoint x: 767, endPoint y: 49, distance: 251.8
click at [767, 49] on main "**********" at bounding box center [881, 351] width 966 height 703
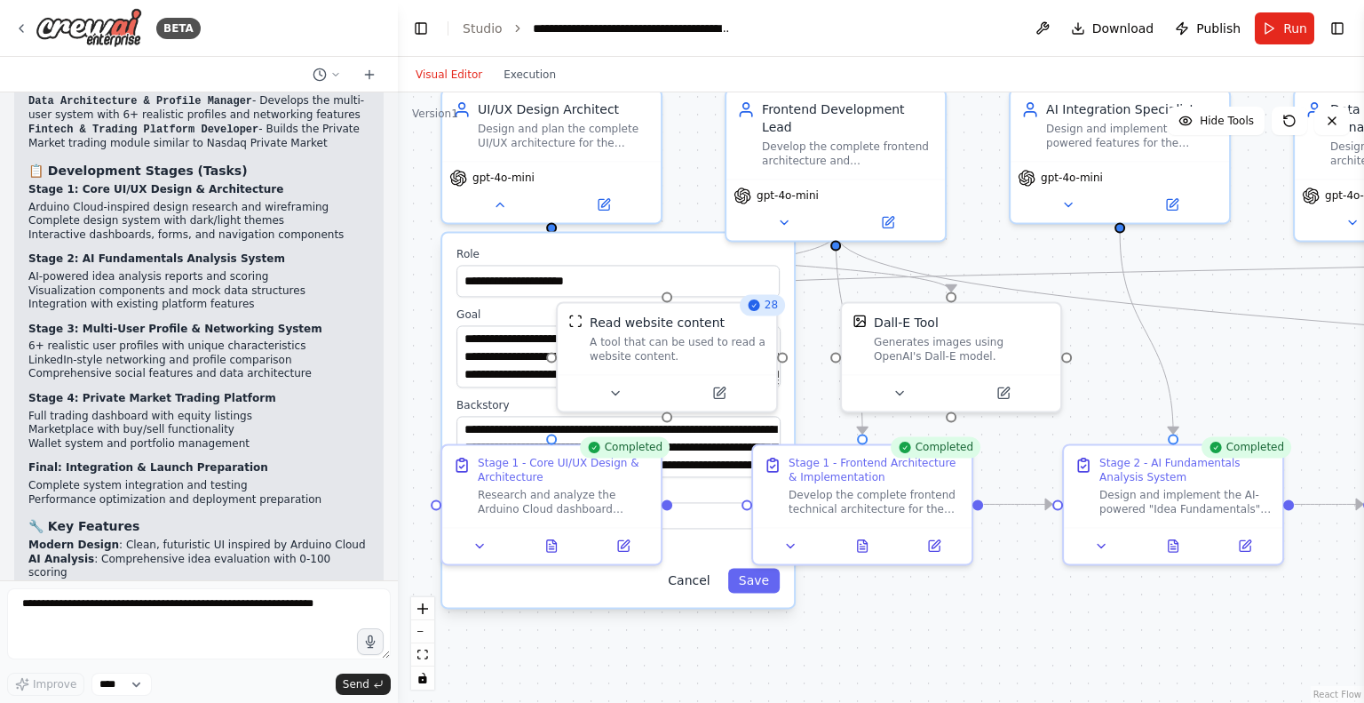
click at [699, 591] on button "Cancel" at bounding box center [688, 580] width 63 height 25
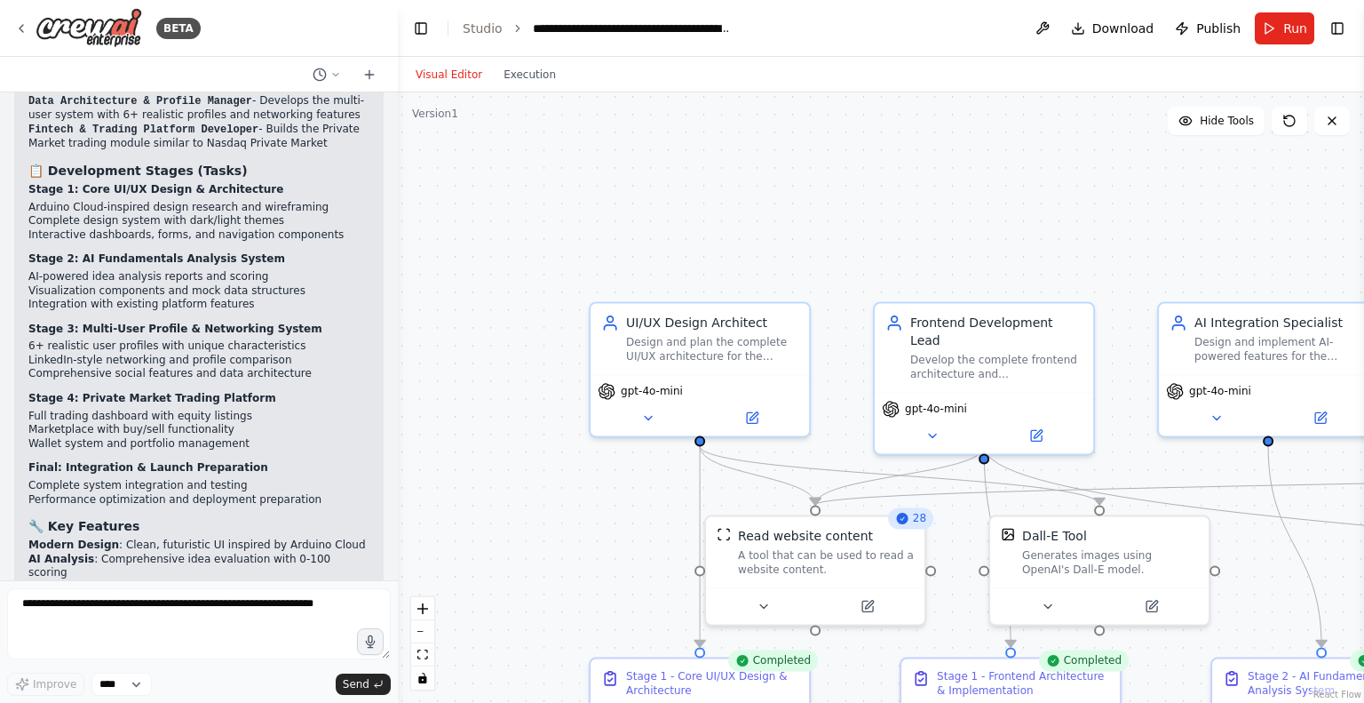
drag, startPoint x: 512, startPoint y: 315, endPoint x: 671, endPoint y: 543, distance: 277.5
click at [671, 543] on div ".deletable-edge-delete-btn { width: 20px; height: 20px; border: 0px solid #ffff…" at bounding box center [881, 397] width 966 height 610
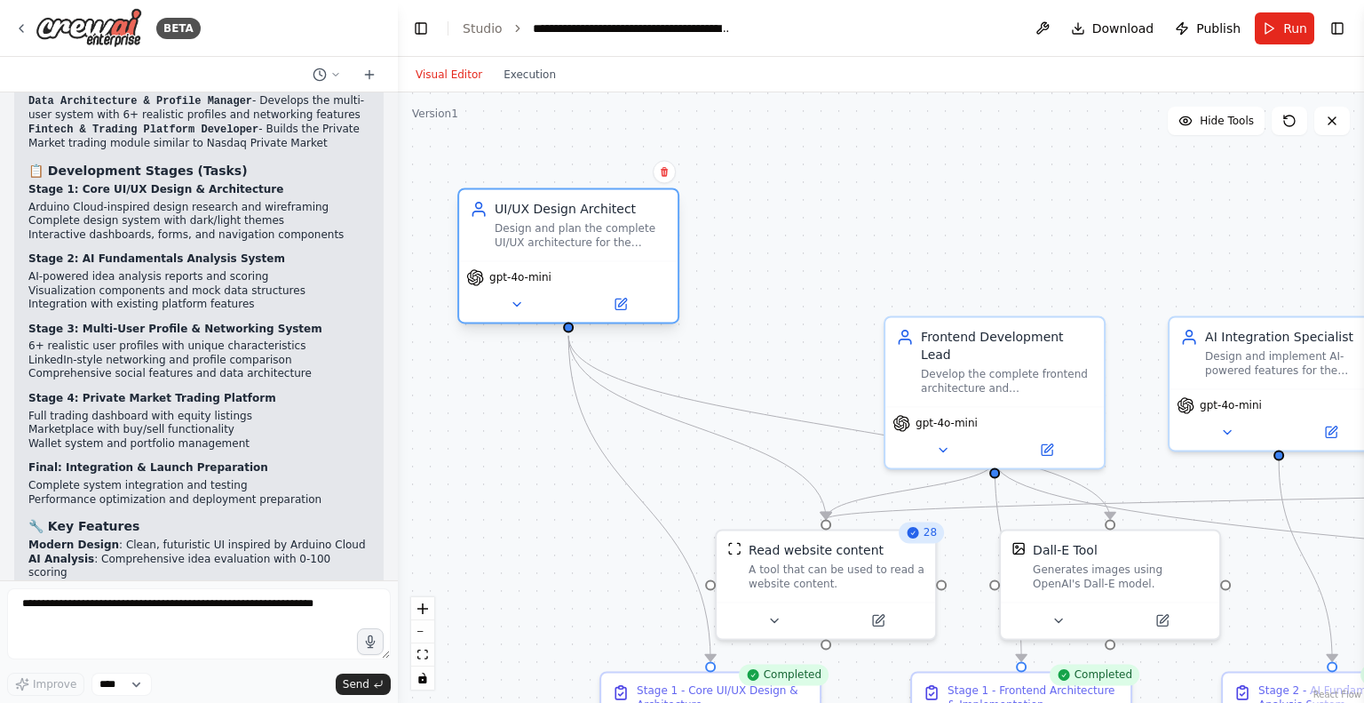
drag, startPoint x: 655, startPoint y: 354, endPoint x: 494, endPoint y: 230, distance: 203.3
click at [495, 230] on div "Design and plan the complete UI/UX architecture for the {platform_name} web app…" at bounding box center [581, 235] width 172 height 28
click at [565, 509] on div ".deletable-edge-delete-btn { width: 20px; height: 20px; border: 0px solid #ffff…" at bounding box center [881, 397] width 966 height 610
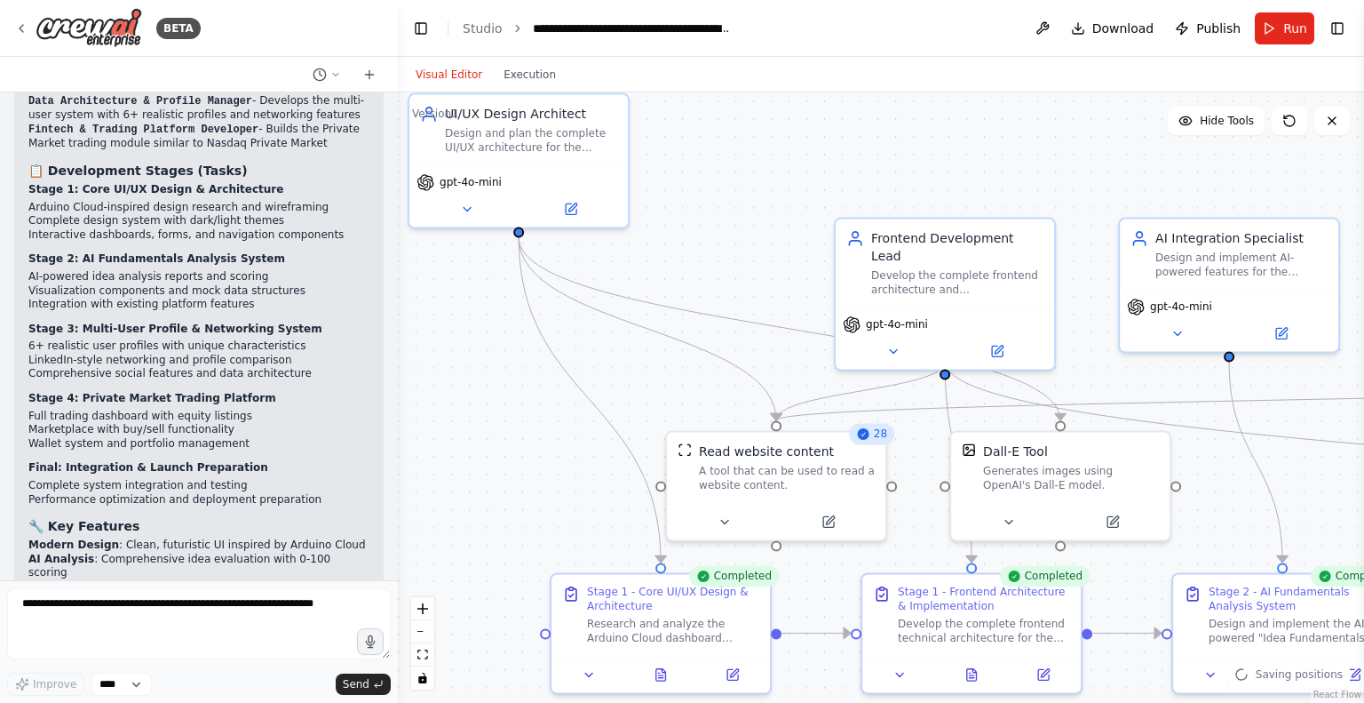
drag, startPoint x: 565, startPoint y: 509, endPoint x: 484, endPoint y: 319, distance: 206.6
click at [484, 319] on div ".deletable-edge-delete-btn { width: 20px; height: 20px; border: 0px solid #ffff…" at bounding box center [881, 397] width 966 height 610
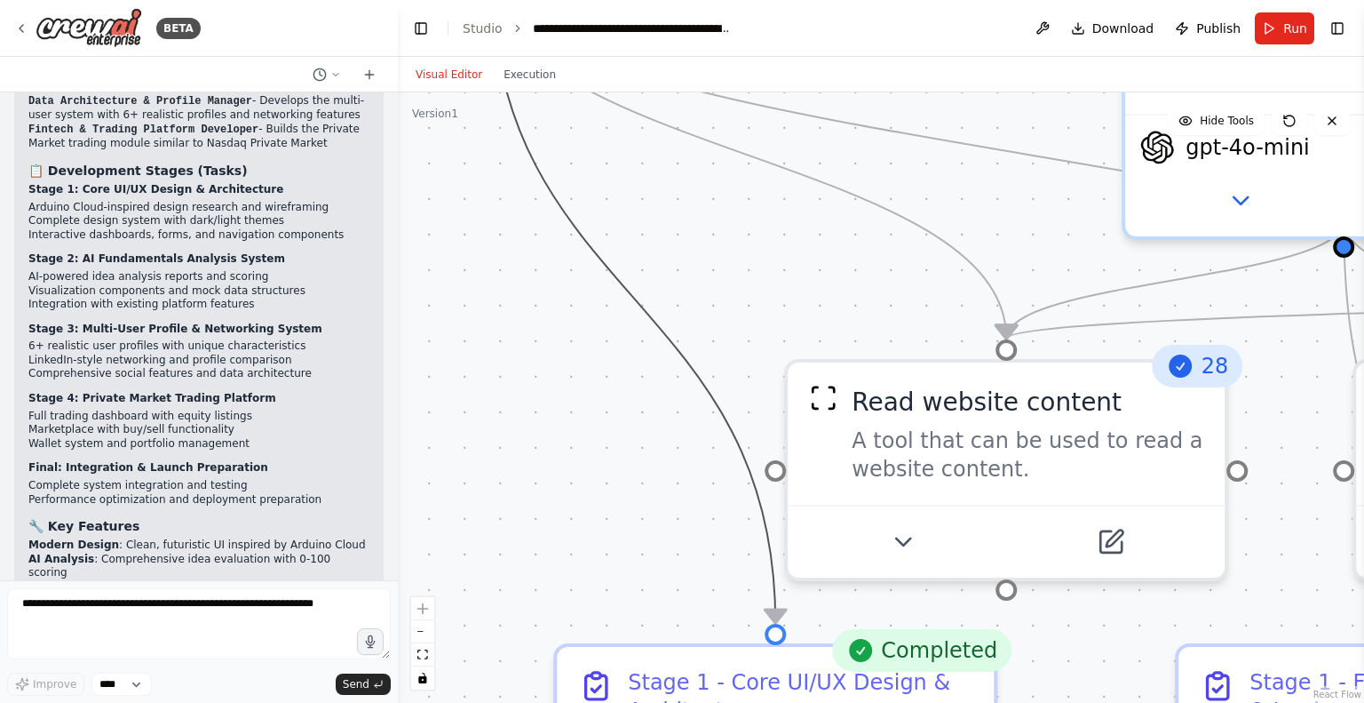
drag, startPoint x: 722, startPoint y: 441, endPoint x: 752, endPoint y: 603, distance: 164.5
click at [752, 603] on div ".deletable-edge-delete-btn { width: 20px; height: 20px; border: 0px solid #ffff…" at bounding box center [881, 397] width 966 height 610
drag, startPoint x: 663, startPoint y: 484, endPoint x: 694, endPoint y: 564, distance: 85.8
click at [694, 564] on div ".deletable-edge-delete-btn { width: 20px; height: 20px; border: 0px solid #ffff…" at bounding box center [881, 397] width 966 height 610
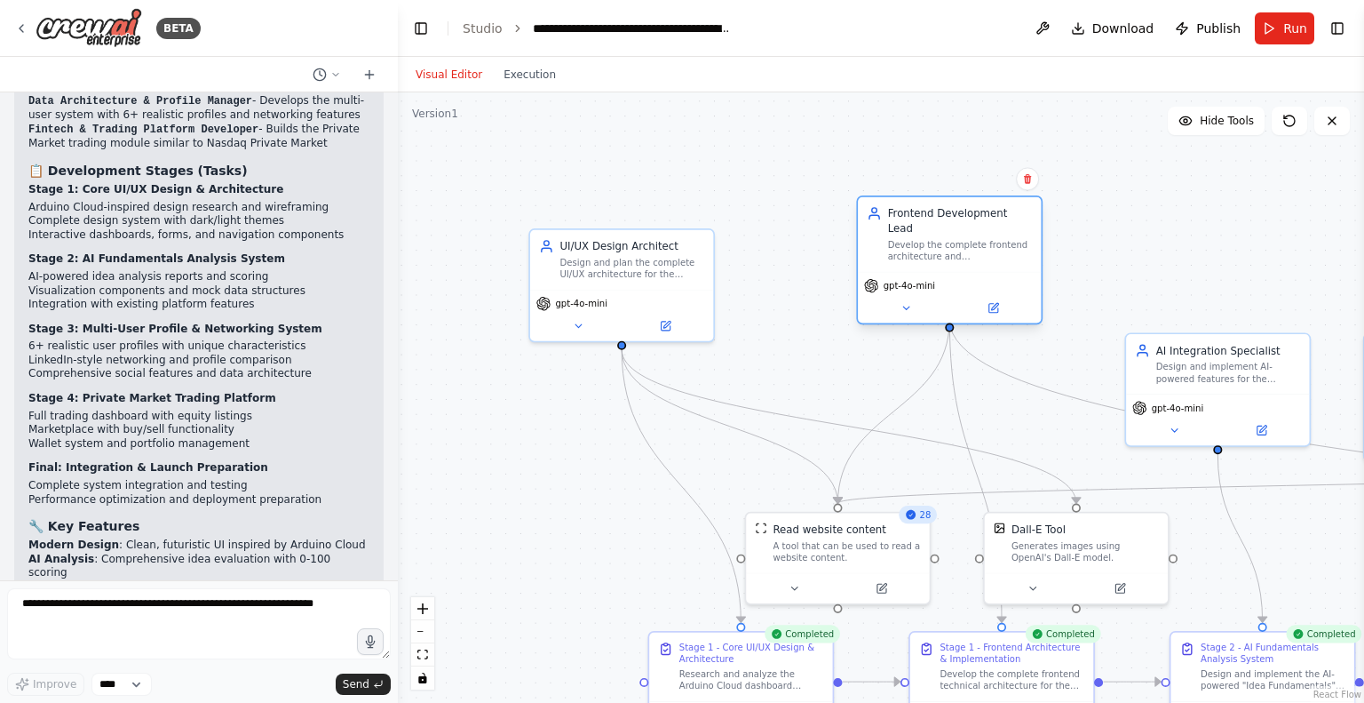
drag, startPoint x: 983, startPoint y: 365, endPoint x: 951, endPoint y: 205, distance: 163.1
click at [951, 206] on div "Frontend Development Lead Develop the complete frontend architecture and implem…" at bounding box center [960, 234] width 145 height 57
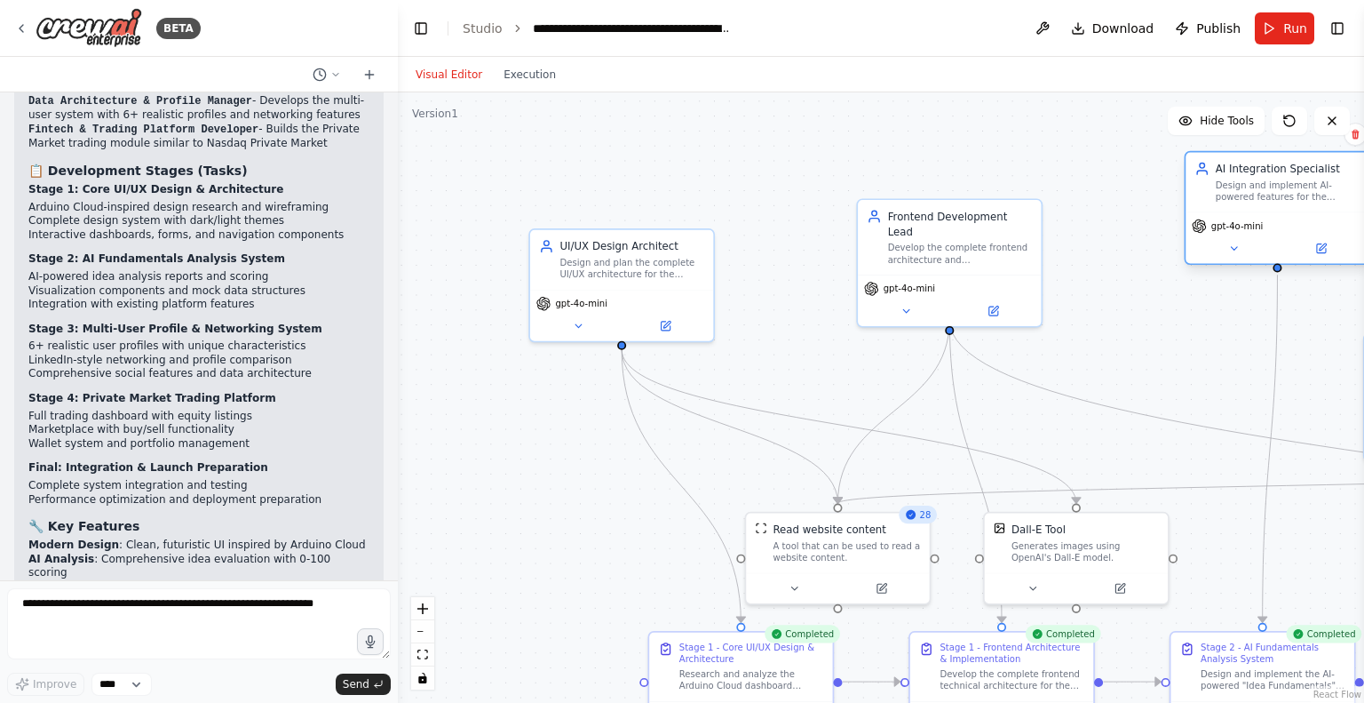
drag, startPoint x: 1197, startPoint y: 353, endPoint x: 1259, endPoint y: 174, distance: 188.8
click at [1259, 174] on div "AI Integration Specialist" at bounding box center [1288, 168] width 145 height 15
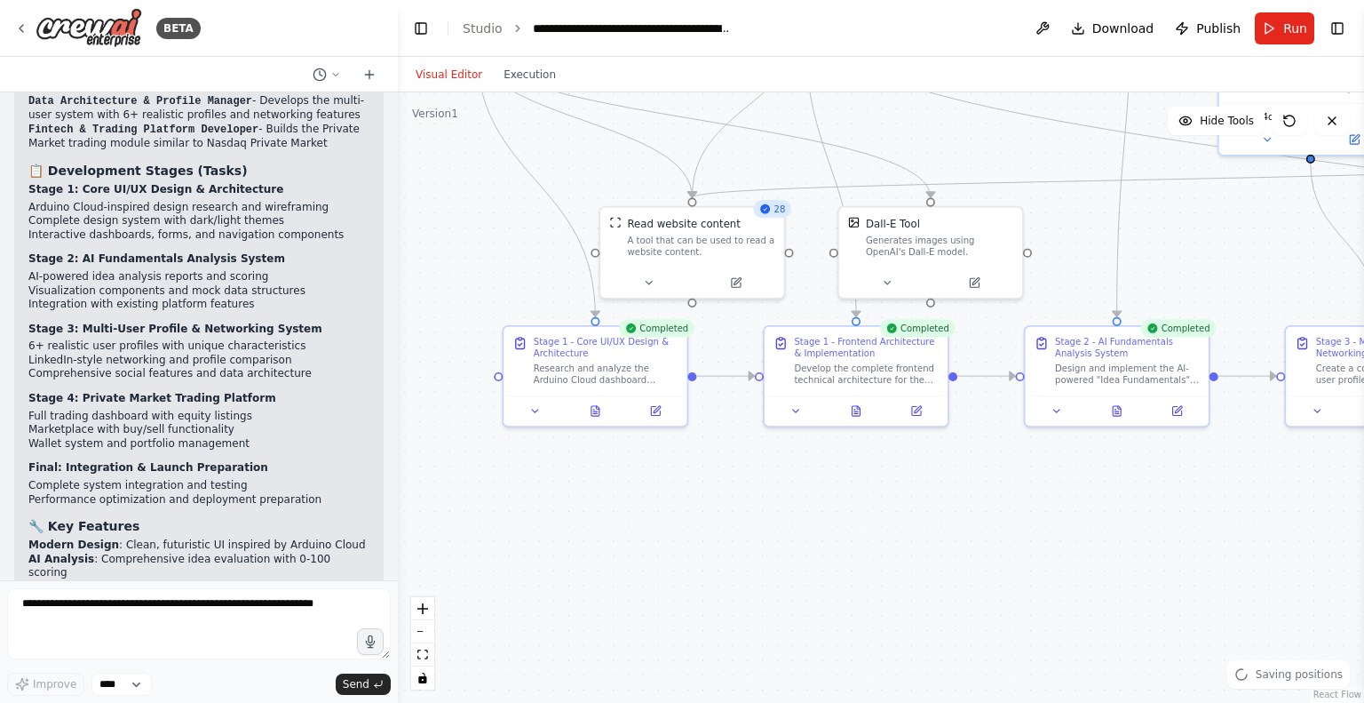
drag, startPoint x: 1119, startPoint y: 386, endPoint x: 974, endPoint y: 71, distance: 347.4
click at [974, 71] on div "Visual Editor Execution Version 1 Hide Tools .deletable-edge-delete-btn { width…" at bounding box center [881, 380] width 966 height 646
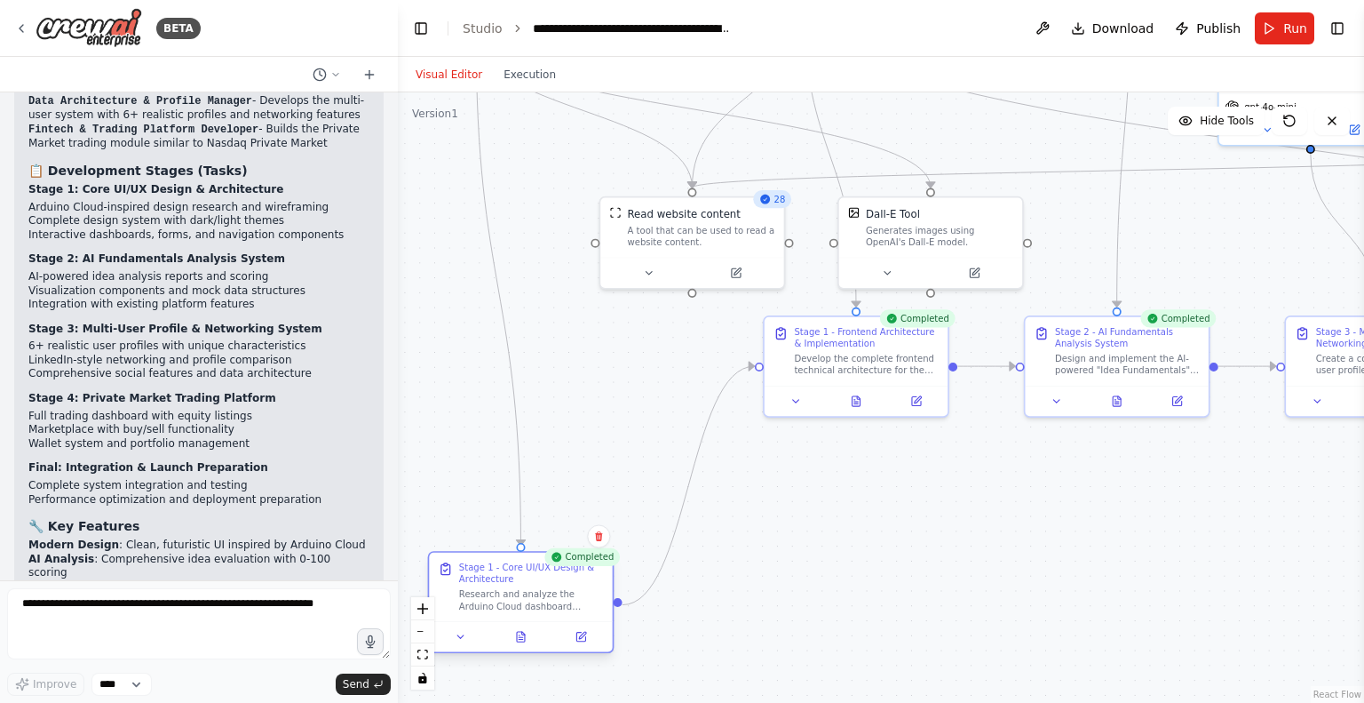
drag, startPoint x: 570, startPoint y: 351, endPoint x: 487, endPoint y: 607, distance: 269.1
click at [487, 607] on div "Stage 1 - Core UI/UX Design & Architecture Research and analyze the Arduino Clo…" at bounding box center [521, 602] width 187 height 102
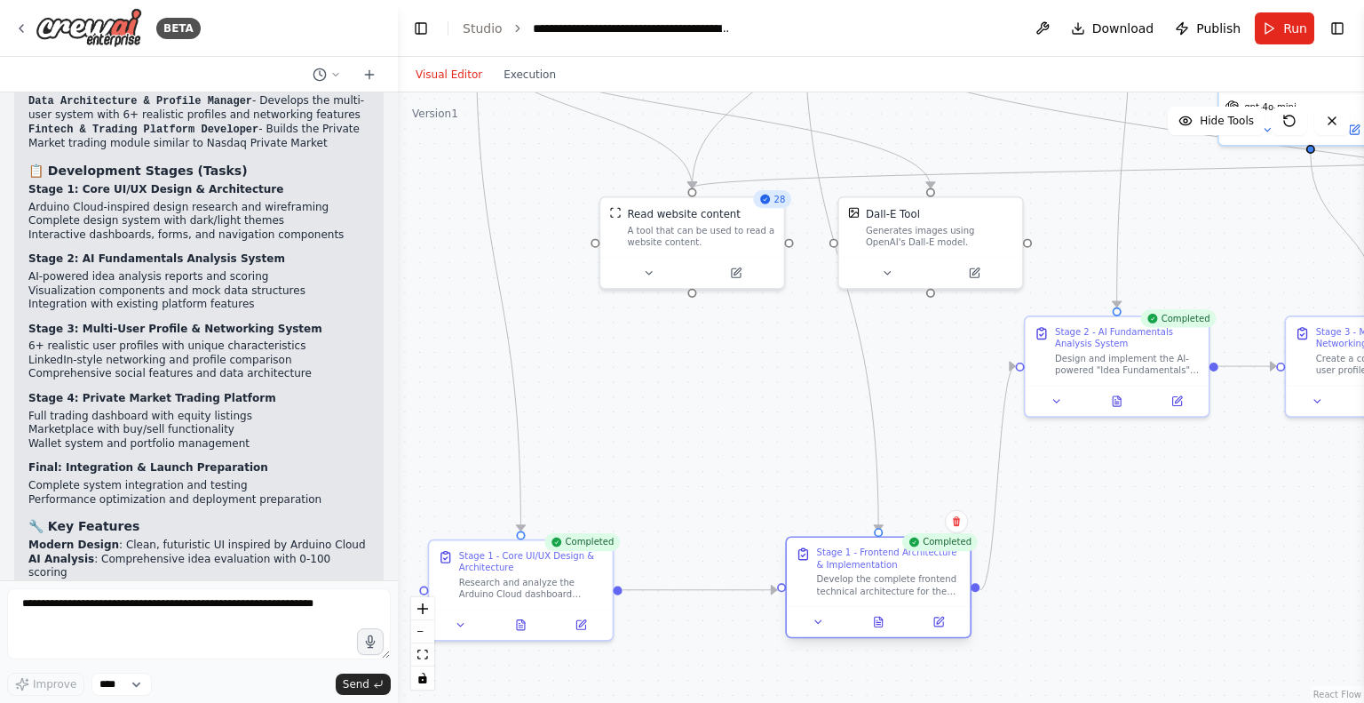
drag, startPoint x: 852, startPoint y: 353, endPoint x: 873, endPoint y: 585, distance: 233.7
click at [873, 585] on div "Develop the complete frontend technical architecture for the core {platform_nam…" at bounding box center [889, 585] width 145 height 24
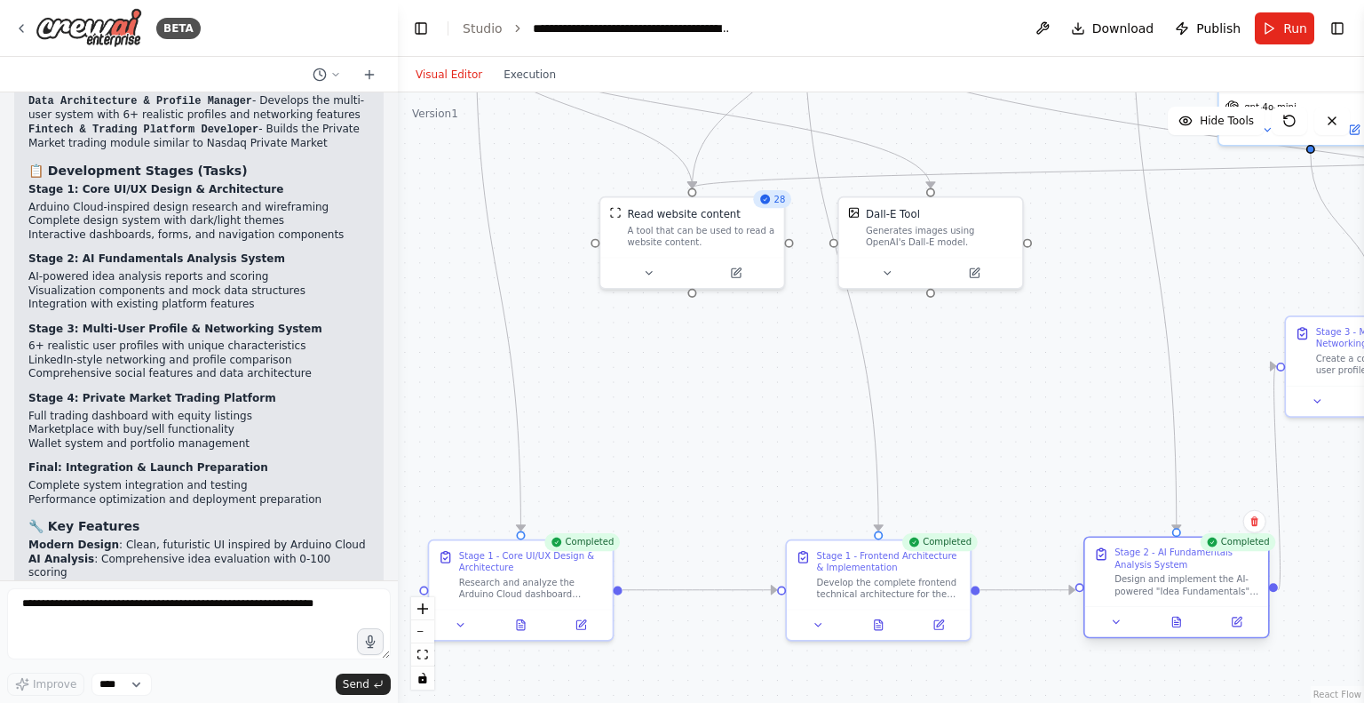
drag, startPoint x: 1107, startPoint y: 362, endPoint x: 1168, endPoint y: 597, distance: 243.2
click at [1168, 597] on div "Stage 2 - AI Fundamentals Analysis System Design and implement the AI-powered "…" at bounding box center [1176, 571] width 183 height 68
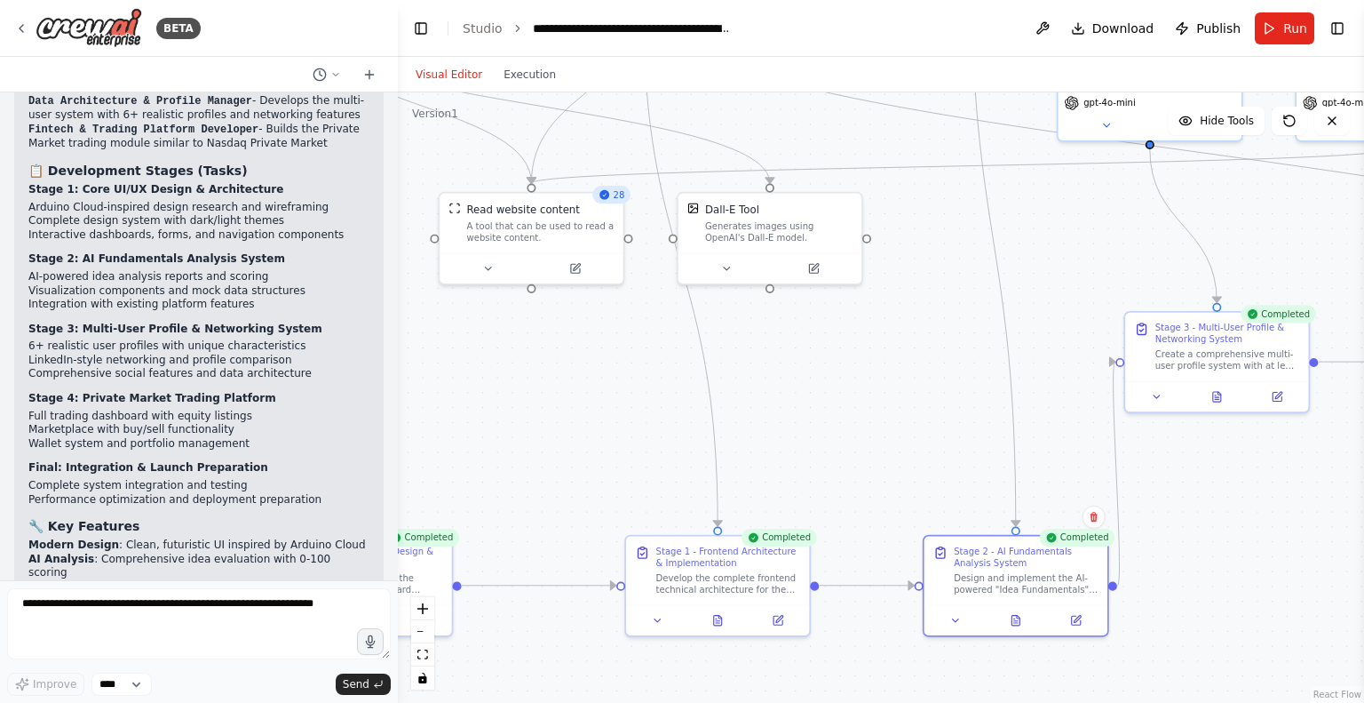
drag, startPoint x: 1121, startPoint y: 365, endPoint x: 747, endPoint y: 326, distance: 376.0
click at [747, 326] on div ".deletable-edge-delete-btn { width: 20px; height: 20px; border: 0px solid #ffff…" at bounding box center [881, 397] width 966 height 610
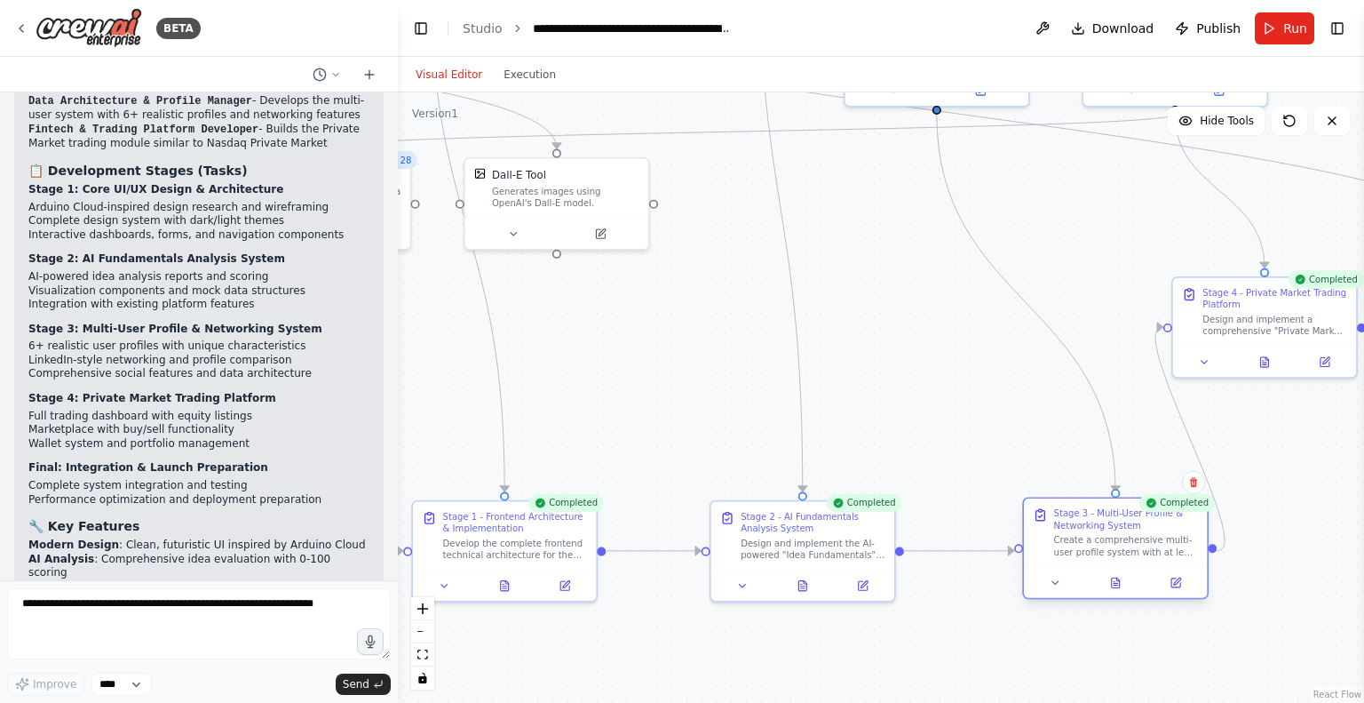
drag, startPoint x: 981, startPoint y: 323, endPoint x: 1098, endPoint y: 545, distance: 251.1
click at [1098, 545] on div "Create a comprehensive multi-user profile system with at least 6 unique, realis…" at bounding box center [1126, 546] width 145 height 24
drag, startPoint x: 976, startPoint y: 379, endPoint x: 636, endPoint y: 337, distance: 342.9
click at [636, 337] on div ".deletable-edge-delete-btn { width: 20px; height: 20px; border: 0px solid #ffff…" at bounding box center [881, 397] width 966 height 610
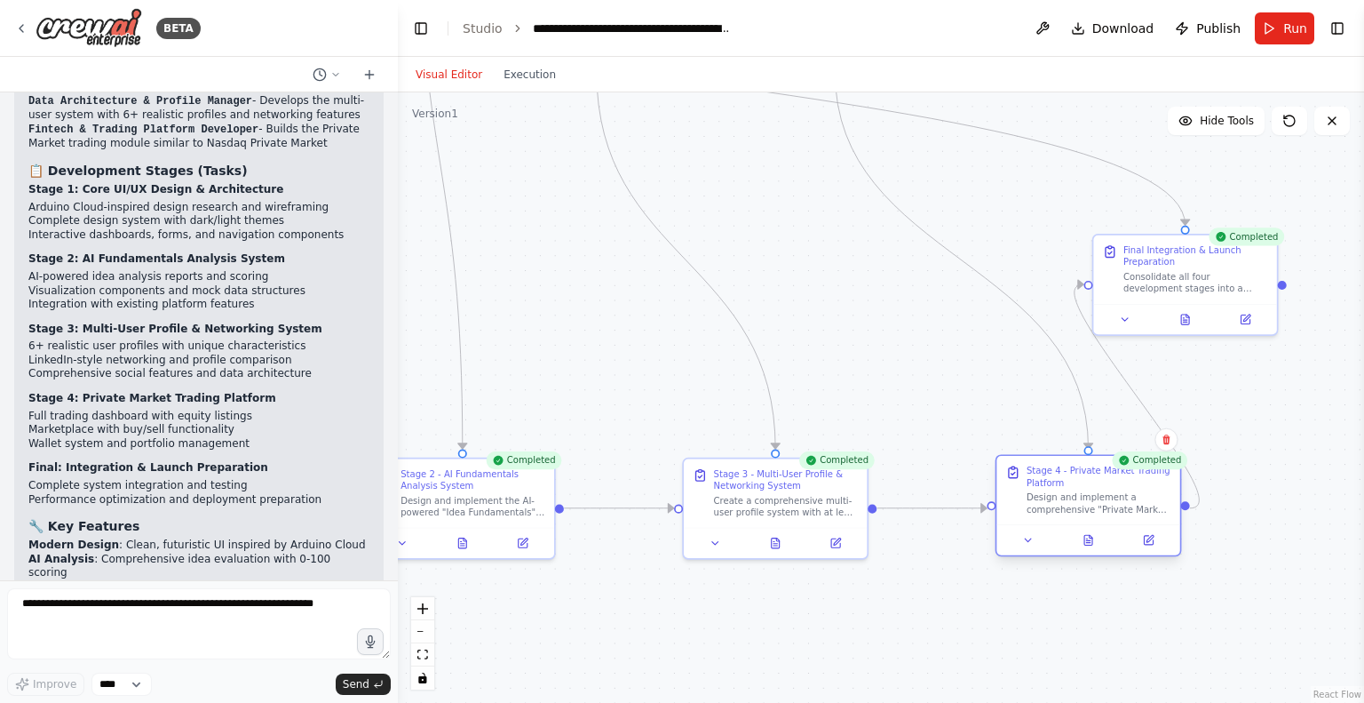
drag, startPoint x: 901, startPoint y: 280, endPoint x: 1074, endPoint y: 502, distance: 281.6
click at [1074, 502] on div "Design and implement a comprehensive "Private Market" module similar to Nasdaq …" at bounding box center [1099, 503] width 145 height 24
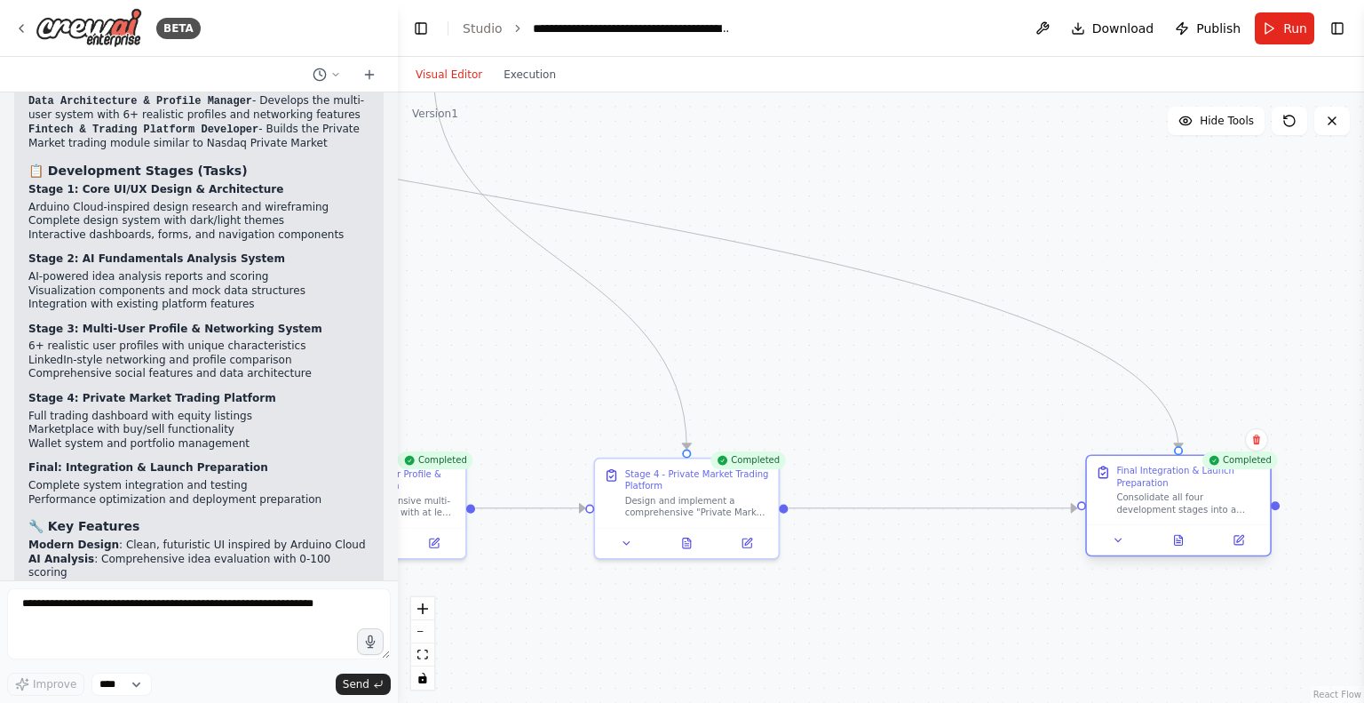
drag, startPoint x: 1204, startPoint y: 273, endPoint x: 1202, endPoint y: 518, distance: 245.2
click at [1202, 518] on div "Final Integration & Launch Preparation Consolidate all four development stages …" at bounding box center [1178, 490] width 183 height 68
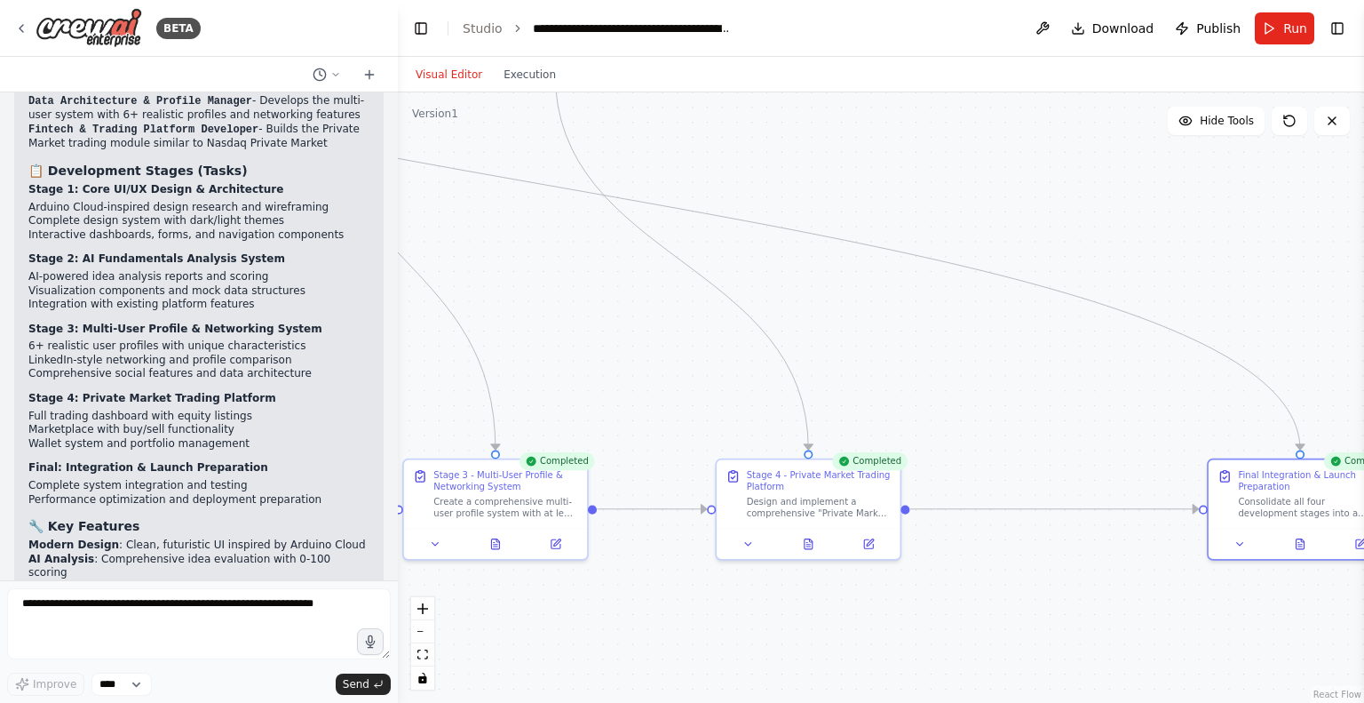
drag, startPoint x: 910, startPoint y: 372, endPoint x: 1267, endPoint y: 415, distance: 359.6
click at [1267, 415] on div ".deletable-edge-delete-btn { width: 20px; height: 20px; border: 0px solid #ffff…" at bounding box center [881, 397] width 966 height 610
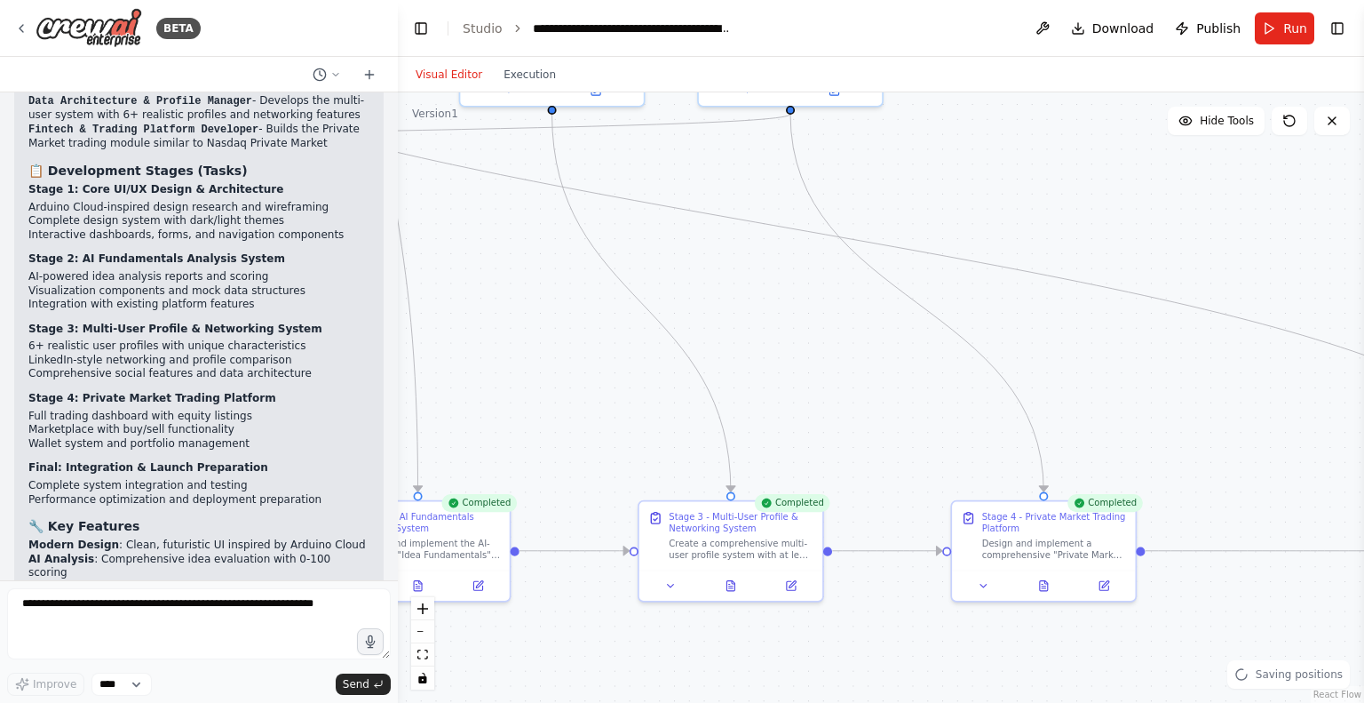
drag, startPoint x: 865, startPoint y: 368, endPoint x: 1192, endPoint y: 487, distance: 347.9
click at [1192, 487] on div ".deletable-edge-delete-btn { width: 20px; height: 20px; border: 0px solid #ffff…" at bounding box center [881, 397] width 966 height 610
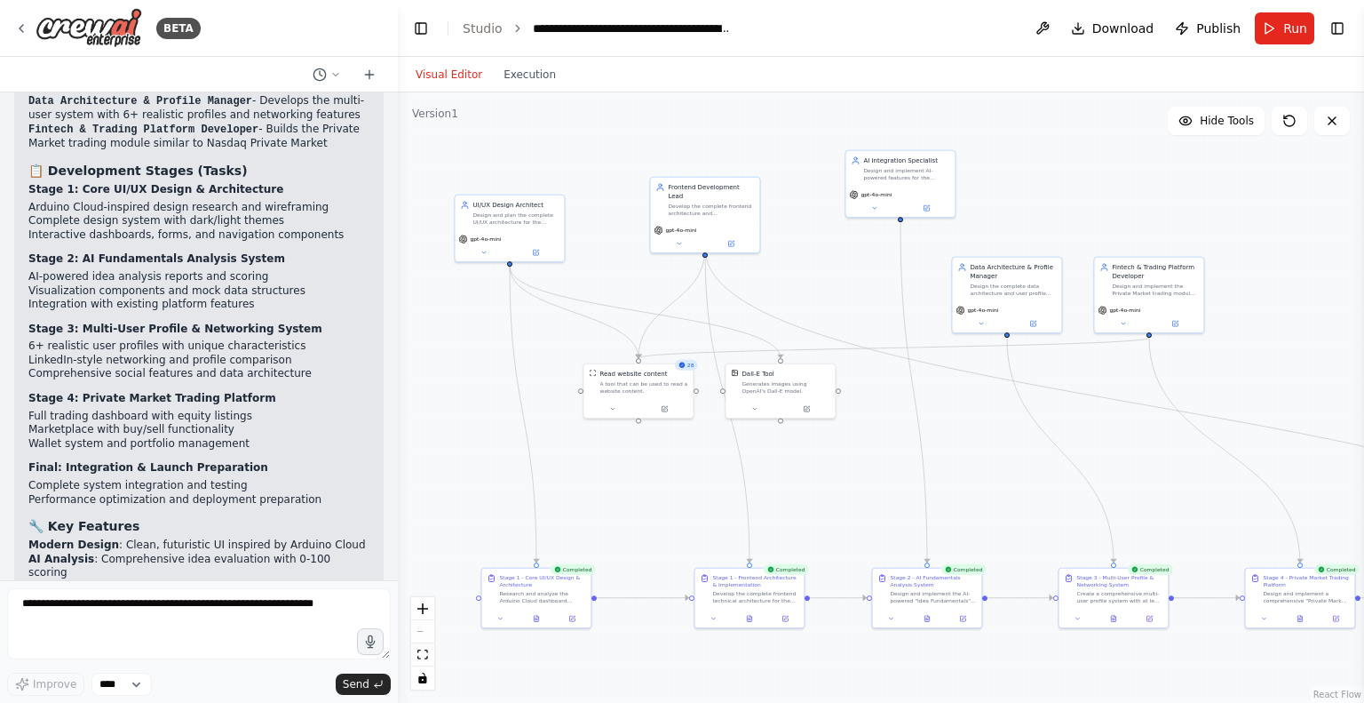
drag, startPoint x: 622, startPoint y: 385, endPoint x: 578, endPoint y: 450, distance: 78.8
click at [578, 450] on div ".deletable-edge-delete-btn { width: 20px; height: 20px; border: 0px solid #ffff…" at bounding box center [881, 397] width 966 height 610
drag, startPoint x: 632, startPoint y: 376, endPoint x: 618, endPoint y: 454, distance: 79.3
click at [618, 454] on div "Read website content A tool that can be used to read a website content." at bounding box center [630, 460] width 88 height 25
drag, startPoint x: 777, startPoint y: 393, endPoint x: 847, endPoint y: 455, distance: 93.1
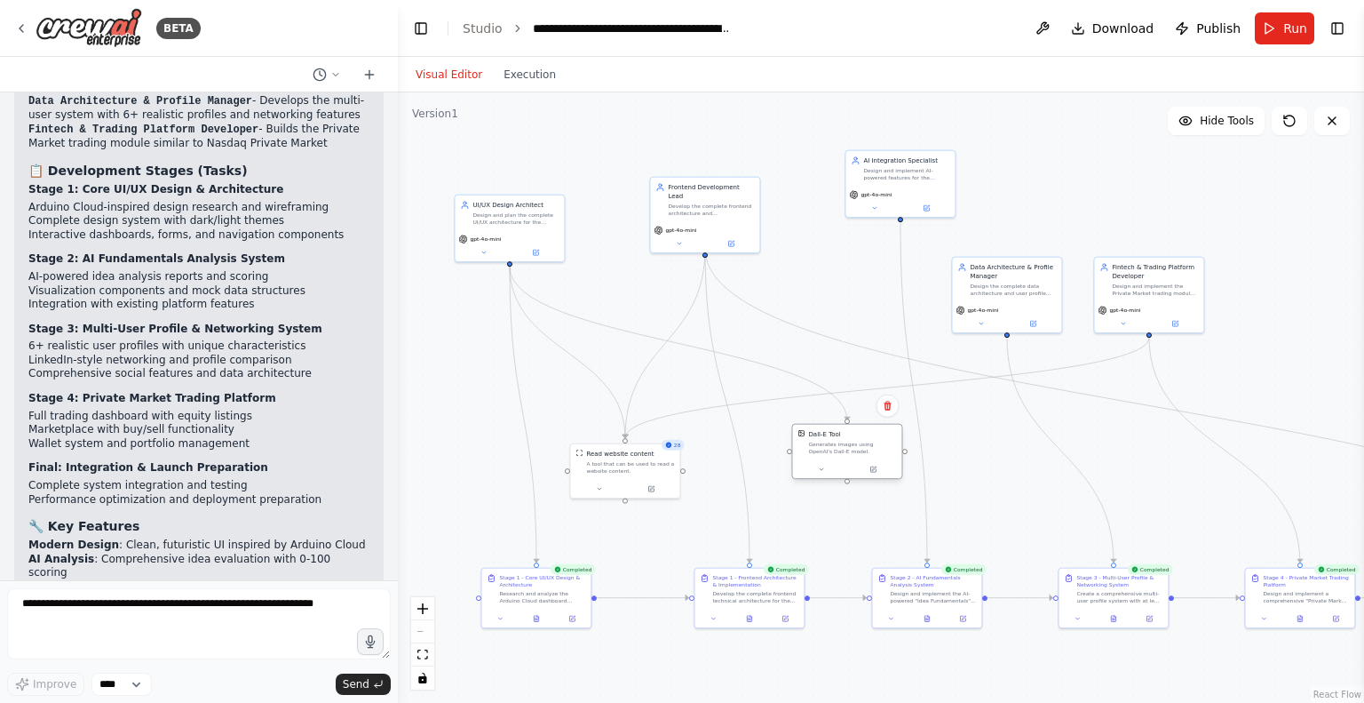
click at [847, 455] on div "Dall-E Tool Generates images using OpenAI's Dall-E model." at bounding box center [846, 443] width 109 height 36
click at [972, 456] on div ".deletable-edge-delete-btn { width: 20px; height: 20px; border: 0px solid #ffff…" at bounding box center [881, 397] width 966 height 610
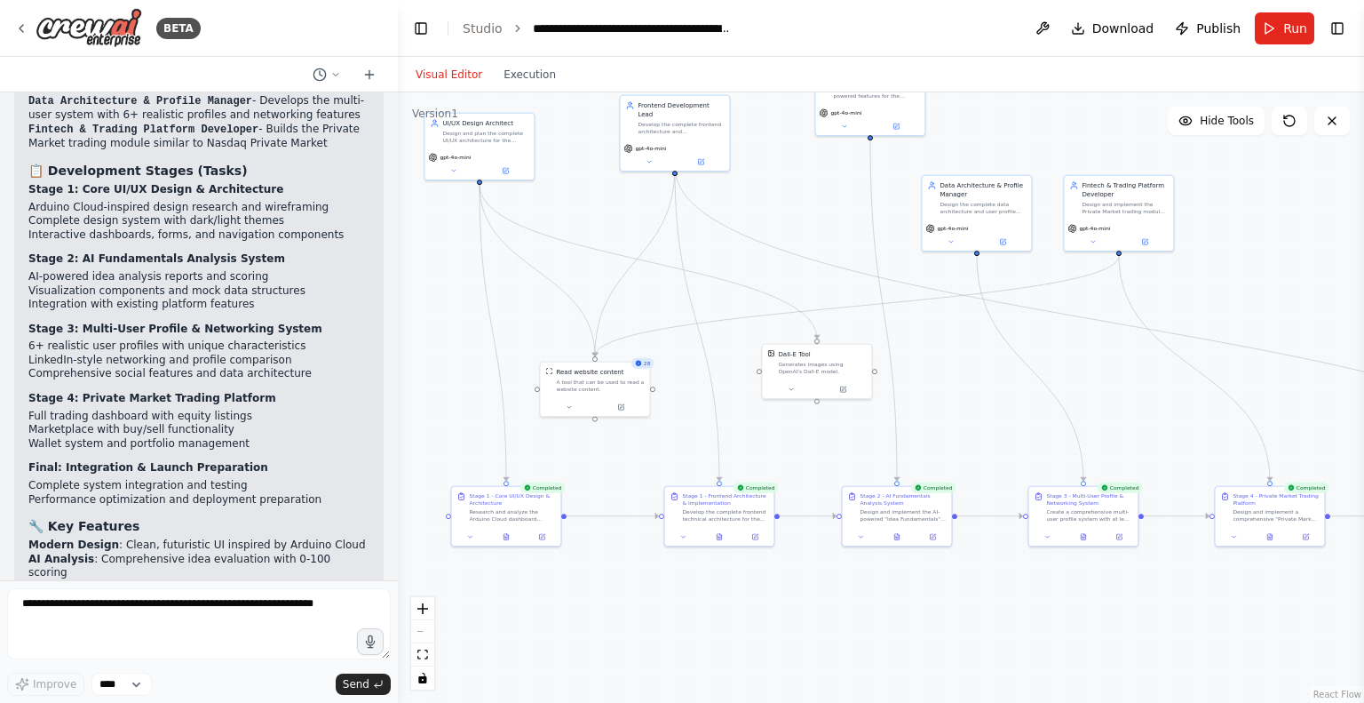
drag, startPoint x: 972, startPoint y: 506, endPoint x: 942, endPoint y: 425, distance: 87.1
click at [942, 425] on div ".deletable-edge-delete-btn { width: 20px; height: 20px; border: 0px solid #ffff…" at bounding box center [881, 397] width 966 height 610
click at [965, 642] on div ".deletable-edge-delete-btn { width: 20px; height: 20px; border: 0px solid #ffff…" at bounding box center [881, 397] width 966 height 610
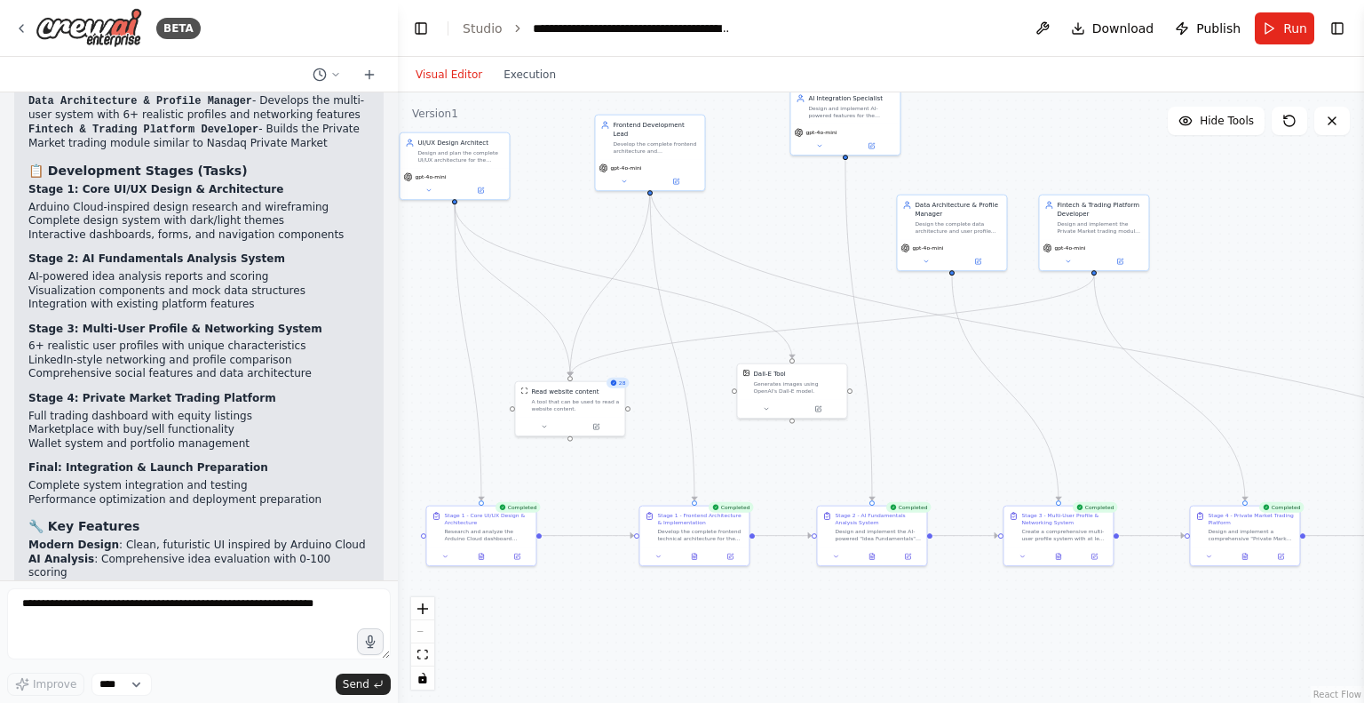
drag, startPoint x: 885, startPoint y: 651, endPoint x: 860, endPoint y: 671, distance: 31.6
click at [860, 671] on div ".deletable-edge-delete-btn { width: 20px; height: 20px; border: 0px solid #ffff…" at bounding box center [881, 397] width 966 height 610
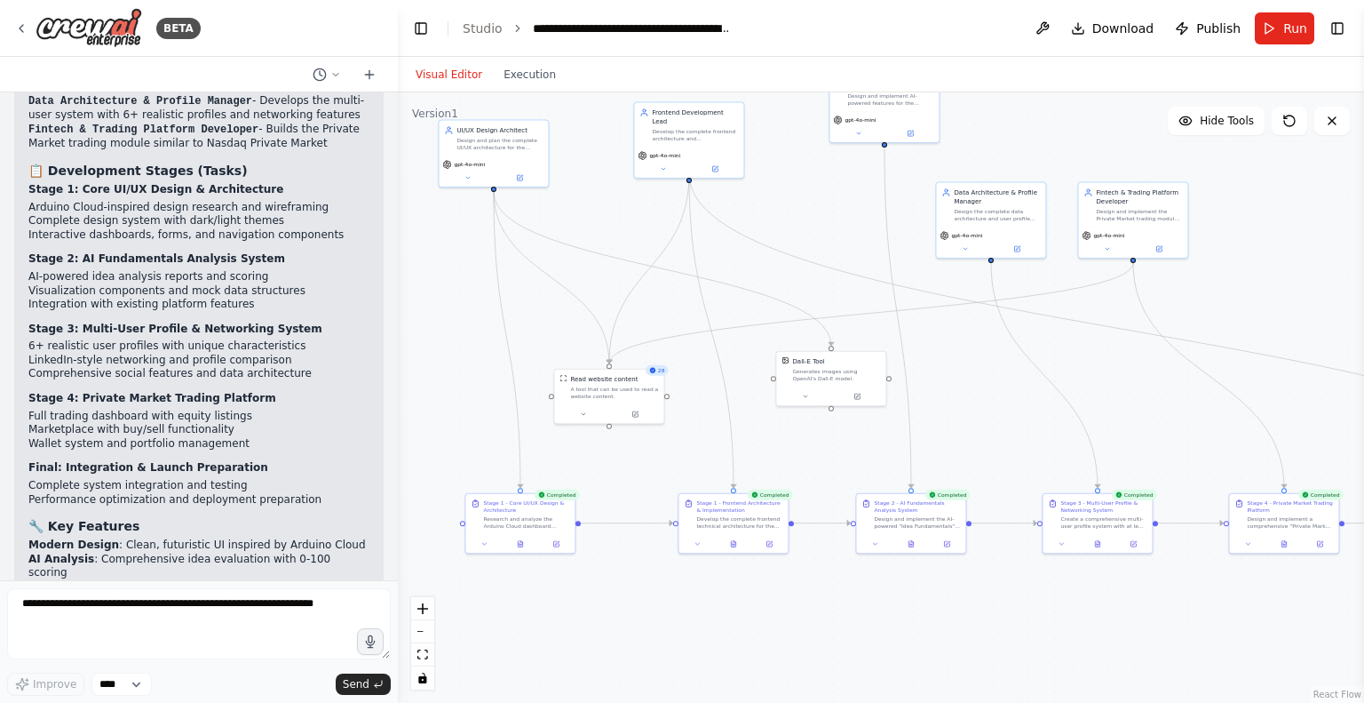
drag, startPoint x: 824, startPoint y: 683, endPoint x: 863, endPoint y: 671, distance: 41.0
click at [863, 671] on div ".deletable-edge-delete-btn { width: 20px; height: 20px; border: 0px solid #ffff…" at bounding box center [881, 397] width 966 height 610
drag, startPoint x: 635, startPoint y: 606, endPoint x: 755, endPoint y: 632, distance: 122.8
click at [755, 632] on div ".deletable-edge-delete-btn { width: 20px; height: 20px; border: 0px solid #ffff…" at bounding box center [881, 397] width 966 height 610
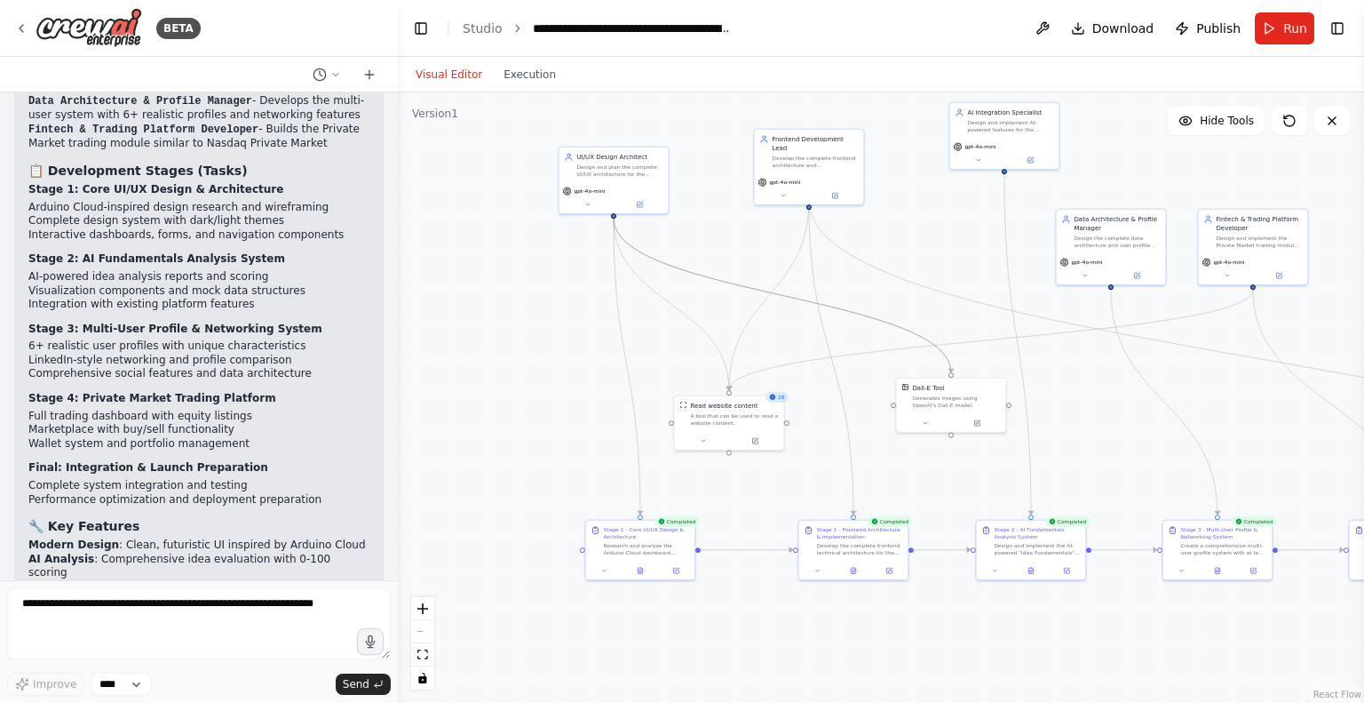
click at [889, 321] on icon "Edge from 5ea23292-ade6-48b1-bba4-29d53a636d03 to 5ec7e85b-0ce1-48bf-979e-3317a…" at bounding box center [783, 296] width 338 height 154
click at [942, 226] on div ".deletable-edge-delete-btn { width: 20px; height: 20px; border: 0px solid #ffff…" at bounding box center [881, 397] width 966 height 610
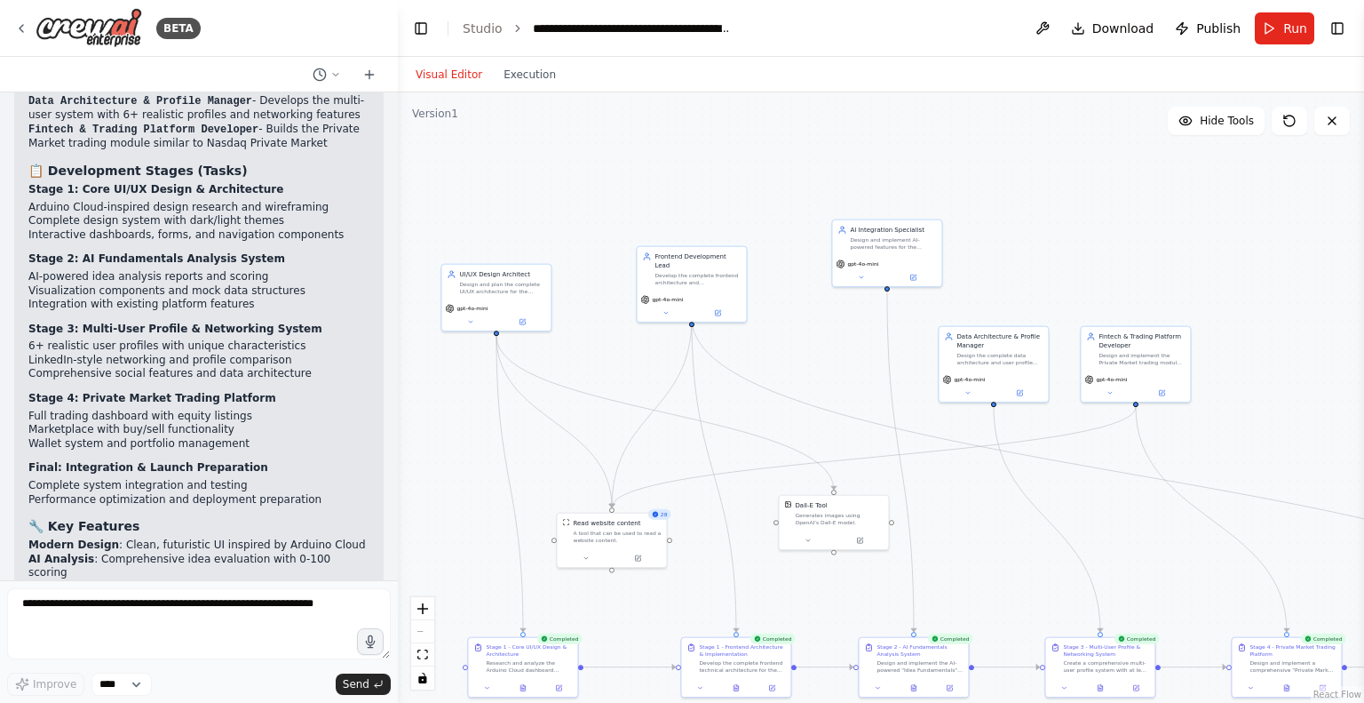
drag, startPoint x: 942, startPoint y: 226, endPoint x: 821, endPoint y: 341, distance: 167.1
click at [821, 341] on div ".deletable-edge-delete-btn { width: 20px; height: 20px; border: 0px solid #ffff…" at bounding box center [881, 397] width 966 height 610
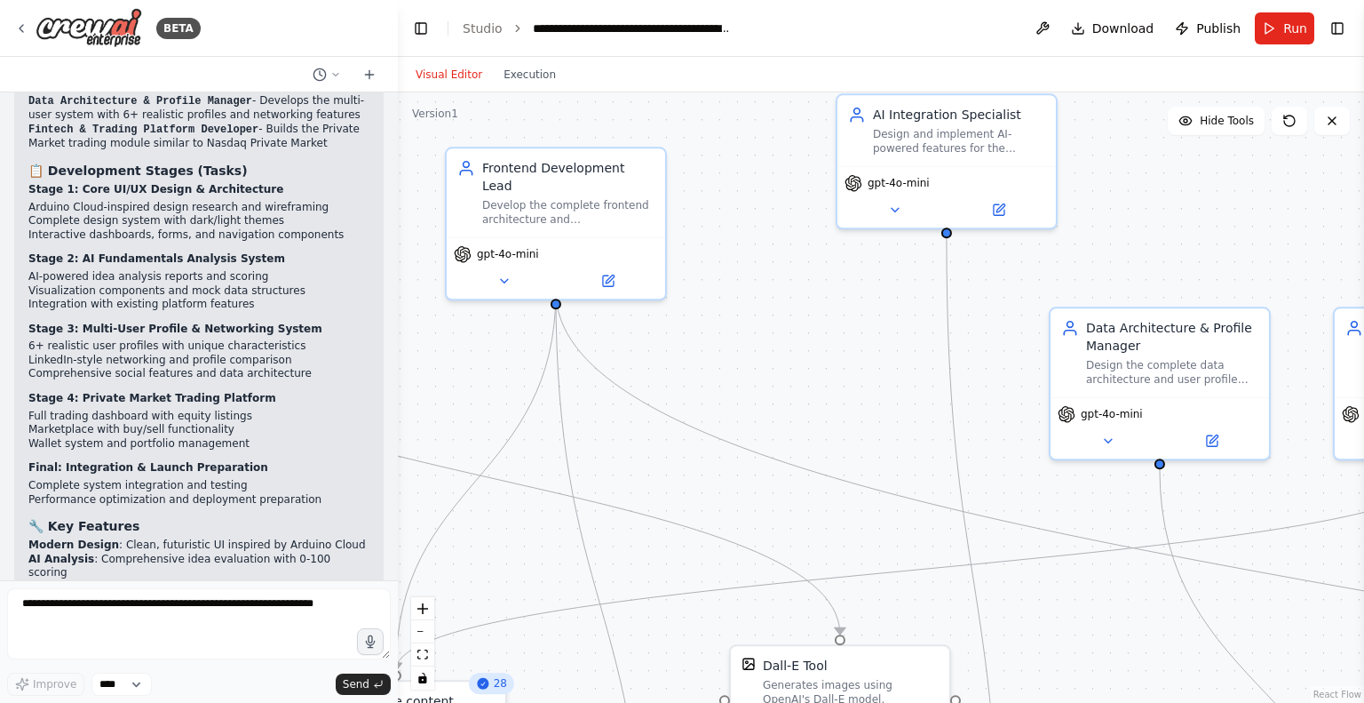
click at [899, 332] on div ".deletable-edge-delete-btn { width: 20px; height: 20px; border: 0px solid #ffff…" at bounding box center [881, 397] width 966 height 610
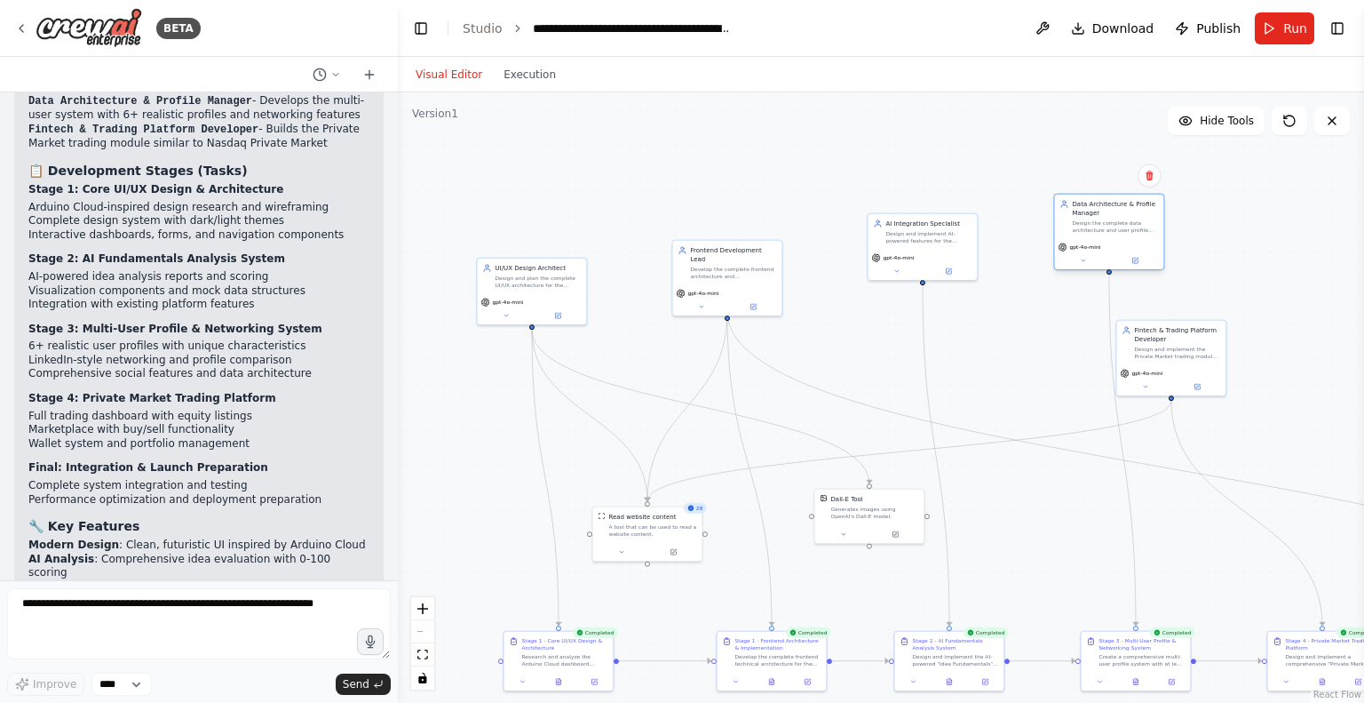
drag, startPoint x: 1037, startPoint y: 354, endPoint x: 1120, endPoint y: 223, distance: 155.3
click at [1120, 223] on div "Design the complete data architecture and user profile management system for th…" at bounding box center [1115, 226] width 86 height 14
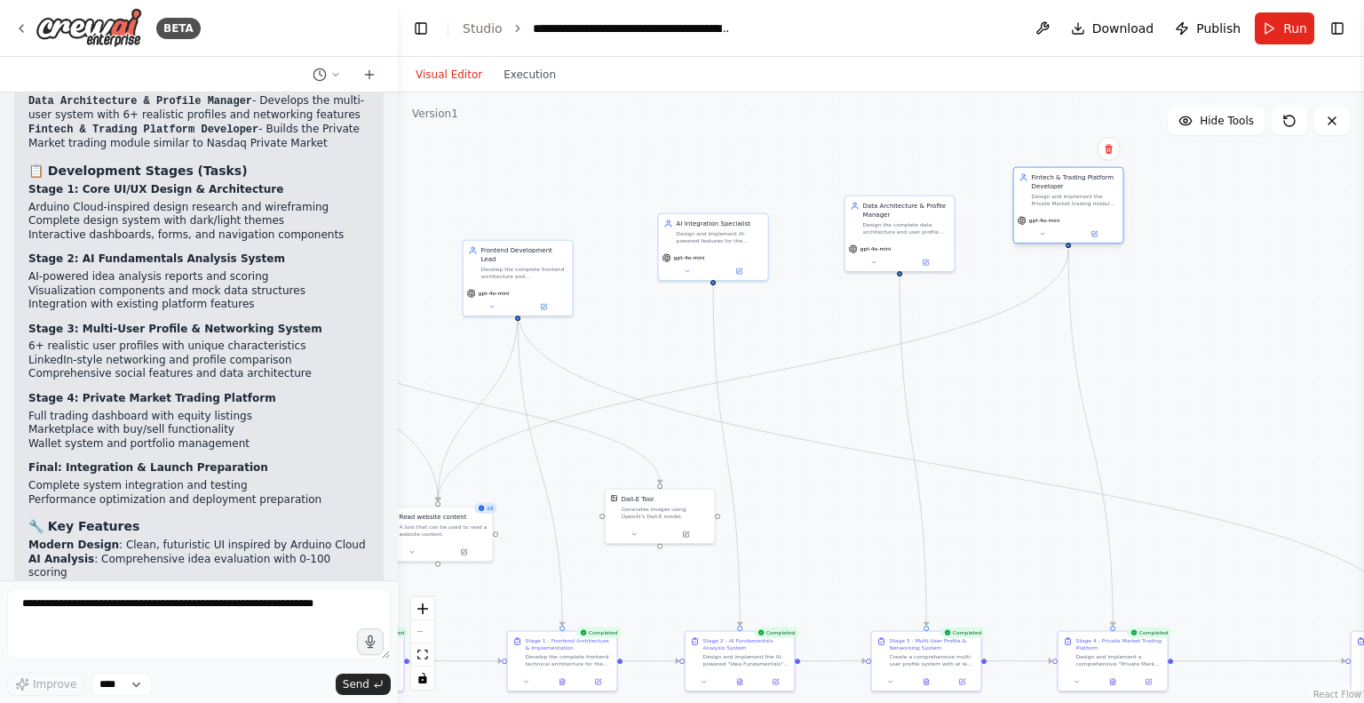
drag, startPoint x: 1181, startPoint y: 347, endPoint x: 1091, endPoint y: 184, distance: 186.4
click at [1091, 184] on div "Fintech & Trading Platform Developer Design and implement the Private Market tr…" at bounding box center [1075, 190] width 86 height 34
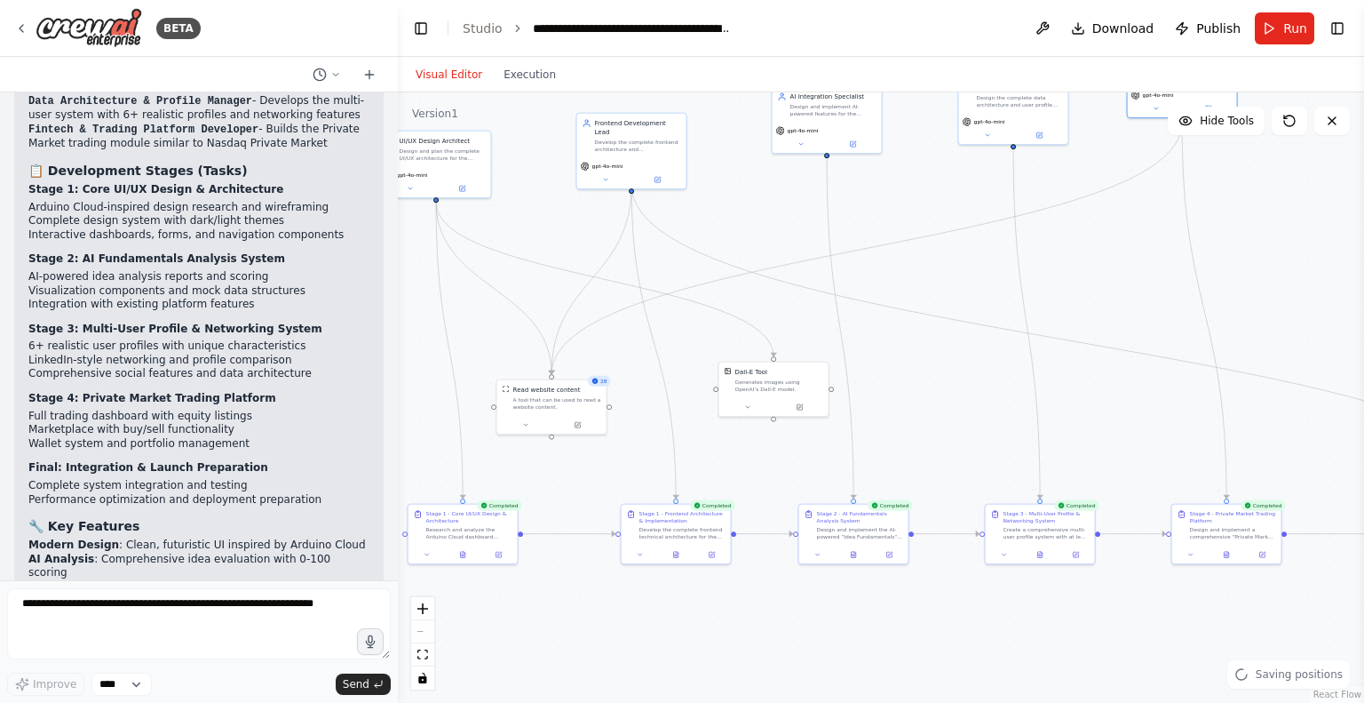
drag, startPoint x: 974, startPoint y: 513, endPoint x: 1119, endPoint y: 347, distance: 220.3
click at [1119, 347] on div ".deletable-edge-delete-btn { width: 20px; height: 20px; border: 0px solid #ffff…" at bounding box center [881, 397] width 966 height 610
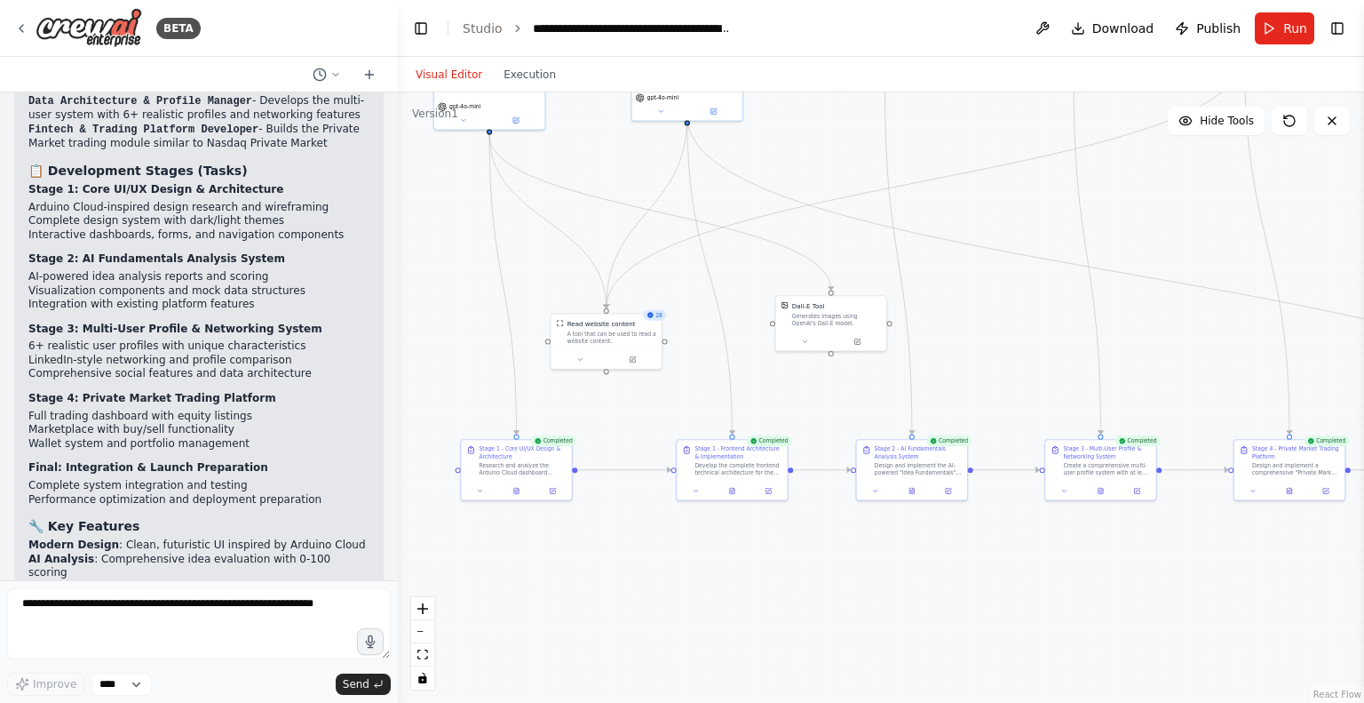
drag, startPoint x: 1019, startPoint y: 624, endPoint x: 1149, endPoint y: 489, distance: 187.8
click at [1149, 489] on div ".deletable-edge-delete-btn { width: 20px; height: 20px; border: 0px solid #ffff…" at bounding box center [881, 397] width 966 height 610
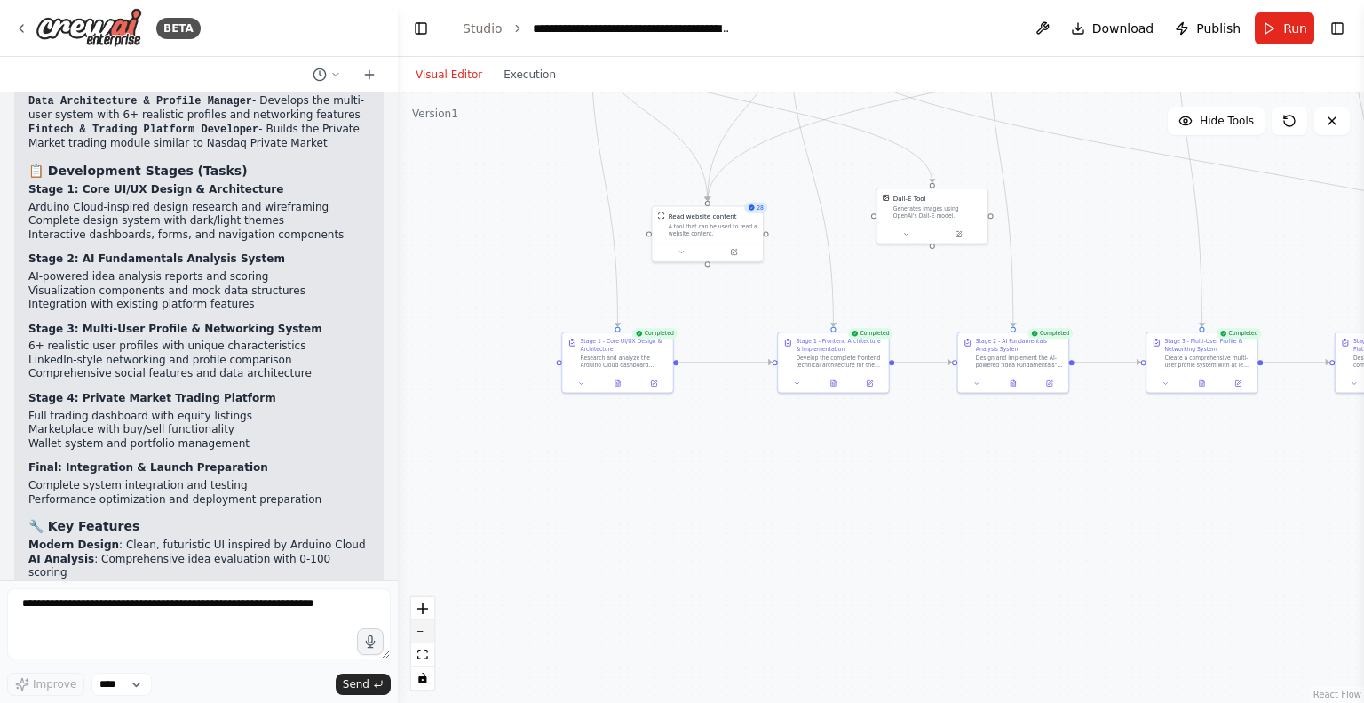
click at [417, 638] on button "zoom out" at bounding box center [422, 631] width 23 height 23
click at [417, 638] on div "React Flow controls" at bounding box center [422, 643] width 23 height 92
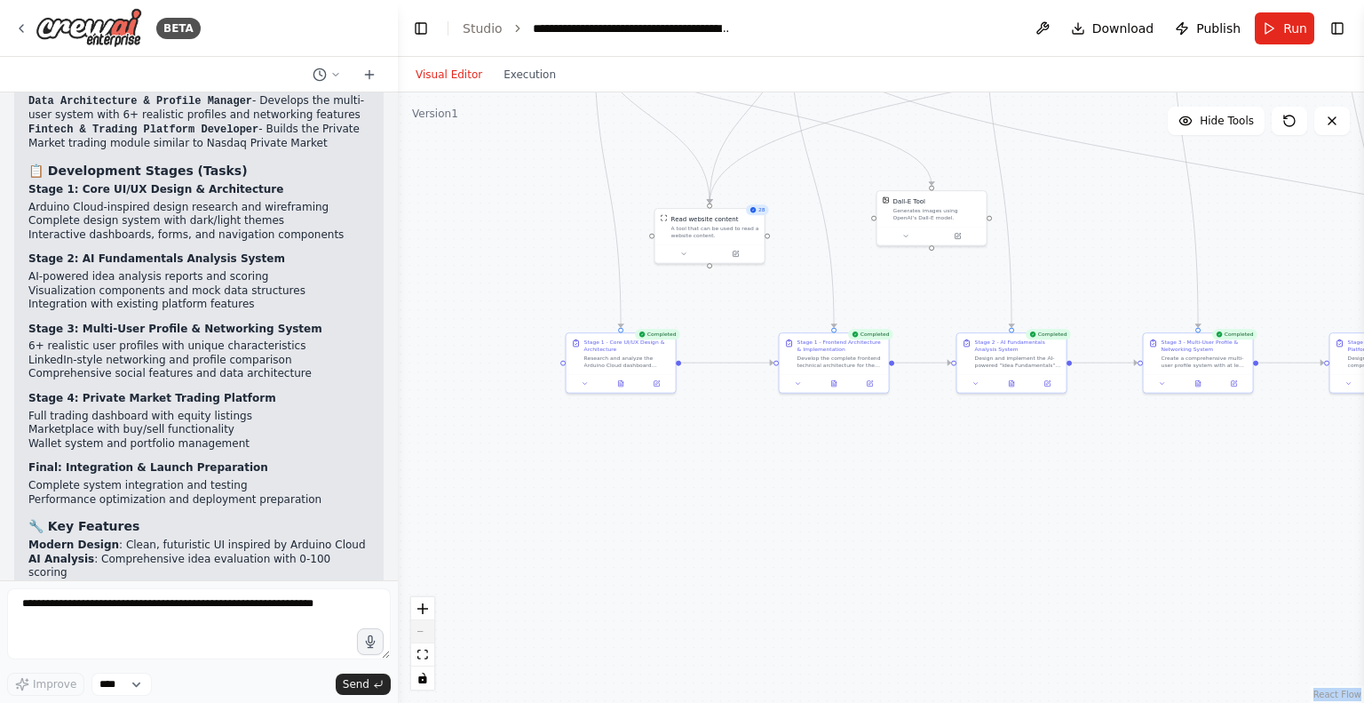
click at [417, 638] on div "React Flow controls" at bounding box center [422, 643] width 23 height 92
click at [419, 631] on div "React Flow controls" at bounding box center [422, 643] width 23 height 92
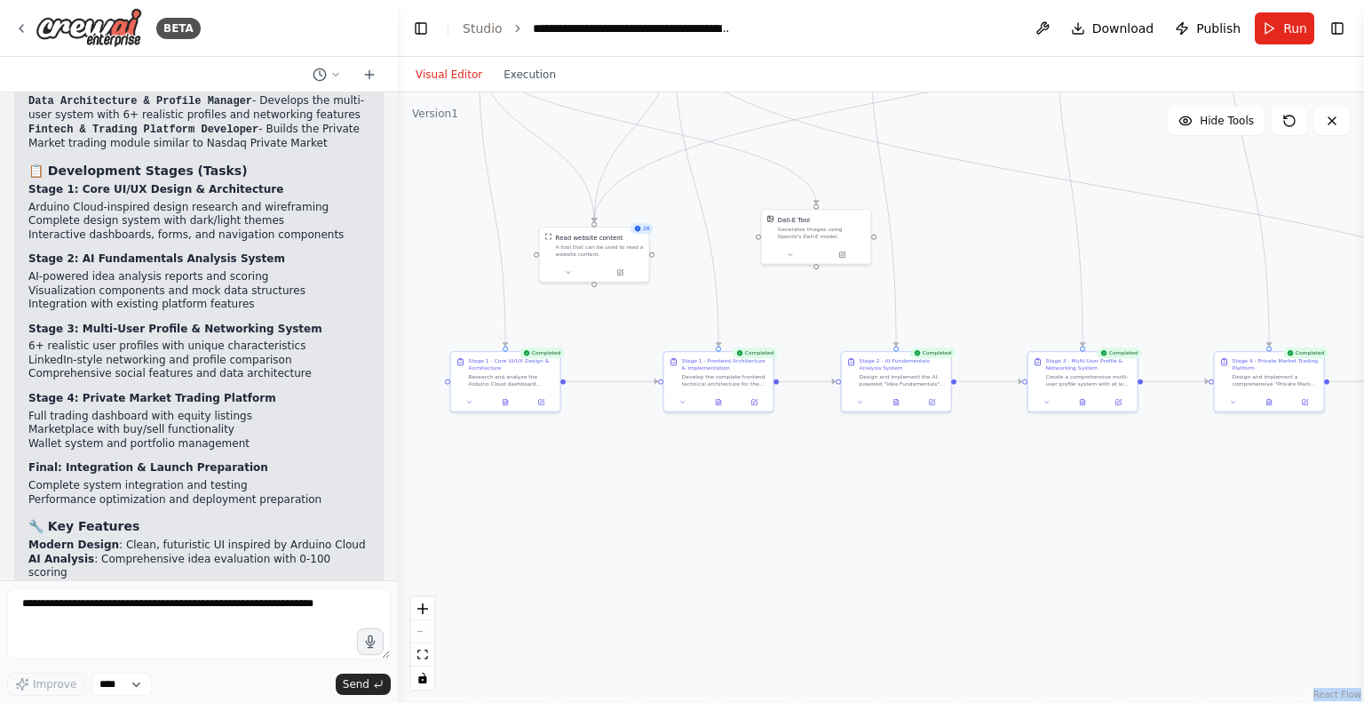
drag, startPoint x: 572, startPoint y: 578, endPoint x: 457, endPoint y: 597, distance: 117.0
click at [457, 597] on div ".deletable-edge-delete-btn { width: 20px; height: 20px; border: 0px solid #ffff…" at bounding box center [881, 397] width 966 height 610
drag, startPoint x: 738, startPoint y: 617, endPoint x: 576, endPoint y: 599, distance: 163.6
click at [576, 599] on div ".deletable-edge-delete-btn { width: 20px; height: 20px; border: 0px solid #ffff…" at bounding box center [881, 397] width 966 height 610
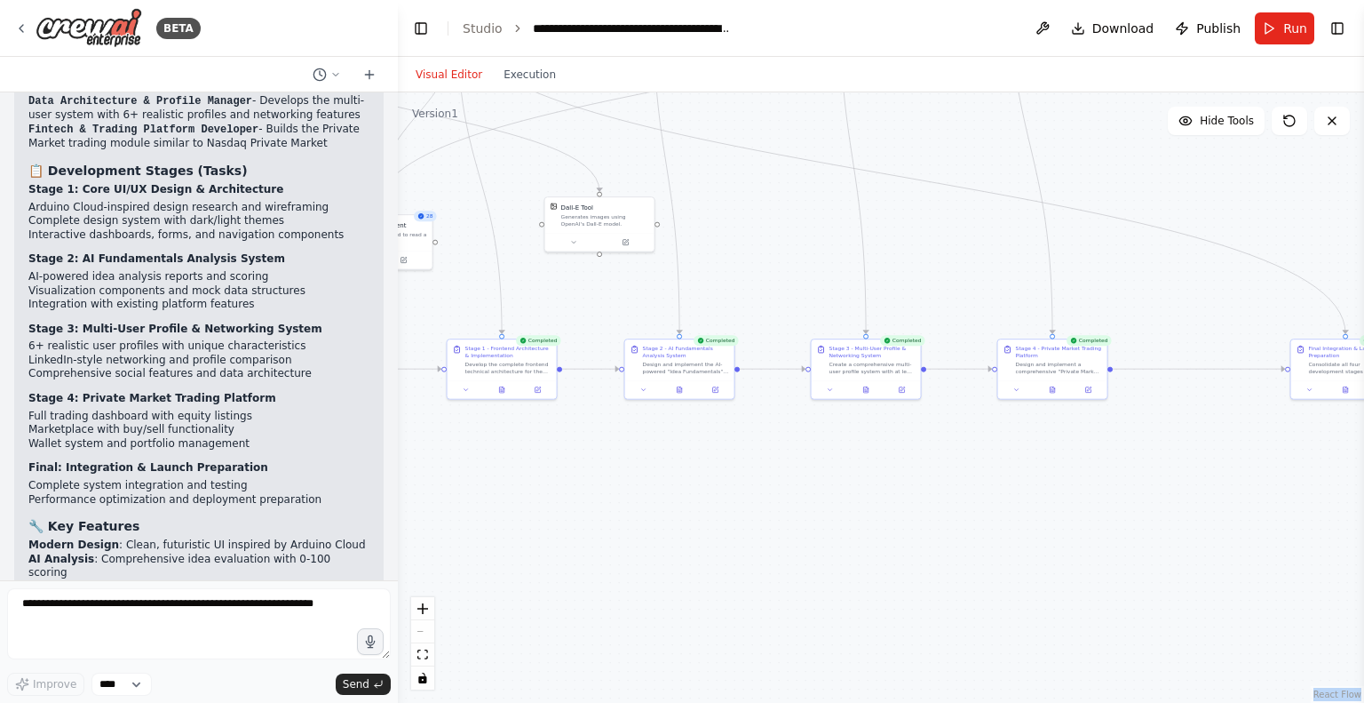
drag, startPoint x: 769, startPoint y: 547, endPoint x: 704, endPoint y: 553, distance: 65.1
click at [704, 553] on div ".deletable-edge-delete-btn { width: 20px; height: 20px; border: 0px solid #ffff…" at bounding box center [881, 397] width 966 height 610
click at [1268, 632] on div ".deletable-edge-delete-btn { width: 20px; height: 20px; border: 0px solid #ffff…" at bounding box center [881, 397] width 966 height 610
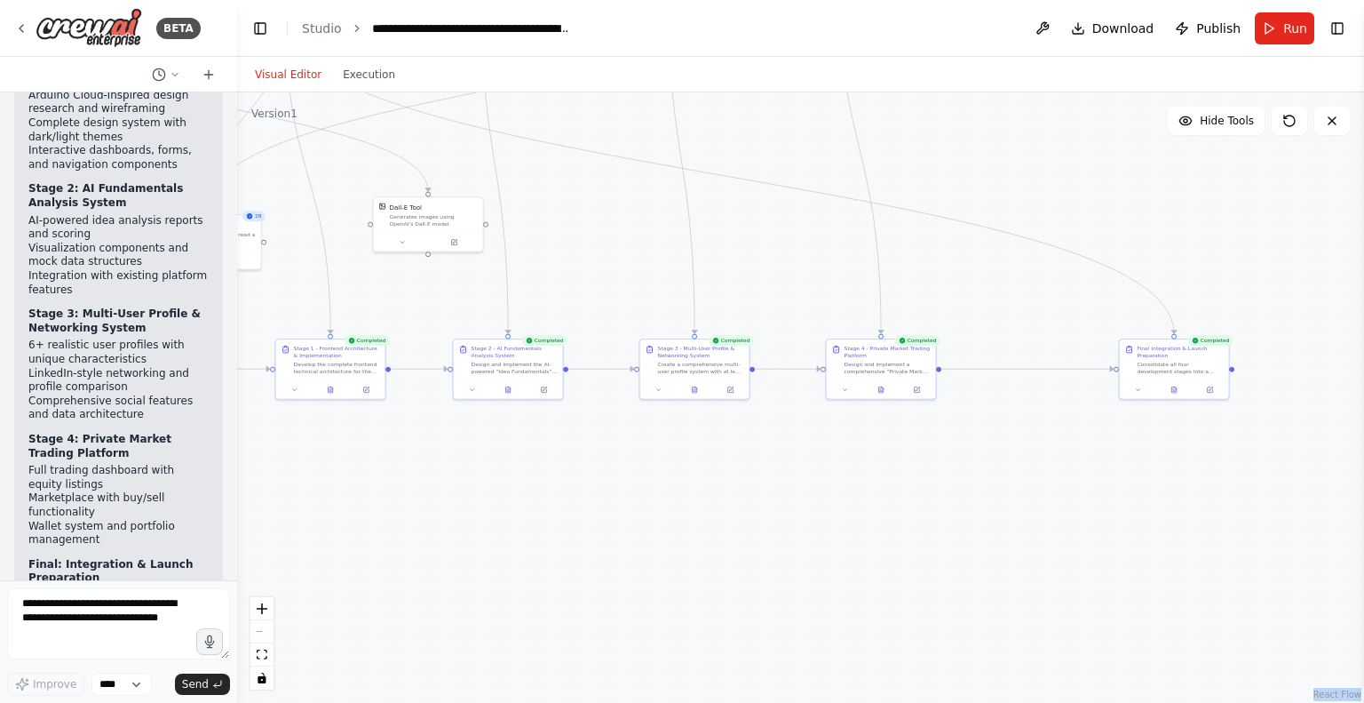
scroll to position [5600, 0]
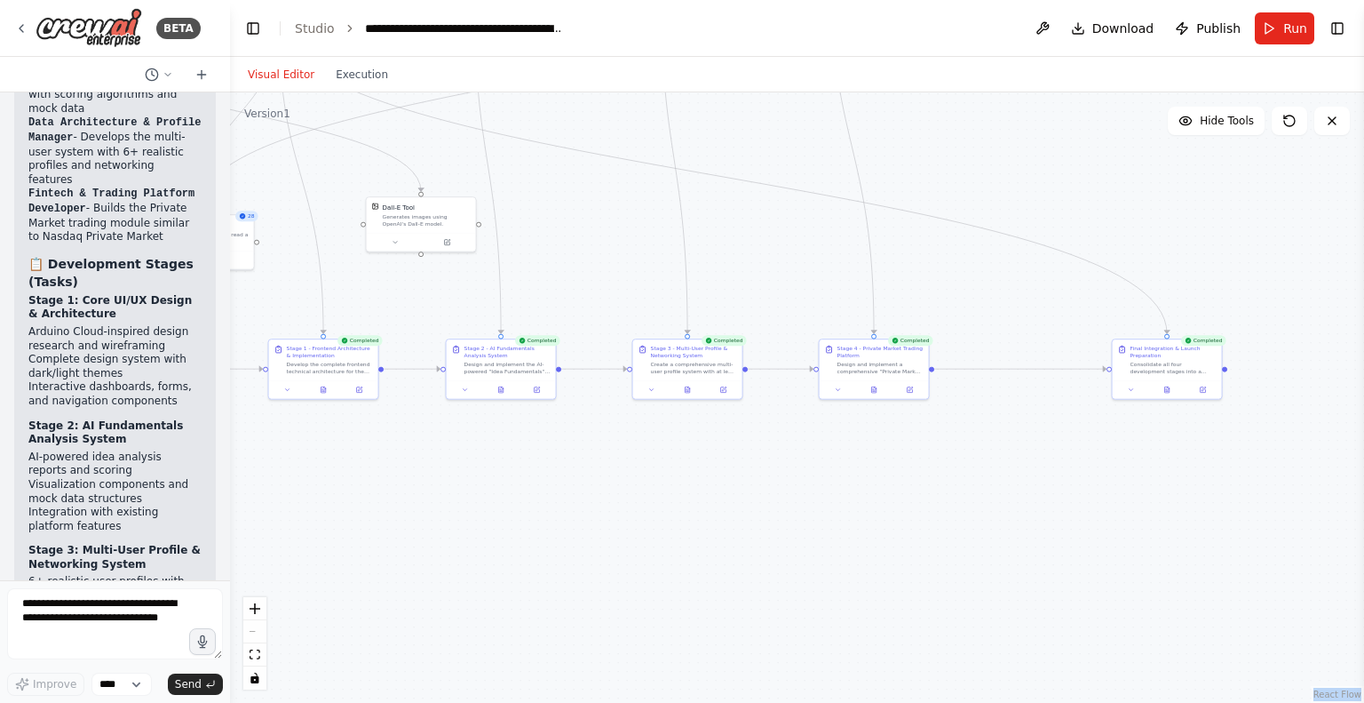
drag, startPoint x: 397, startPoint y: 472, endPoint x: 230, endPoint y: 450, distance: 168.3
click at [230, 450] on div "BETA 1st stage *"Design and generate a modern web application UI/UX for a platf…" at bounding box center [682, 351] width 1364 height 703
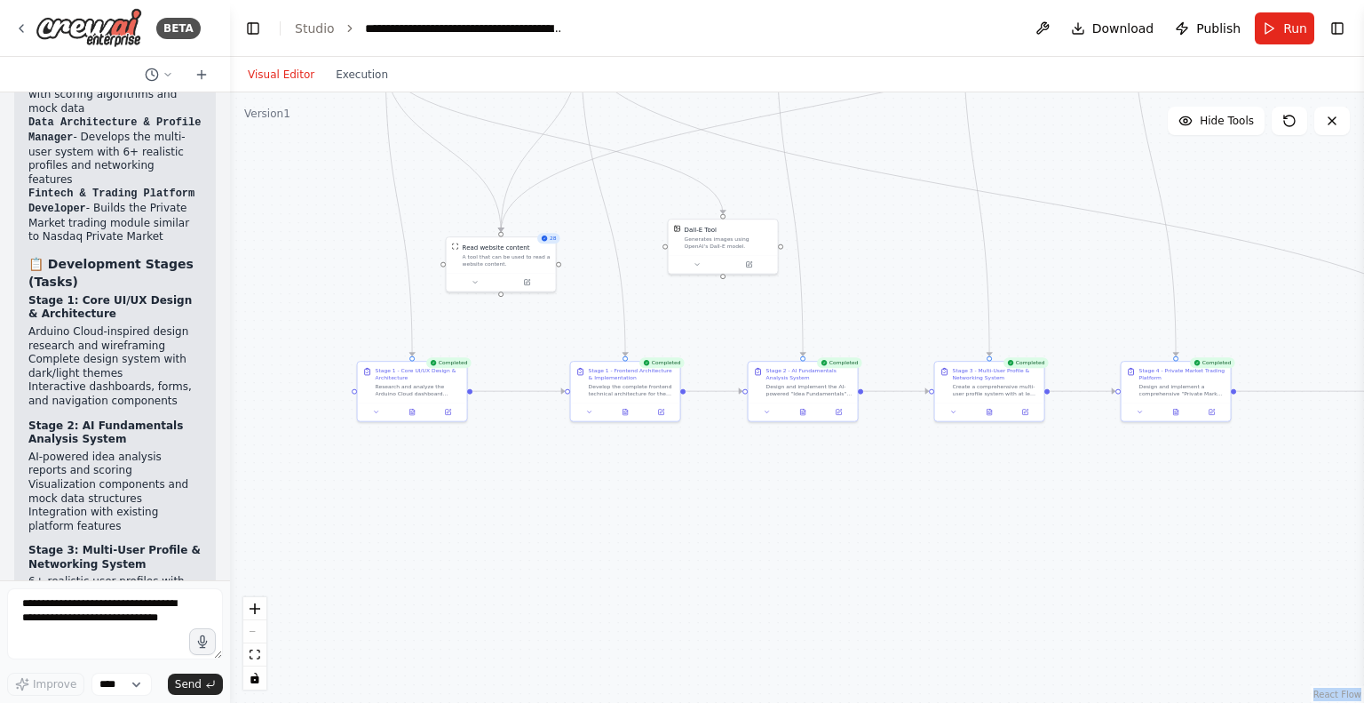
drag, startPoint x: 330, startPoint y: 491, endPoint x: 624, endPoint y: 508, distance: 293.6
click at [624, 508] on div ".deletable-edge-delete-btn { width: 20px; height: 20px; border: 0px solid #ffff…" at bounding box center [797, 397] width 1134 height 610
drag, startPoint x: 231, startPoint y: 433, endPoint x: 222, endPoint y: 443, distance: 13.9
click at [222, 443] on div "BETA 1st stage *"Design and generate a modern web application UI/UX for a platf…" at bounding box center [682, 351] width 1364 height 703
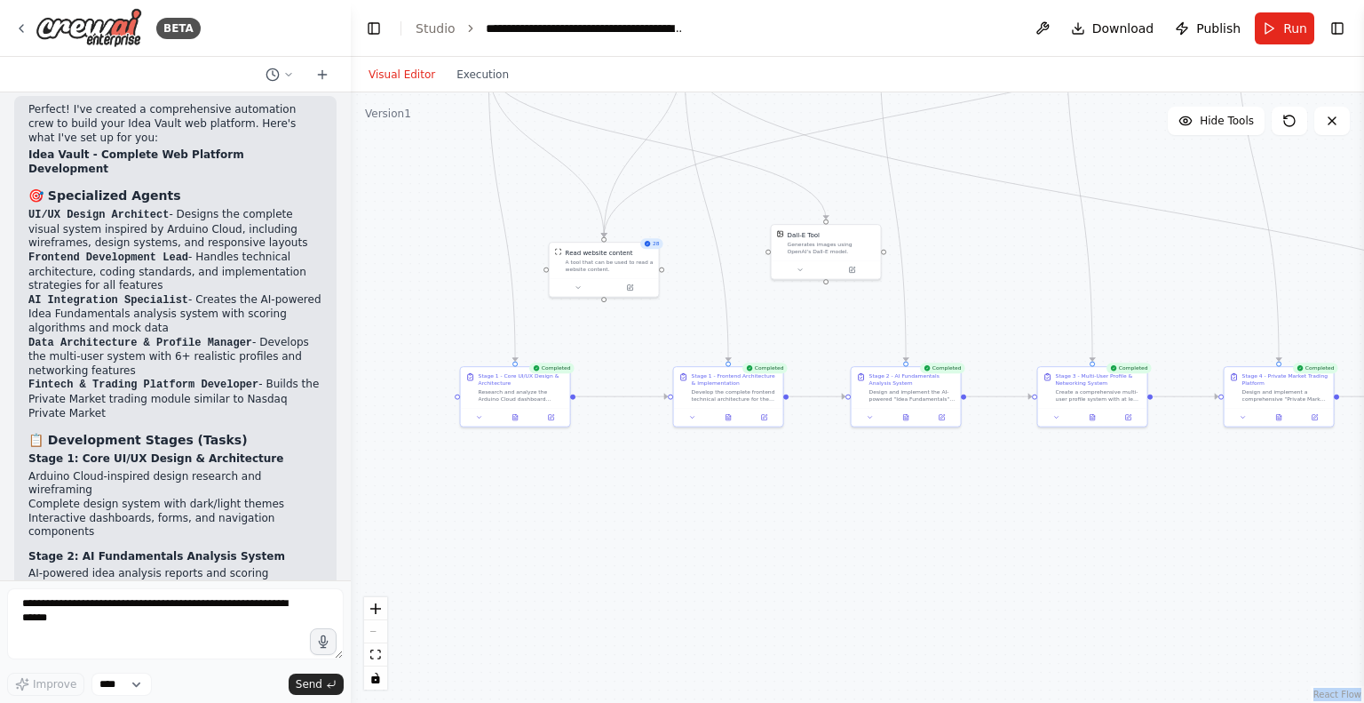
drag, startPoint x: 222, startPoint y: 443, endPoint x: 351, endPoint y: 440, distance: 128.8
click at [351, 440] on div "BETA 1st stage *"Design and generate a modern web application UI/UX for a platf…" at bounding box center [682, 351] width 1364 height 703
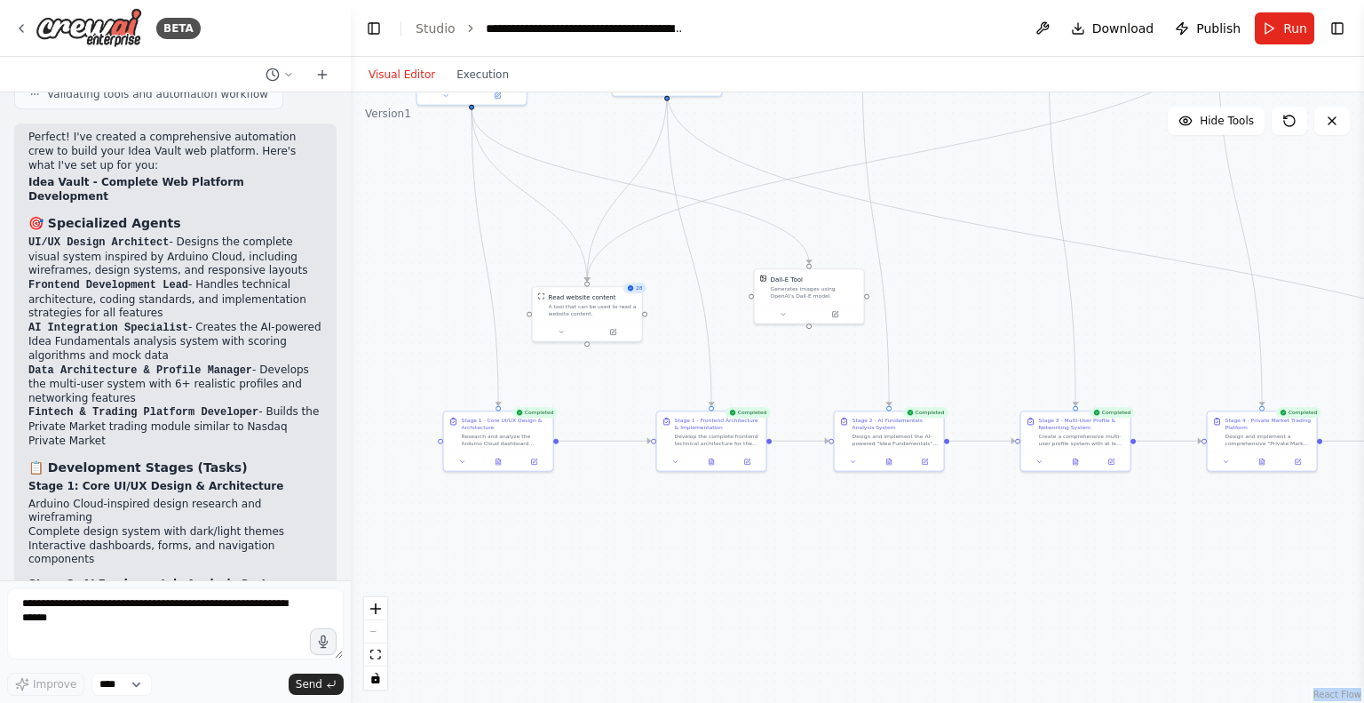
drag, startPoint x: 378, startPoint y: 453, endPoint x: 346, endPoint y: 537, distance: 89.1
click at [346, 537] on div "BETA 1st stage *"Design and generate a modern web application UI/UX for a platf…" at bounding box center [682, 351] width 1364 height 703
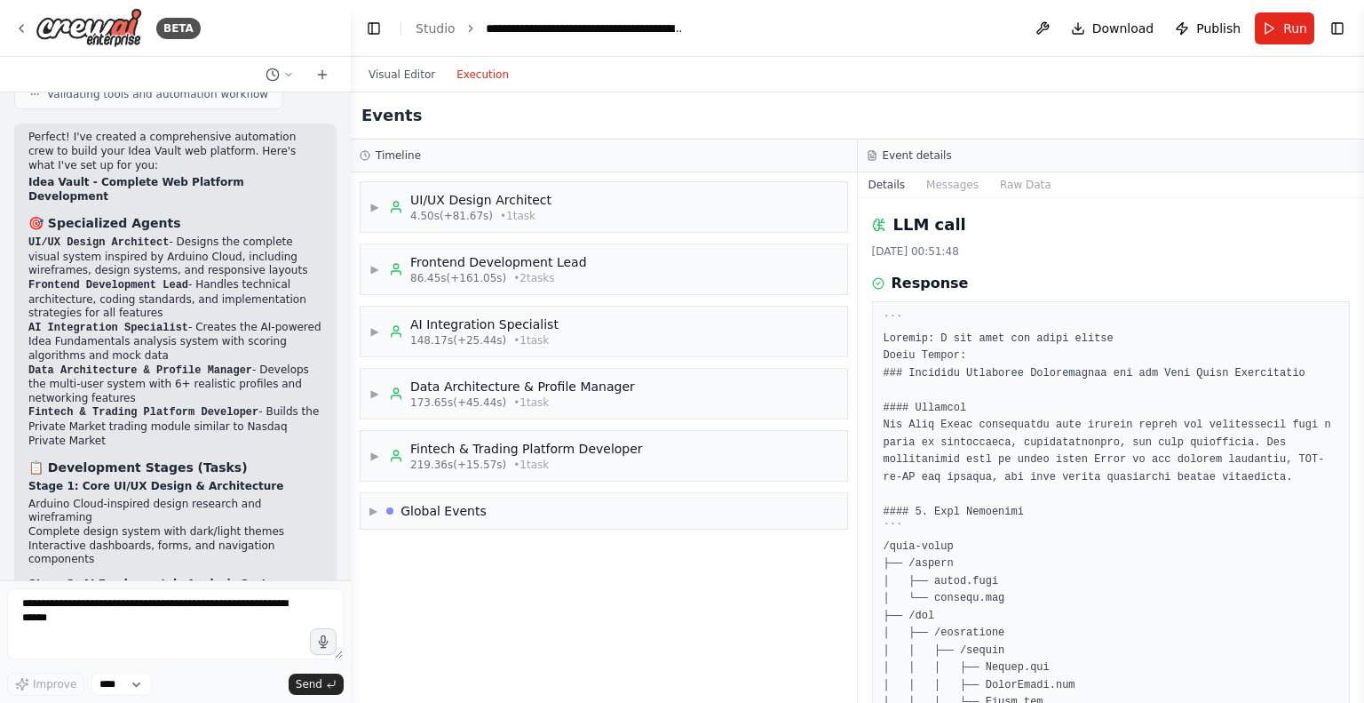
click at [473, 83] on button "Execution" at bounding box center [483, 74] width 74 height 21
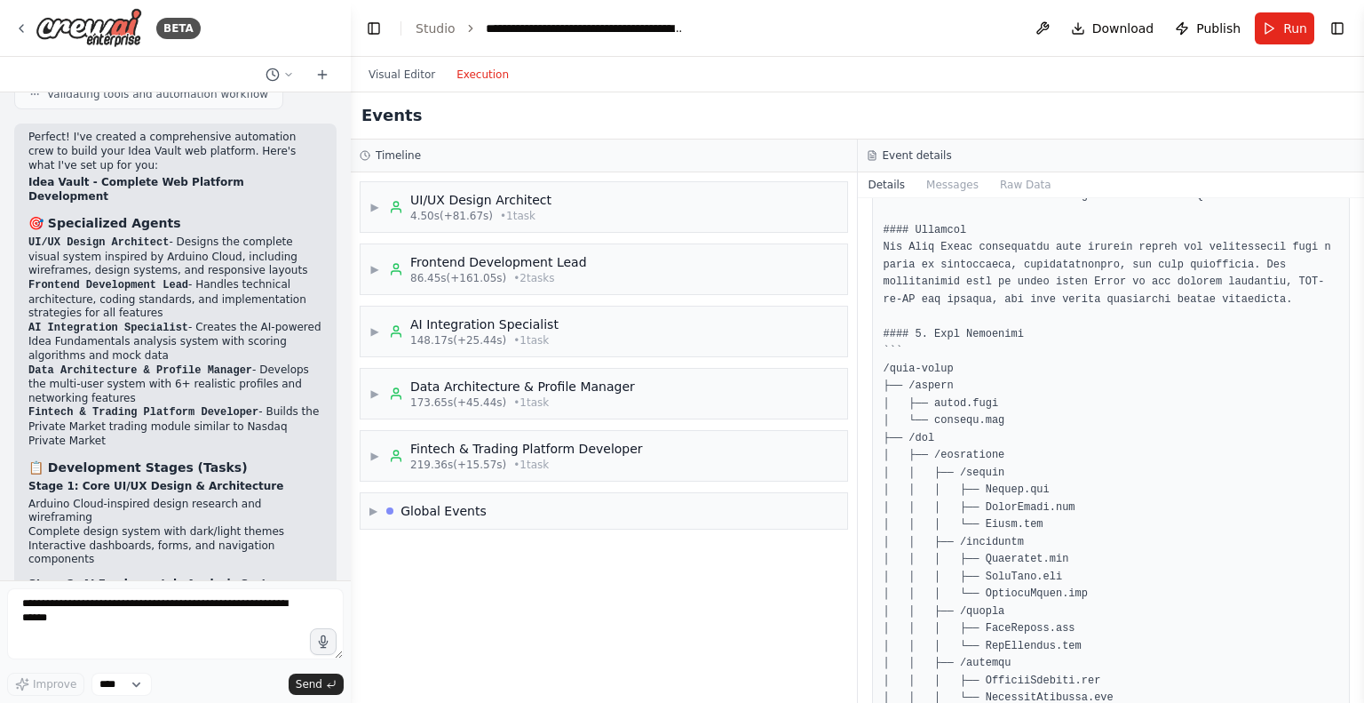
scroll to position [184, 0]
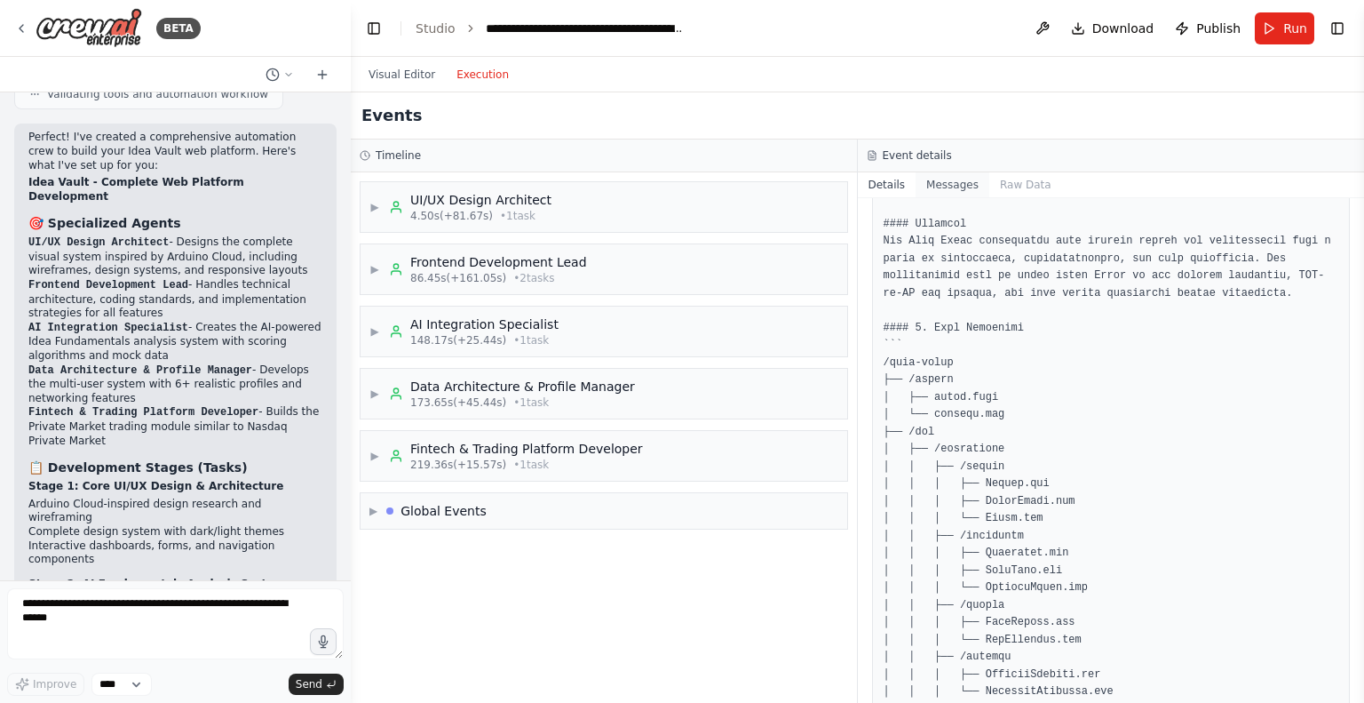
click at [950, 188] on button "Messages" at bounding box center [953, 184] width 74 height 25
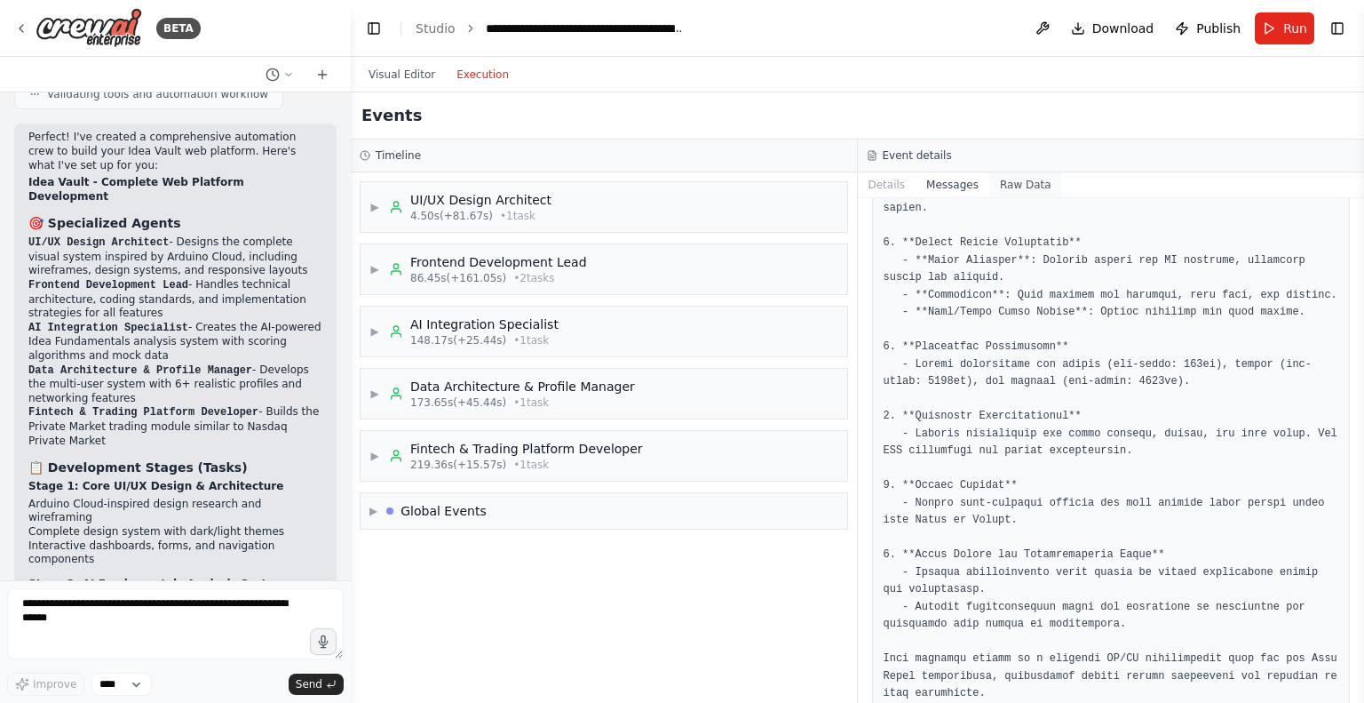
scroll to position [2053, 0]
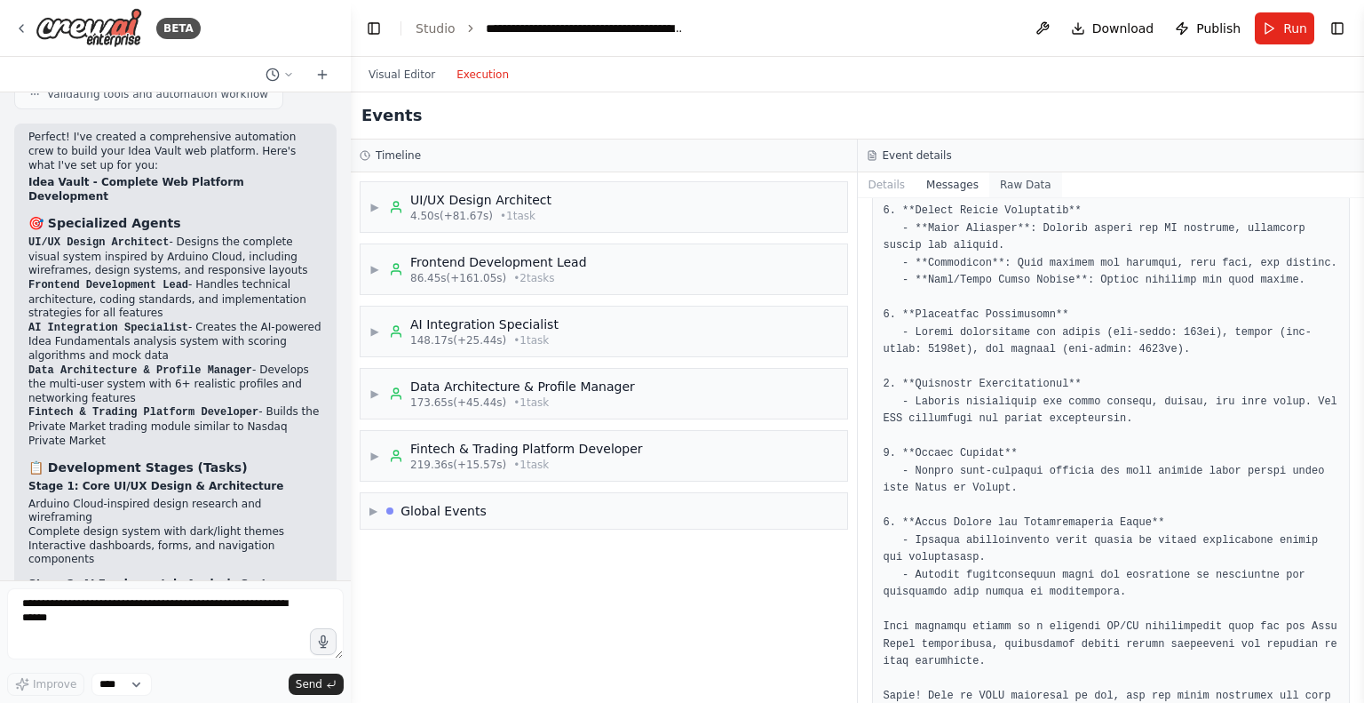
click at [1013, 191] on button "Raw Data" at bounding box center [1026, 184] width 73 height 25
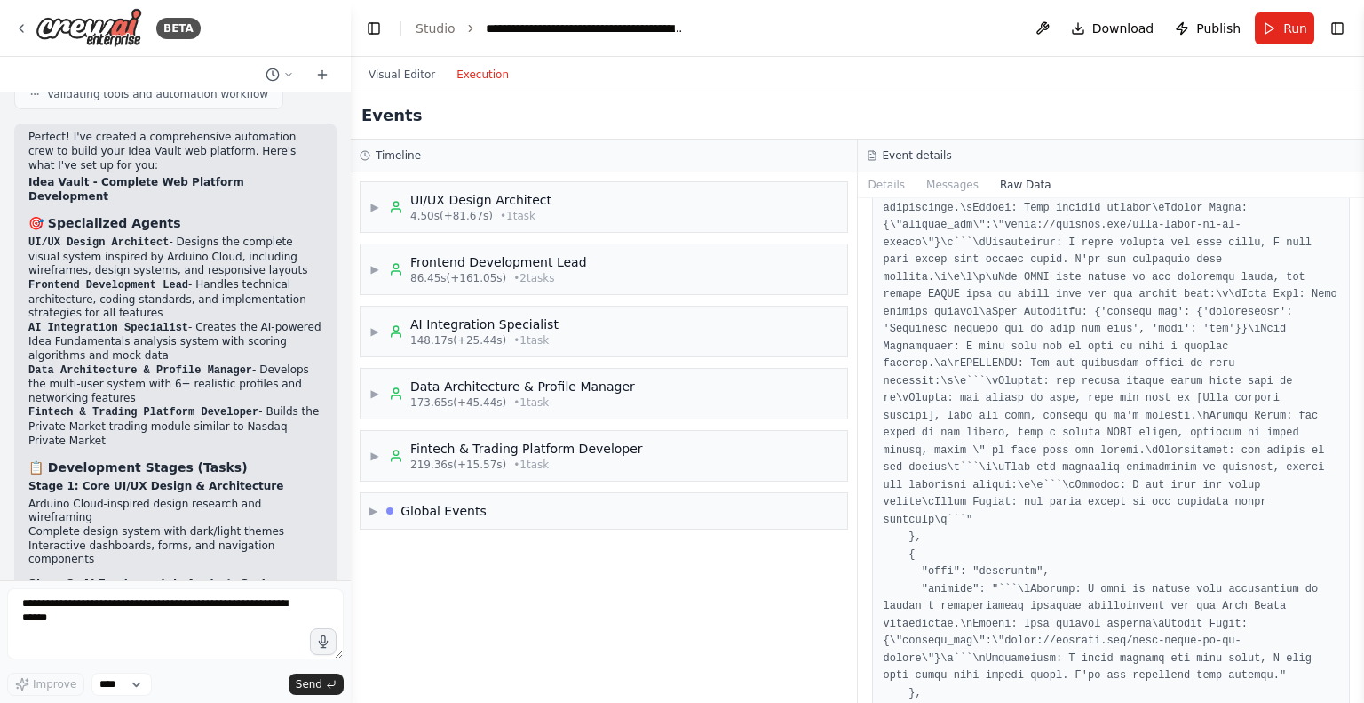
scroll to position [5486, 0]
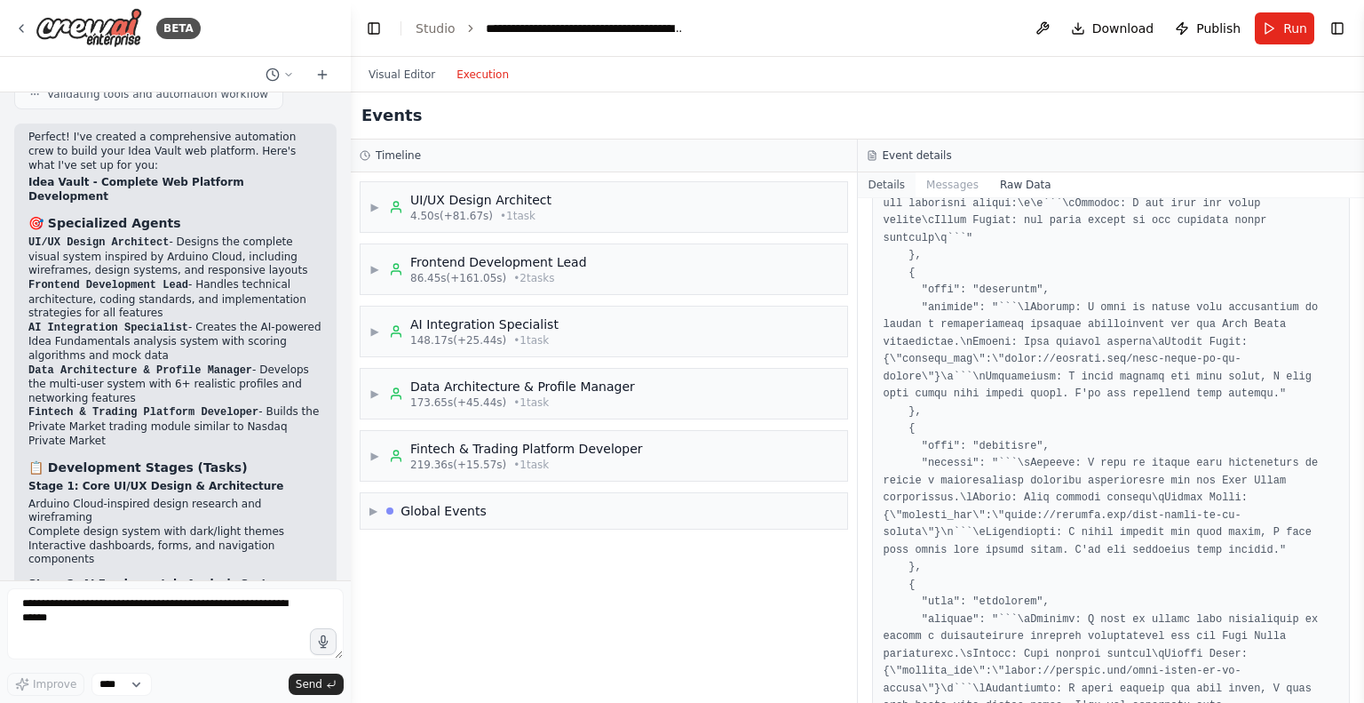
click at [881, 186] on button "Details" at bounding box center [887, 184] width 59 height 25
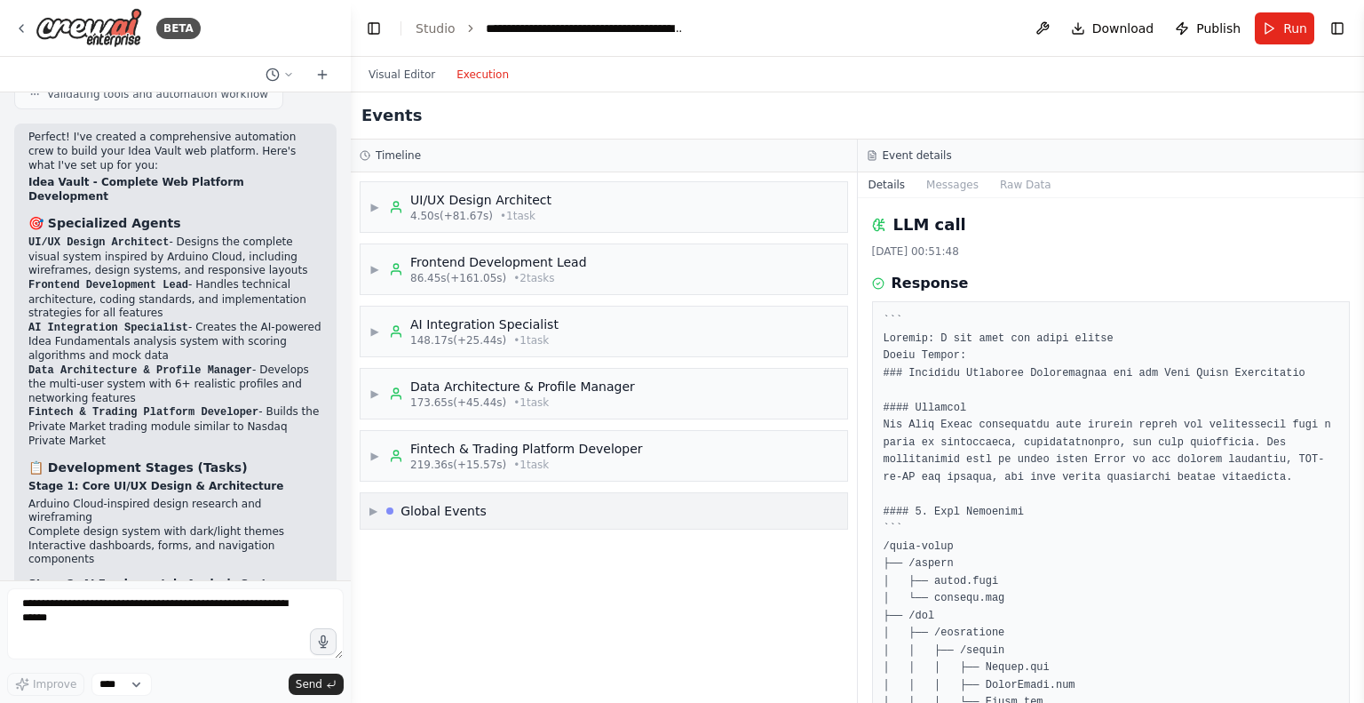
click at [704, 494] on div "▶ Global Events" at bounding box center [604, 511] width 487 height 36
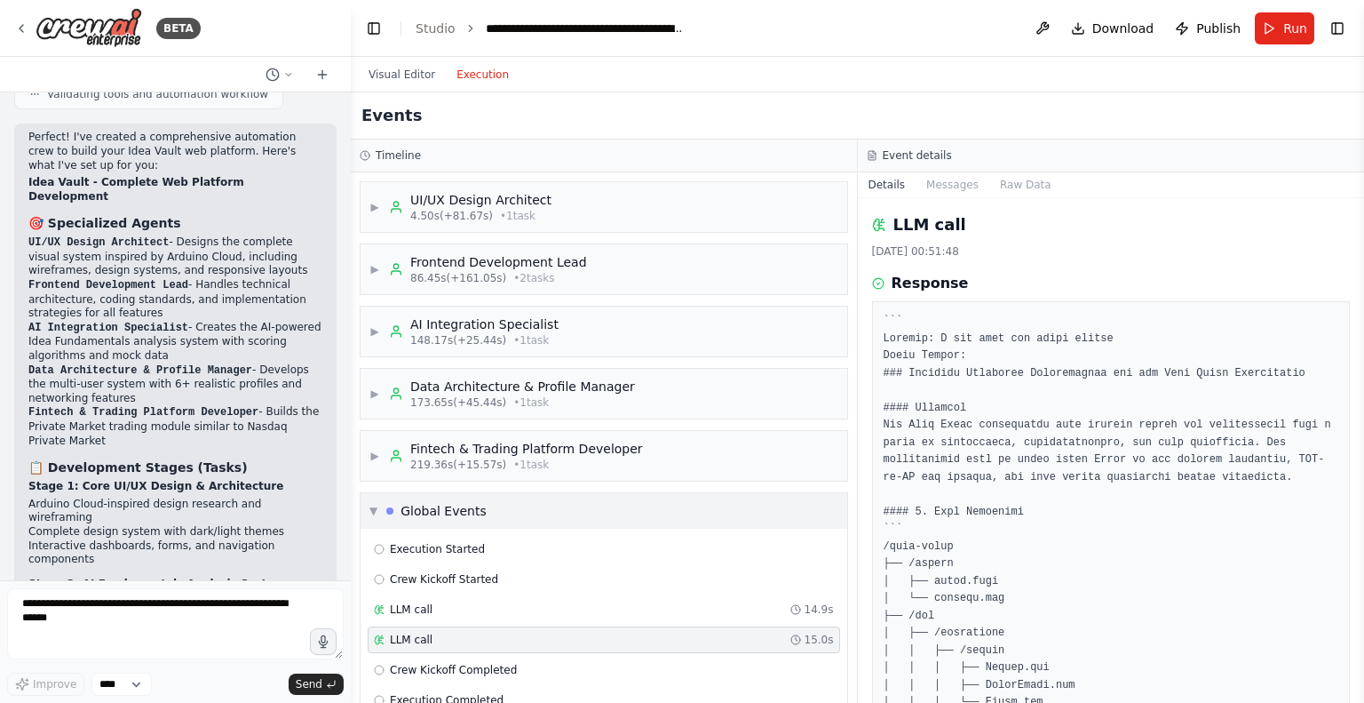
scroll to position [33, 0]
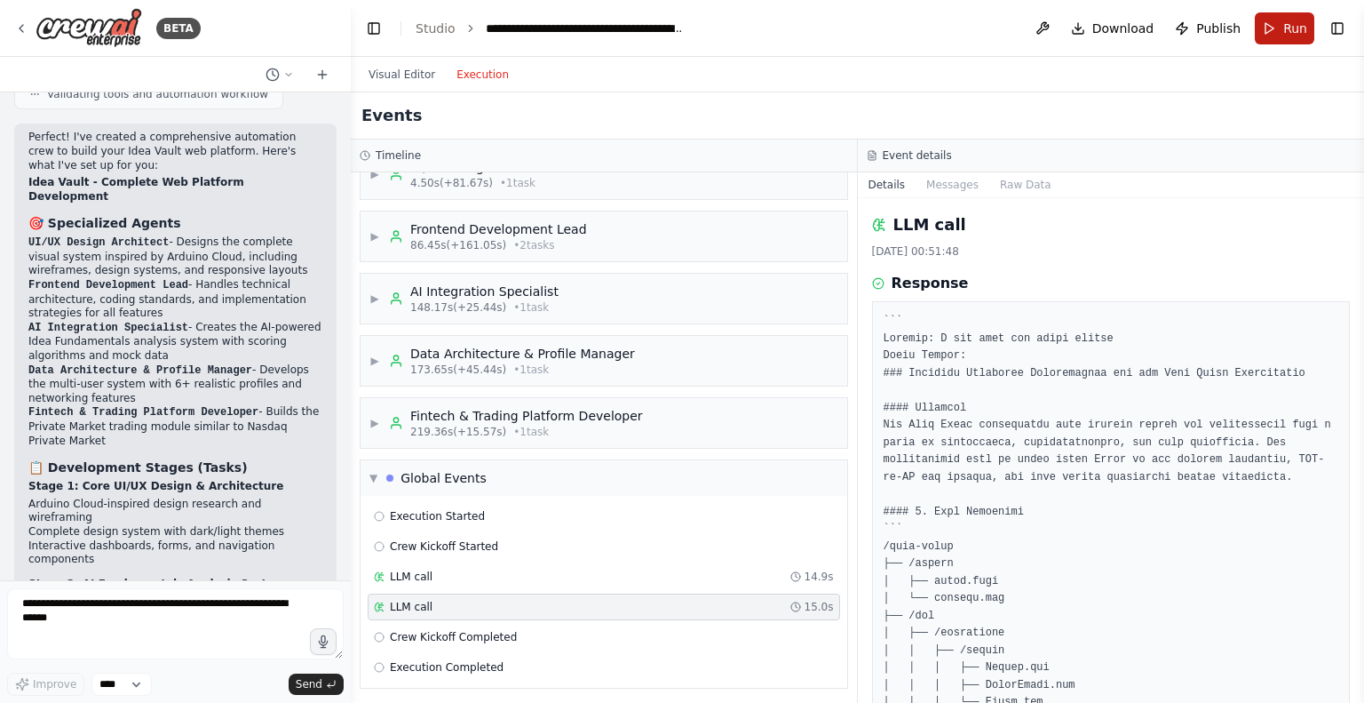
click at [1286, 26] on span "Run" at bounding box center [1296, 29] width 24 height 18
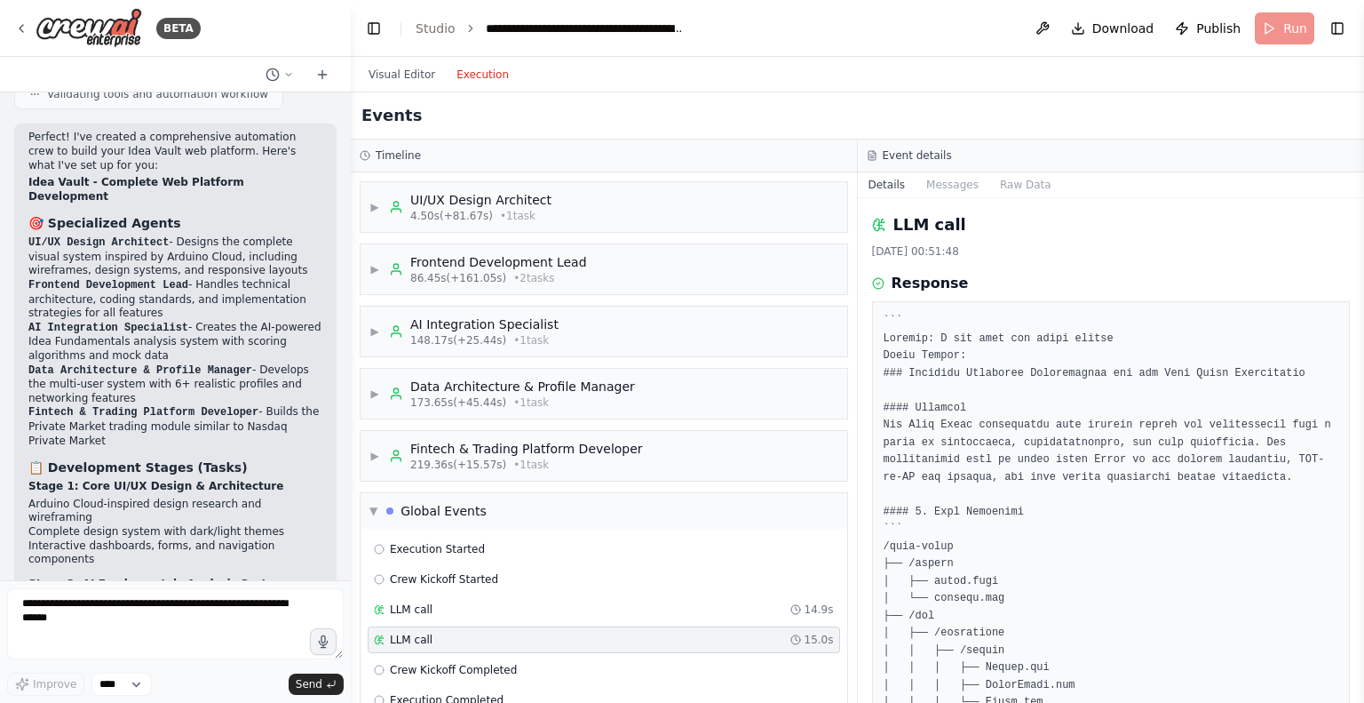
scroll to position [0, 0]
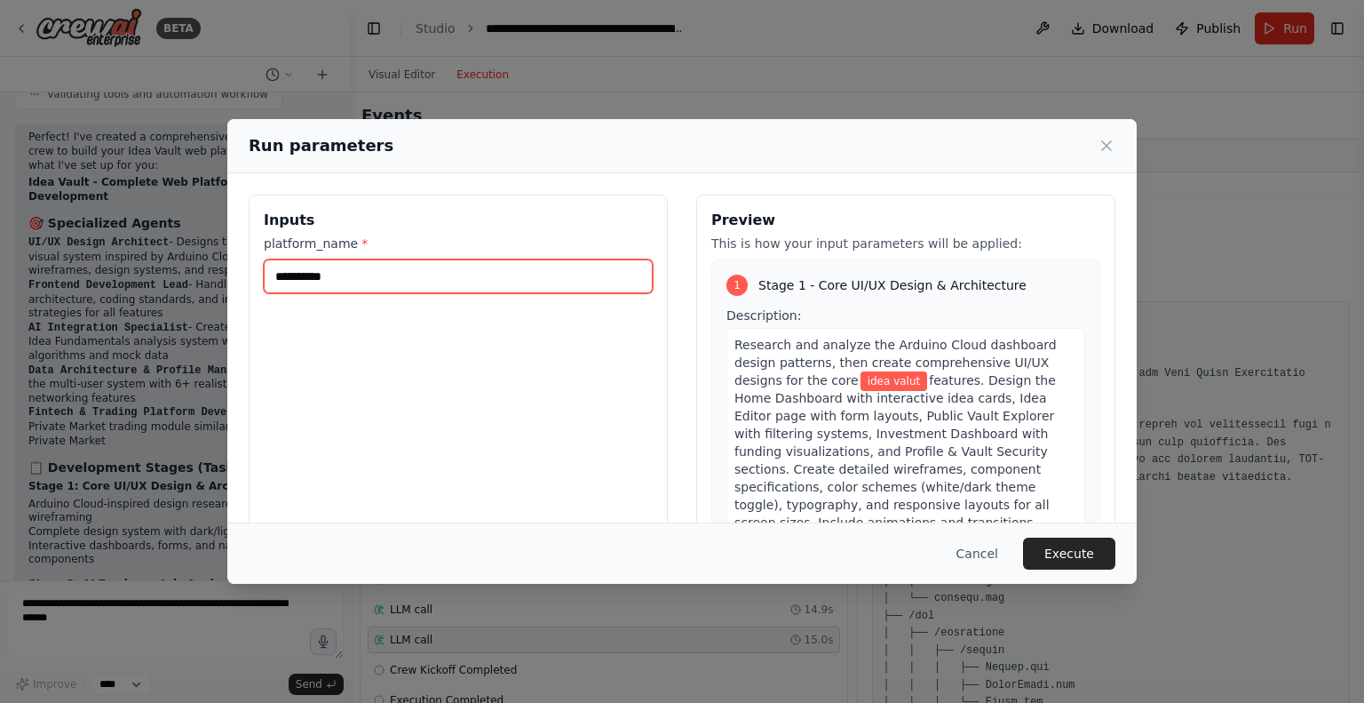
click at [552, 292] on input "**********" at bounding box center [458, 276] width 389 height 34
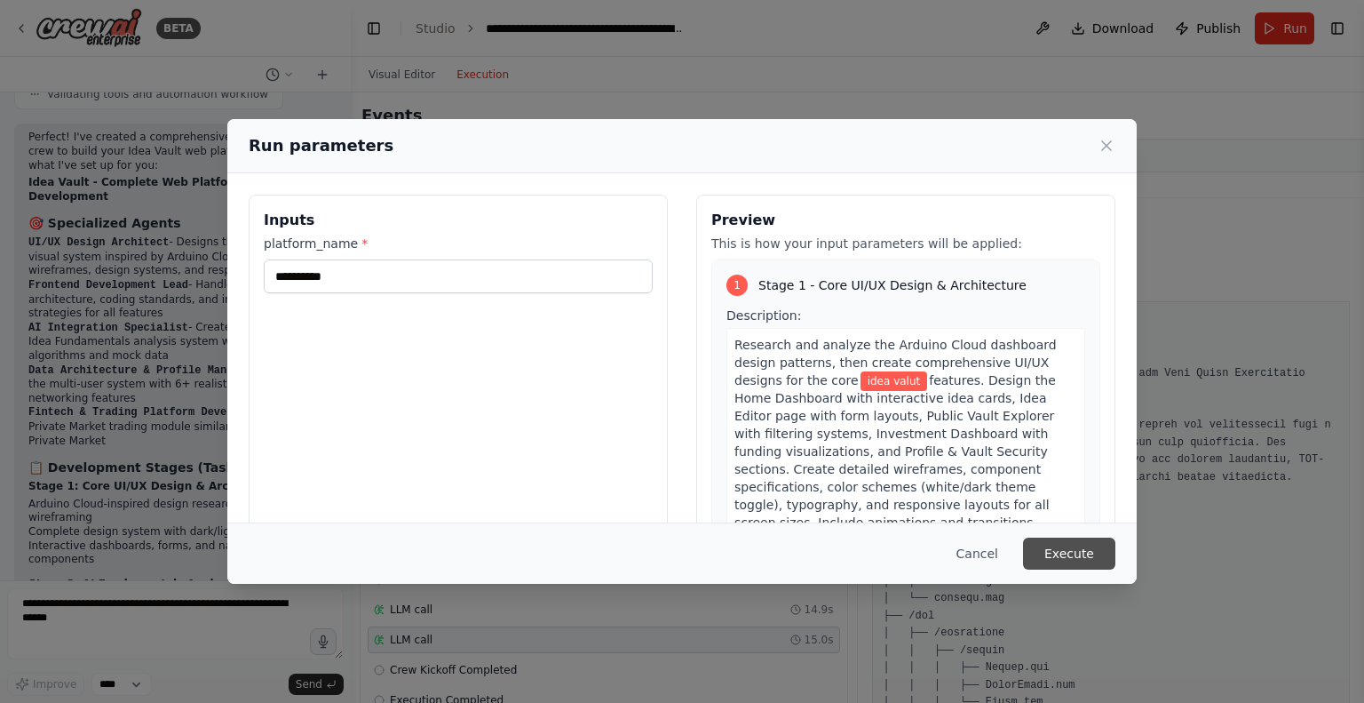
click at [1059, 553] on button "Execute" at bounding box center [1069, 553] width 92 height 32
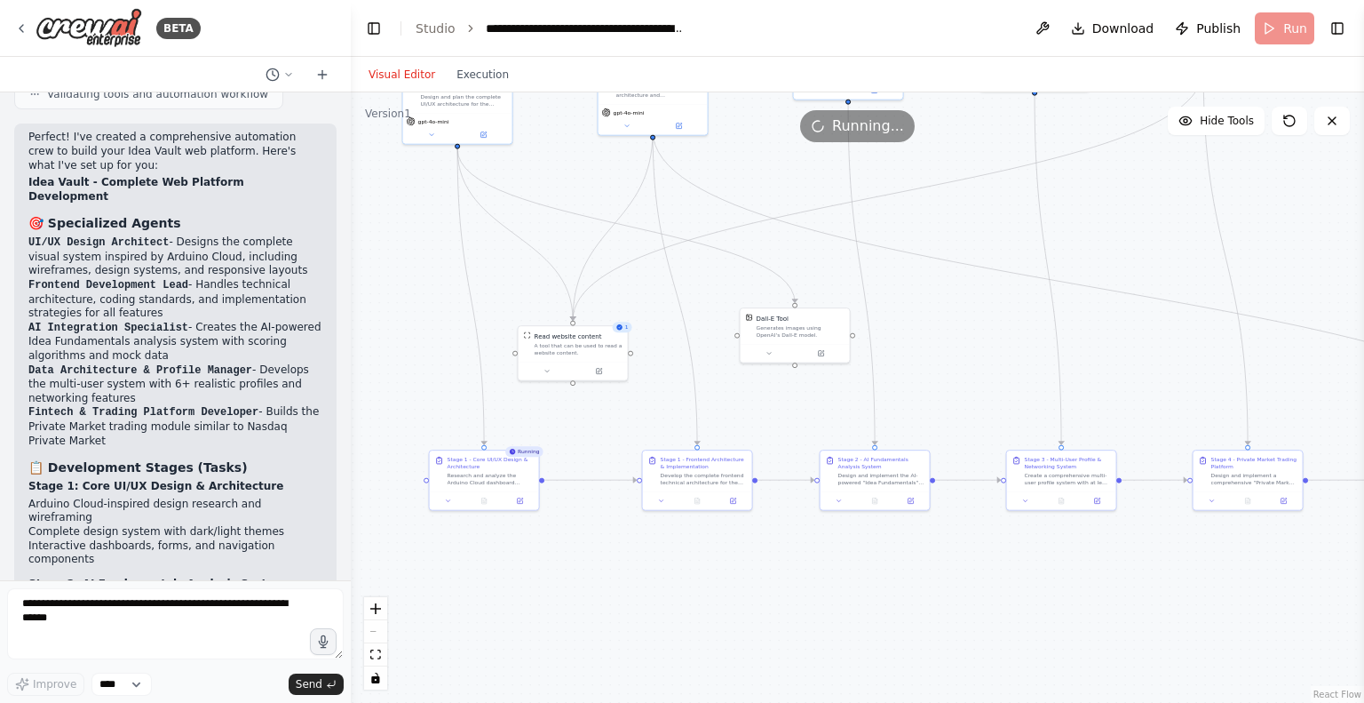
click at [425, 72] on button "Visual Editor" at bounding box center [402, 74] width 88 height 21
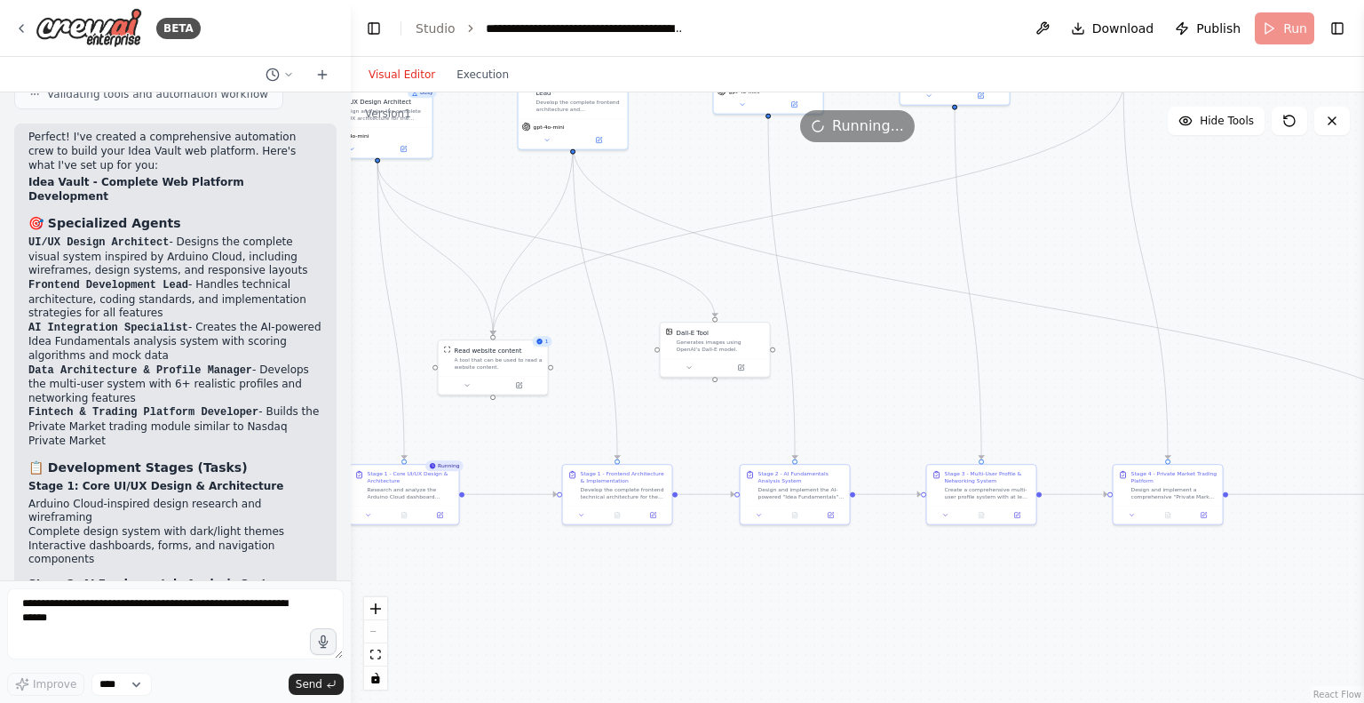
drag, startPoint x: 590, startPoint y: 543, endPoint x: 510, endPoint y: 557, distance: 81.2
click at [510, 557] on div ".deletable-edge-delete-btn { width: 20px; height: 20px; border: 0px solid #ffff…" at bounding box center [858, 397] width 1014 height 610
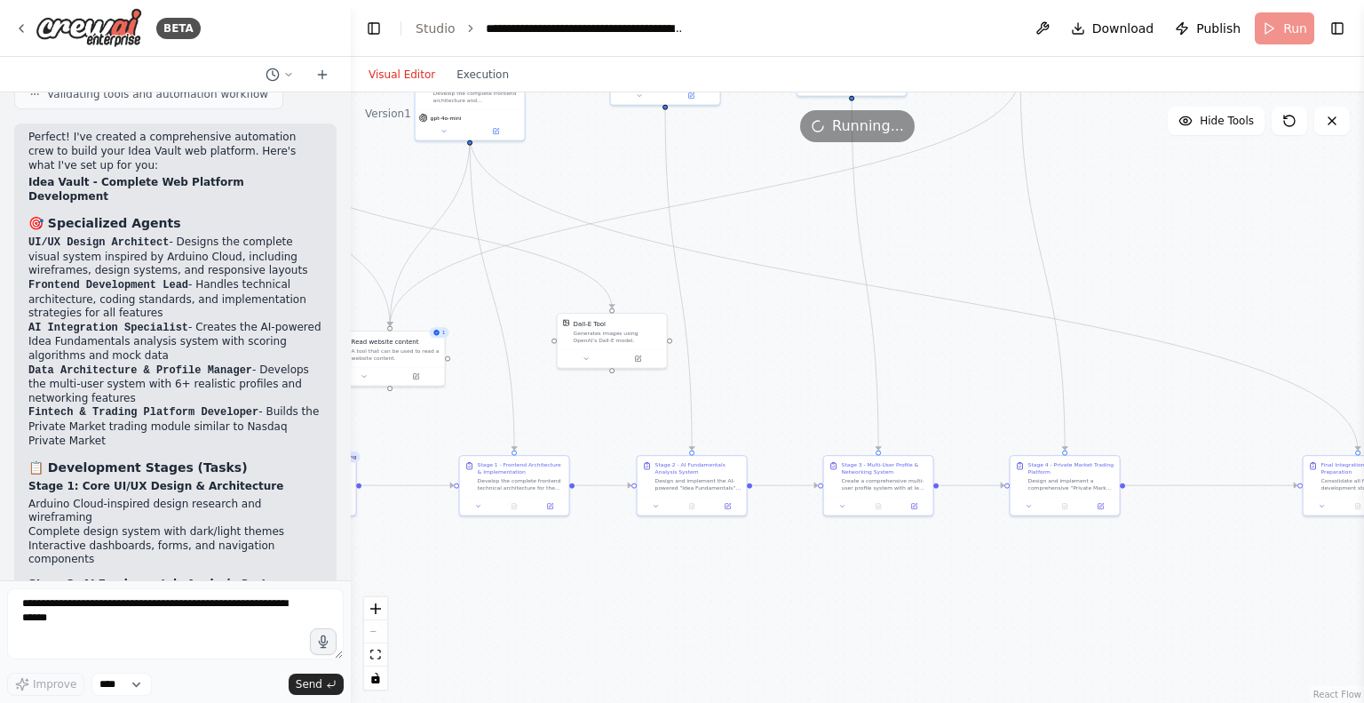
drag, startPoint x: 654, startPoint y: 604, endPoint x: 547, endPoint y: 593, distance: 107.1
click at [547, 593] on div ".deletable-edge-delete-btn { width: 20px; height: 20px; border: 0px solid #ffff…" at bounding box center [858, 397] width 1014 height 610
drag, startPoint x: 667, startPoint y: 614, endPoint x: 525, endPoint y: 614, distance: 142.1
click at [525, 614] on div ".deletable-edge-delete-btn { width: 20px; height: 20px; border: 0px solid #ffff…" at bounding box center [858, 397] width 1014 height 610
drag, startPoint x: 703, startPoint y: 618, endPoint x: 551, endPoint y: 614, distance: 152.0
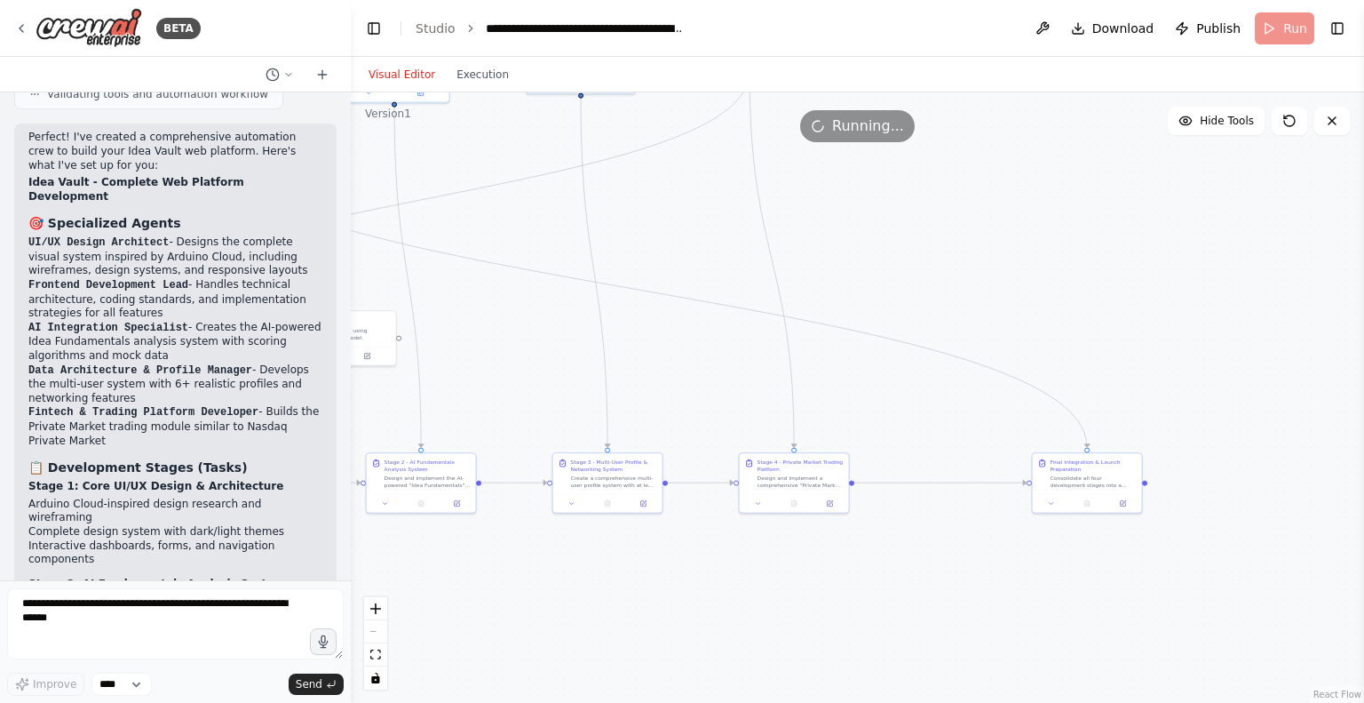
click at [551, 614] on div ".deletable-edge-delete-btn { width: 20px; height: 20px; border: 0px solid #ffff…" at bounding box center [858, 397] width 1014 height 610
drag, startPoint x: 704, startPoint y: 612, endPoint x: 577, endPoint y: 616, distance: 126.2
click at [577, 616] on div ".deletable-edge-delete-btn { width: 20px; height: 20px; border: 0px solid #ffff…" at bounding box center [858, 397] width 1014 height 610
drag, startPoint x: 767, startPoint y: 578, endPoint x: 652, endPoint y: 592, distance: 116.3
click at [652, 592] on div ".deletable-edge-delete-btn { width: 20px; height: 20px; border: 0px solid #ffff…" at bounding box center [858, 397] width 1014 height 610
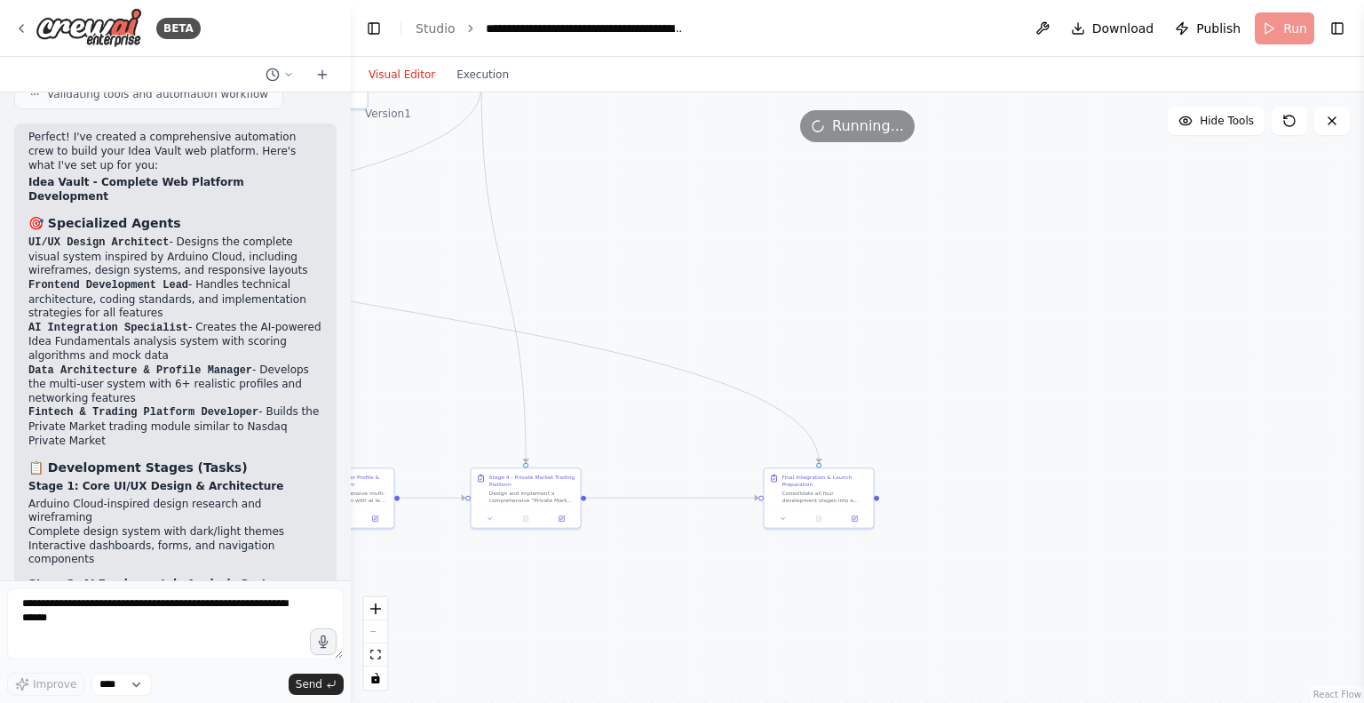
drag, startPoint x: 745, startPoint y: 564, endPoint x: 940, endPoint y: 514, distance: 200.8
click at [940, 514] on div ".deletable-edge-delete-btn { width: 20px; height: 20px; border: 0px solid #ffff…" at bounding box center [858, 397] width 1014 height 610
drag, startPoint x: 650, startPoint y: 564, endPoint x: 795, endPoint y: 671, distance: 179.8
click at [795, 671] on div ".deletable-edge-delete-btn { width: 20px; height: 20px; border: 0px solid #ffff…" at bounding box center [858, 397] width 1014 height 610
drag, startPoint x: 795, startPoint y: 298, endPoint x: 876, endPoint y: 440, distance: 163.5
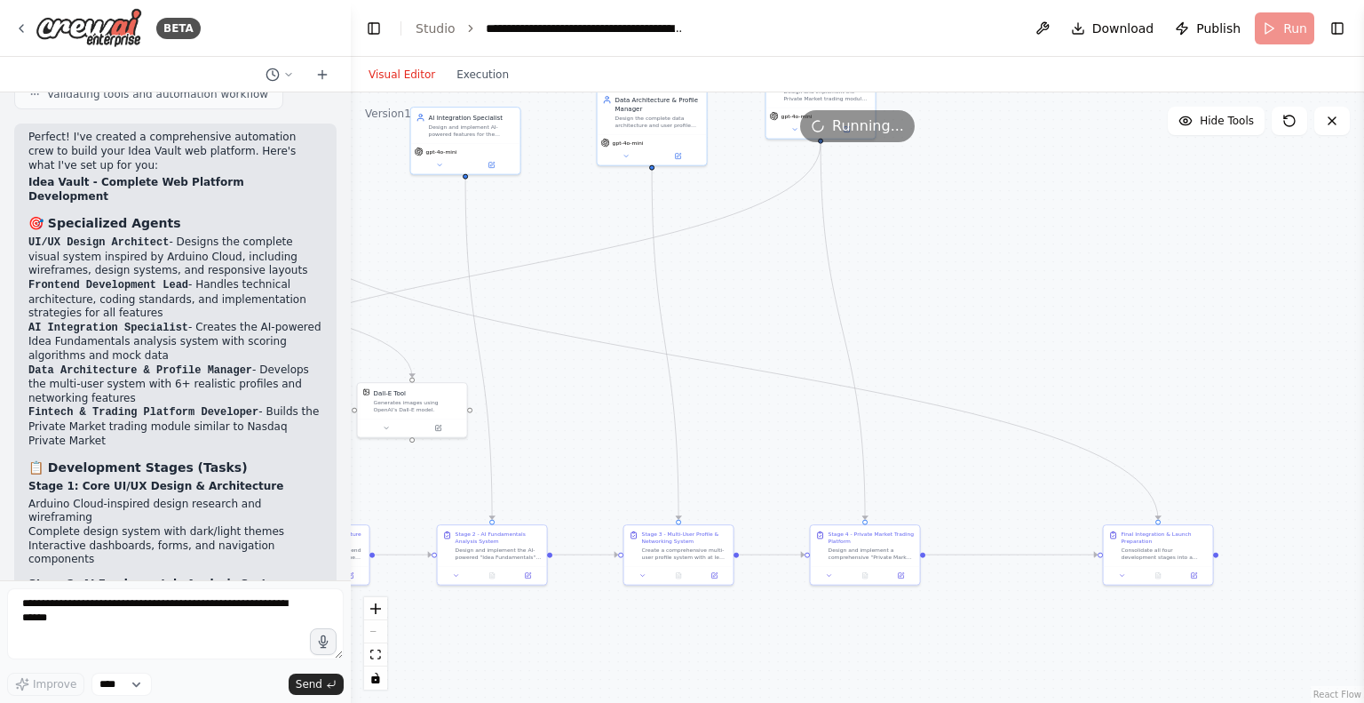
click at [876, 440] on div ".deletable-edge-delete-btn { width: 20px; height: 20px; border: 0px solid #ffff…" at bounding box center [858, 397] width 1014 height 610
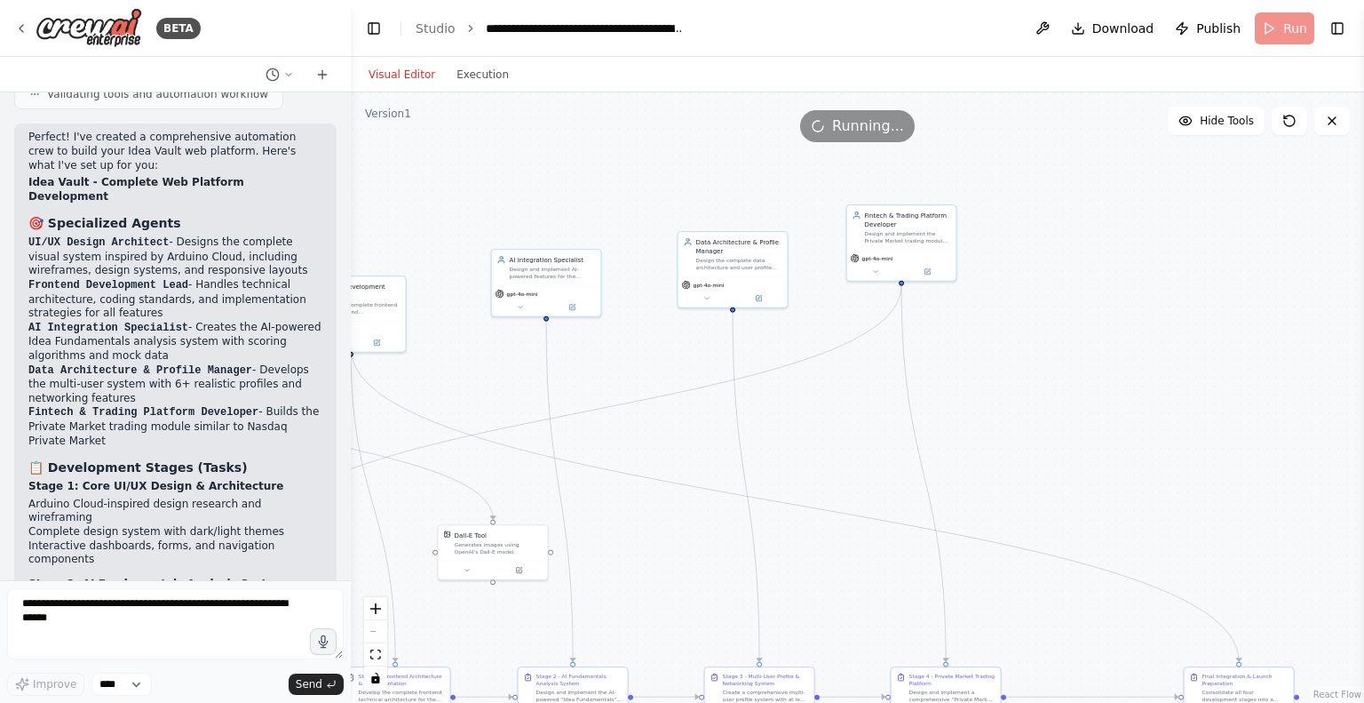
drag, startPoint x: 633, startPoint y: 224, endPoint x: 738, endPoint y: 410, distance: 214.0
click at [738, 410] on div ".deletable-edge-delete-btn { width: 20px; height: 20px; border: 0px solid #ffff…" at bounding box center [858, 397] width 1014 height 610
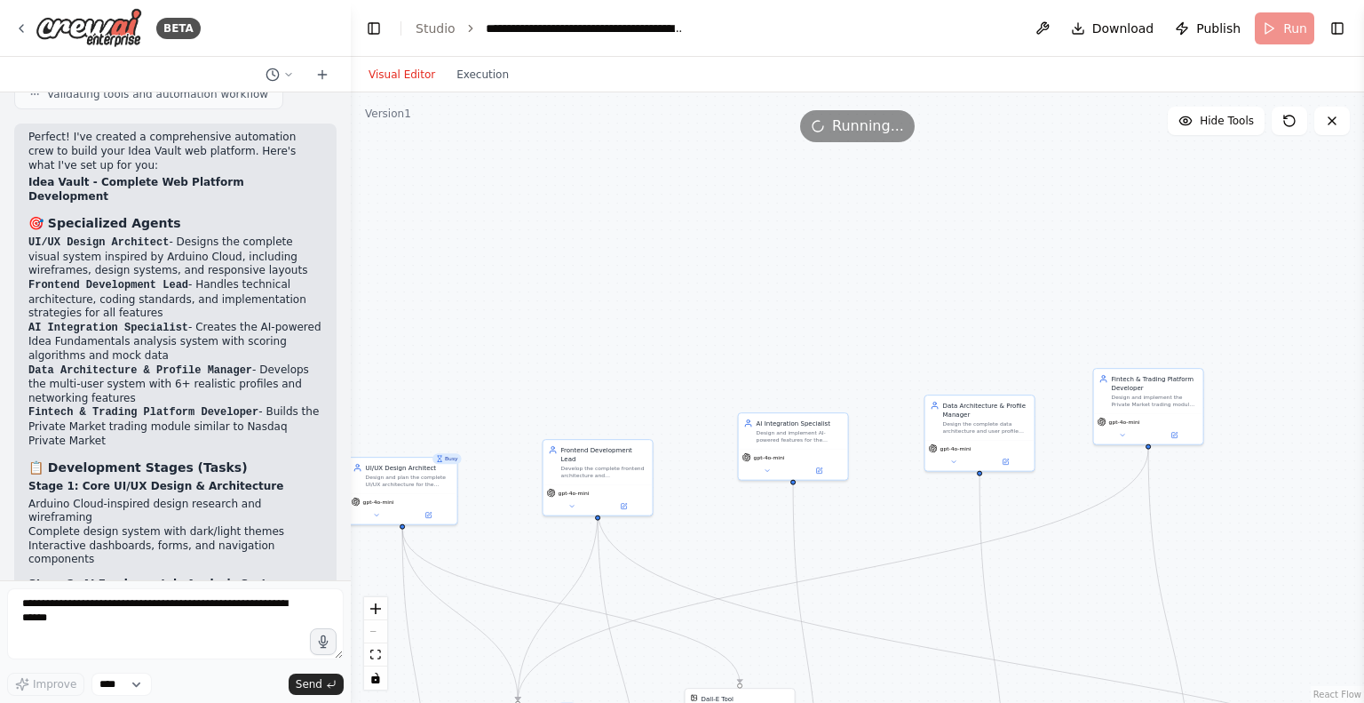
drag, startPoint x: 608, startPoint y: 258, endPoint x: 922, endPoint y: 218, distance: 317.0
click at [922, 218] on div ".deletable-edge-delete-btn { width: 20px; height: 20px; border: 0px solid #ffff…" at bounding box center [858, 397] width 1014 height 610
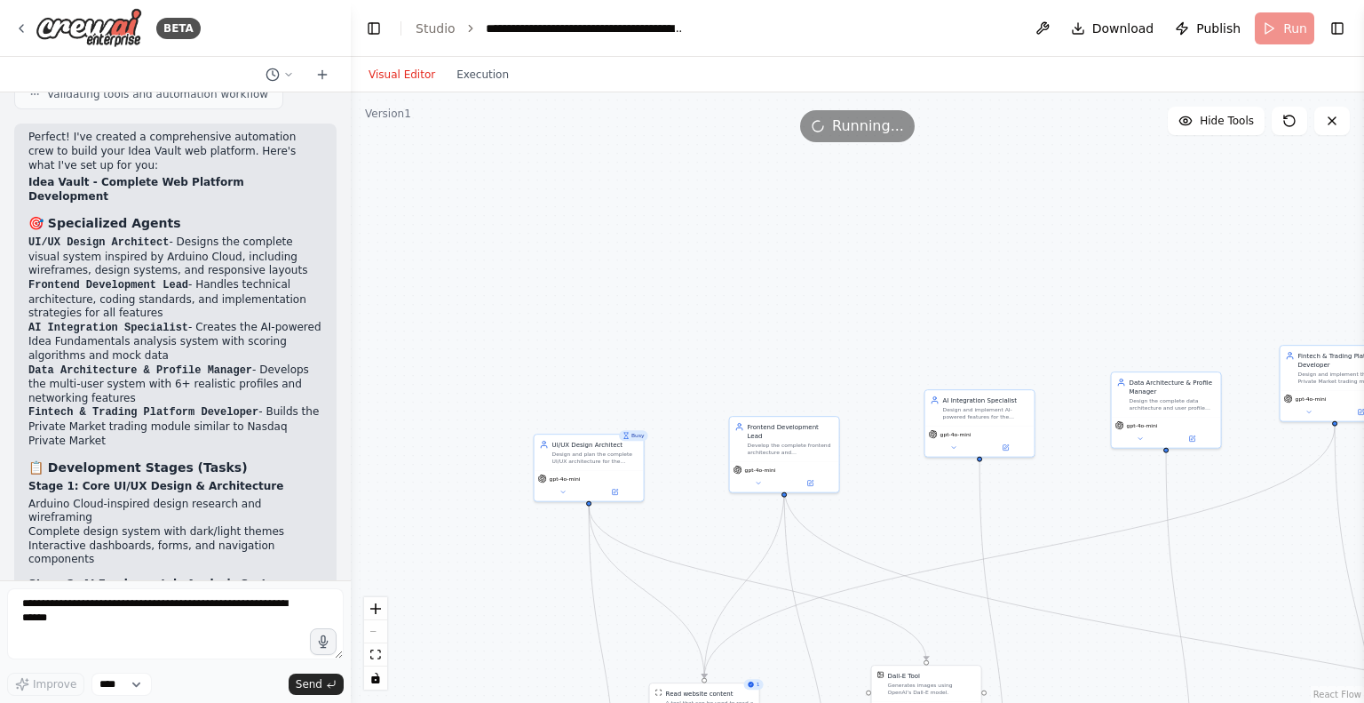
drag, startPoint x: 597, startPoint y: 344, endPoint x: 721, endPoint y: 275, distance: 141.9
click at [721, 275] on div ".deletable-edge-delete-btn { width: 20px; height: 20px; border: 0px solid #ffff…" at bounding box center [858, 397] width 1014 height 610
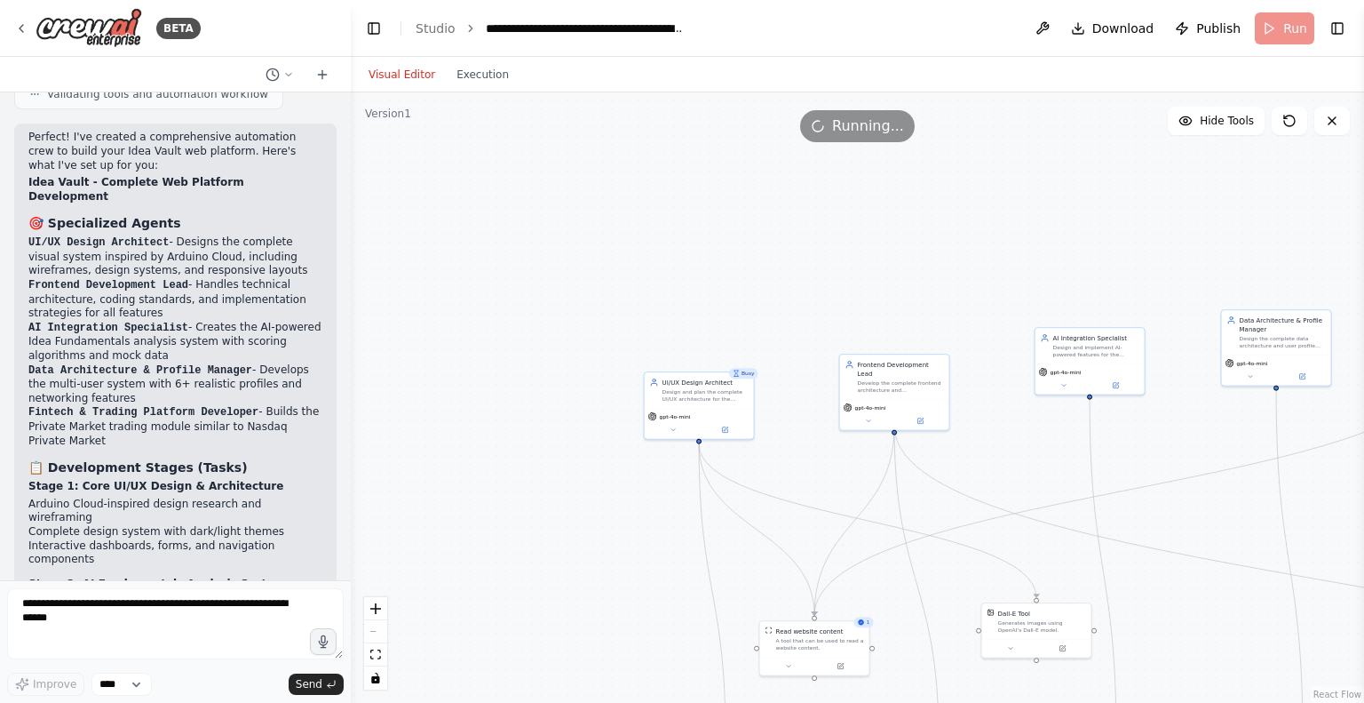
drag, startPoint x: 721, startPoint y: 275, endPoint x: 582, endPoint y: 267, distance: 139.7
click at [582, 267] on div ".deletable-edge-delete-btn { width: 20px; height: 20px; border: 0px solid #ffff…" at bounding box center [858, 397] width 1014 height 610
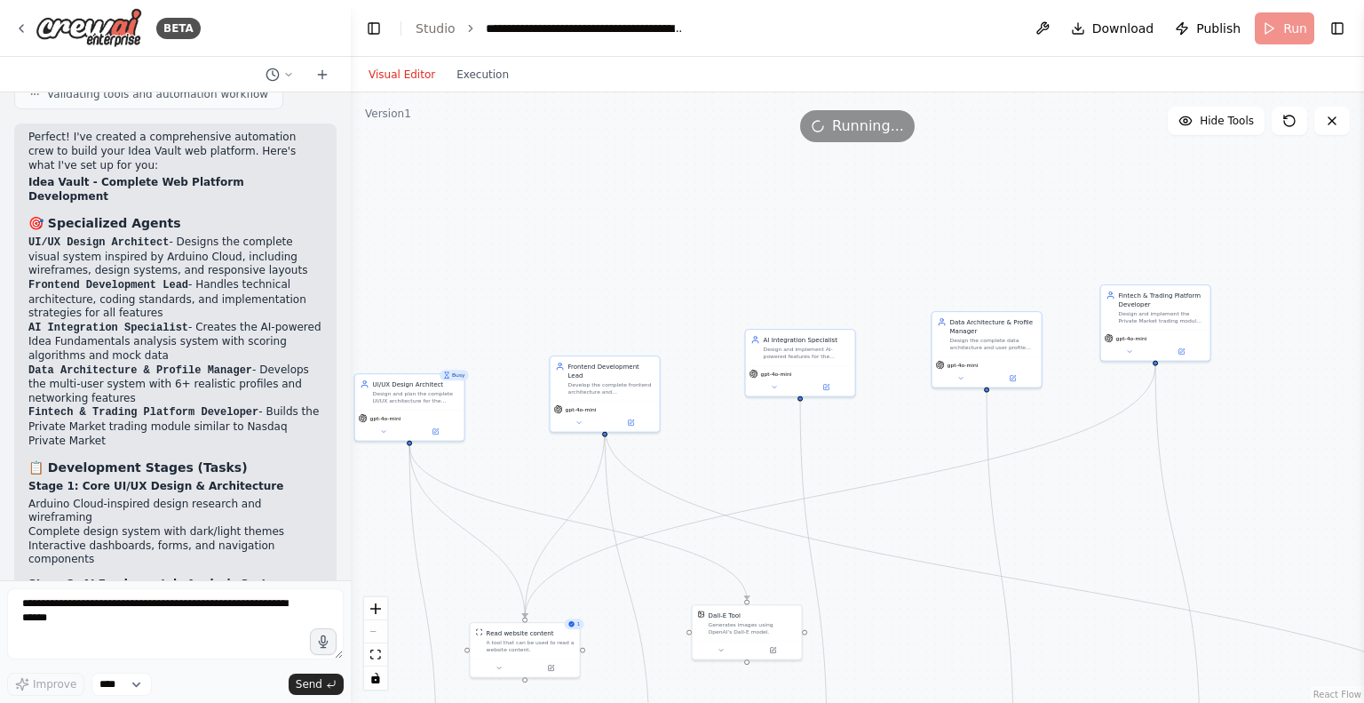
drag, startPoint x: 673, startPoint y: 278, endPoint x: 512, endPoint y: 287, distance: 161.9
click at [512, 287] on div ".deletable-edge-delete-btn { width: 20px; height: 20px; border: 0px solid #ffff…" at bounding box center [858, 397] width 1014 height 610
drag, startPoint x: 876, startPoint y: 127, endPoint x: 826, endPoint y: 127, distance: 49.7
click at [826, 127] on div "Running..." at bounding box center [857, 126] width 115 height 32
click at [826, 127] on icon at bounding box center [818, 125] width 19 height 19
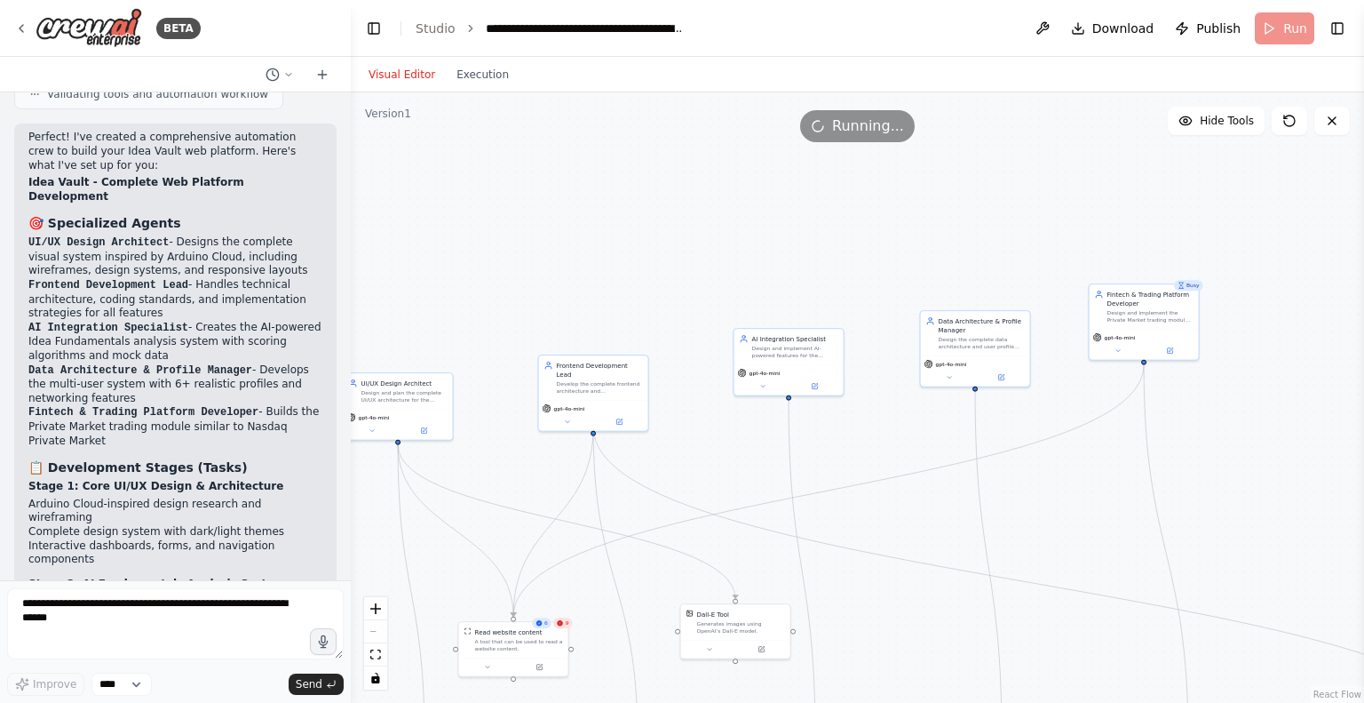
scroll to position [4005, 0]
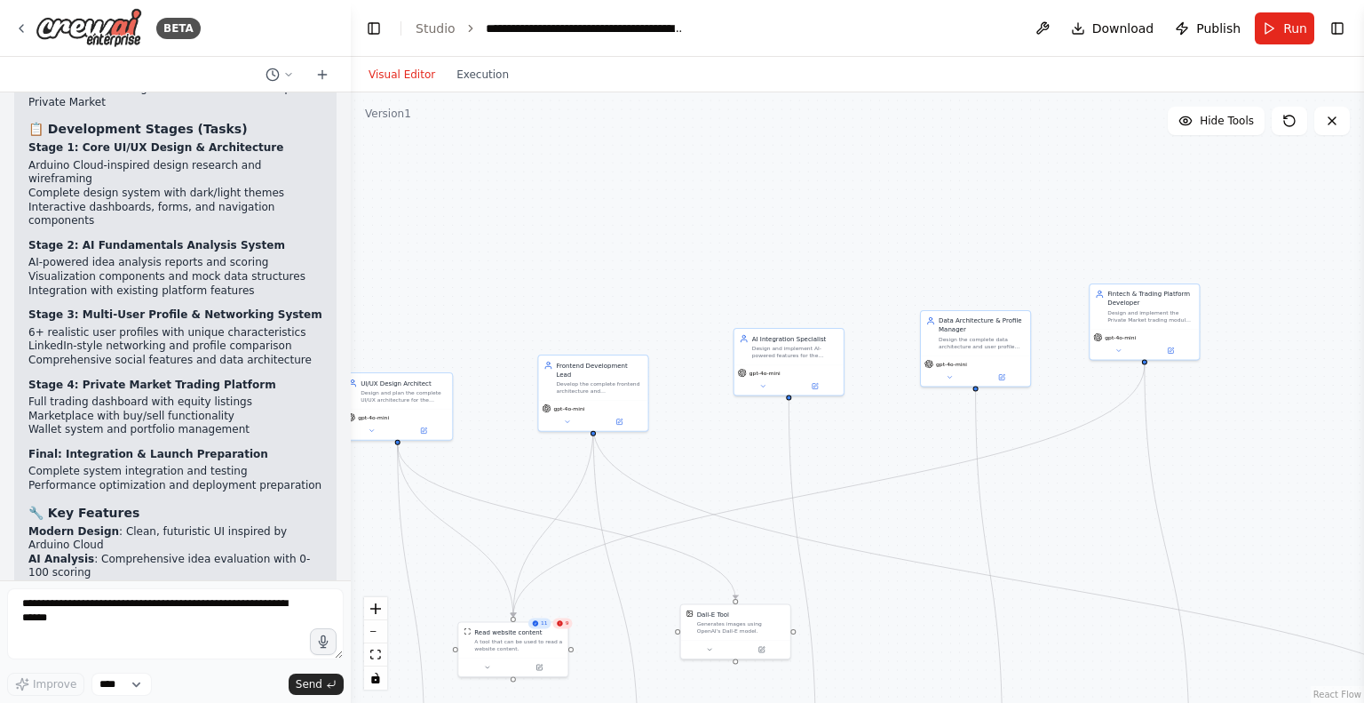
drag, startPoint x: 695, startPoint y: 342, endPoint x: 834, endPoint y: 138, distance: 247.4
click at [834, 138] on div ".deletable-edge-delete-btn { width: 20px; height: 20px; border: 0px solid #ffff…" at bounding box center [858, 397] width 1014 height 610
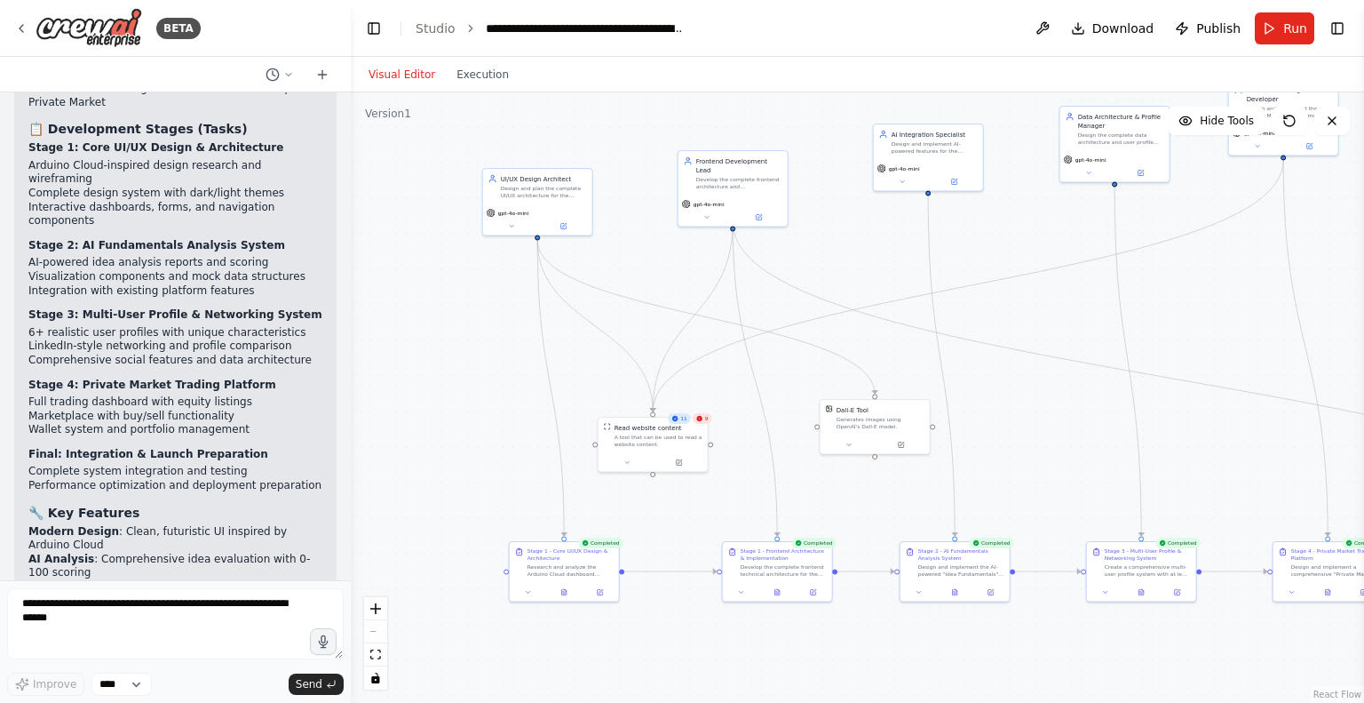
click at [380, 114] on div "Version 1" at bounding box center [388, 114] width 46 height 14
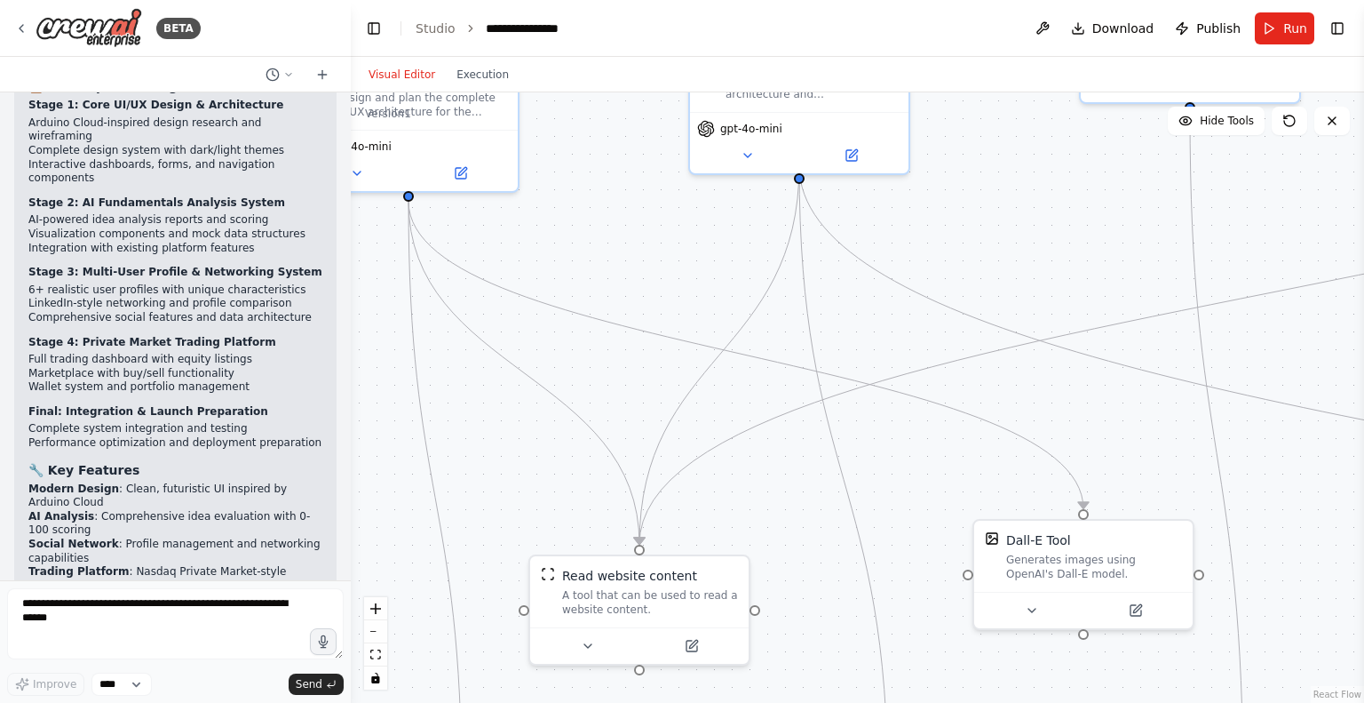
scroll to position [4005, 0]
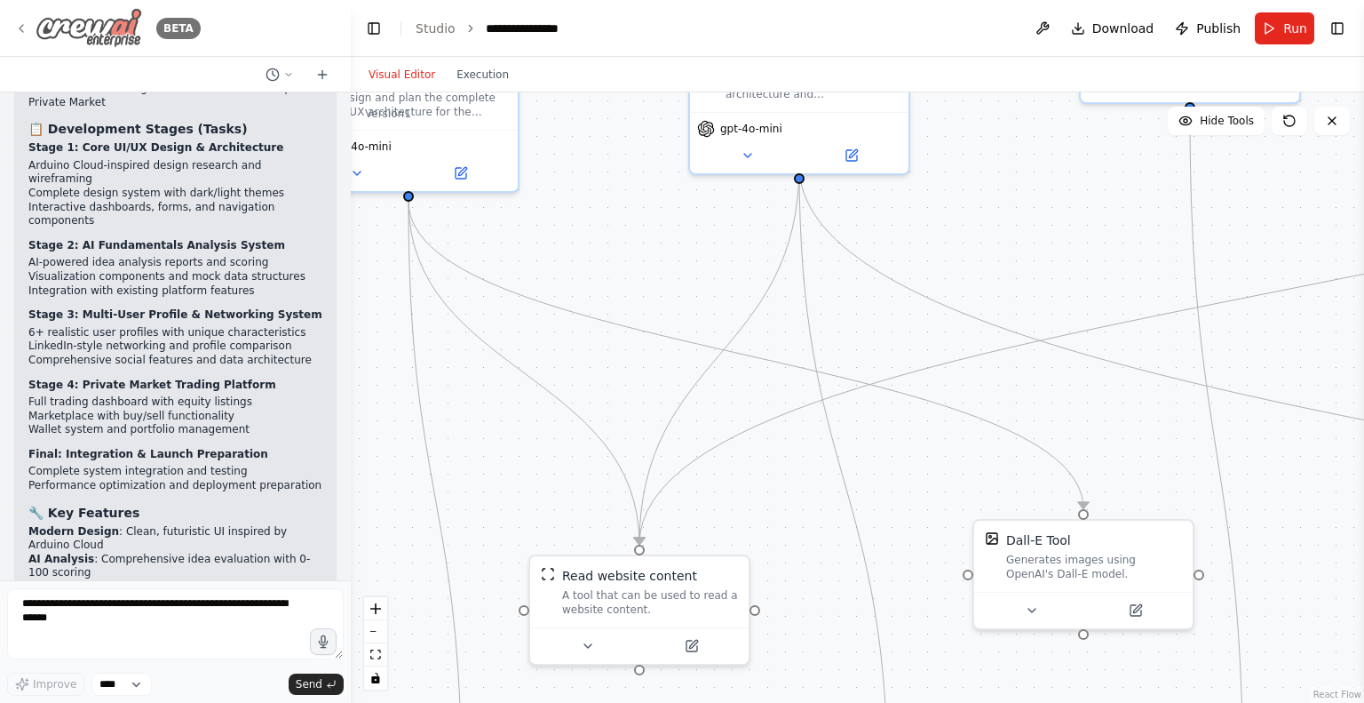
click at [18, 24] on icon at bounding box center [21, 28] width 14 height 14
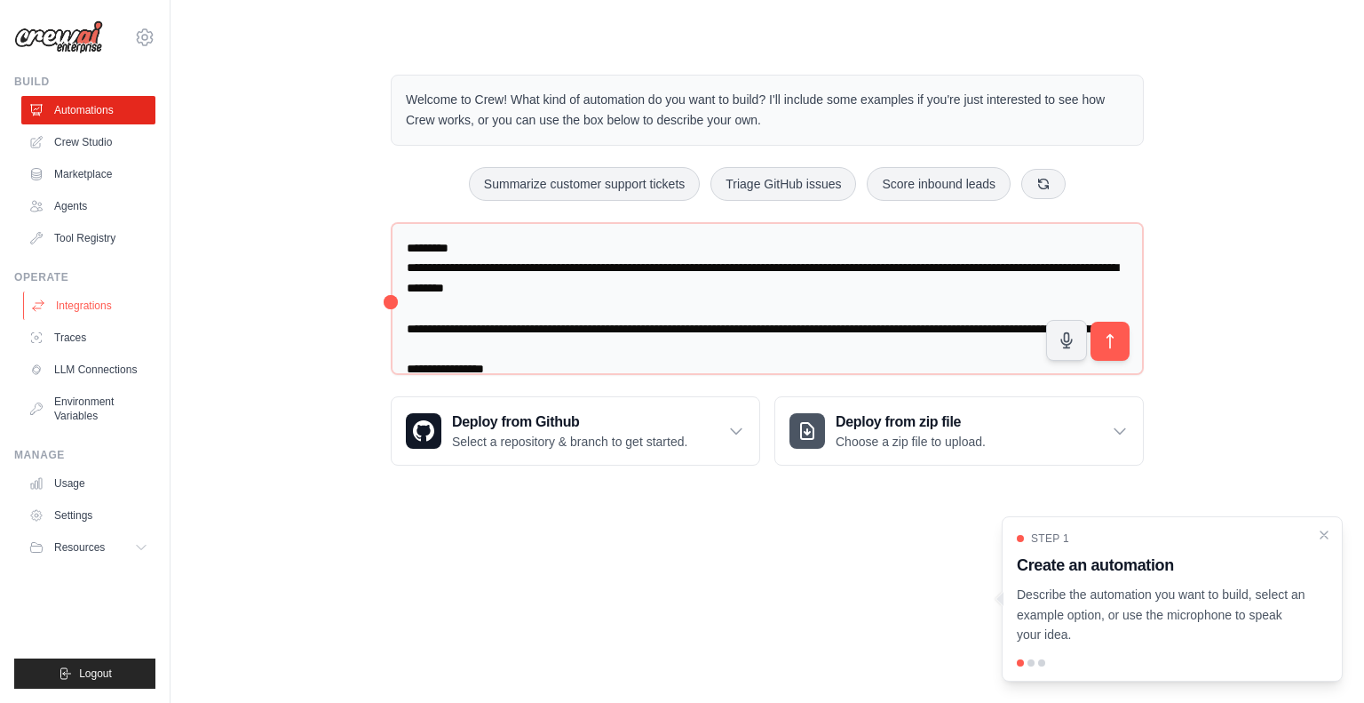
click at [92, 317] on link "Integrations" at bounding box center [90, 305] width 134 height 28
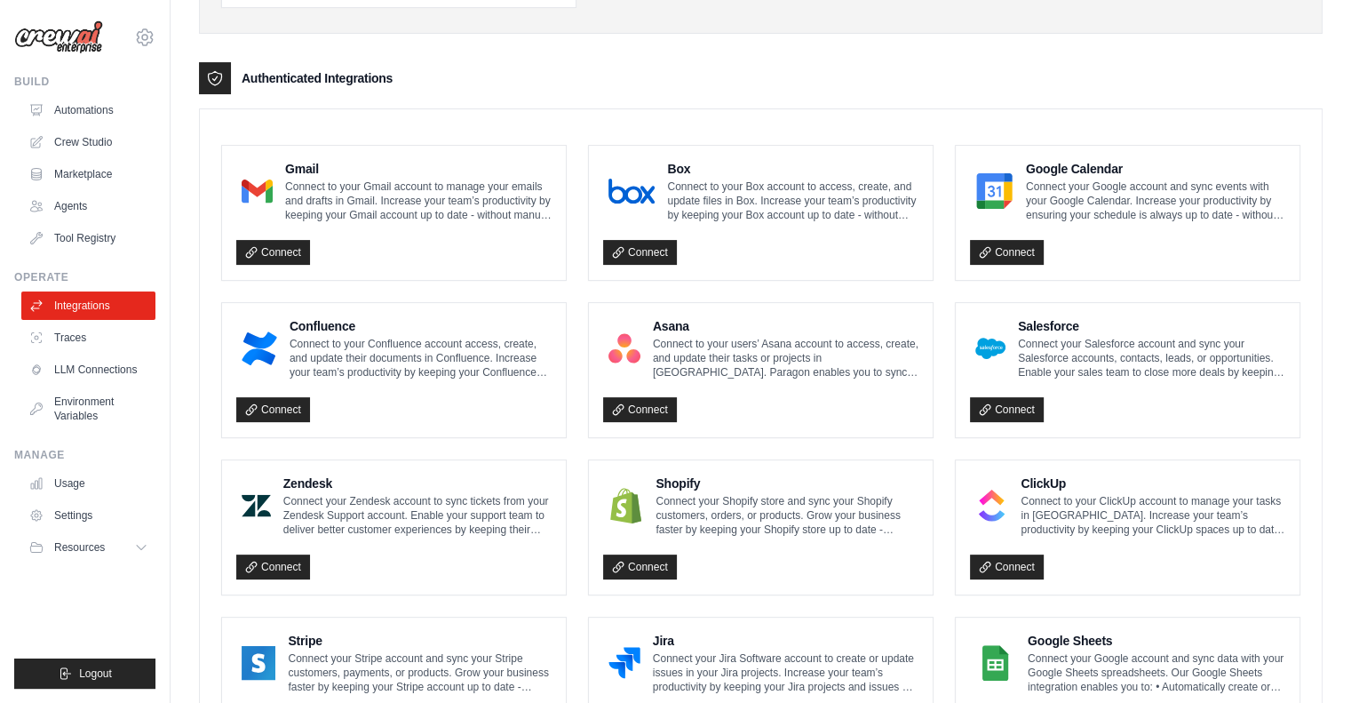
scroll to position [393, 0]
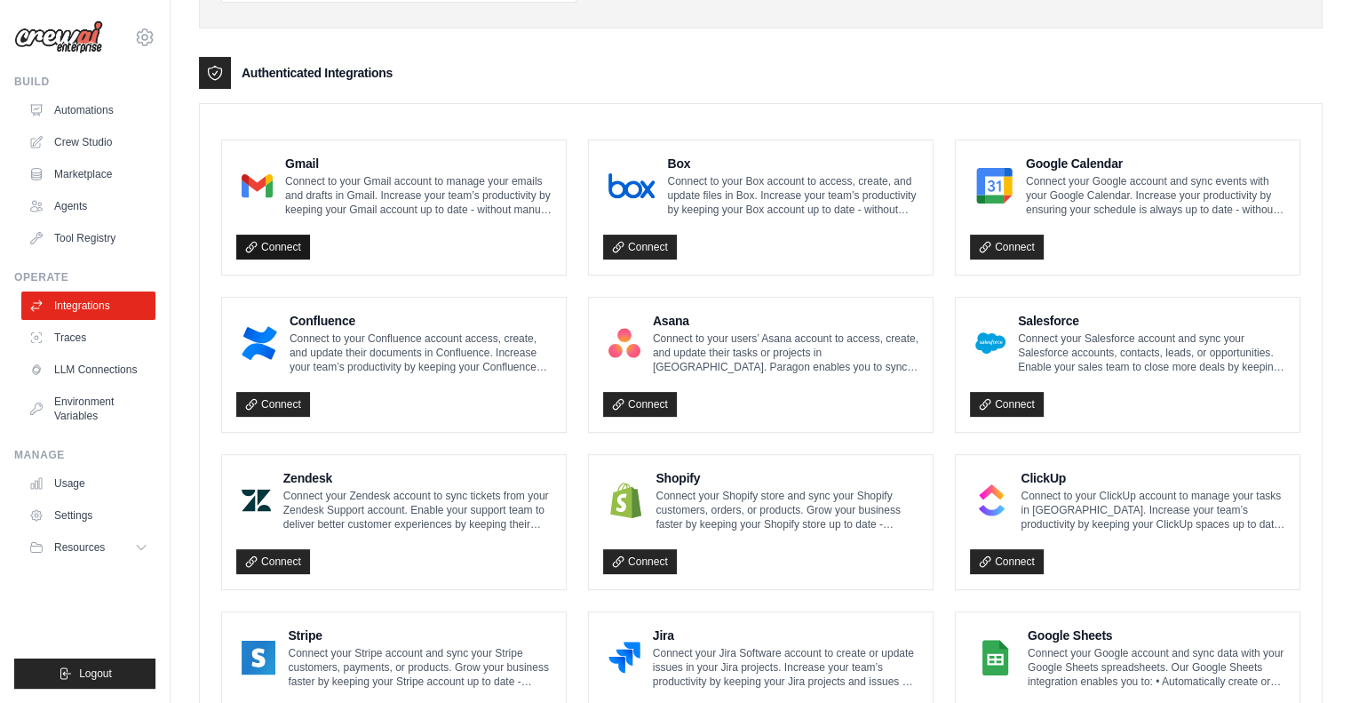
click at [274, 244] on link "Connect" at bounding box center [273, 247] width 74 height 25
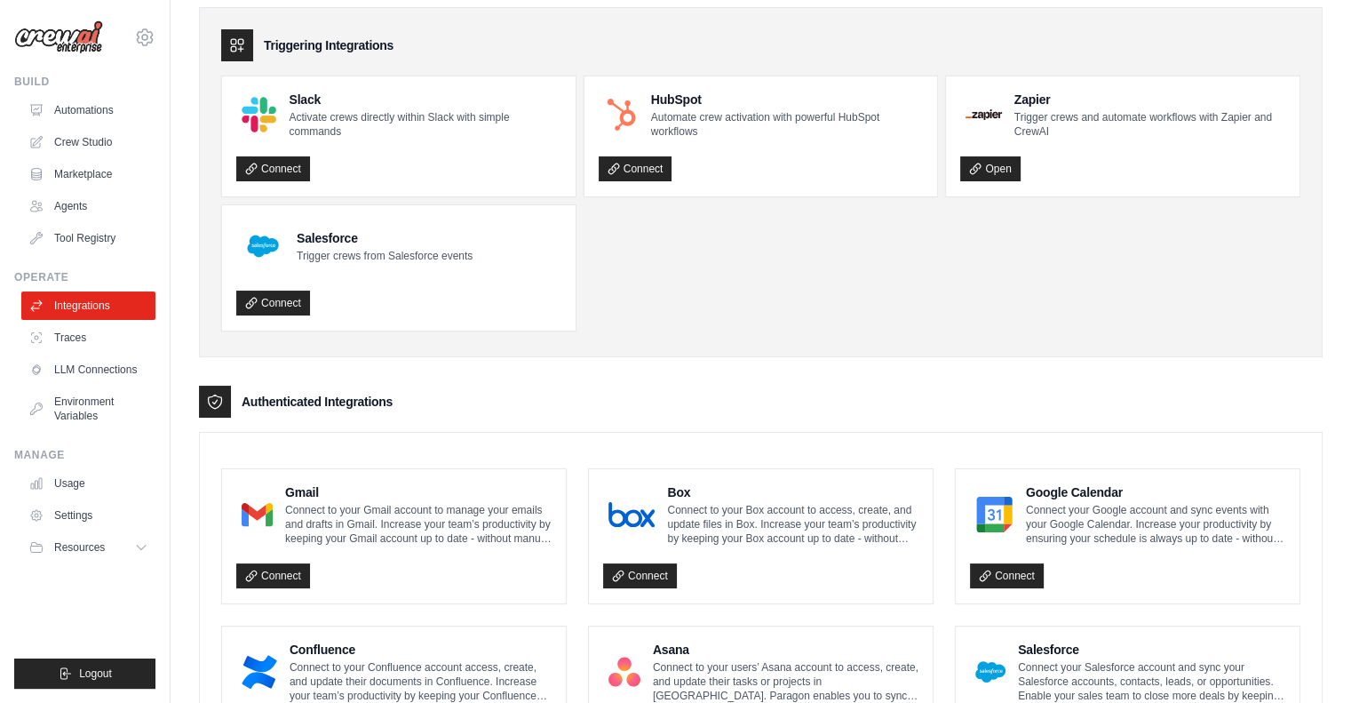
scroll to position [0, 0]
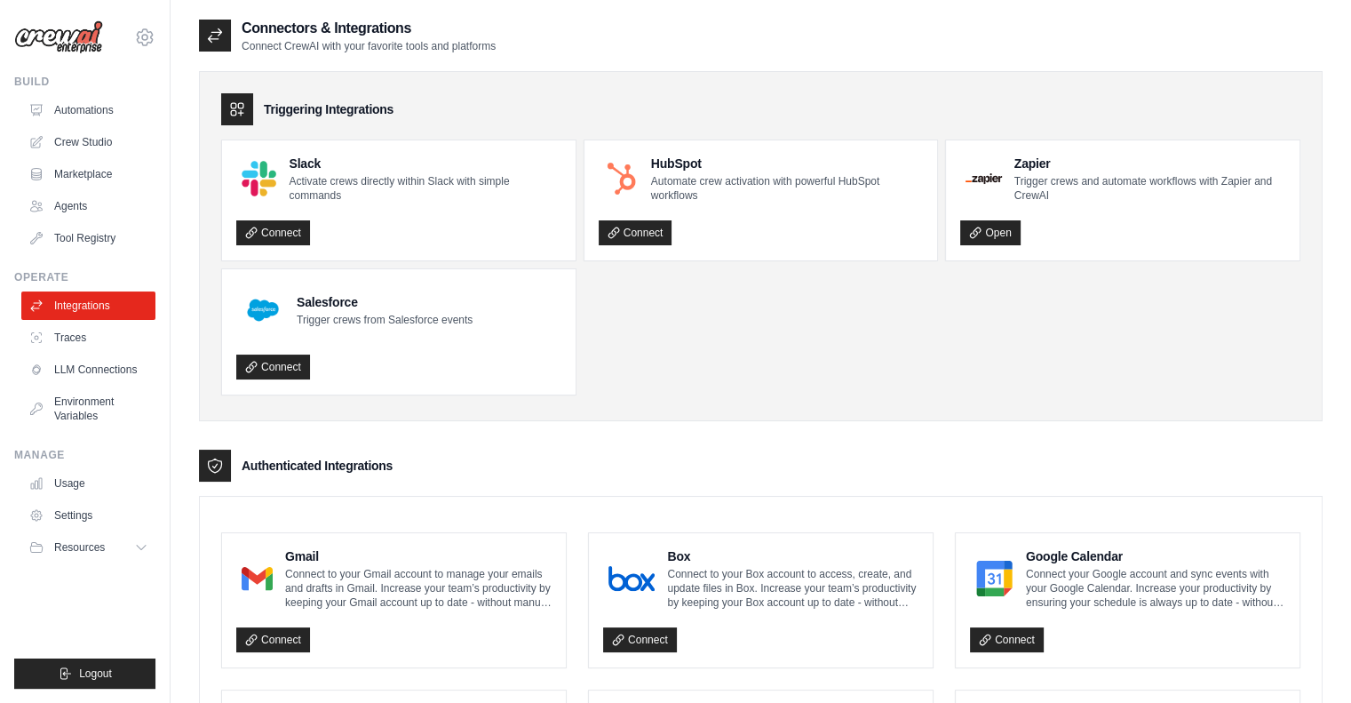
drag, startPoint x: 648, startPoint y: 173, endPoint x: 732, endPoint y: 230, distance: 101.0
click at [732, 230] on div "HubSpot Automate crew activation with powerful HubSpot workflows Connect" at bounding box center [761, 200] width 325 height 91
click at [732, 230] on div "Connect" at bounding box center [761, 228] width 325 height 36
click at [739, 254] on div "HubSpot Automate crew activation with powerful HubSpot workflows Connect" at bounding box center [761, 200] width 354 height 120
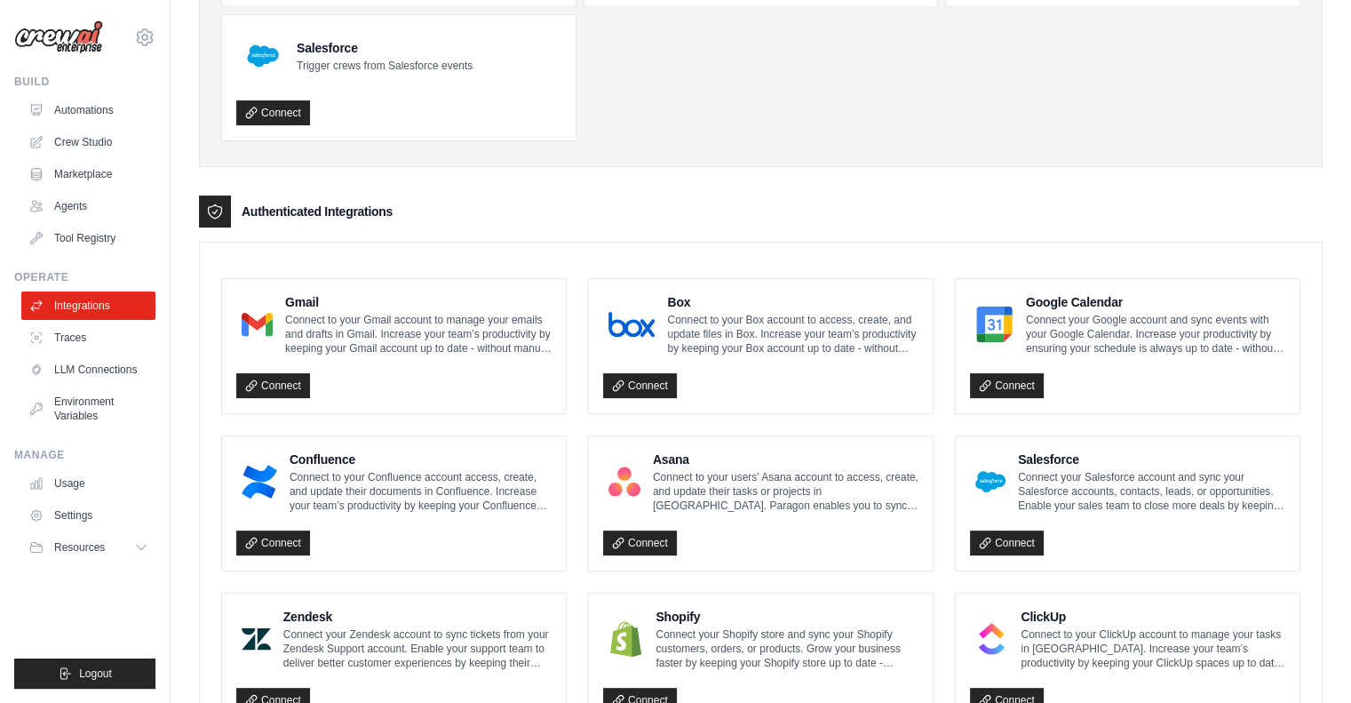
scroll to position [262, 0]
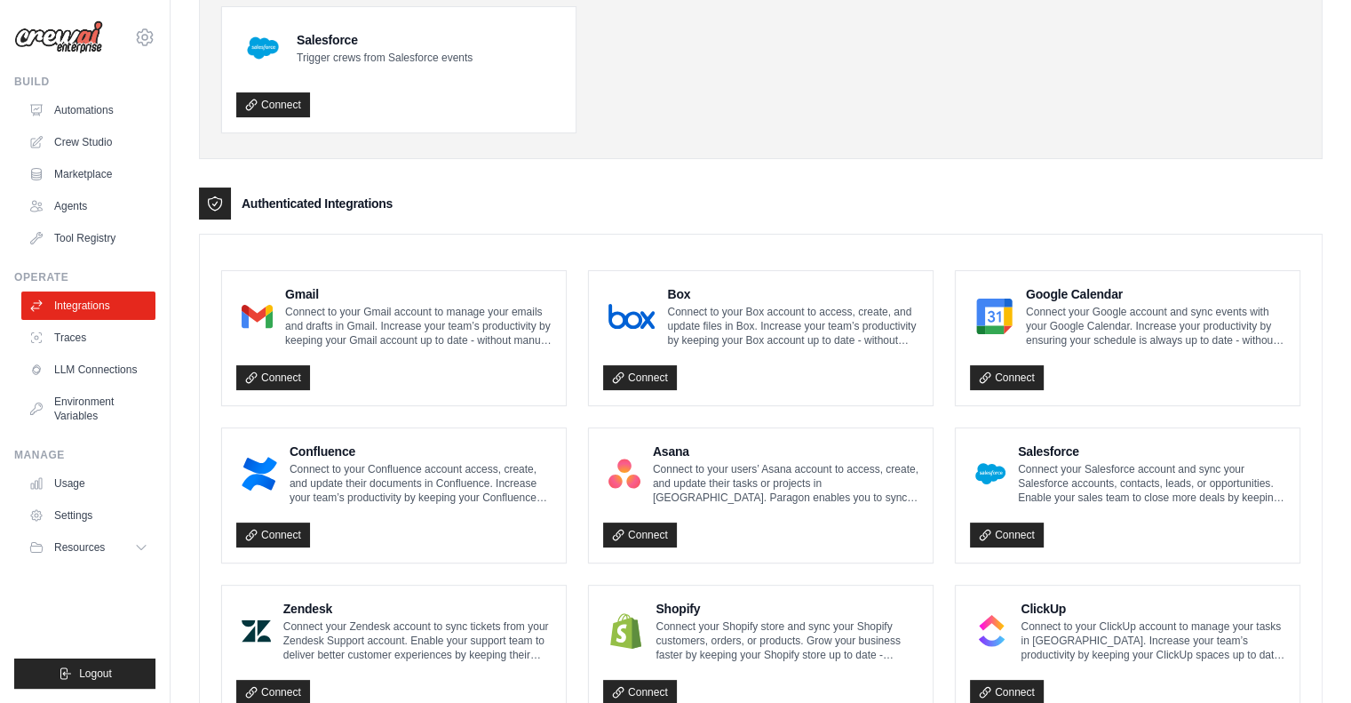
drag, startPoint x: 290, startPoint y: 472, endPoint x: 433, endPoint y: 509, distance: 147.8
click at [433, 509] on div "Confluence Connect to your Confluence account access, create, and update their …" at bounding box center [393, 495] width 315 height 106
click at [433, 512] on div "Connect" at bounding box center [393, 530] width 315 height 36
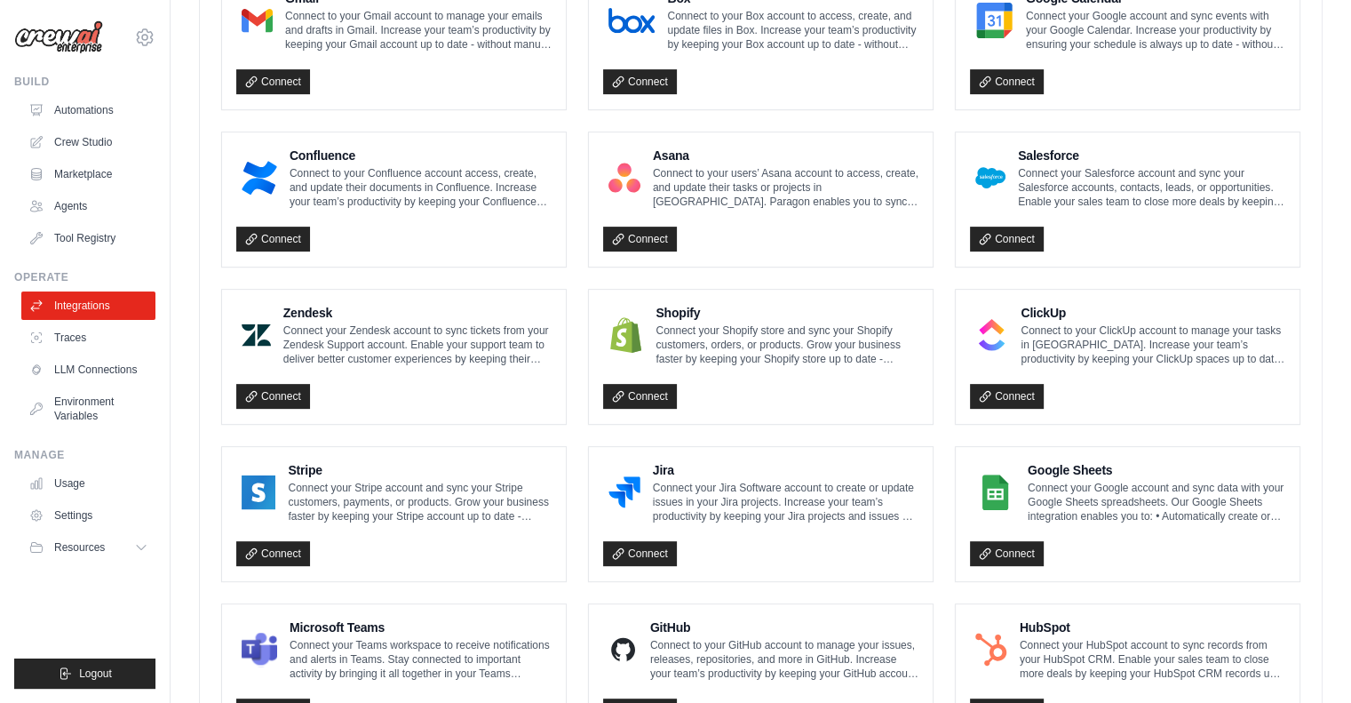
scroll to position [560, 0]
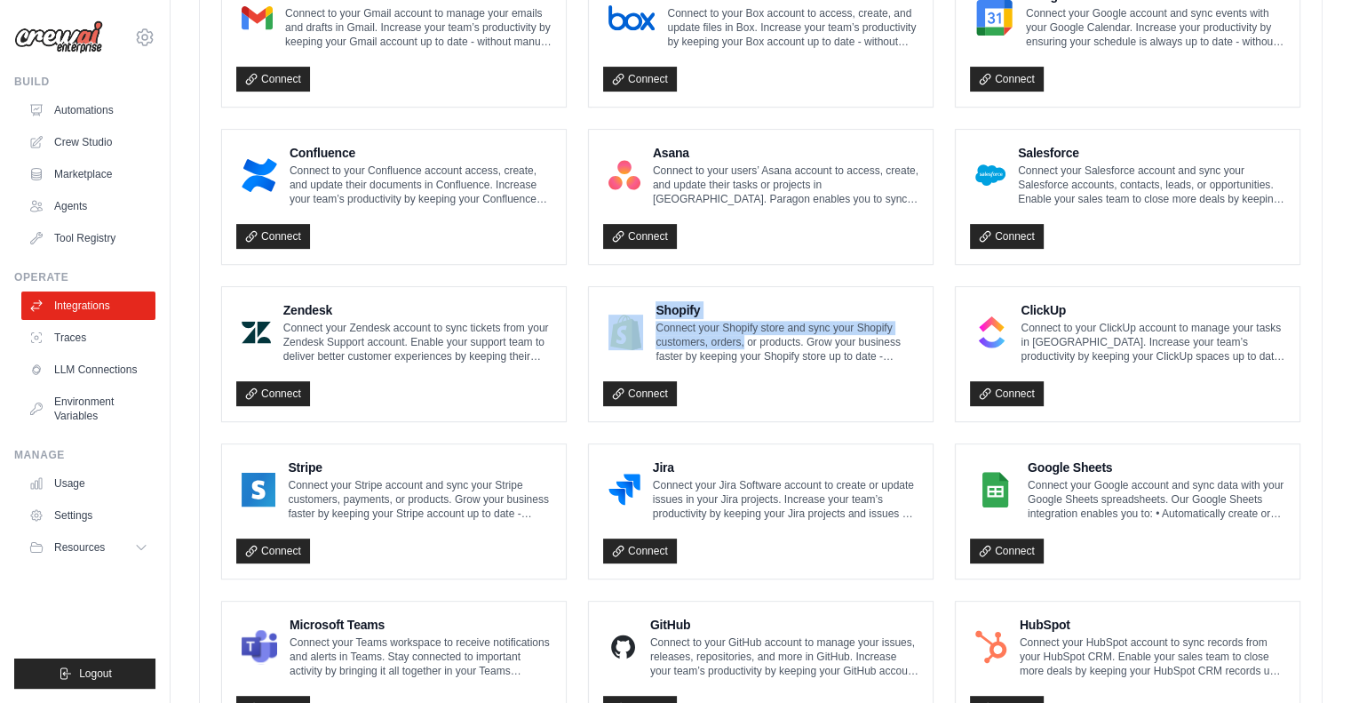
drag, startPoint x: 651, startPoint y: 314, endPoint x: 781, endPoint y: 330, distance: 130.6
click at [781, 330] on div "Shopify Connect your Shopify store and sync your Shopify customers, orders, or …" at bounding box center [760, 332] width 315 height 62
click at [781, 330] on p "Connect your Shopify store and sync your Shopify customers, orders, or products…" at bounding box center [787, 342] width 263 height 43
drag, startPoint x: 879, startPoint y: 342, endPoint x: 696, endPoint y: 340, distance: 183.0
click at [696, 340] on p "Connect your Shopify store and sync your Shopify customers, orders, or products…" at bounding box center [787, 342] width 263 height 43
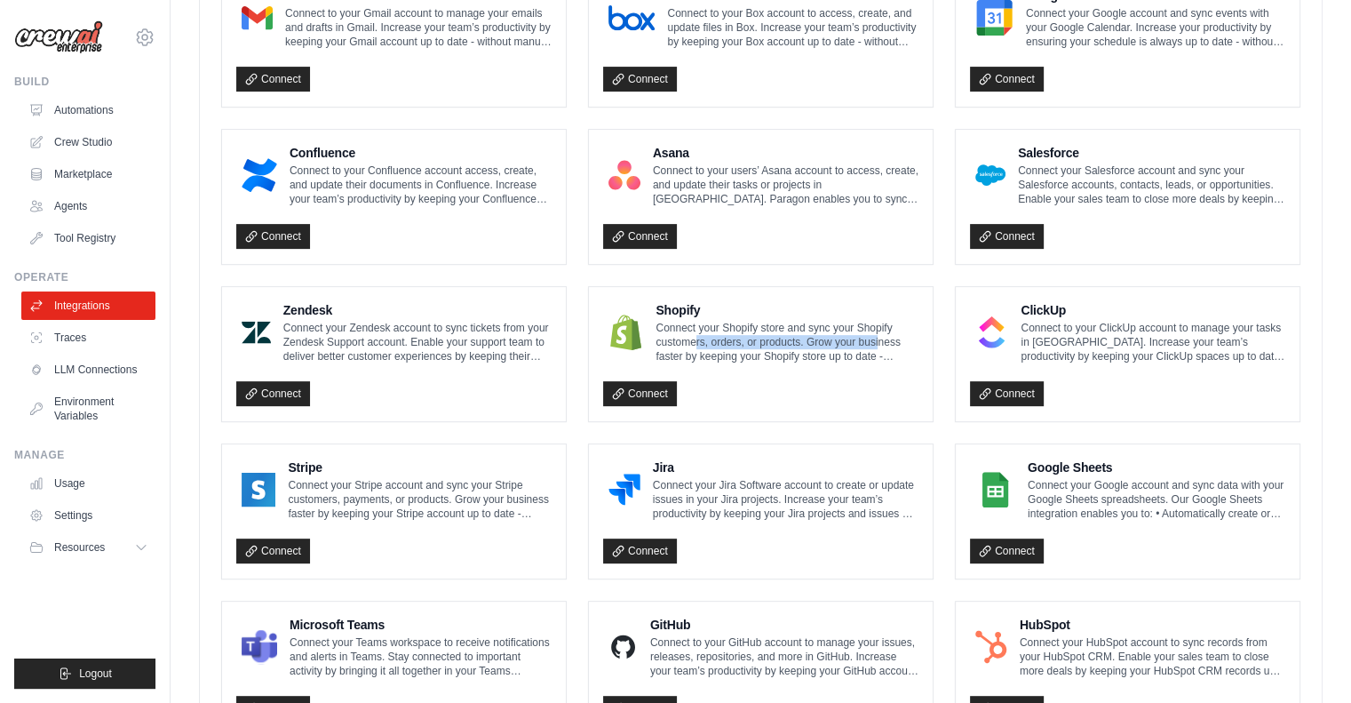
click at [696, 340] on p "Connect your Shopify store and sync your Shopify customers, orders, or products…" at bounding box center [787, 342] width 263 height 43
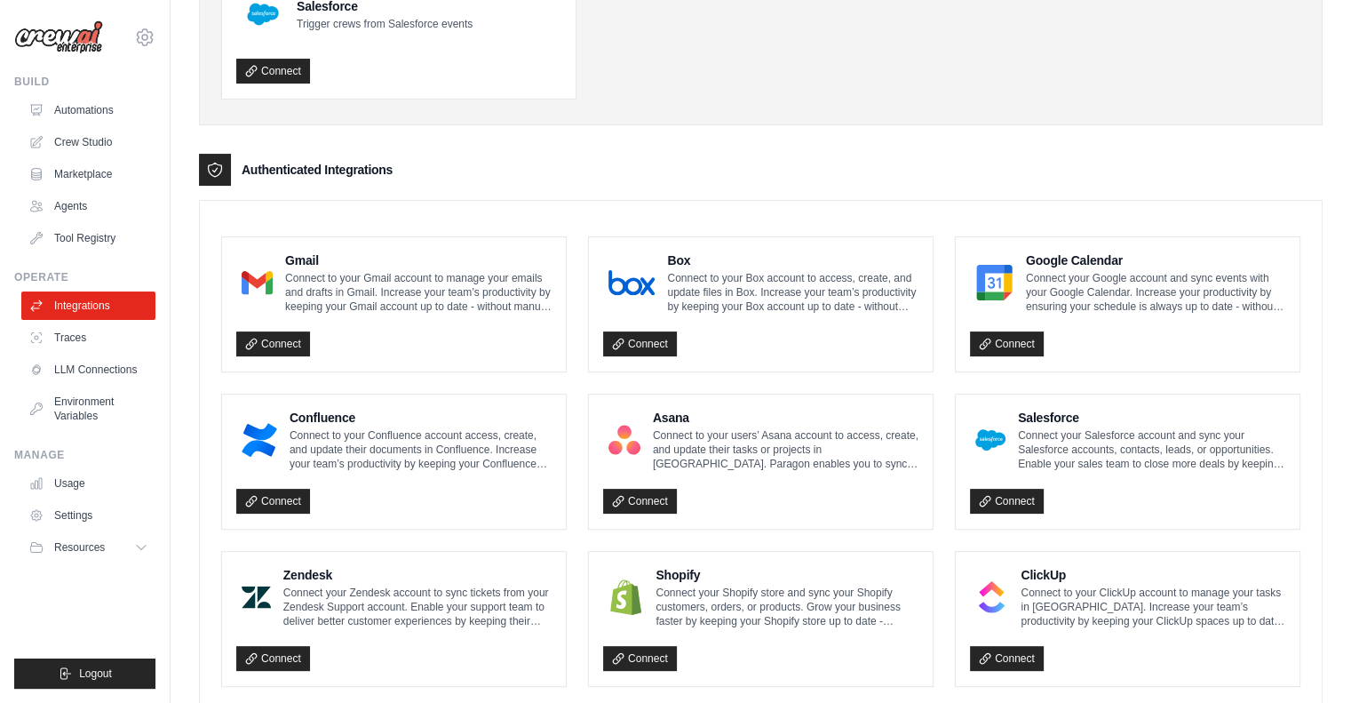
scroll to position [0, 0]
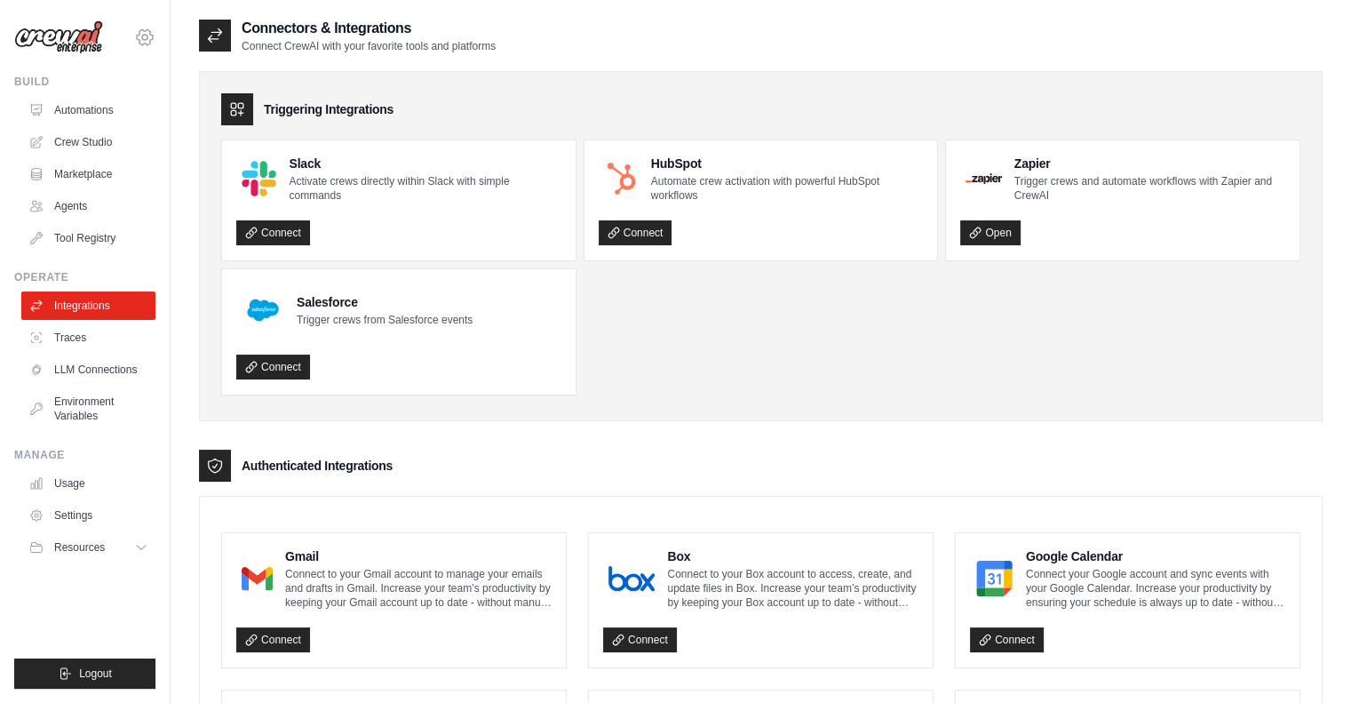
click at [144, 42] on icon at bounding box center [144, 37] width 21 height 21
click at [142, 124] on link "Settings" at bounding box center [145, 120] width 156 height 32
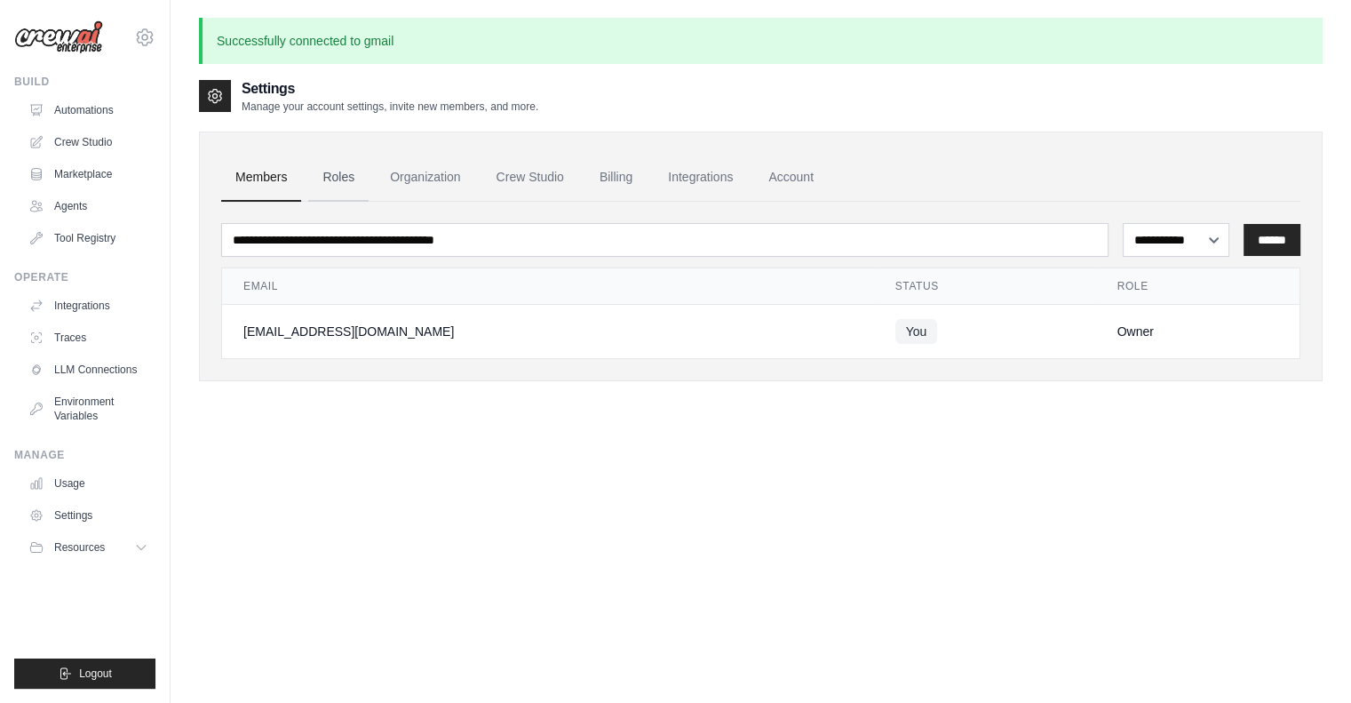
click at [320, 183] on link "Roles" at bounding box center [338, 178] width 60 height 48
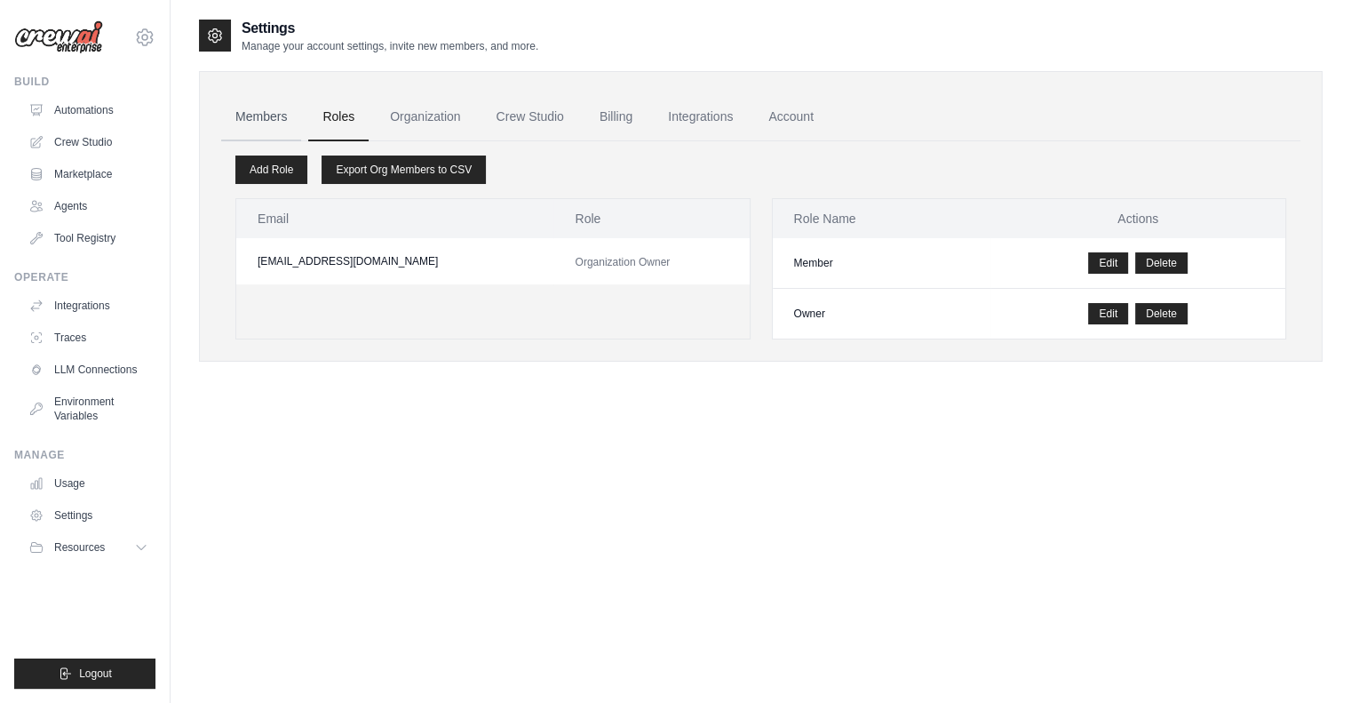
click at [268, 121] on link "Members" at bounding box center [261, 117] width 80 height 48
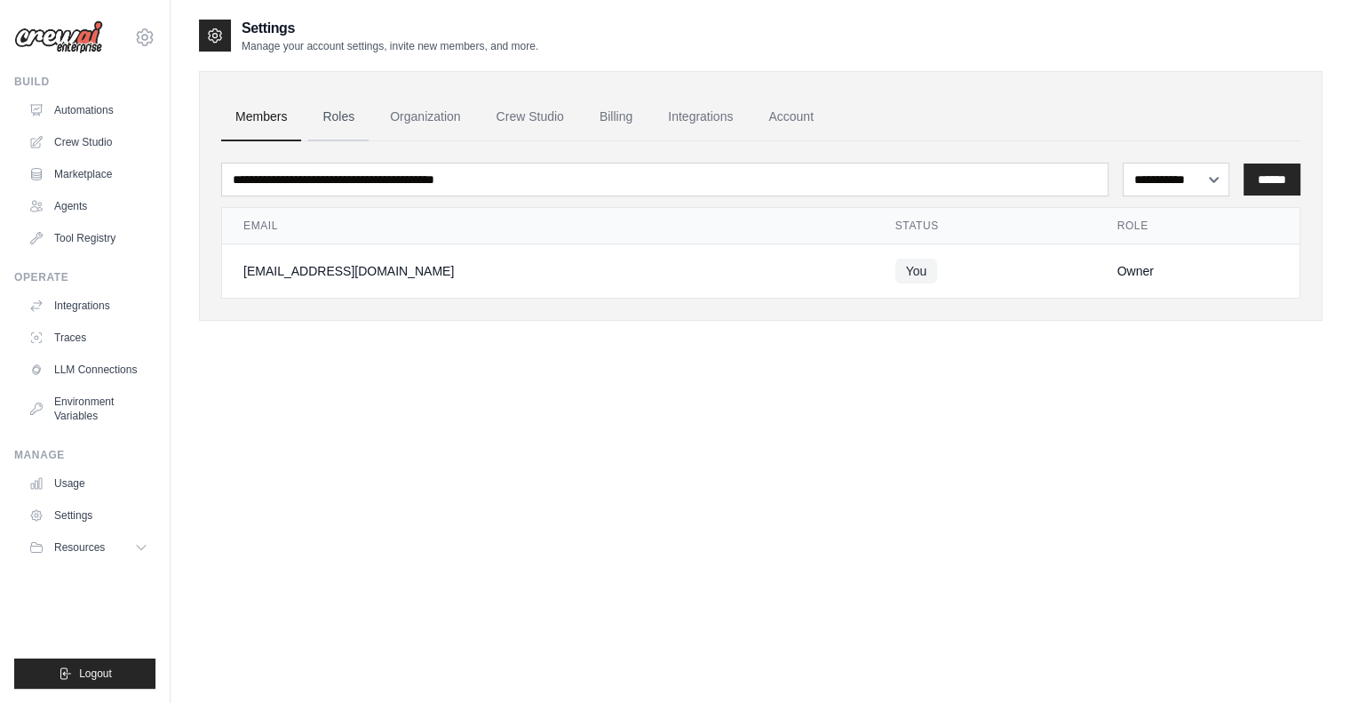
click at [316, 125] on link "Roles" at bounding box center [338, 117] width 60 height 48
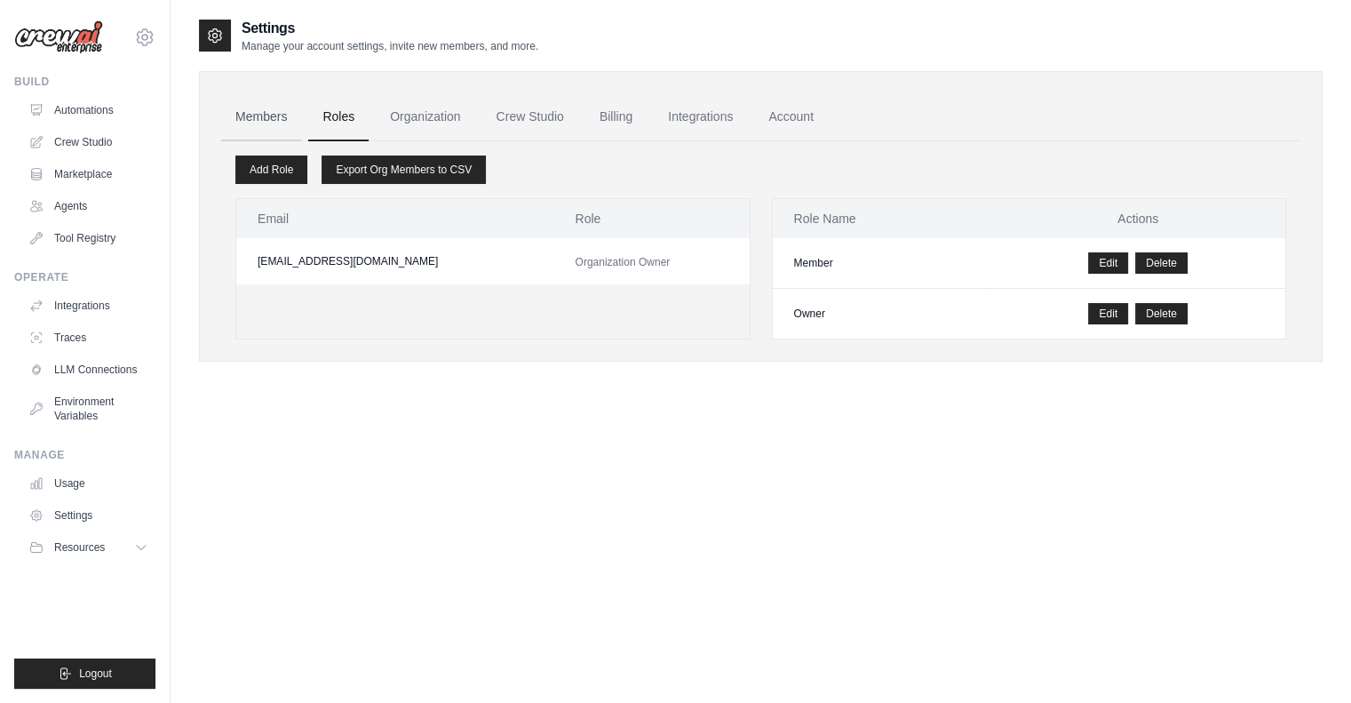
click at [259, 117] on link "Members" at bounding box center [261, 117] width 80 height 48
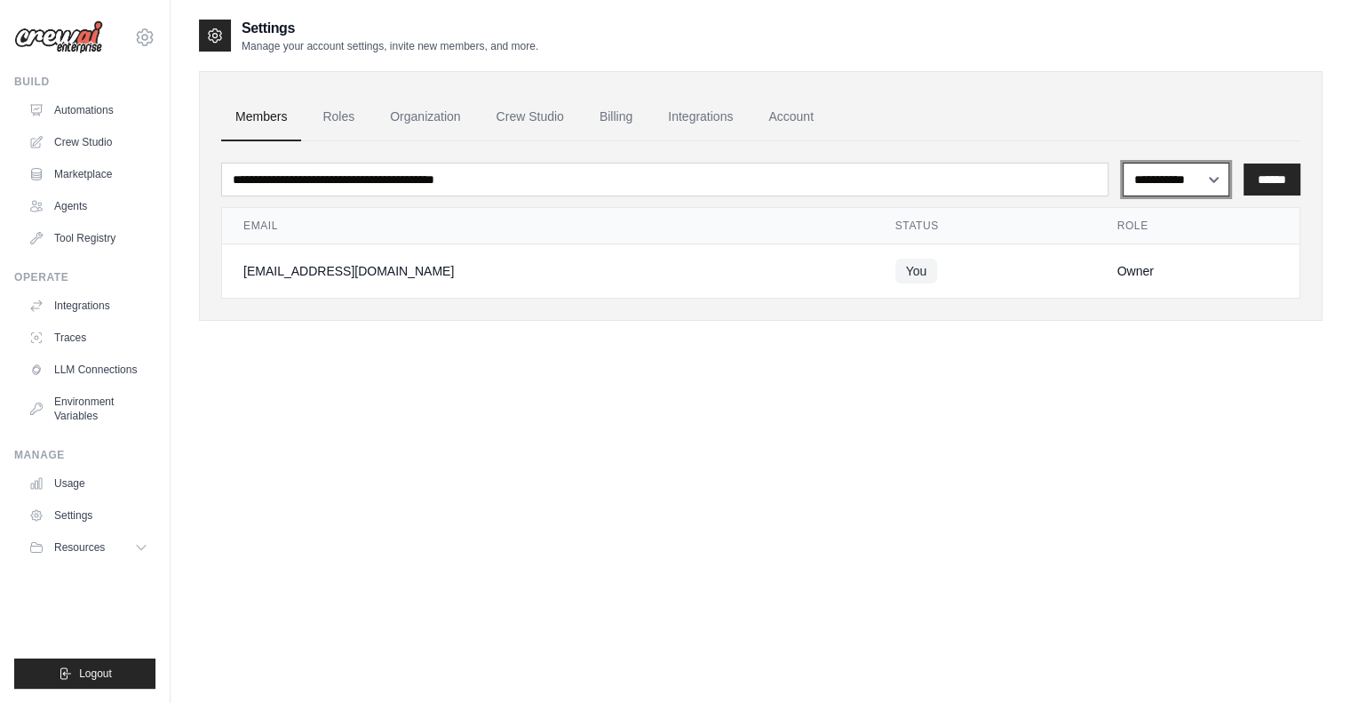
click at [1215, 163] on select "**********" at bounding box center [1176, 180] width 107 height 34
click at [1188, 194] on select "**********" at bounding box center [1176, 180] width 107 height 34
click at [343, 120] on link "Roles" at bounding box center [338, 117] width 60 height 48
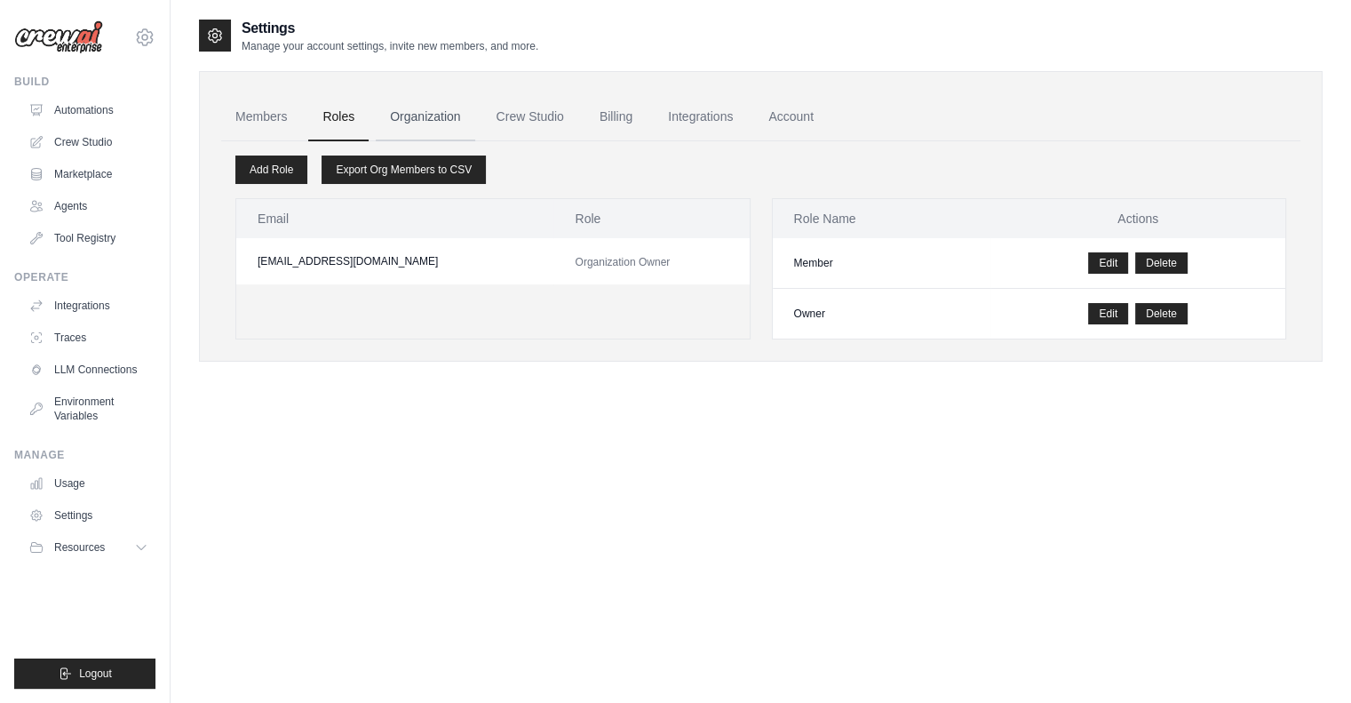
click at [458, 109] on link "Organization" at bounding box center [425, 117] width 99 height 48
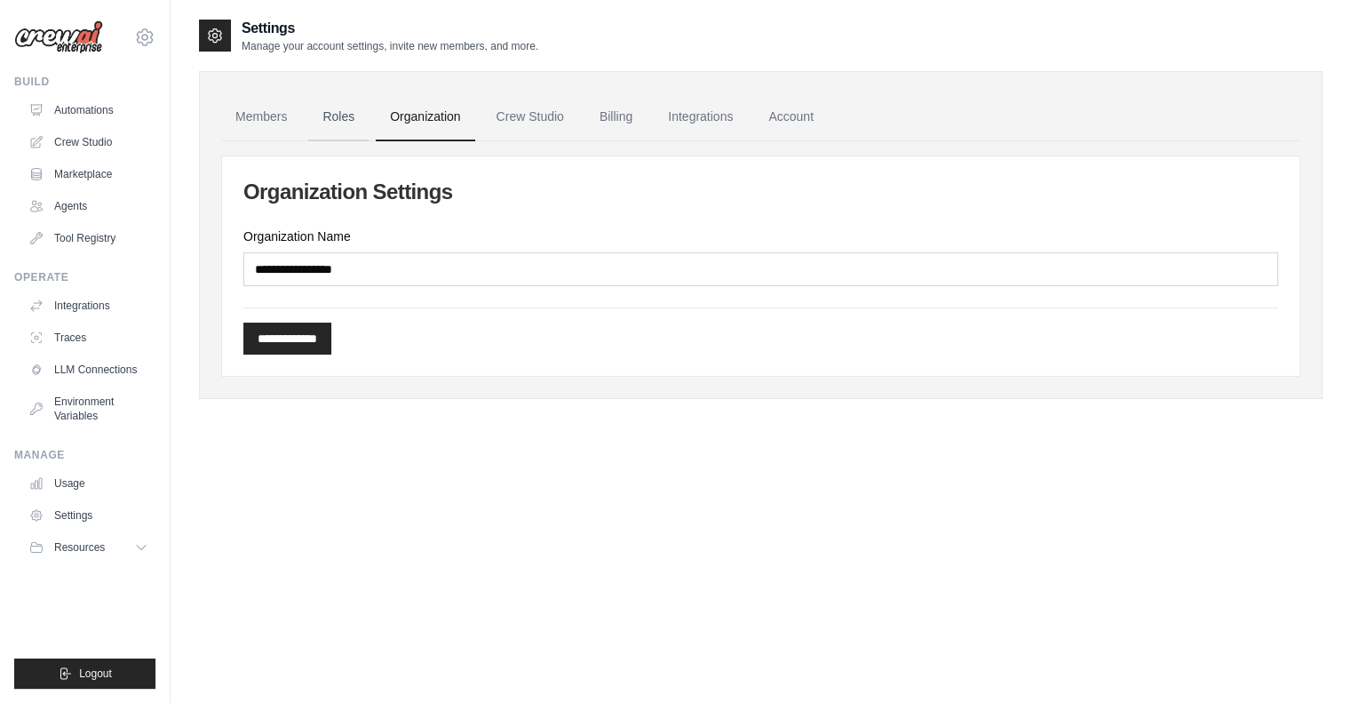
click at [331, 122] on link "Roles" at bounding box center [338, 117] width 60 height 48
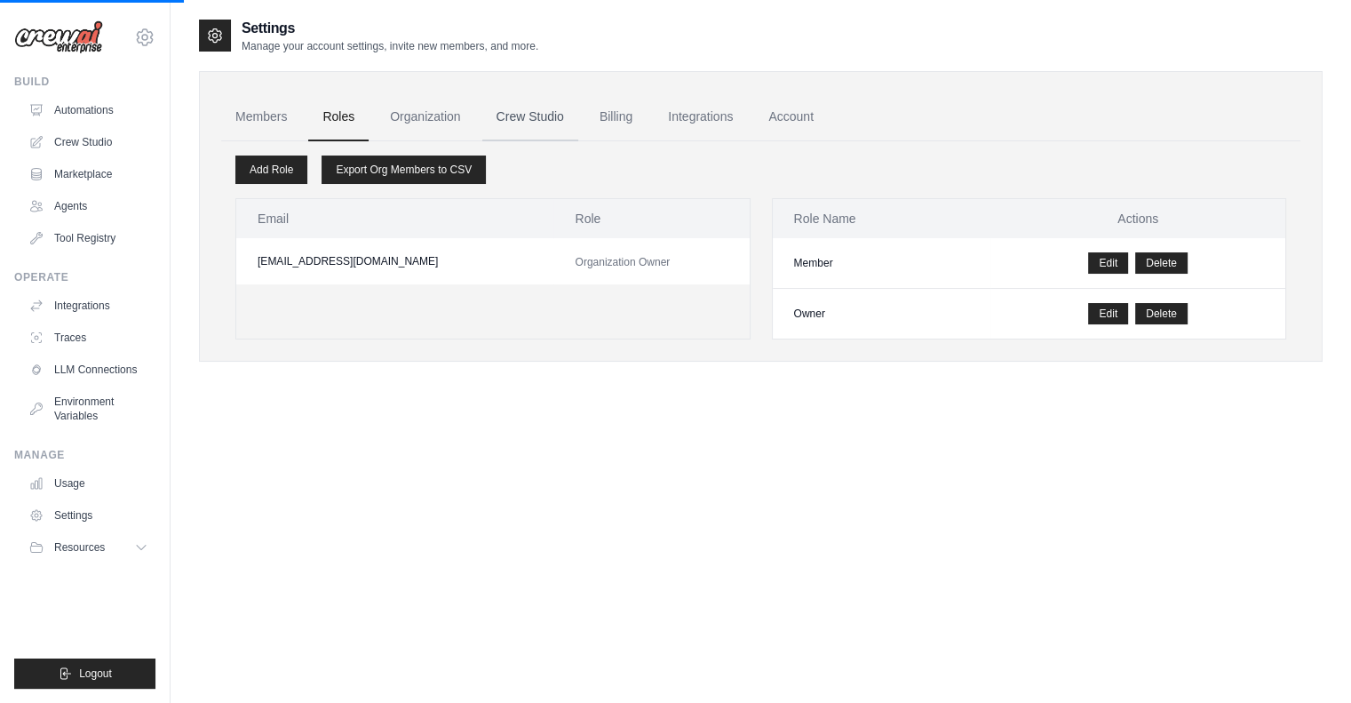
click at [508, 116] on link "Crew Studio" at bounding box center [530, 117] width 96 height 48
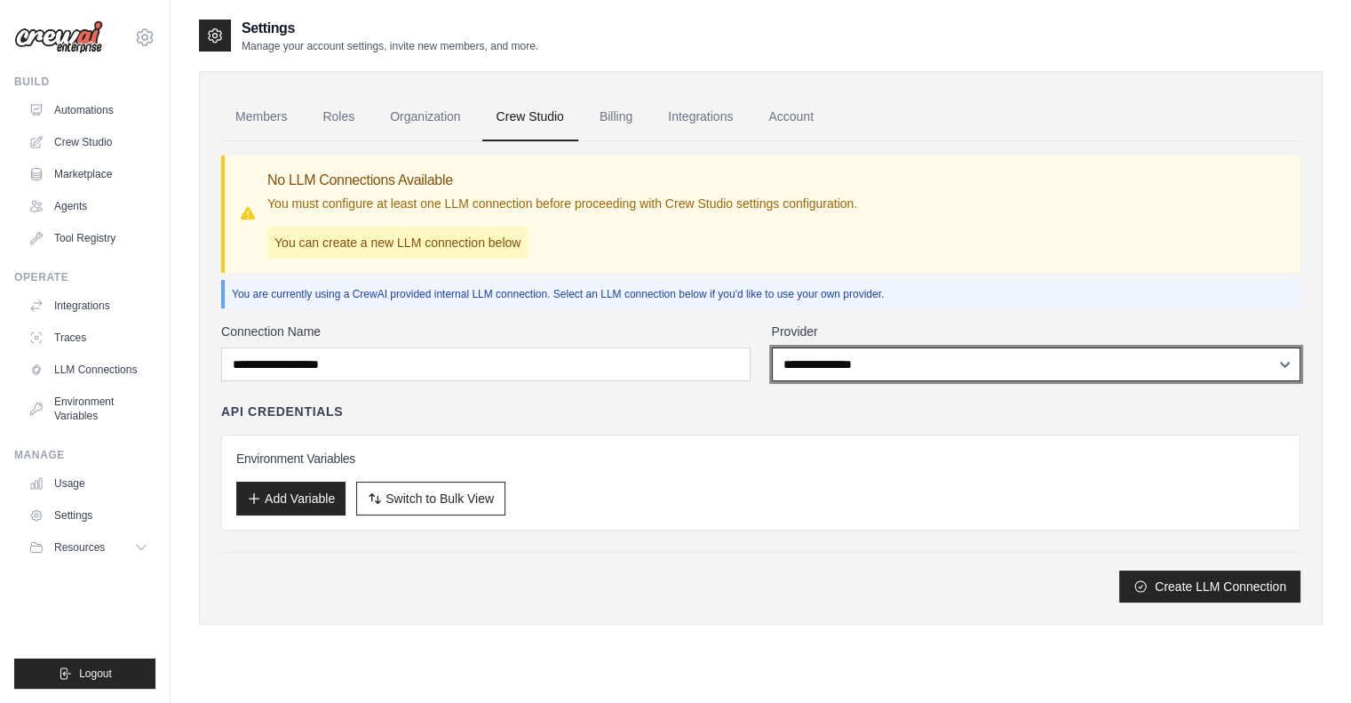
click at [902, 357] on select "**********" at bounding box center [1036, 364] width 529 height 34
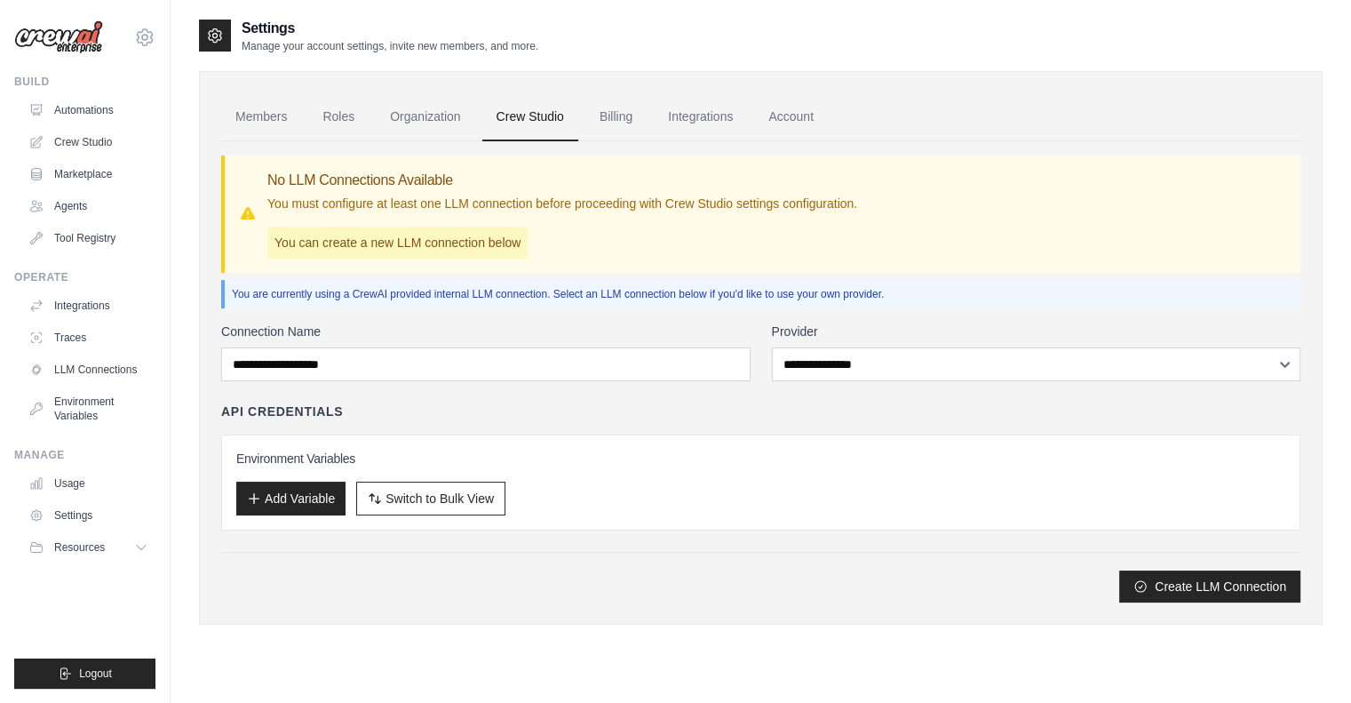
click at [727, 425] on div "API Credentials Environment Variables Add Variable Switch to Bulk View Switch t…" at bounding box center [760, 466] width 1079 height 128
click at [611, 113] on link "Billing" at bounding box center [615, 117] width 61 height 48
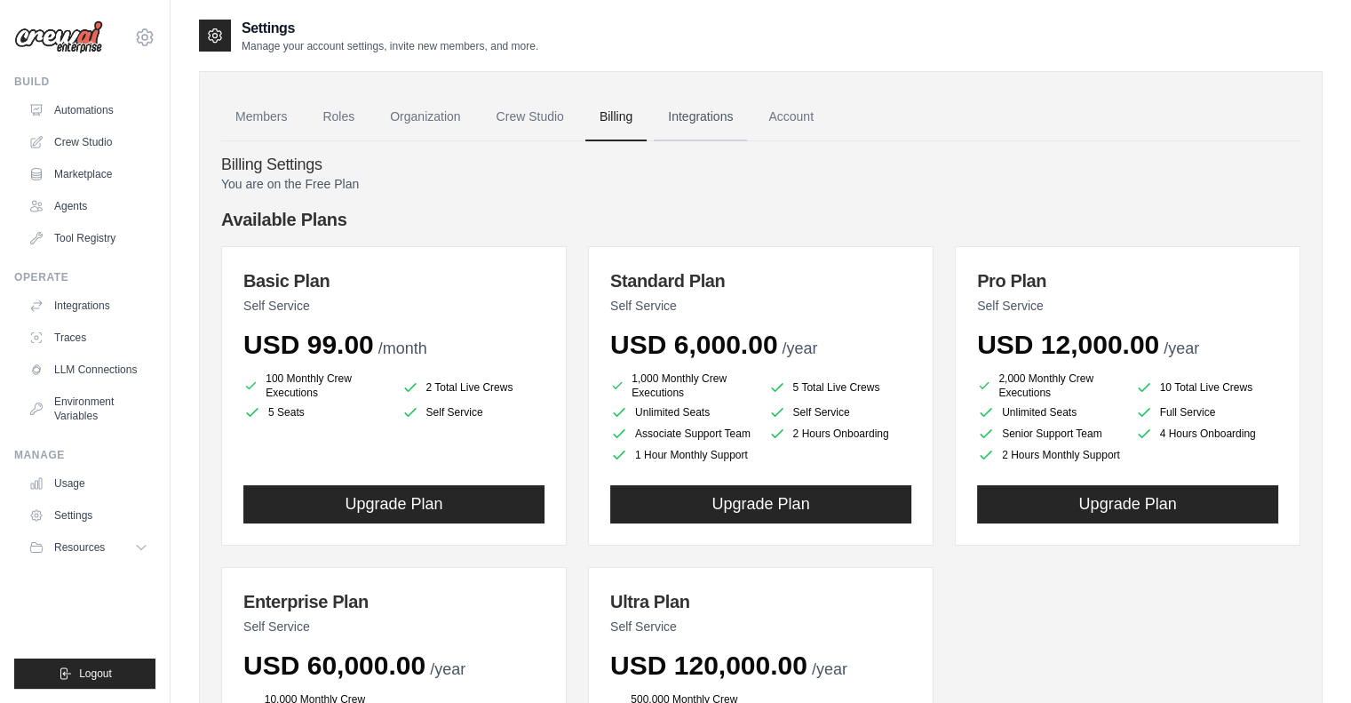
click at [691, 106] on link "Integrations" at bounding box center [700, 117] width 93 height 48
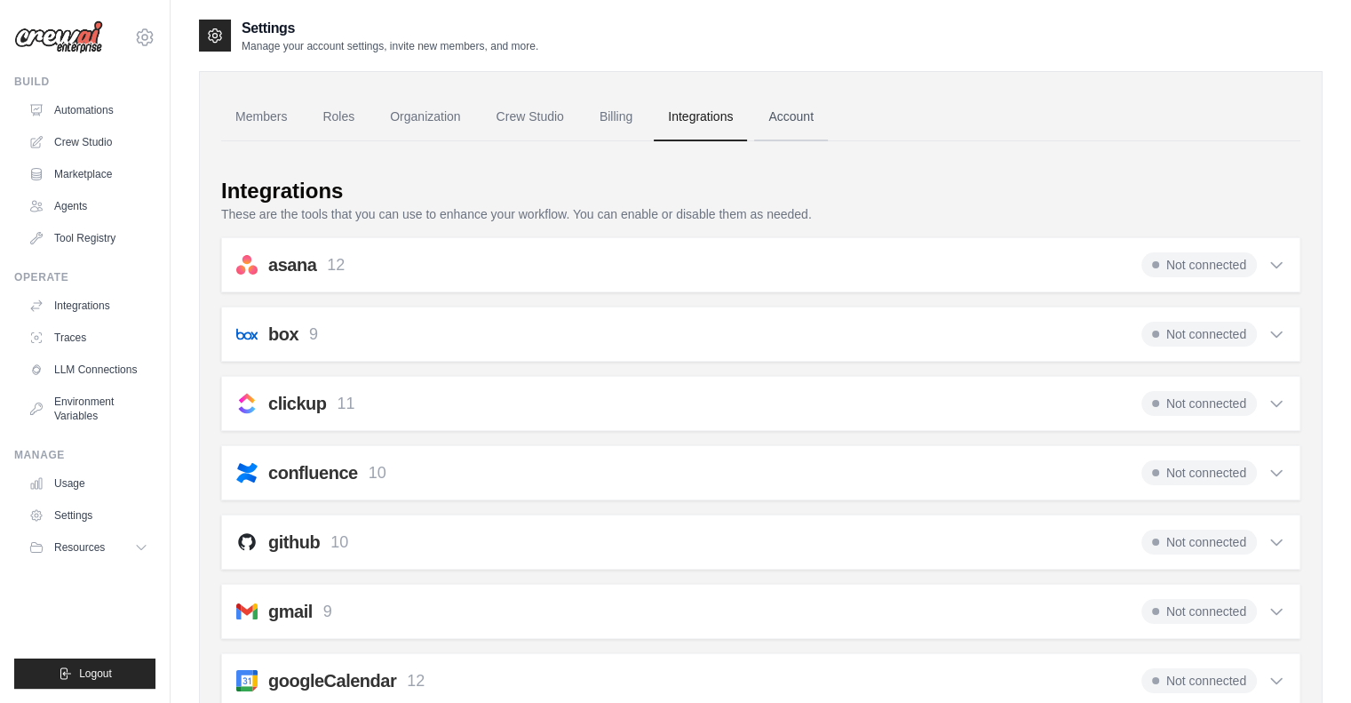
click at [797, 116] on link "Account" at bounding box center [791, 117] width 74 height 48
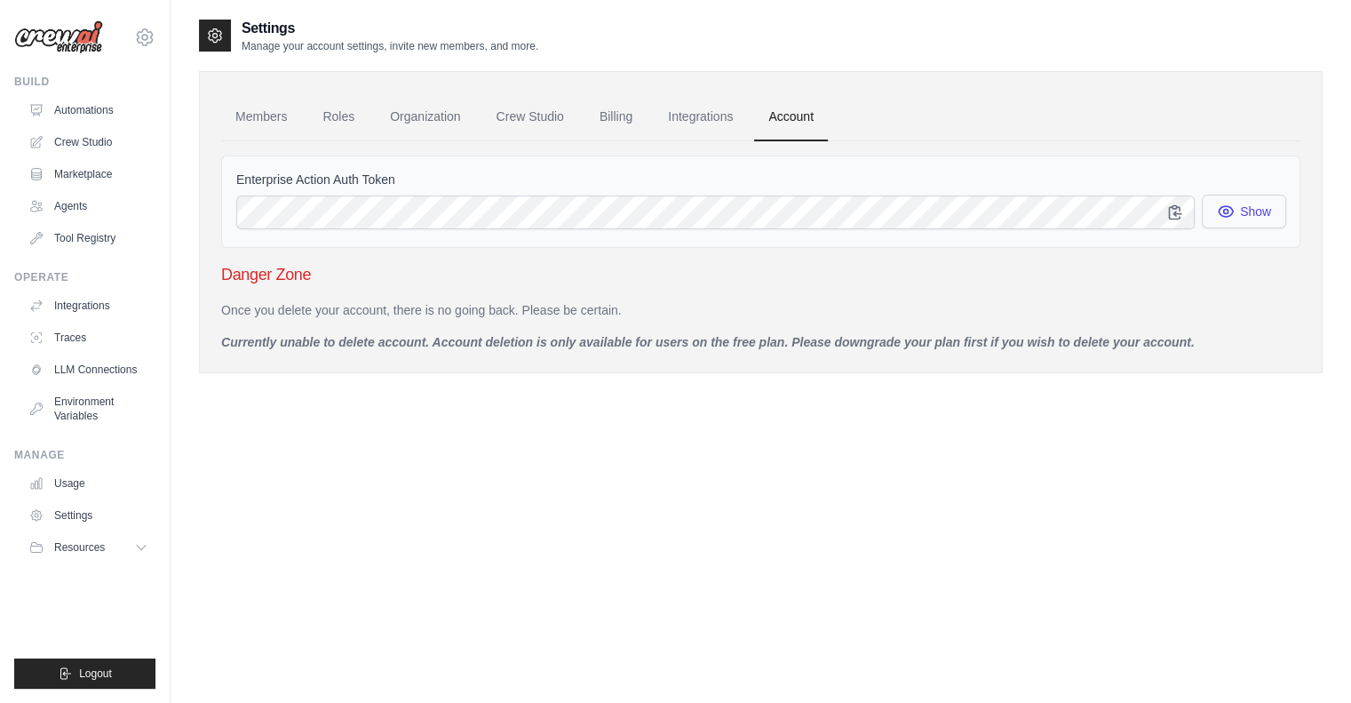
click at [1219, 205] on icon "button" at bounding box center [1226, 212] width 18 height 18
click at [248, 115] on link "Members" at bounding box center [261, 117] width 80 height 48
click at [92, 213] on link "Agents" at bounding box center [90, 206] width 134 height 28
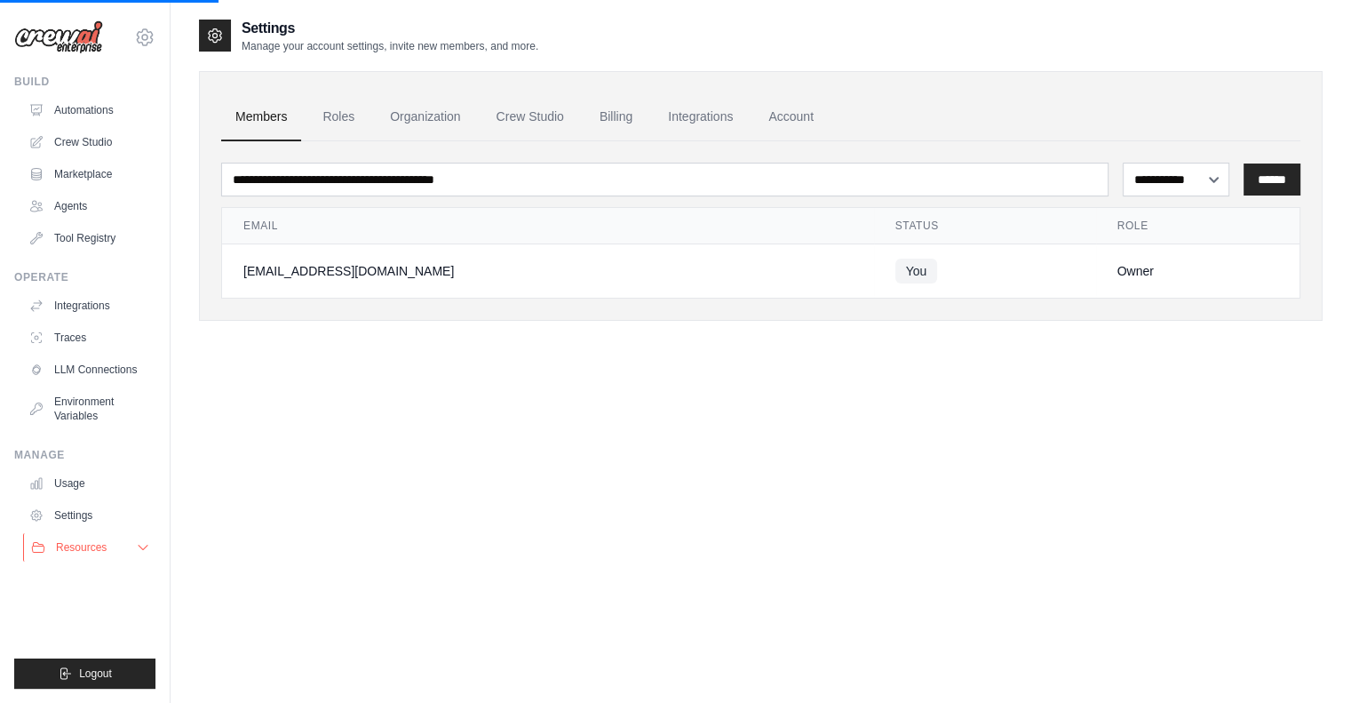
click at [140, 544] on icon at bounding box center [143, 547] width 14 height 14
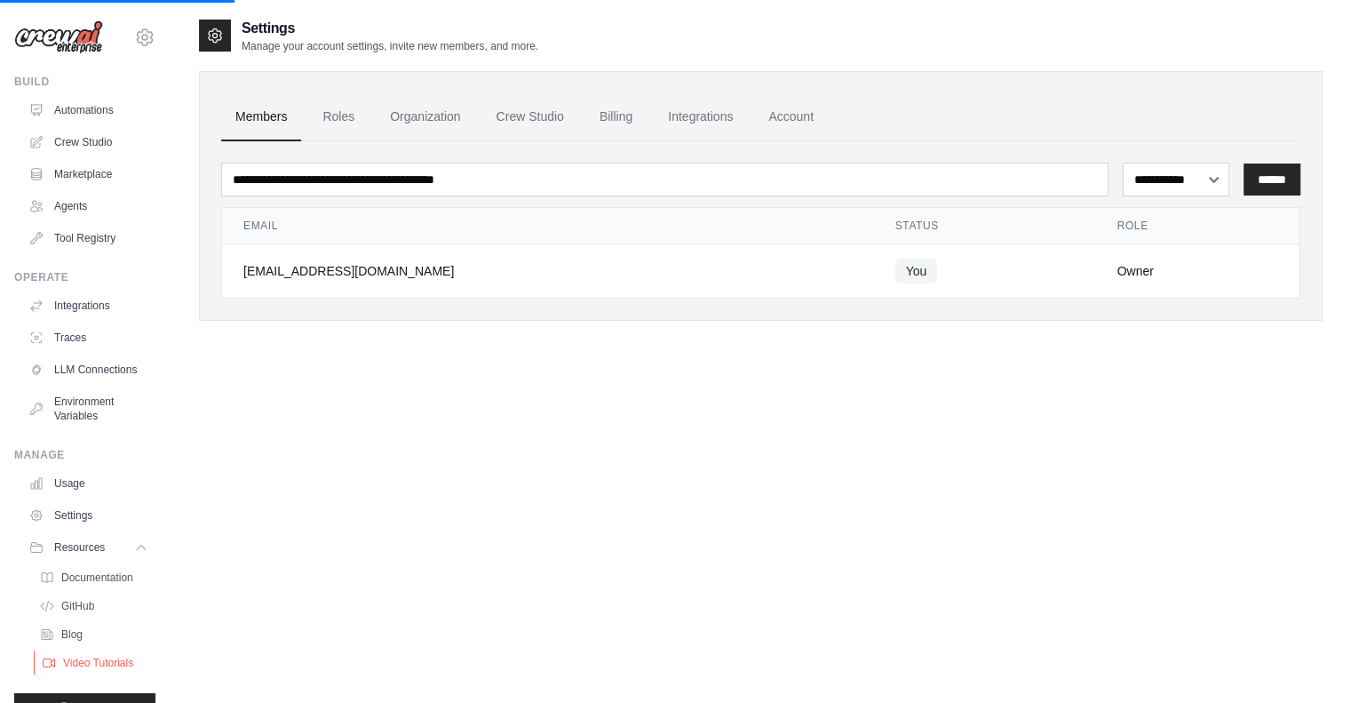
scroll to position [48, 0]
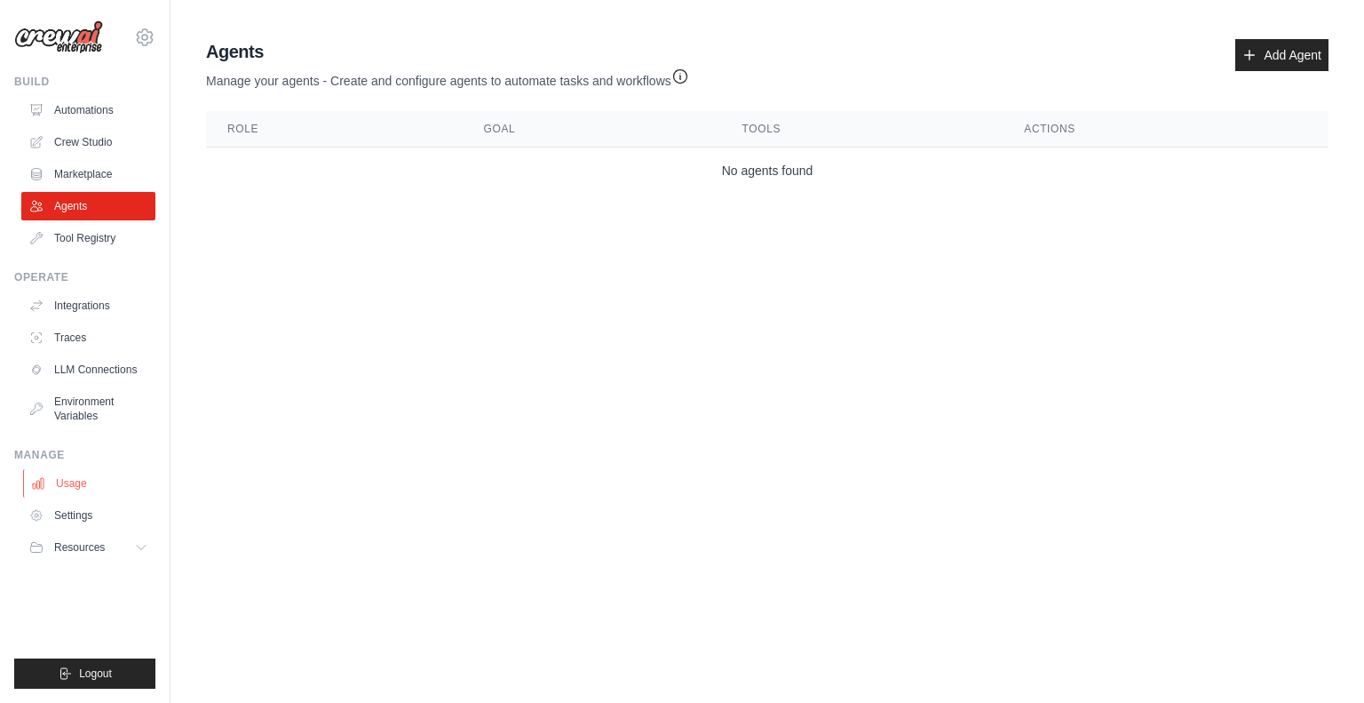
click at [78, 480] on link "Usage" at bounding box center [90, 483] width 134 height 28
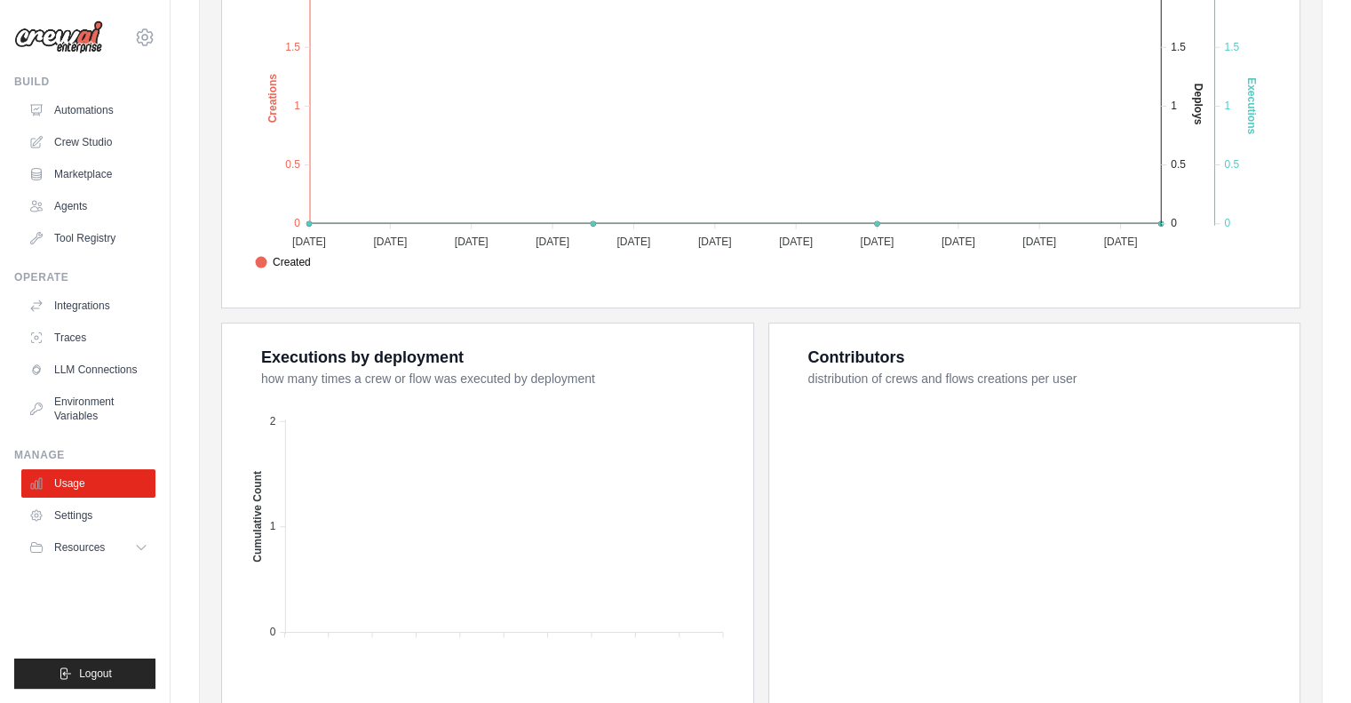
scroll to position [436, 0]
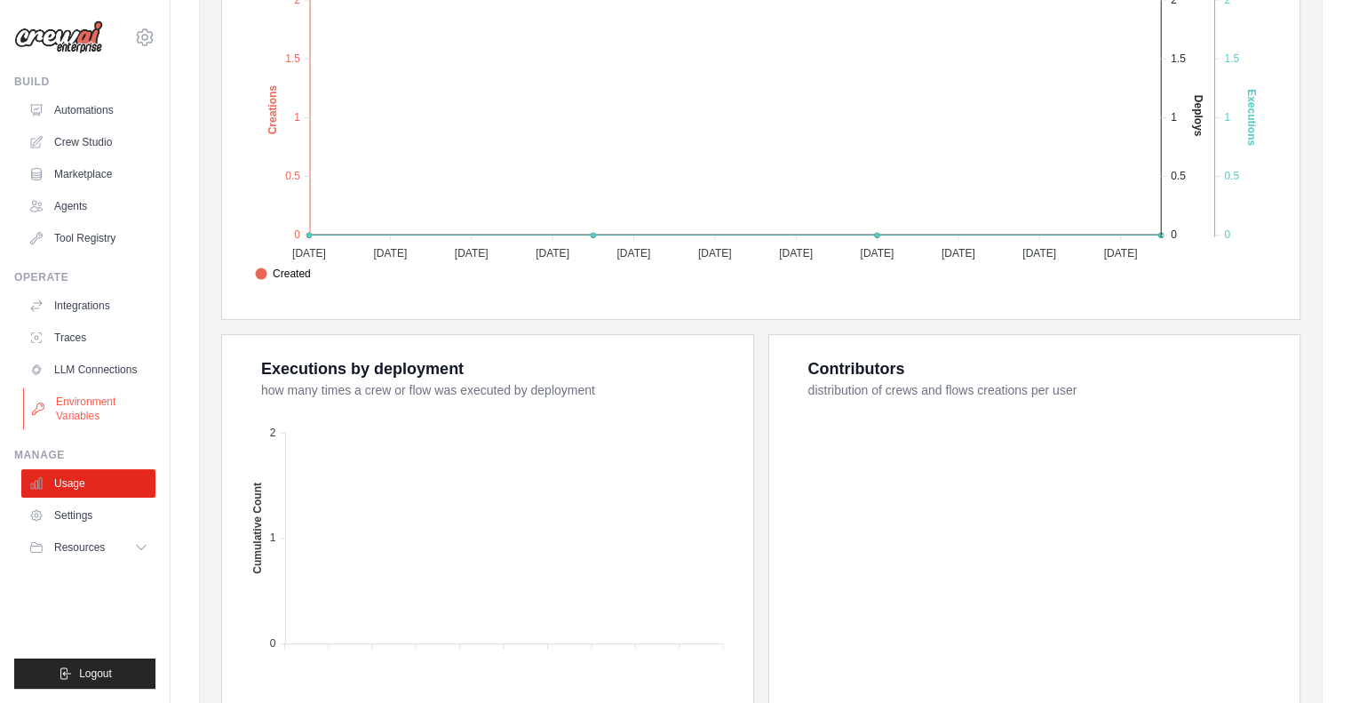
click at [93, 411] on link "Environment Variables" at bounding box center [90, 408] width 134 height 43
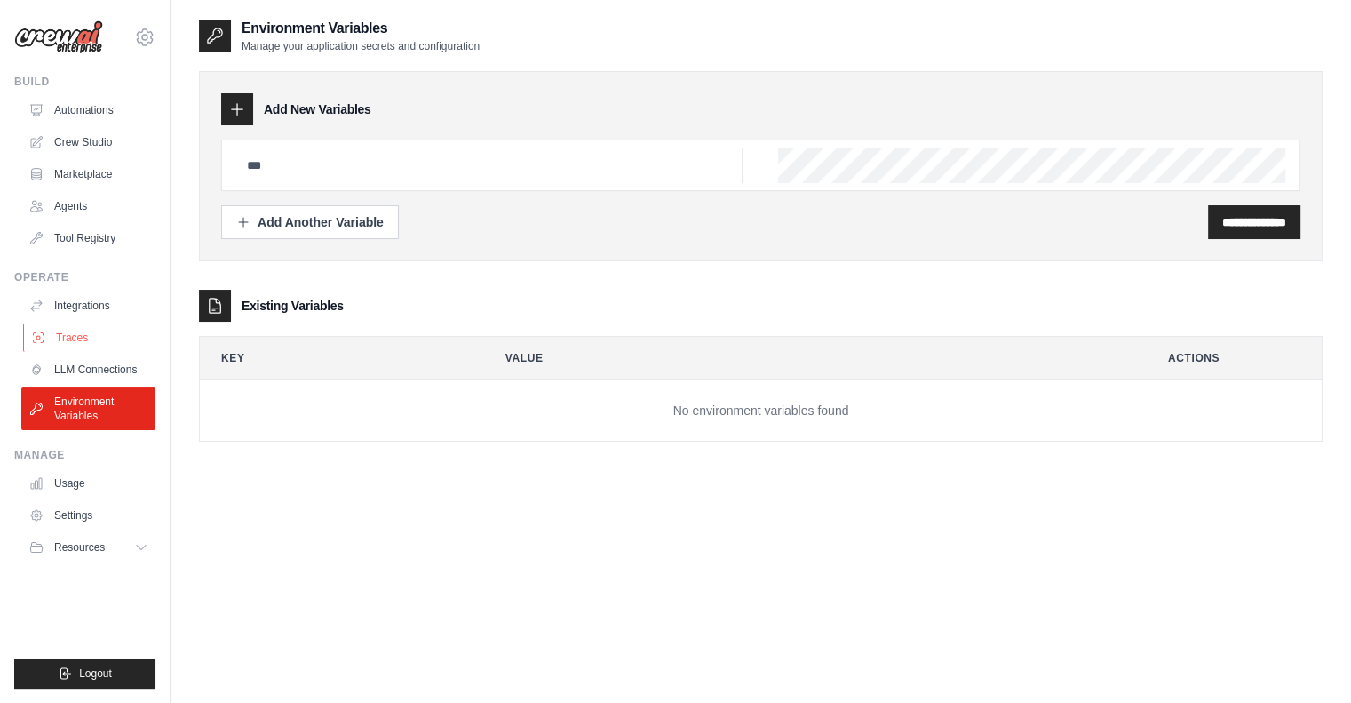
click at [124, 343] on link "Traces" at bounding box center [90, 337] width 134 height 28
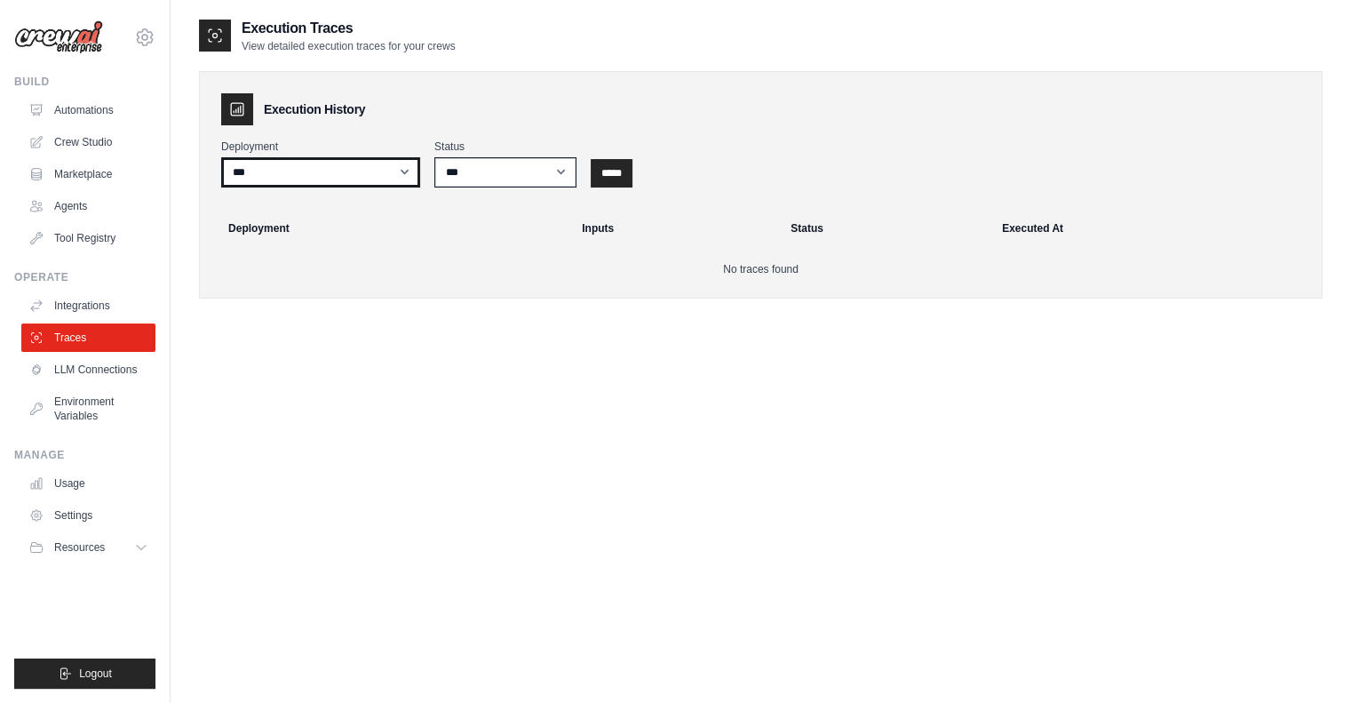
click at [341, 170] on select "***" at bounding box center [320, 172] width 199 height 30
click at [104, 298] on link "Integrations" at bounding box center [90, 305] width 134 height 28
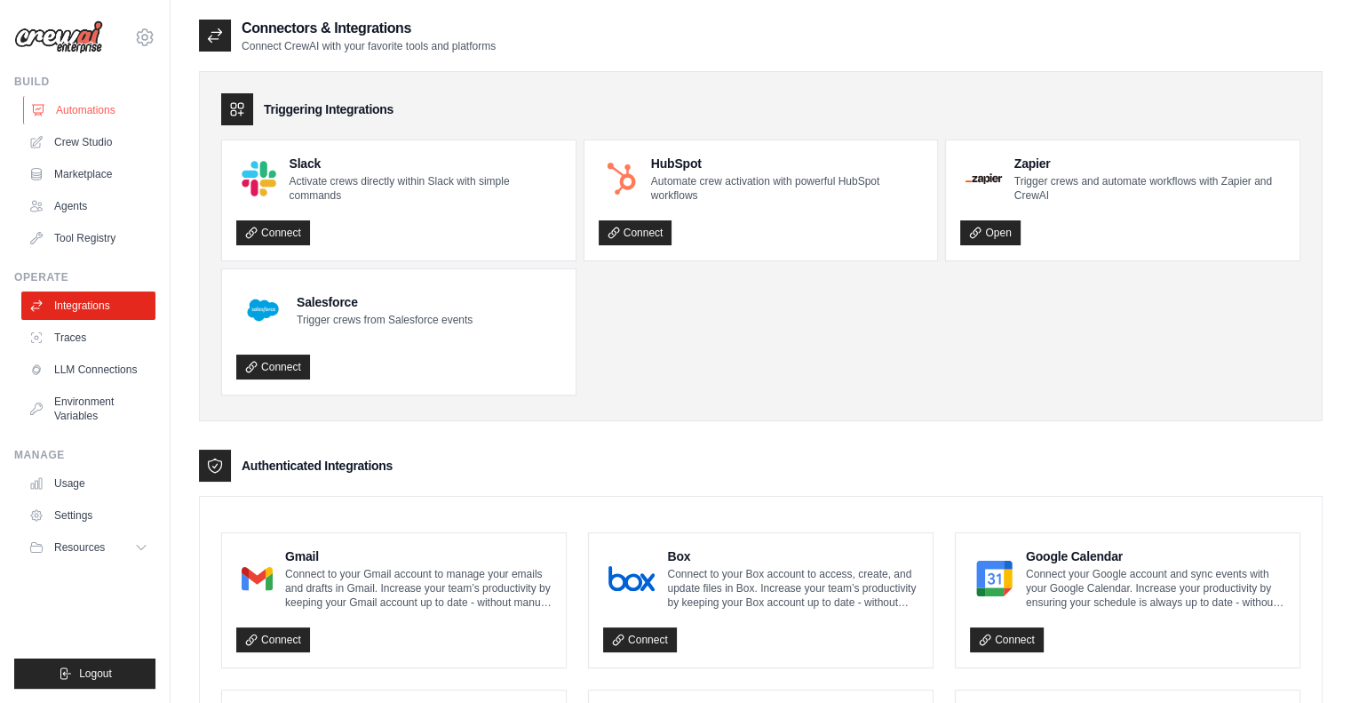
click at [93, 110] on link "Automations" at bounding box center [90, 110] width 134 height 28
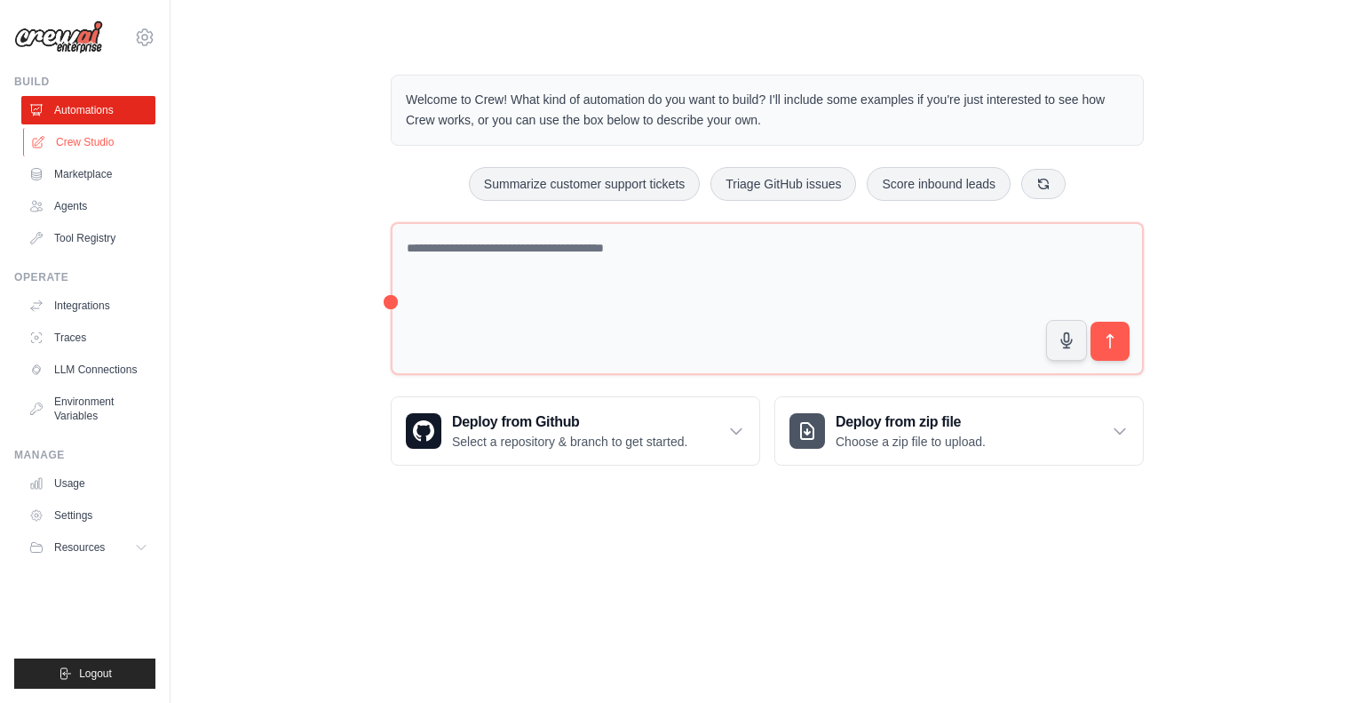
click at [89, 128] on link "Crew Studio" at bounding box center [90, 142] width 134 height 28
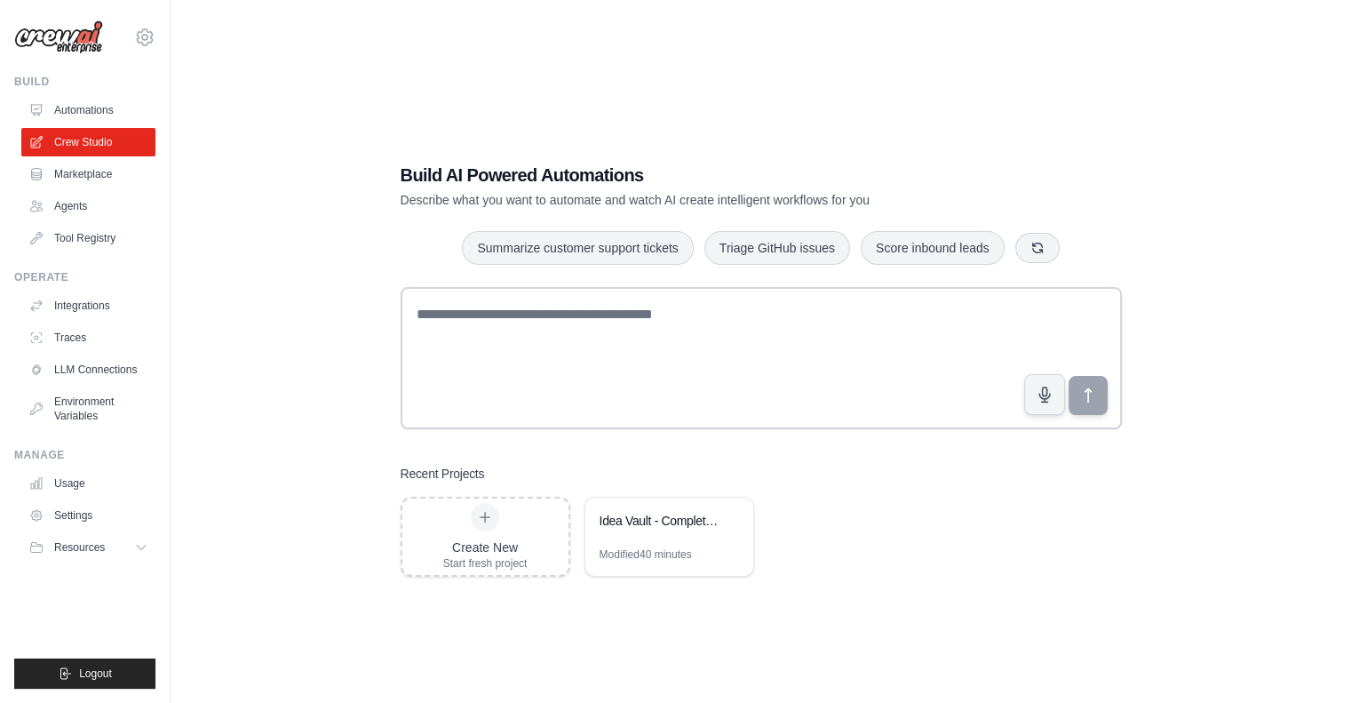
click at [1067, 53] on div "Build AI Powered Automations Describe what you want to automate and watch AI cr…" at bounding box center [761, 369] width 1124 height 703
click at [110, 175] on link "Marketplace" at bounding box center [90, 174] width 134 height 28
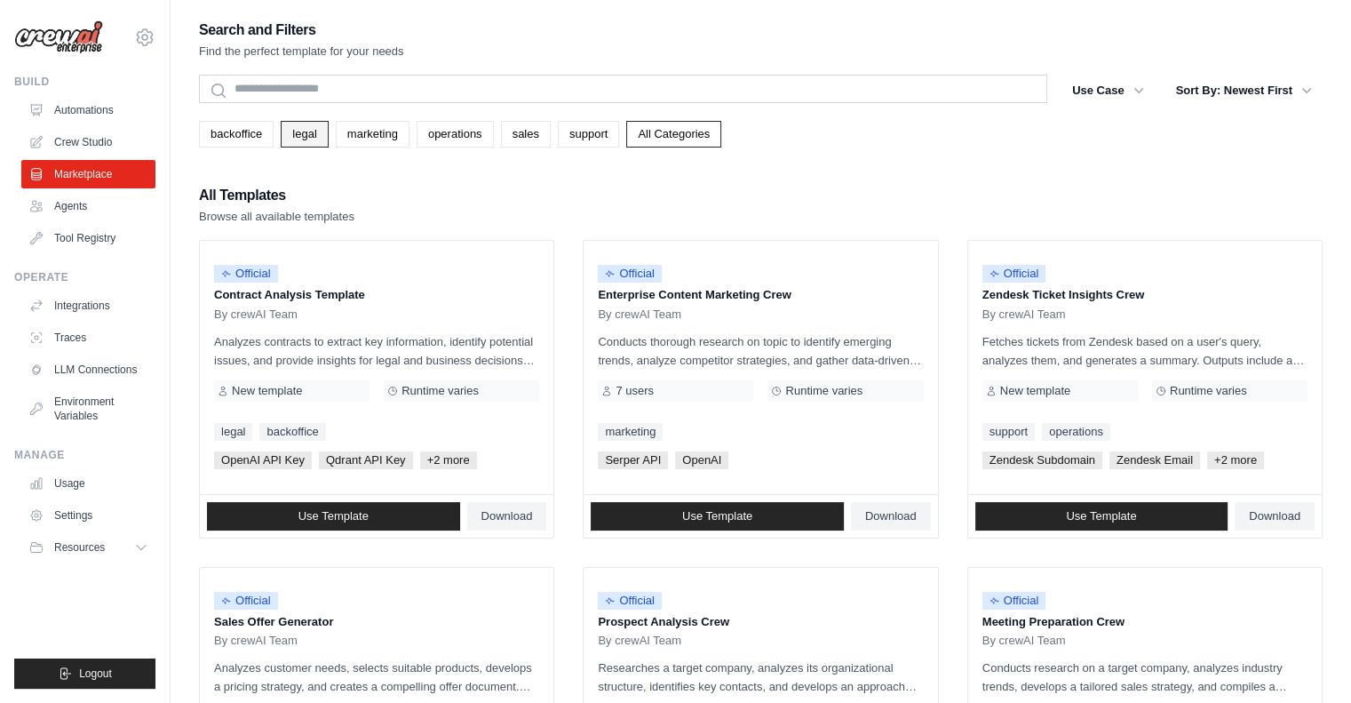
click at [308, 137] on link "legal" at bounding box center [304, 134] width 47 height 27
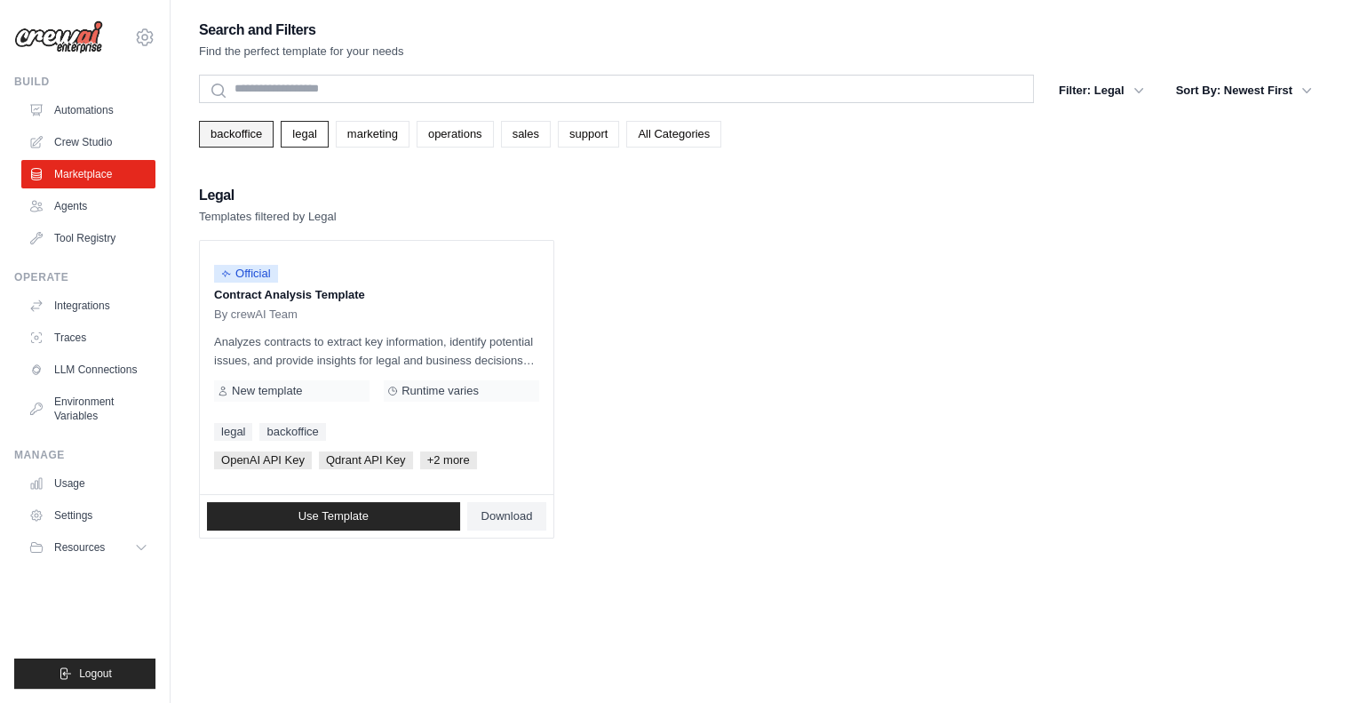
click at [231, 139] on link "backoffice" at bounding box center [236, 134] width 75 height 27
click at [360, 130] on link "marketing" at bounding box center [373, 134] width 74 height 27
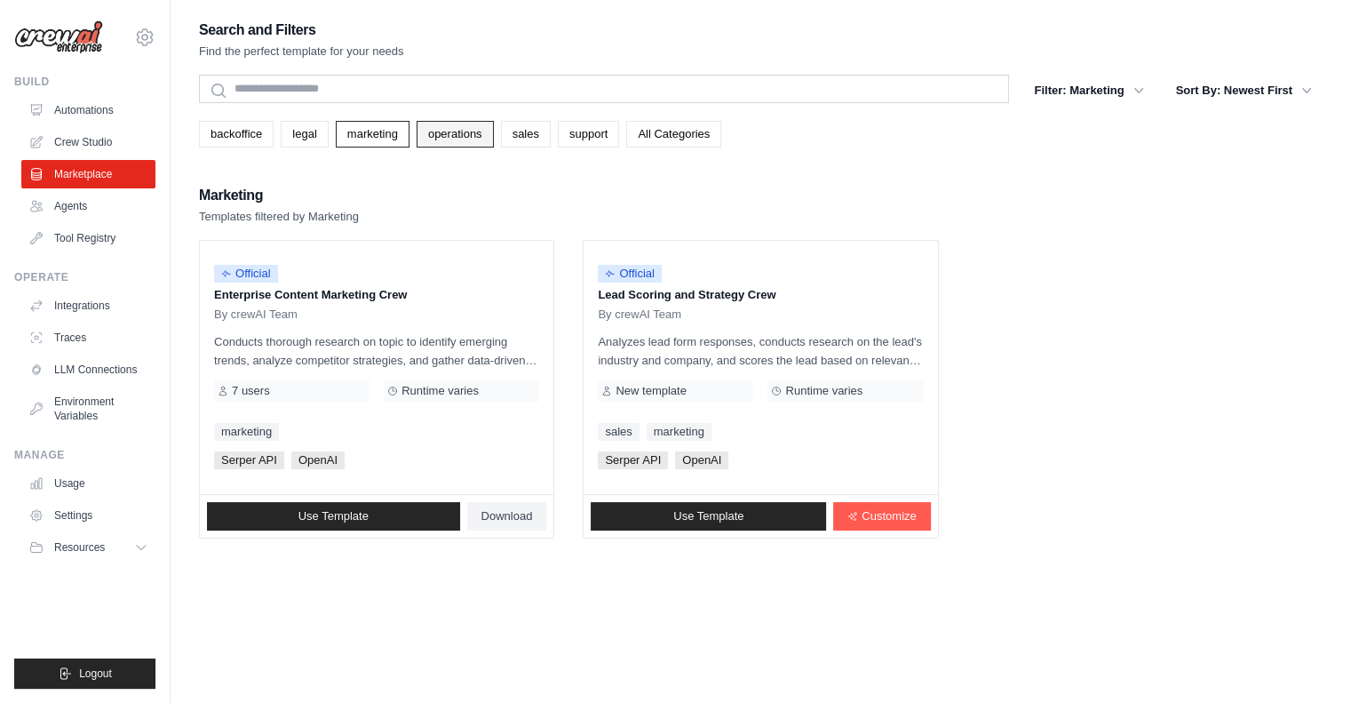
click at [455, 124] on link "operations" at bounding box center [455, 134] width 77 height 27
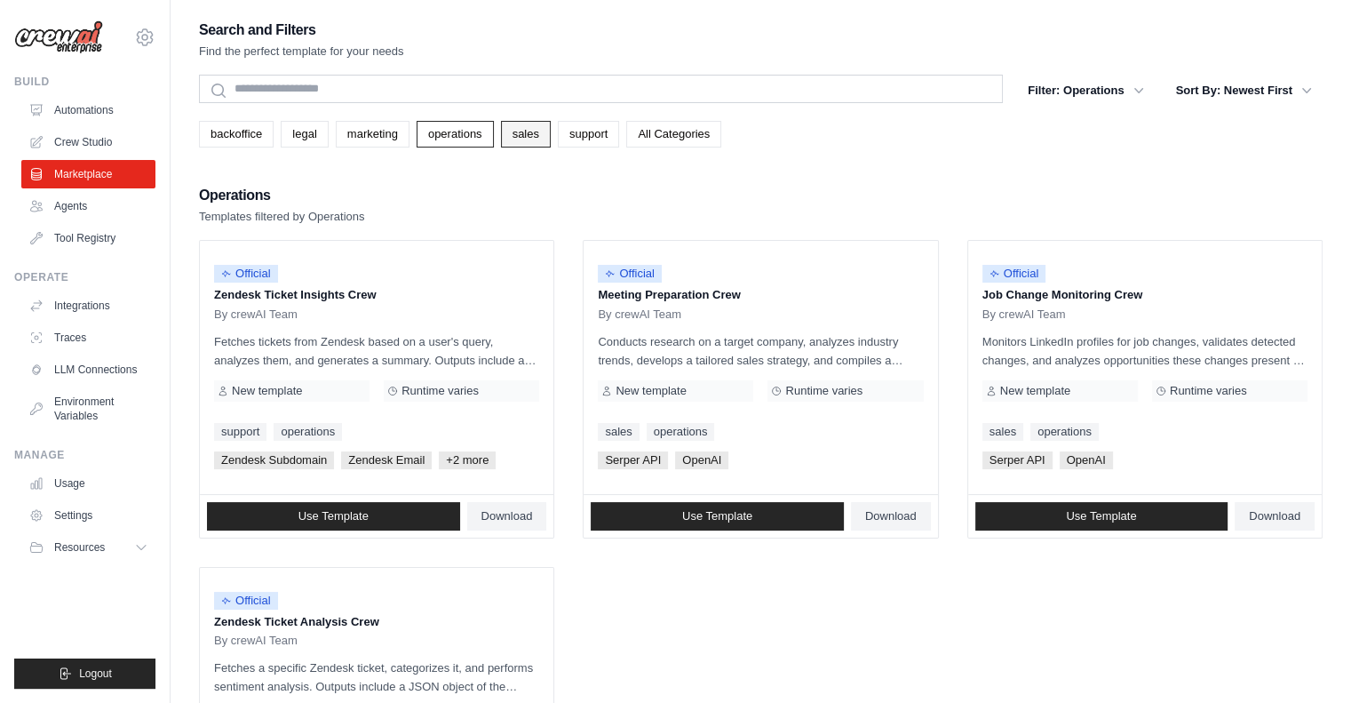
click at [505, 124] on link "sales" at bounding box center [526, 134] width 50 height 27
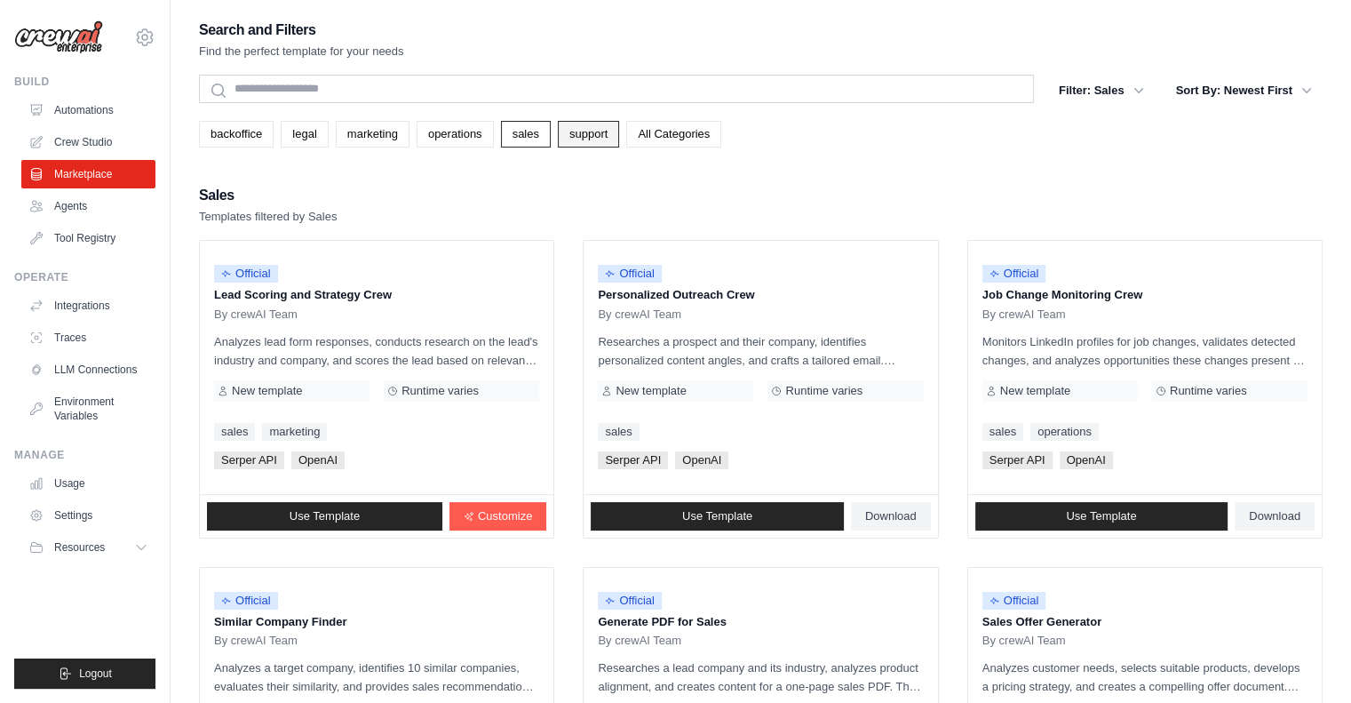
click at [576, 136] on link "support" at bounding box center [588, 134] width 61 height 27
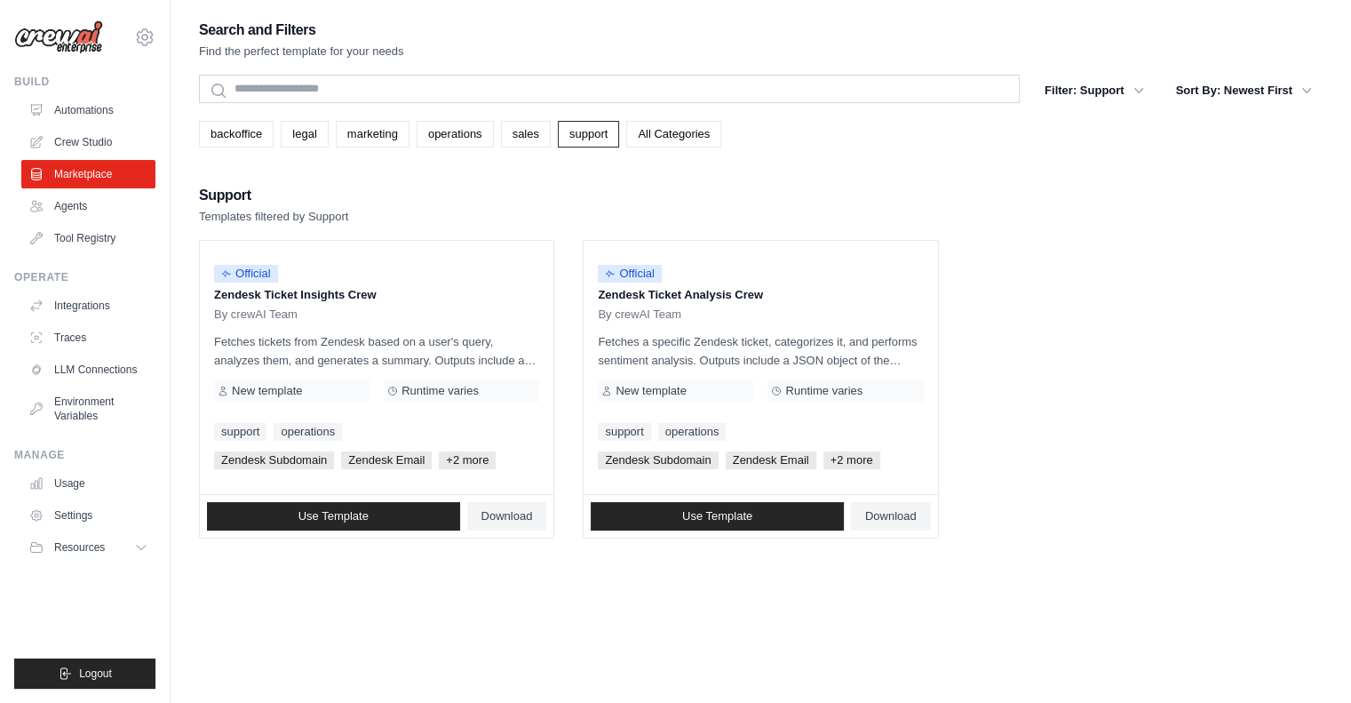
click at [670, 143] on link "All Categories" at bounding box center [673, 134] width 95 height 27
